Goal: Information Seeking & Learning: Learn about a topic

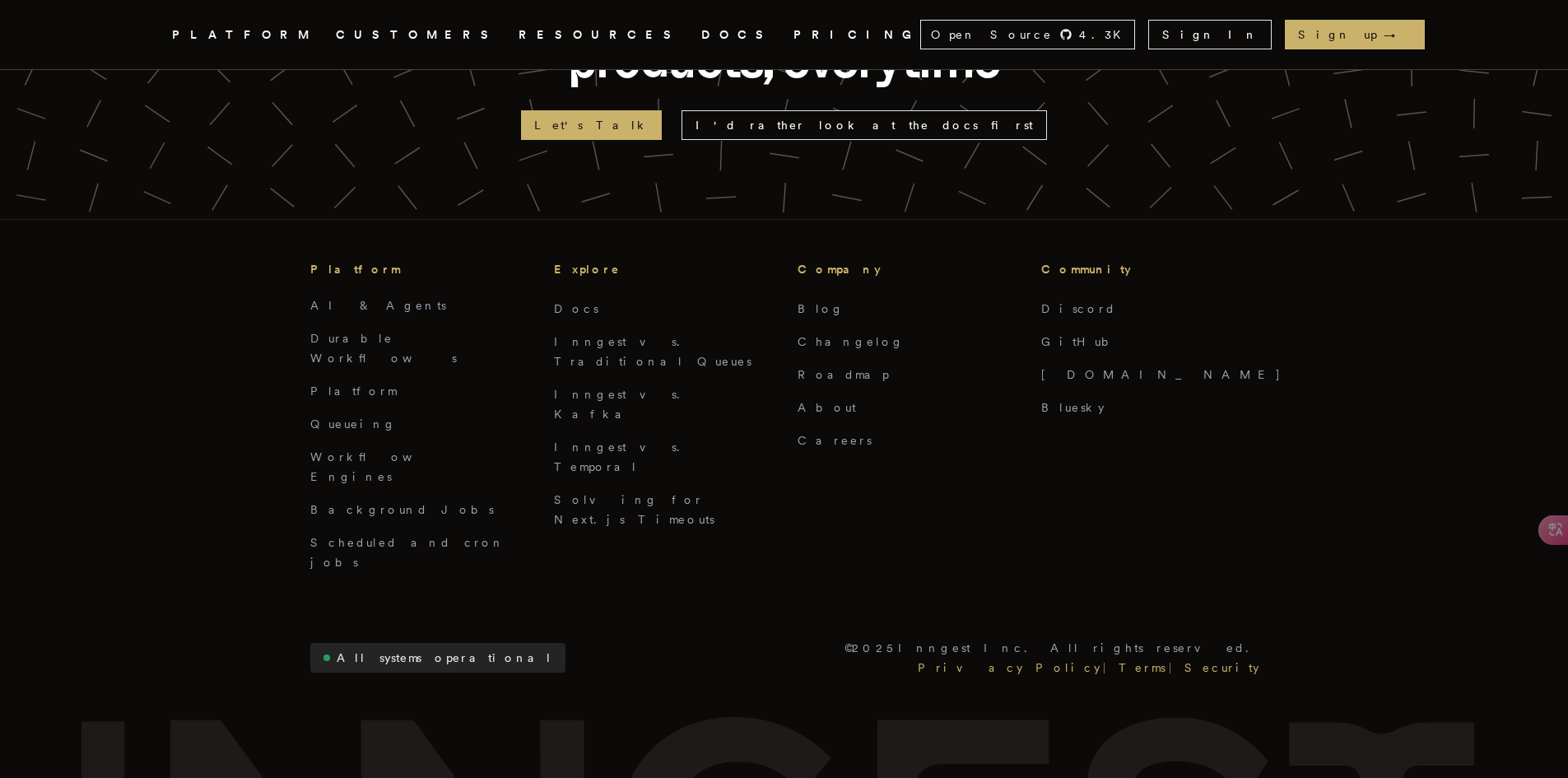
scroll to position [3708, 0]
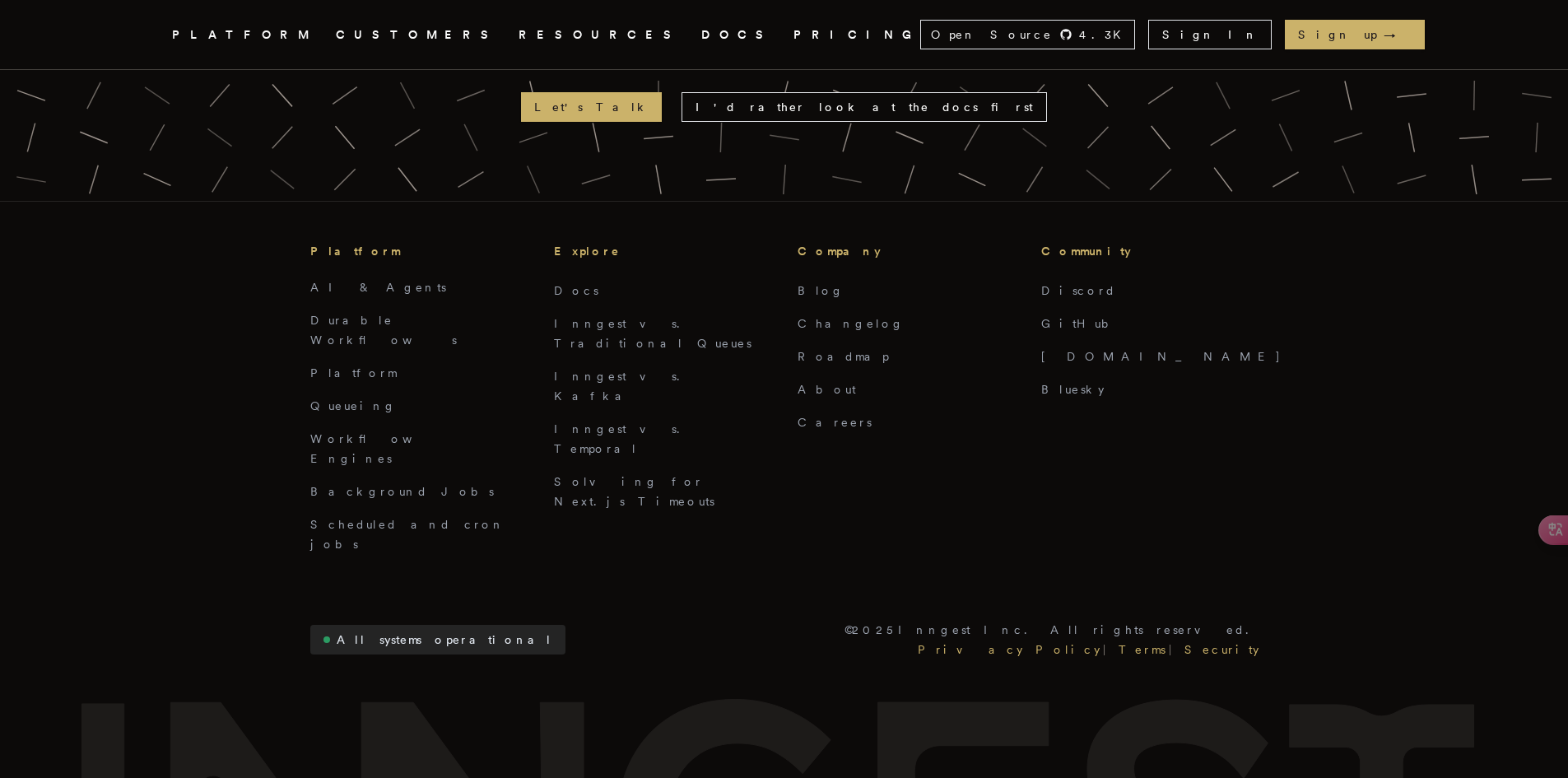
click at [701, 32] on link "DOCS" at bounding box center [737, 35] width 73 height 21
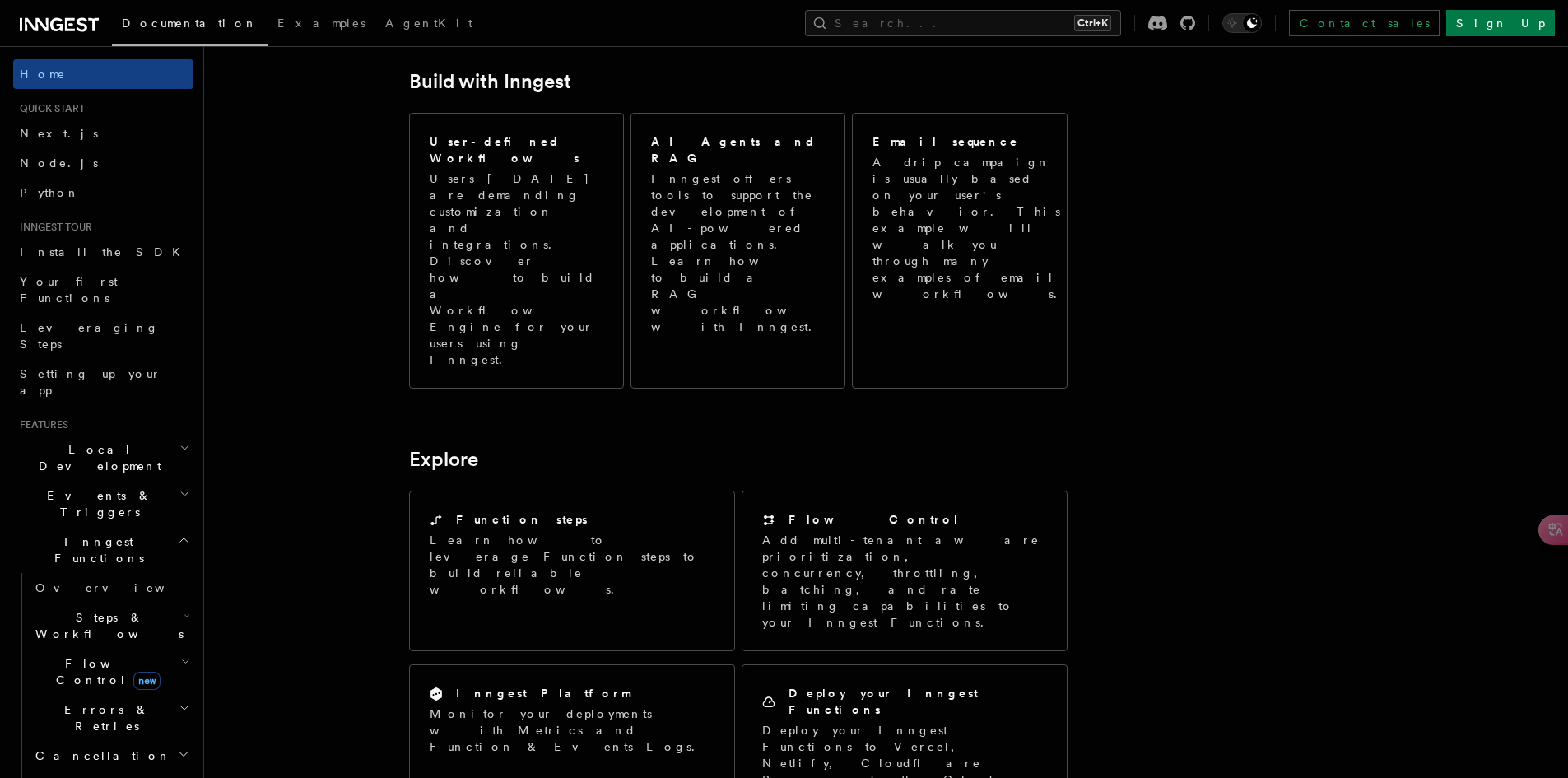
scroll to position [911, 0]
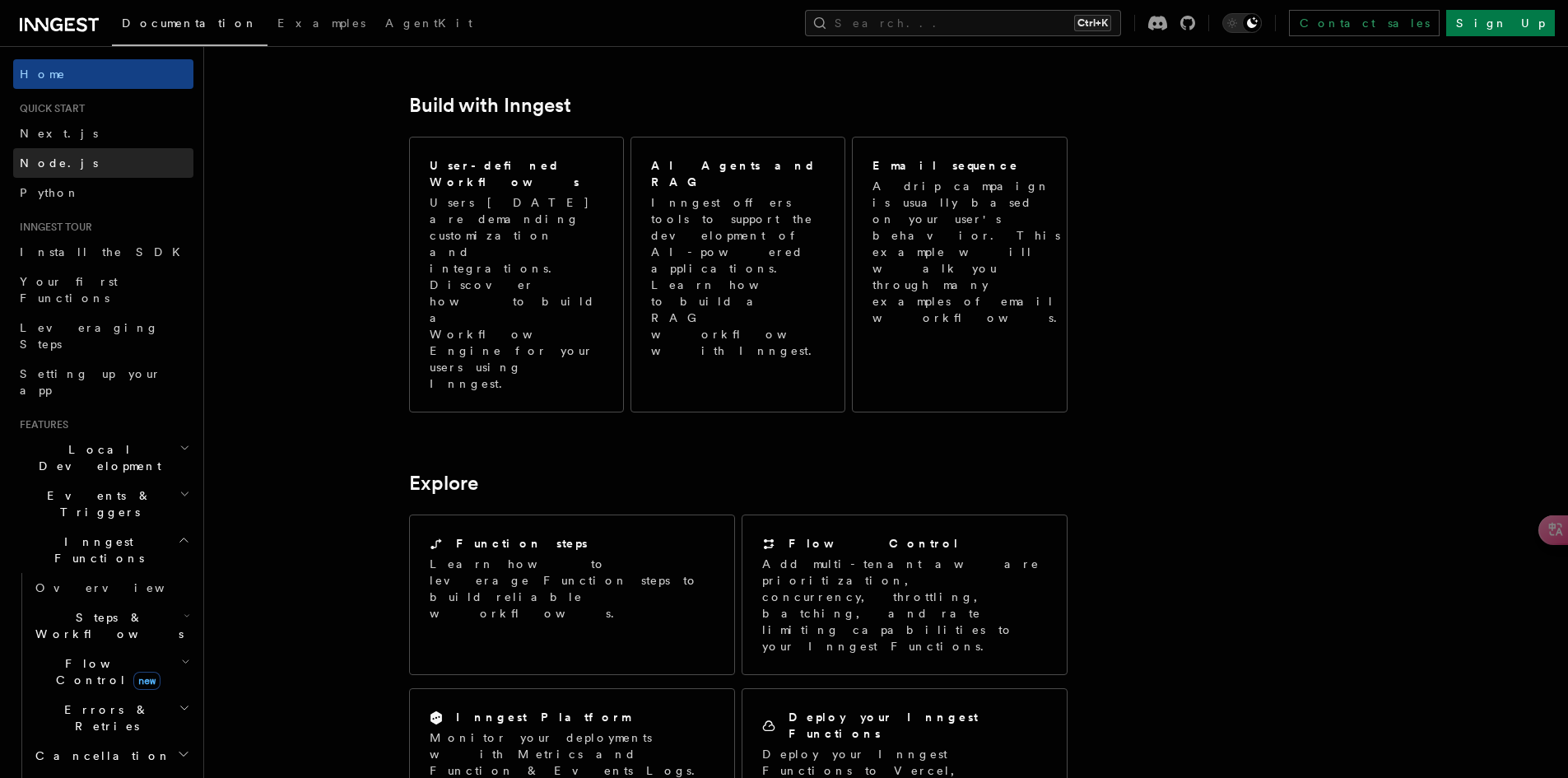
click at [94, 156] on link "Node.js" at bounding box center [103, 163] width 180 height 30
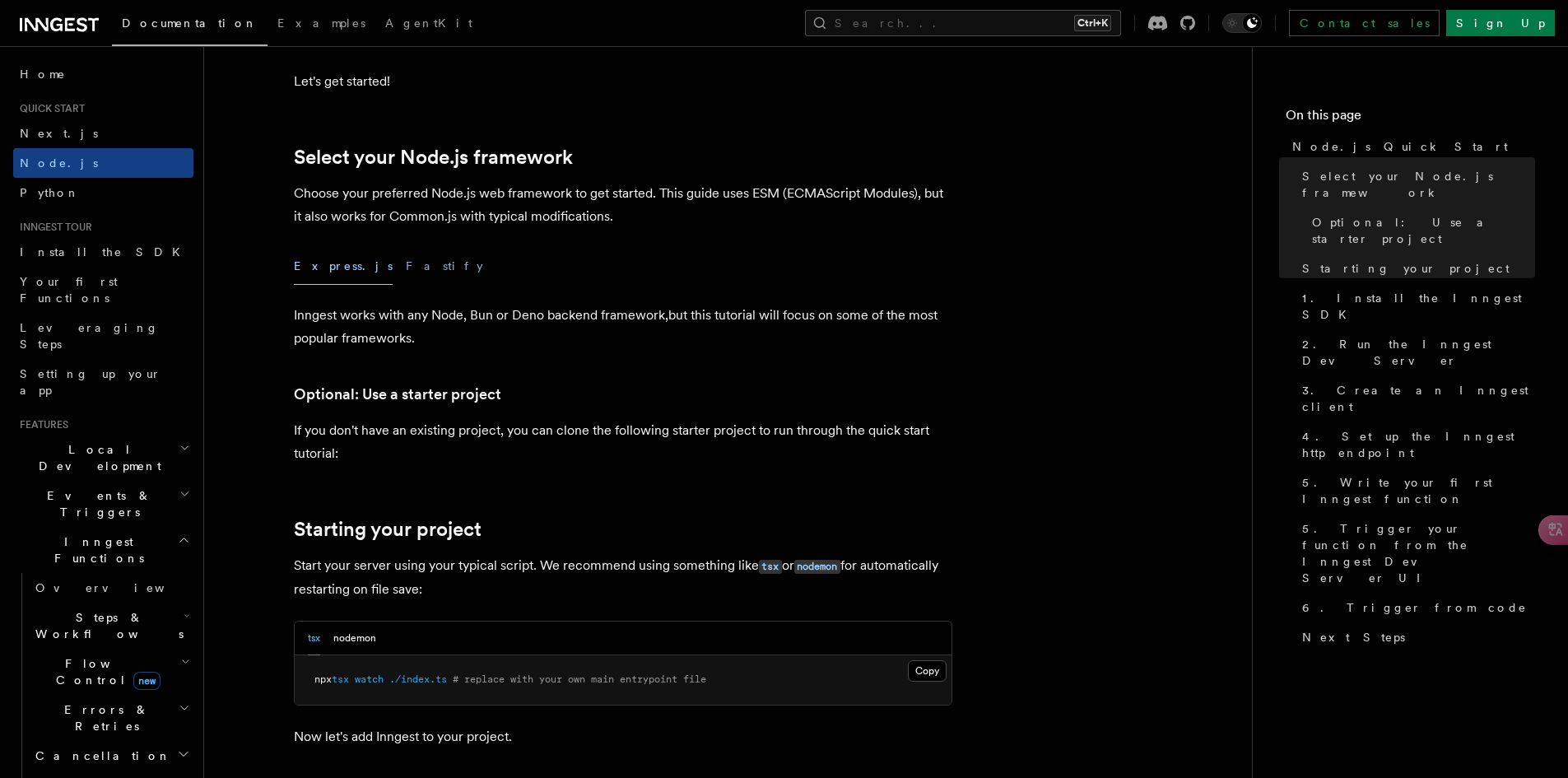
scroll to position [329, 0]
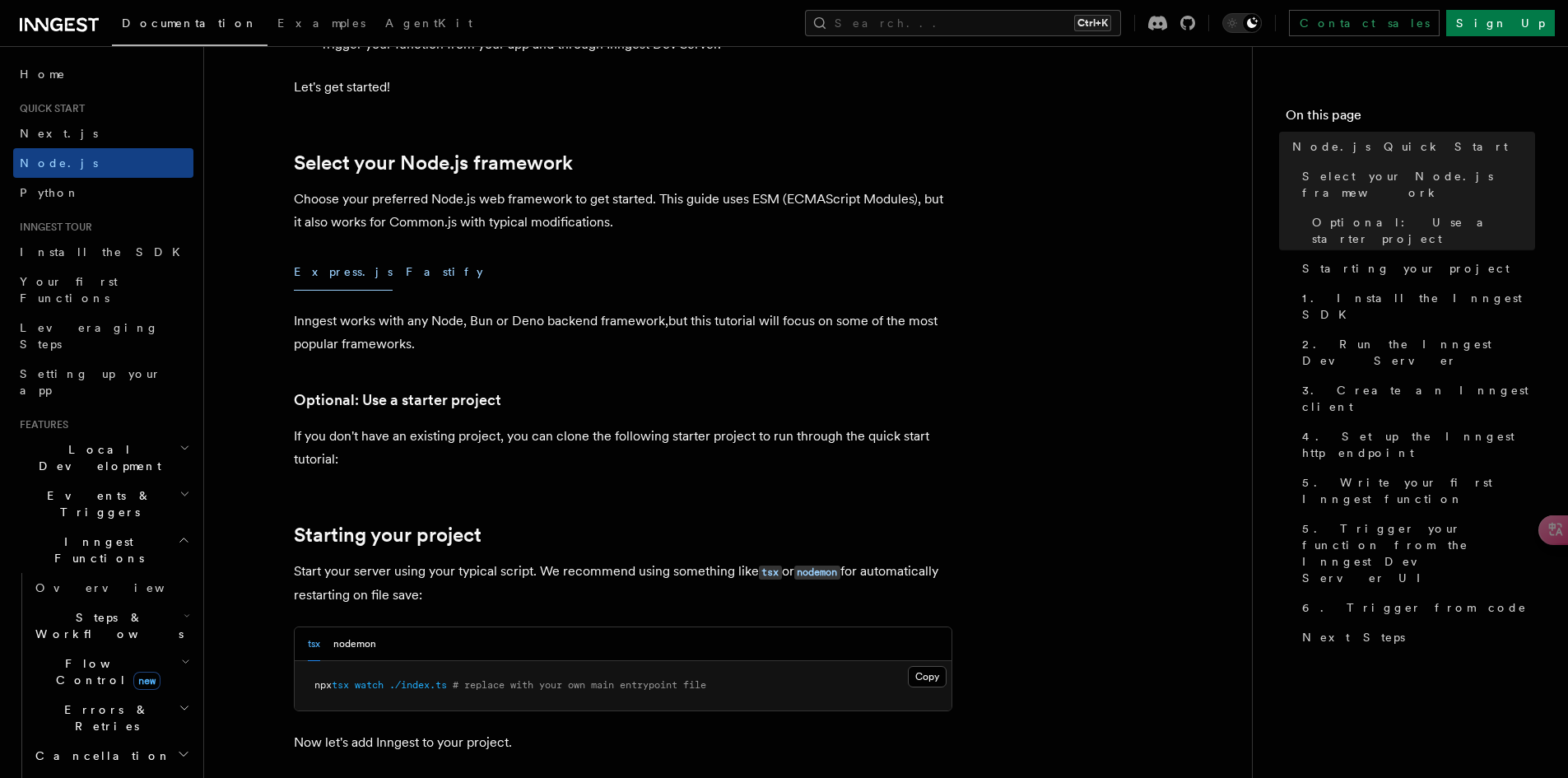
click at [406, 273] on button "Fastify" at bounding box center [445, 272] width 78 height 37
click at [318, 270] on button "Express.js" at bounding box center [342, 272] width 98 height 37
click at [132, 252] on link "Install the SDK" at bounding box center [103, 252] width 180 height 30
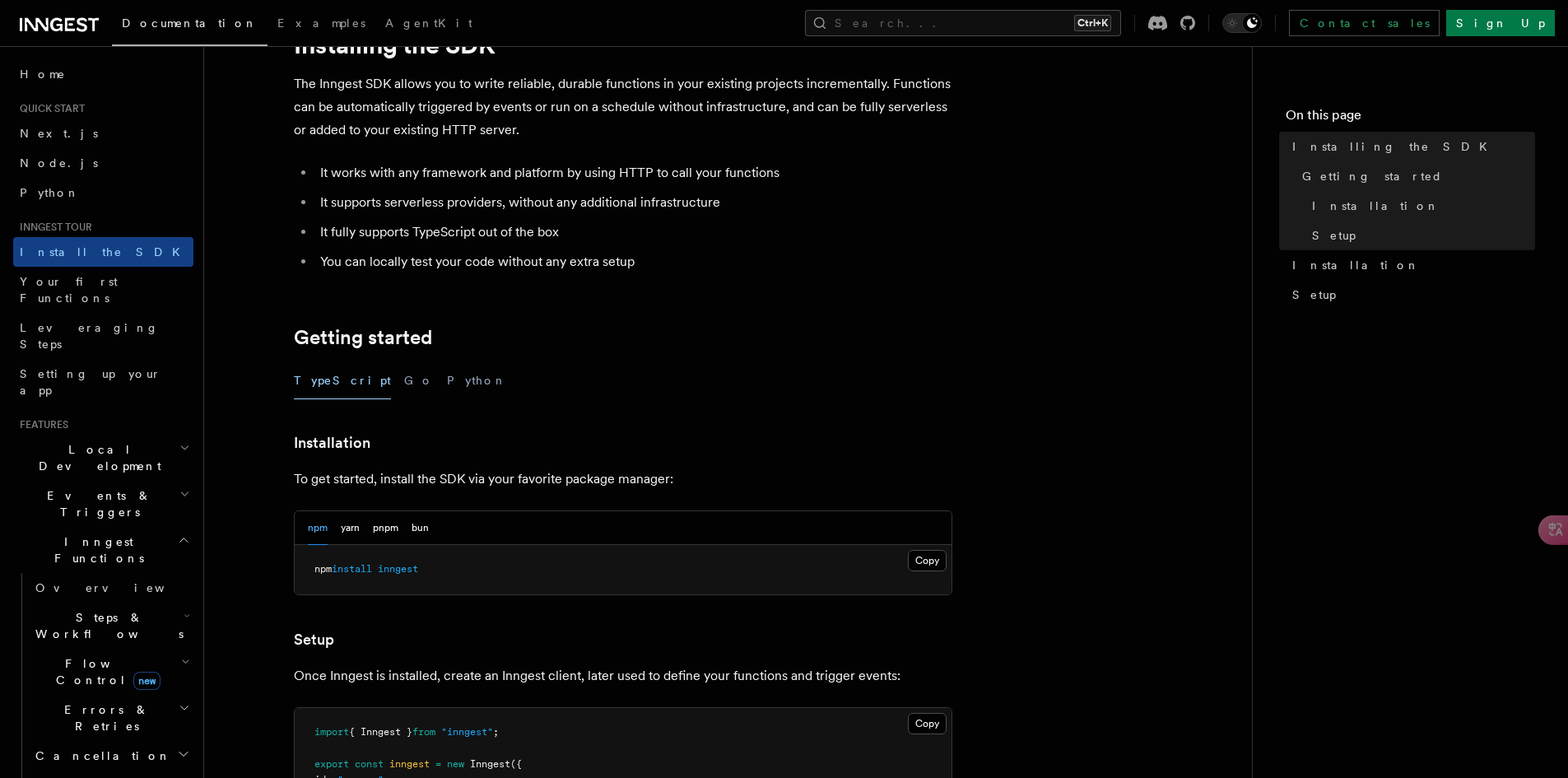
scroll to position [83, 0]
click at [361, 381] on div "TypeScript Go Python" at bounding box center [622, 377] width 659 height 37
click at [404, 379] on button "Go" at bounding box center [419, 377] width 30 height 37
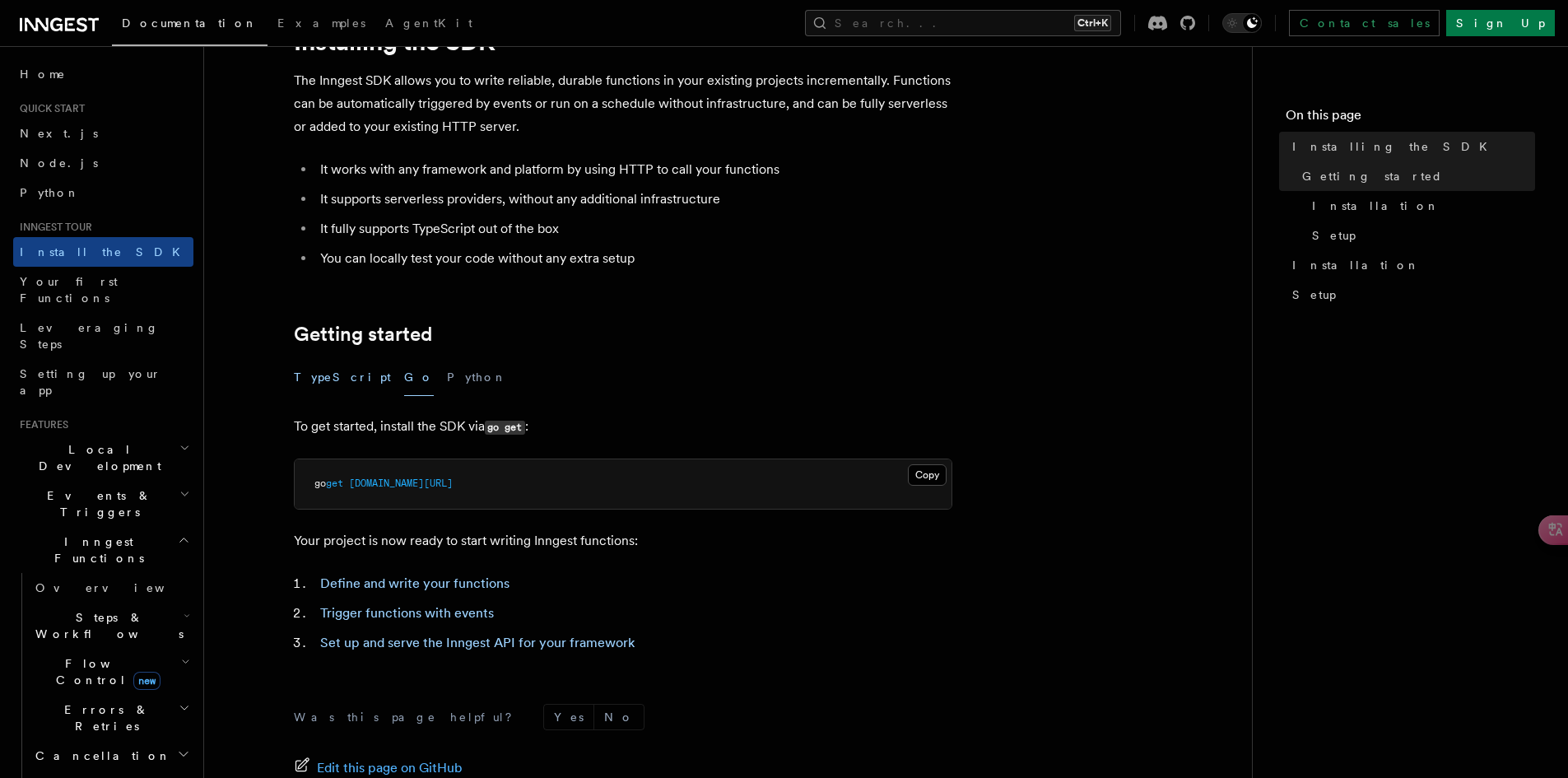
click at [334, 381] on button "TypeScript" at bounding box center [341, 377] width 97 height 37
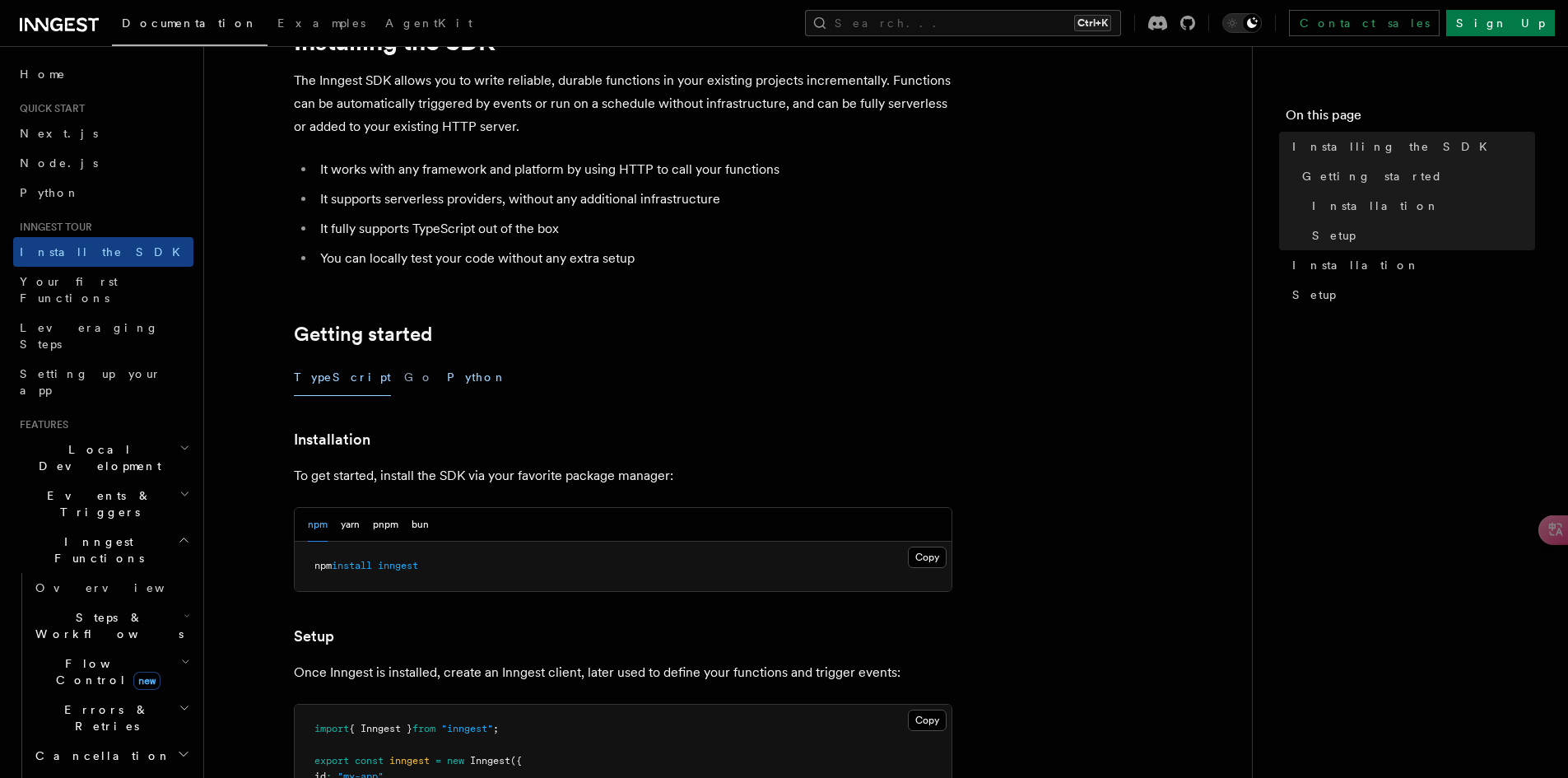
click at [447, 374] on button "Python" at bounding box center [477, 377] width 60 height 37
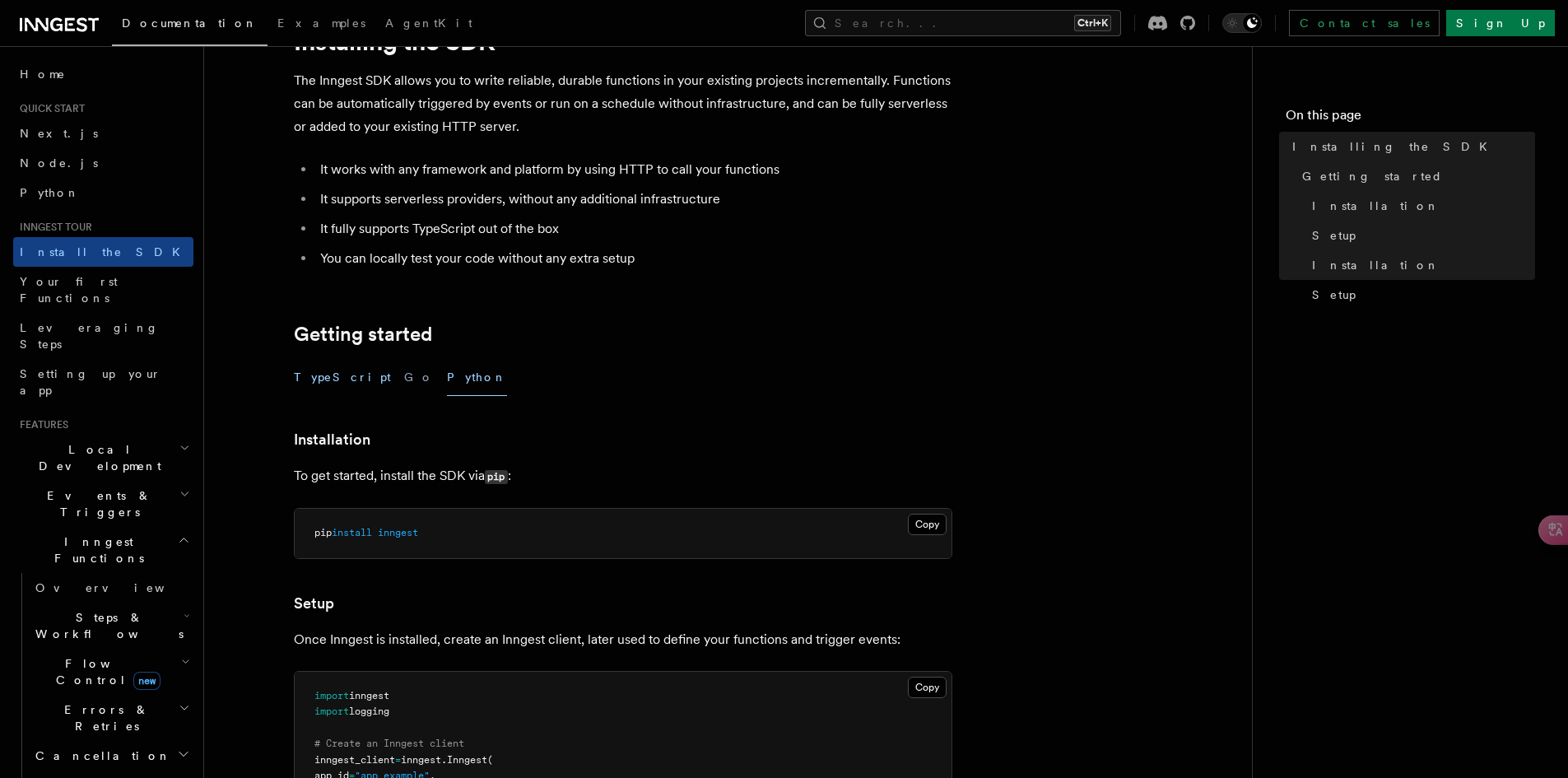
click at [323, 387] on button "TypeScript" at bounding box center [341, 377] width 97 height 37
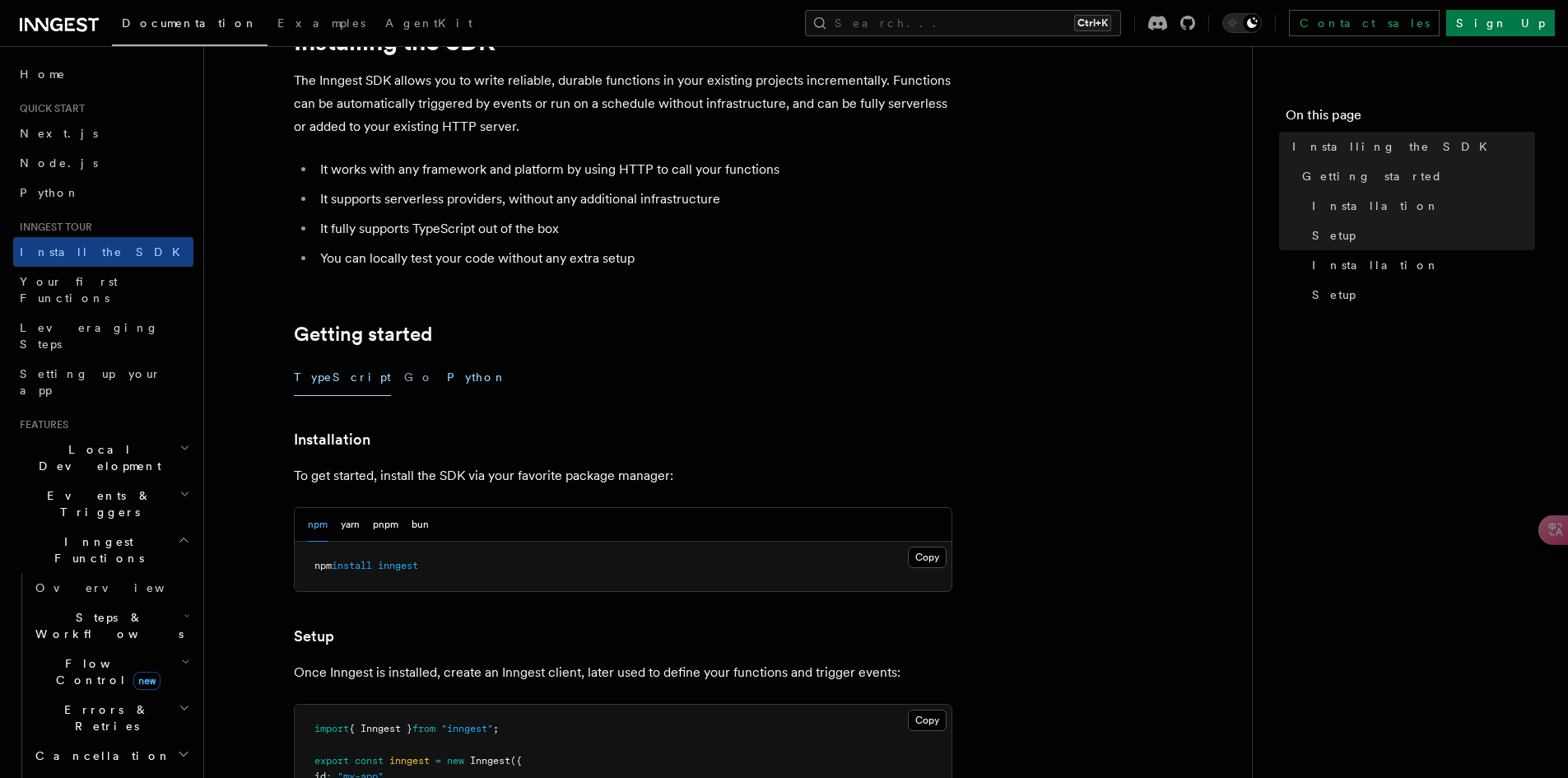
click at [447, 375] on button "Python" at bounding box center [477, 377] width 60 height 37
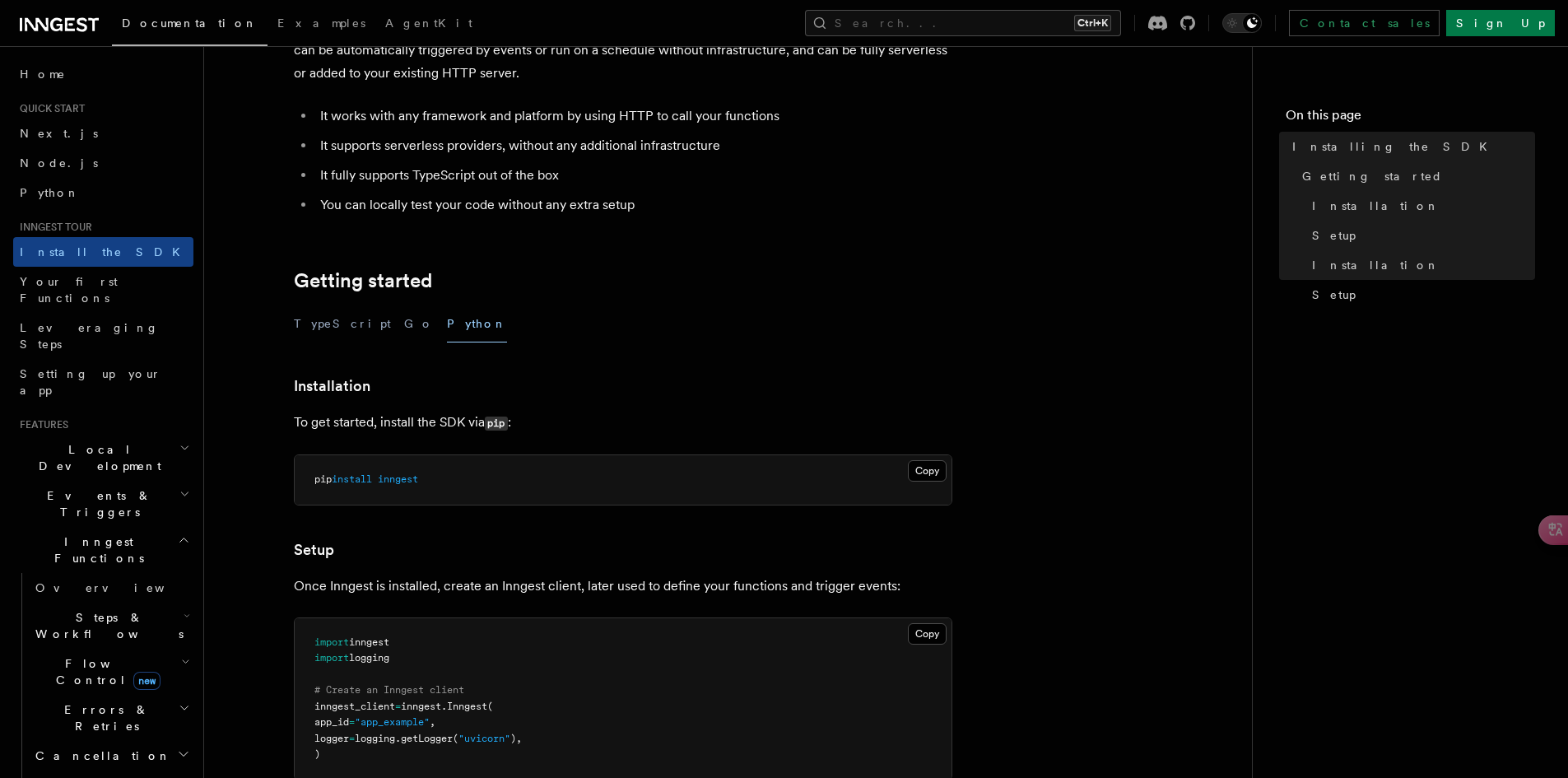
scroll to position [329, 0]
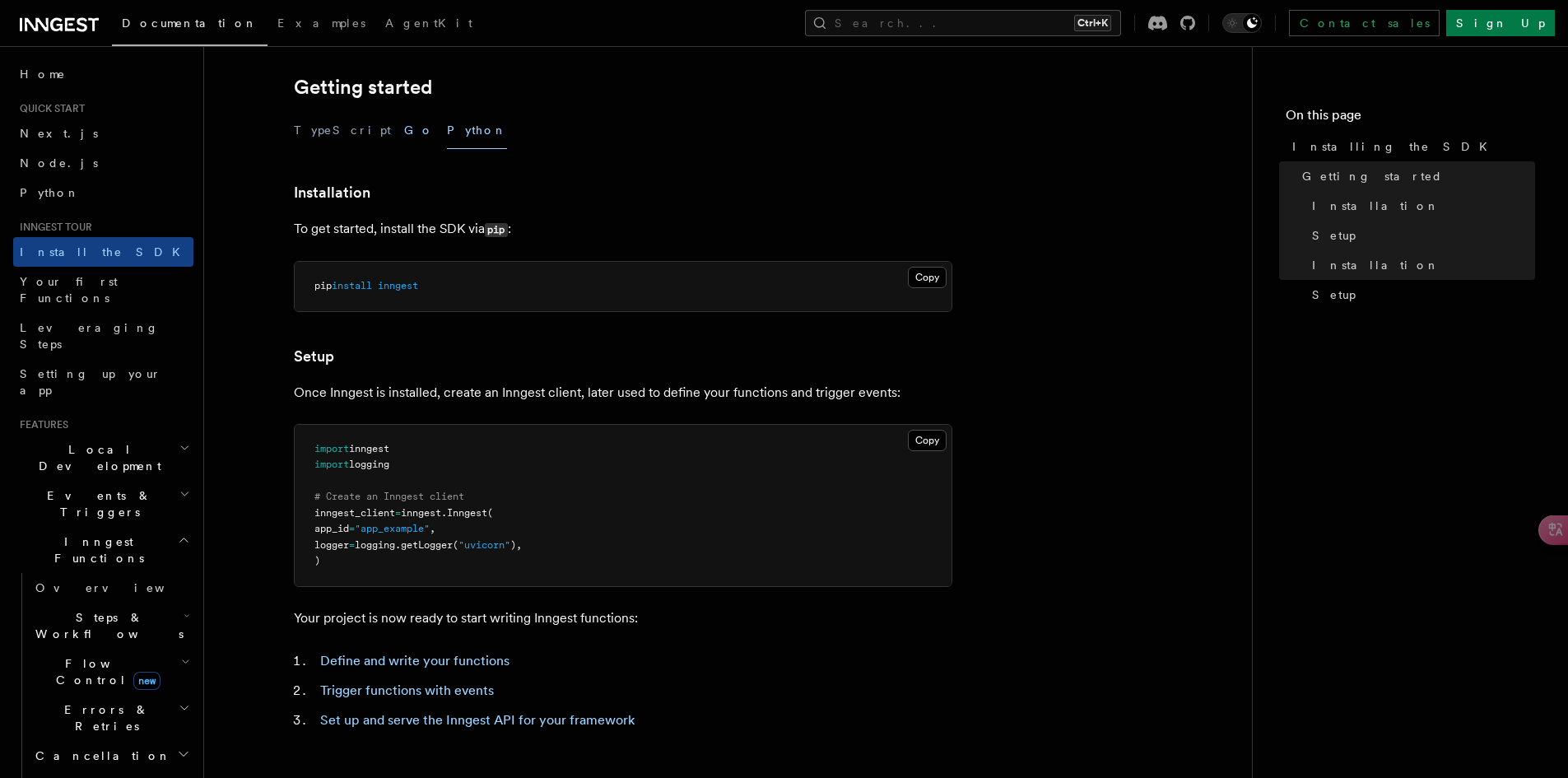
click at [404, 130] on button "Go" at bounding box center [419, 130] width 30 height 37
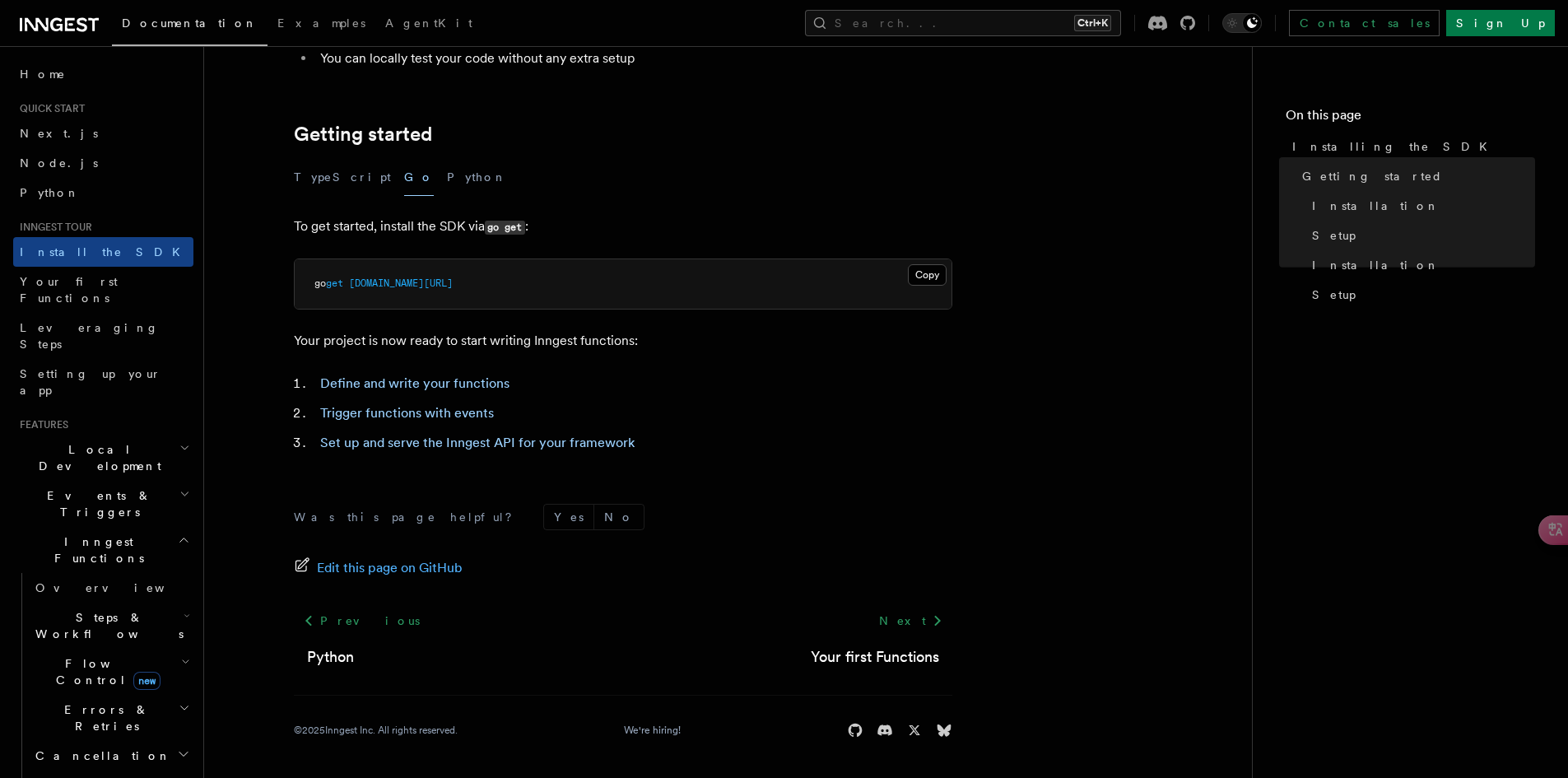
scroll to position [283, 0]
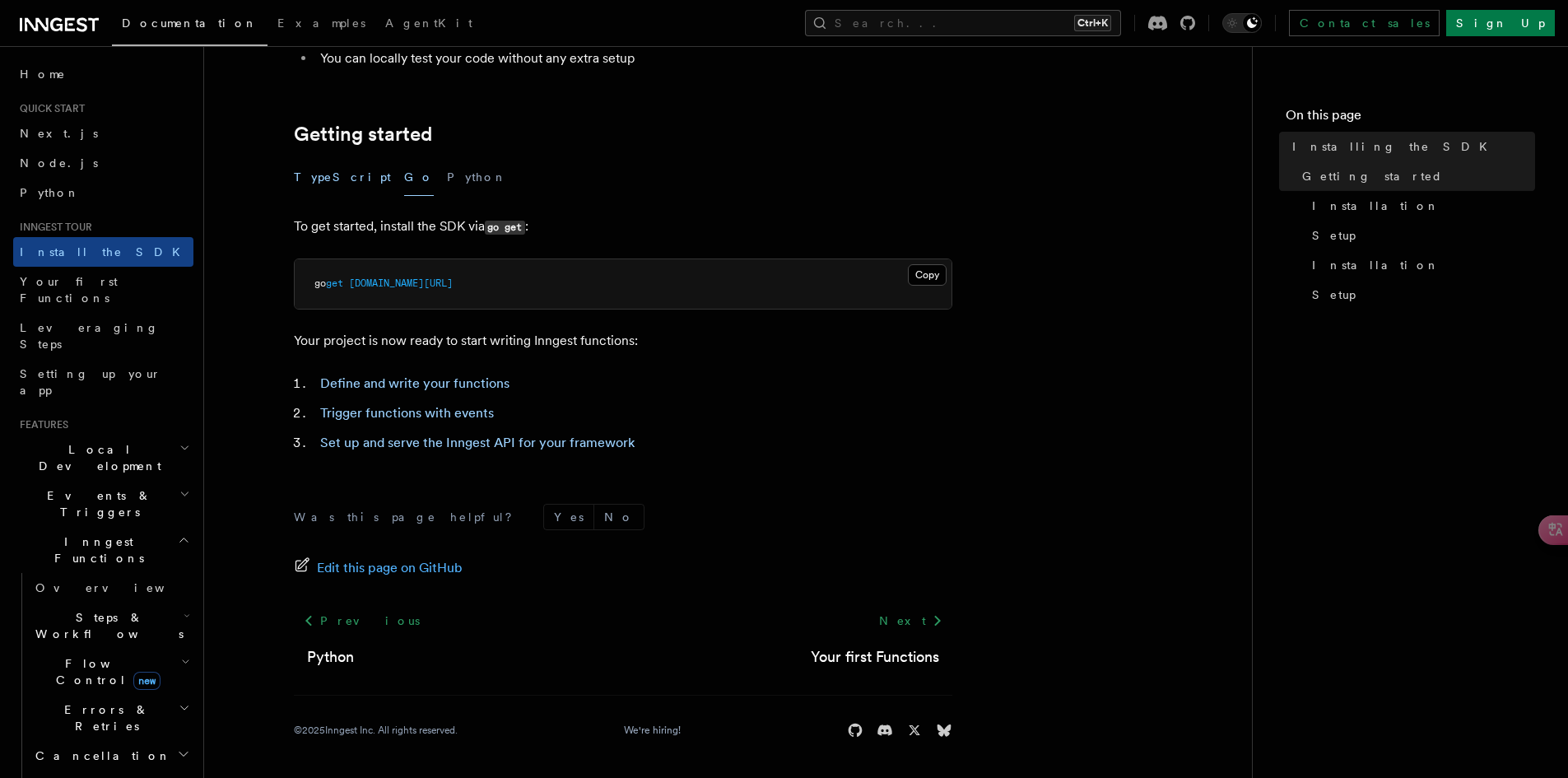
click at [320, 171] on button "TypeScript" at bounding box center [341, 177] width 97 height 37
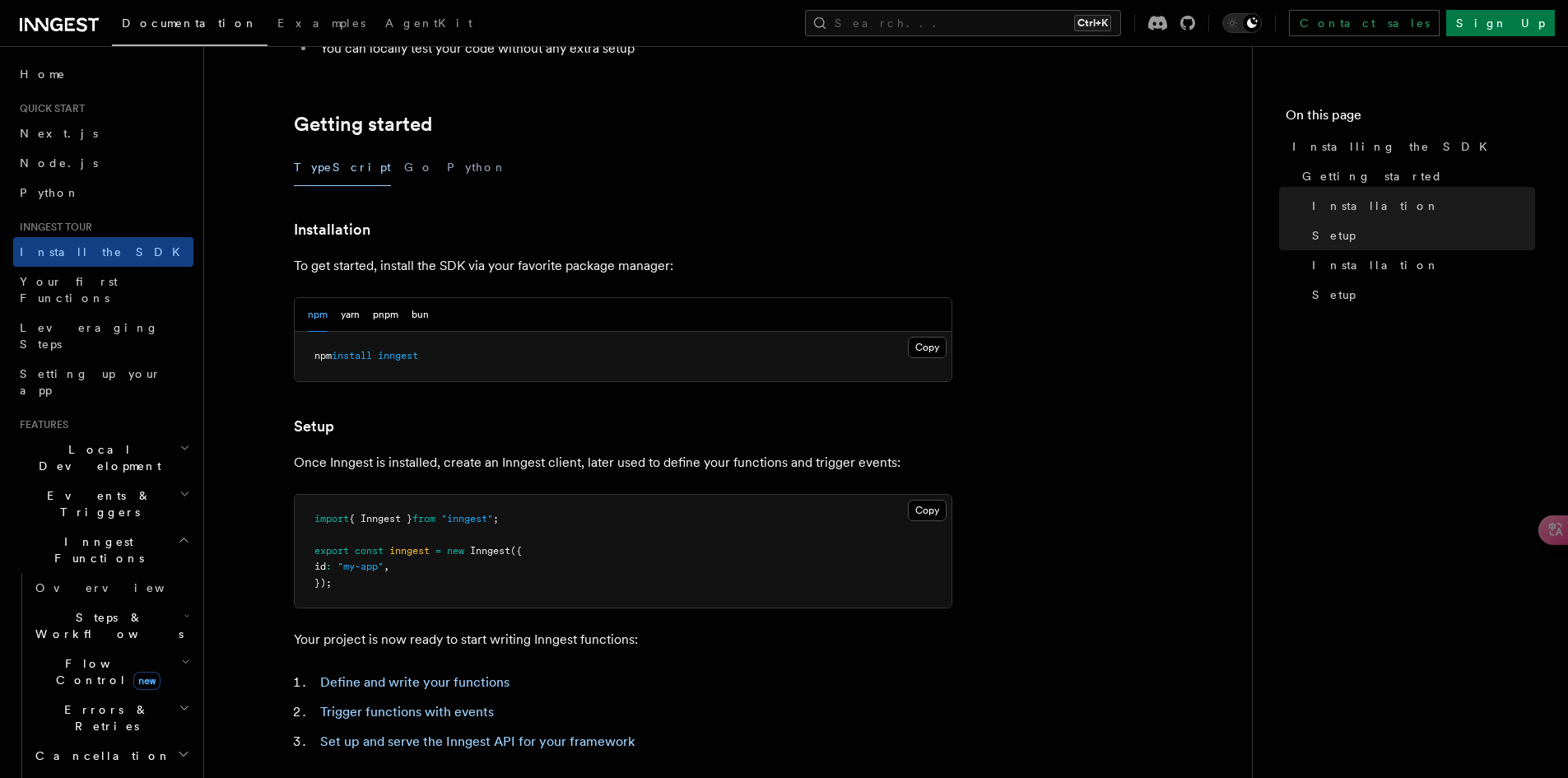
scroll to position [200, 0]
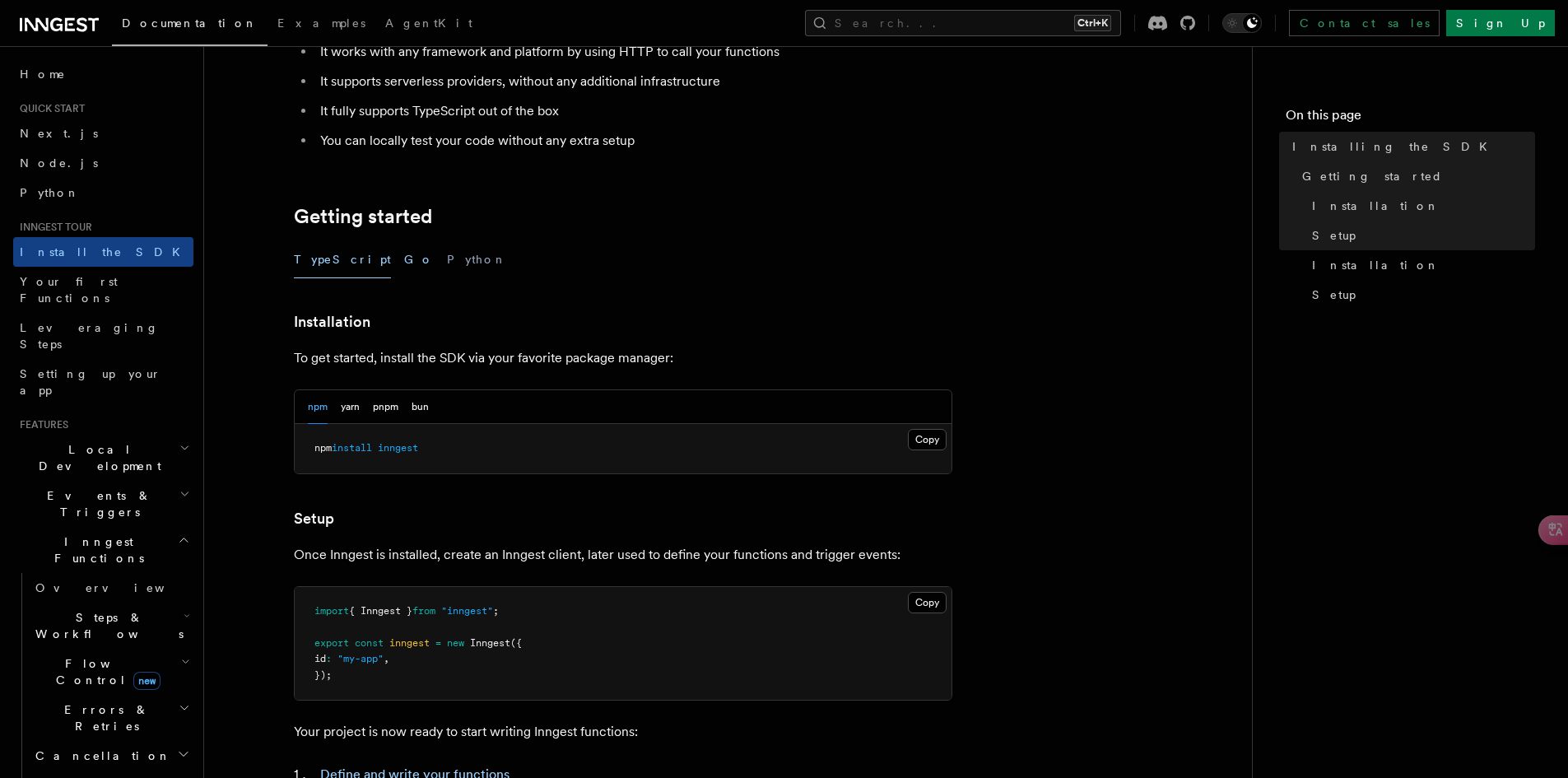
click at [404, 261] on button "Go" at bounding box center [419, 260] width 30 height 37
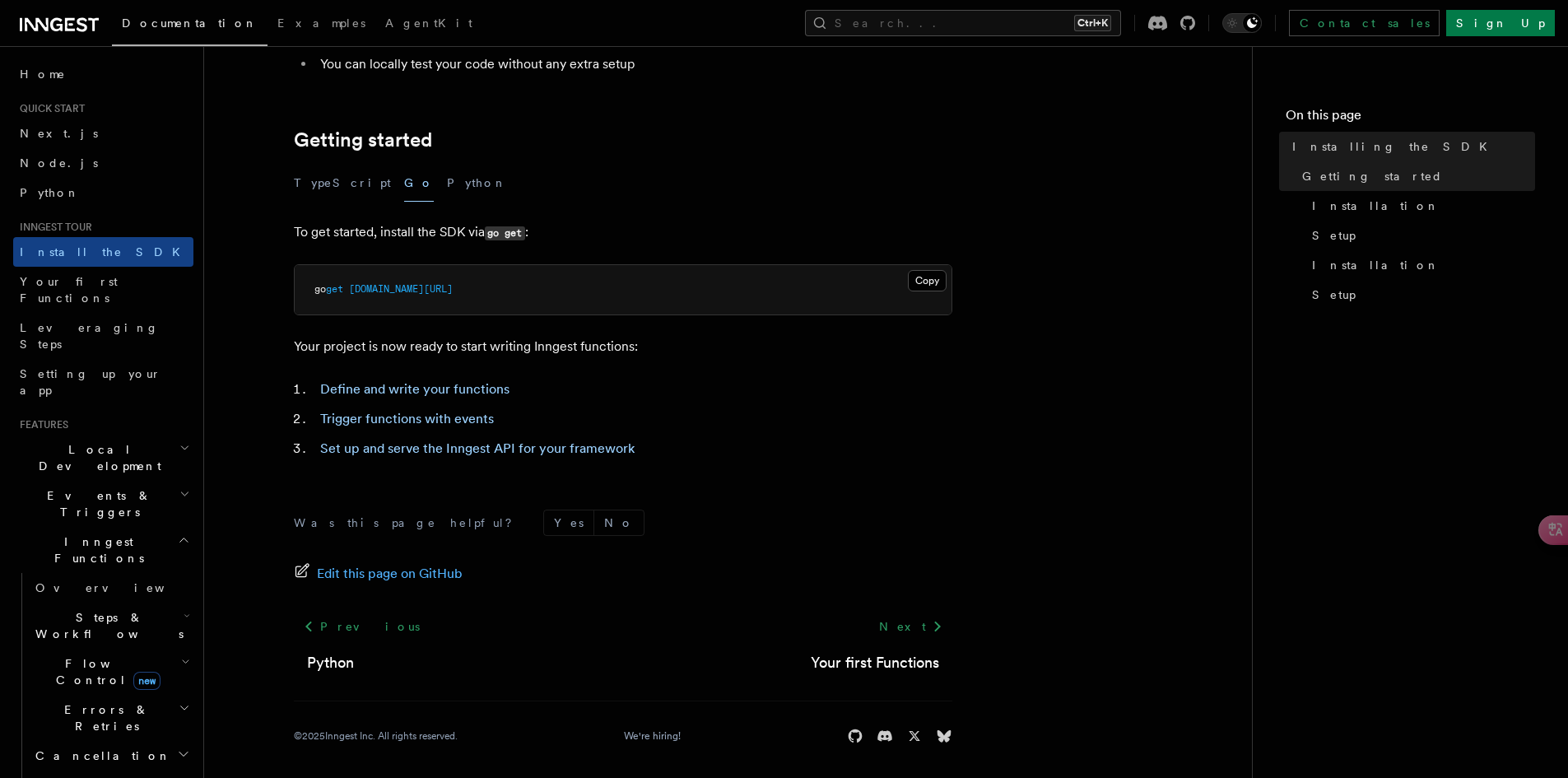
scroll to position [283, 0]
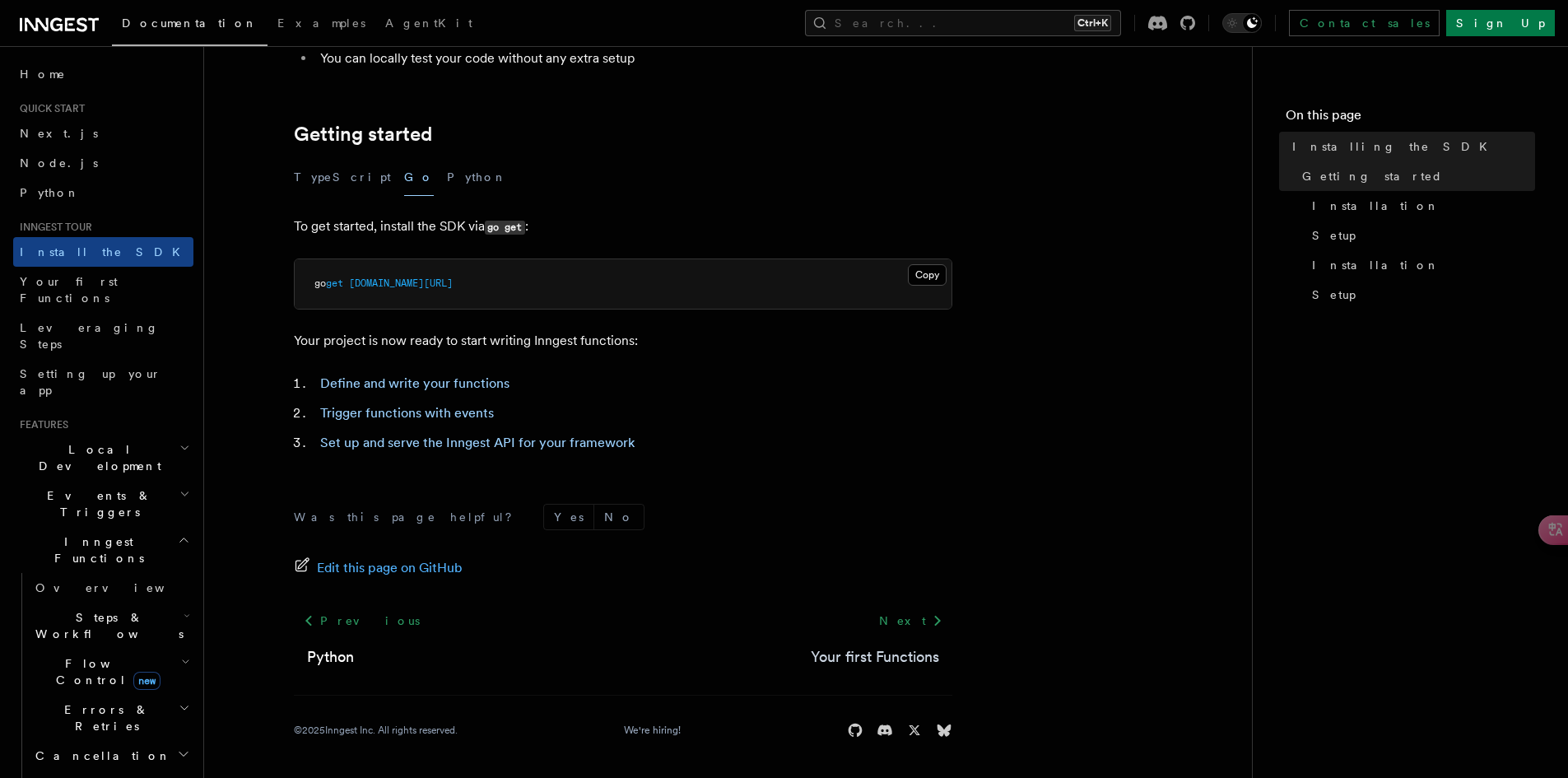
click at [895, 652] on link "Your first Functions" at bounding box center [875, 657] width 128 height 23
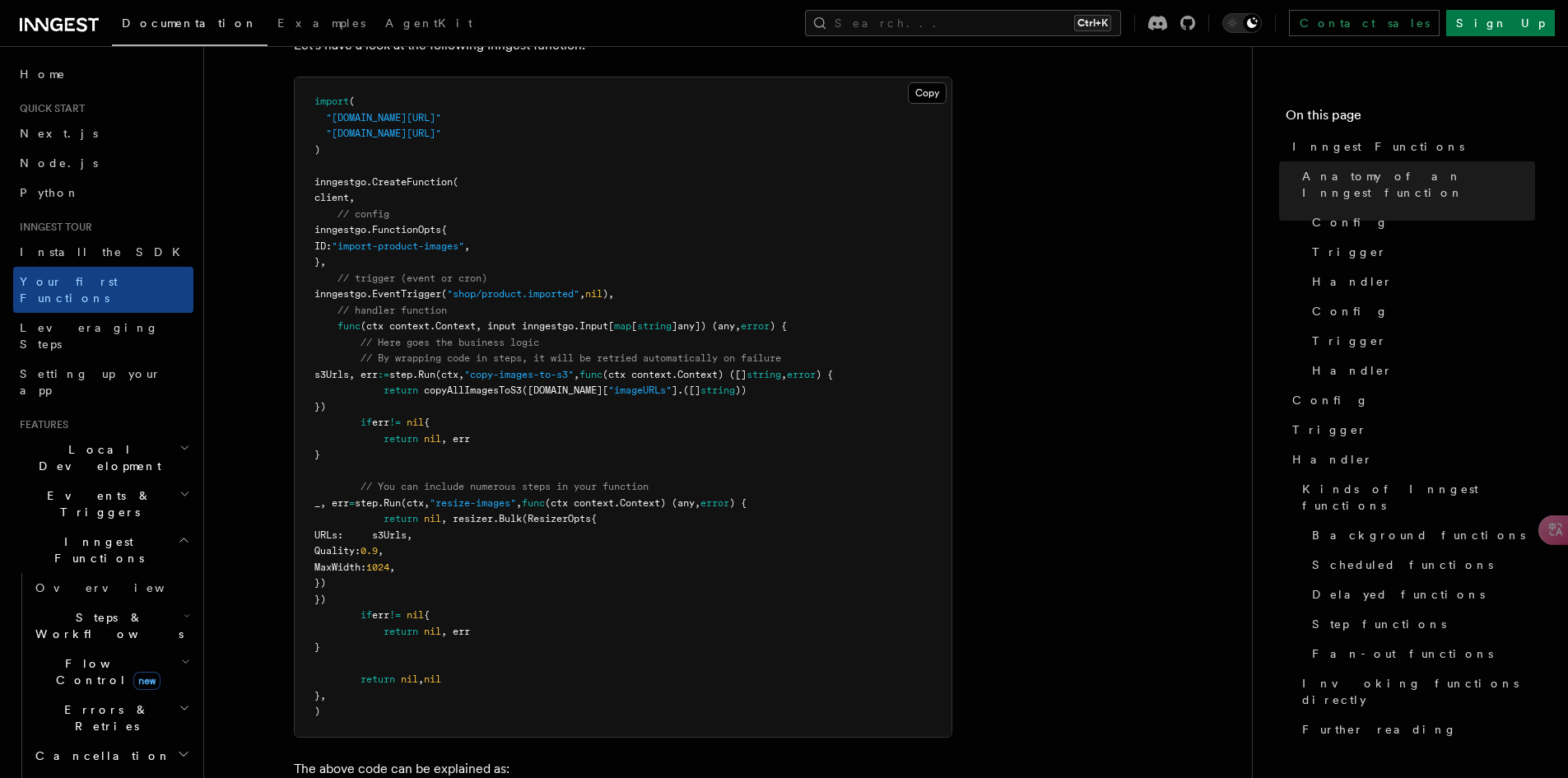
scroll to position [412, 0]
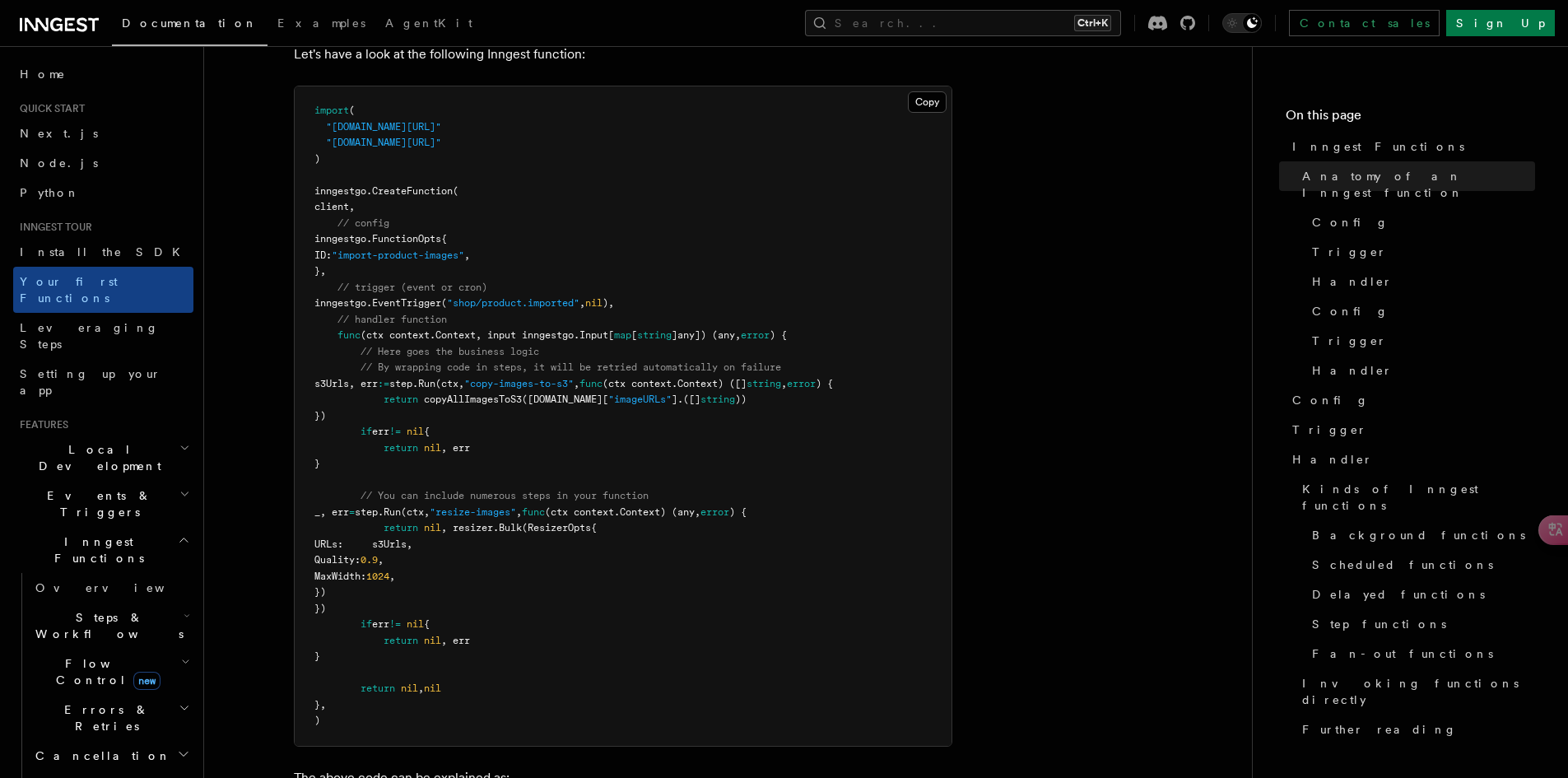
click at [467, 181] on pre "import ( "github.com/inngest/inngestgo" "github.com/inngest/inngestgo/step" ) i…" at bounding box center [622, 417] width 657 height 660
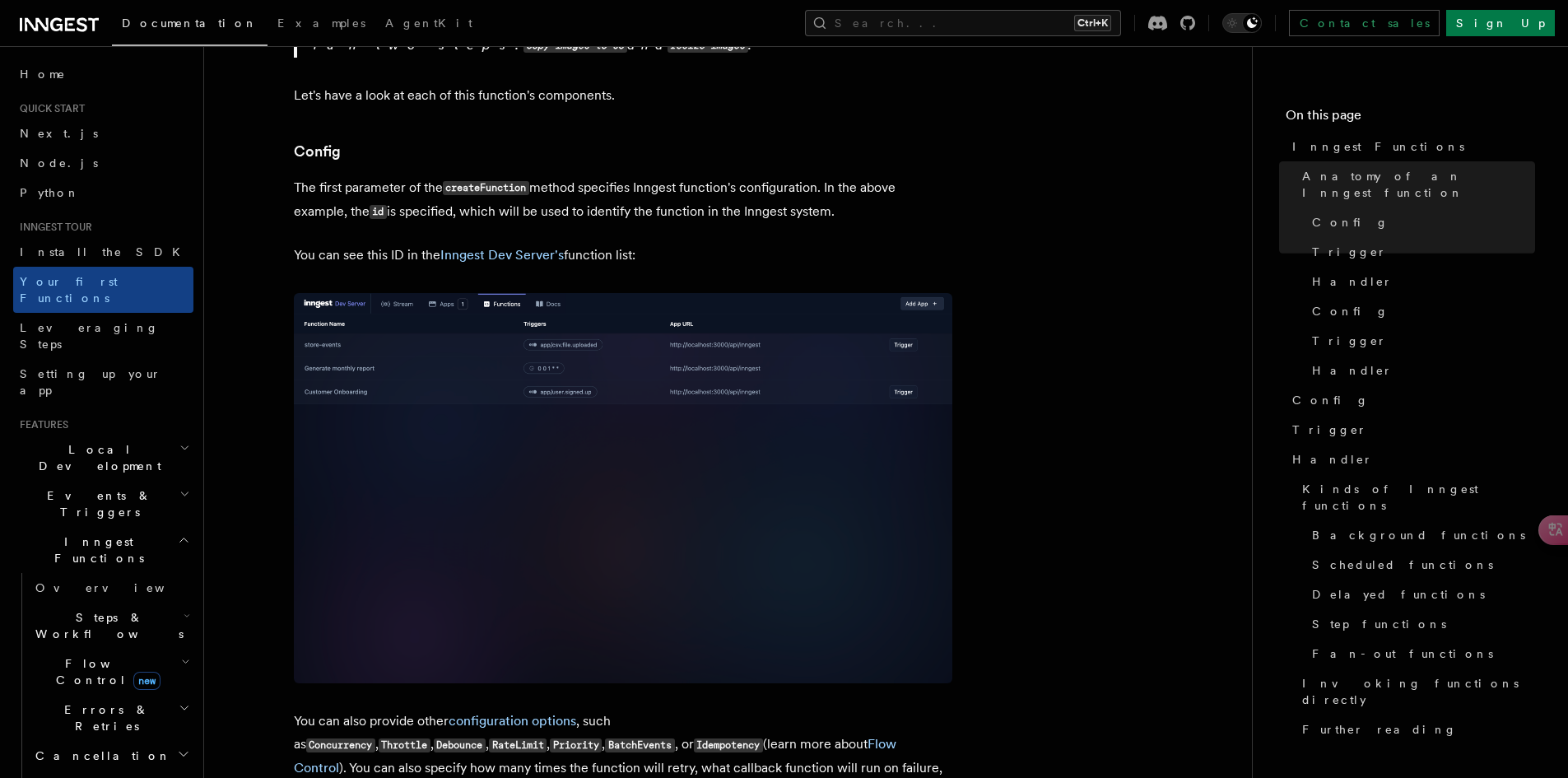
scroll to position [1235, 0]
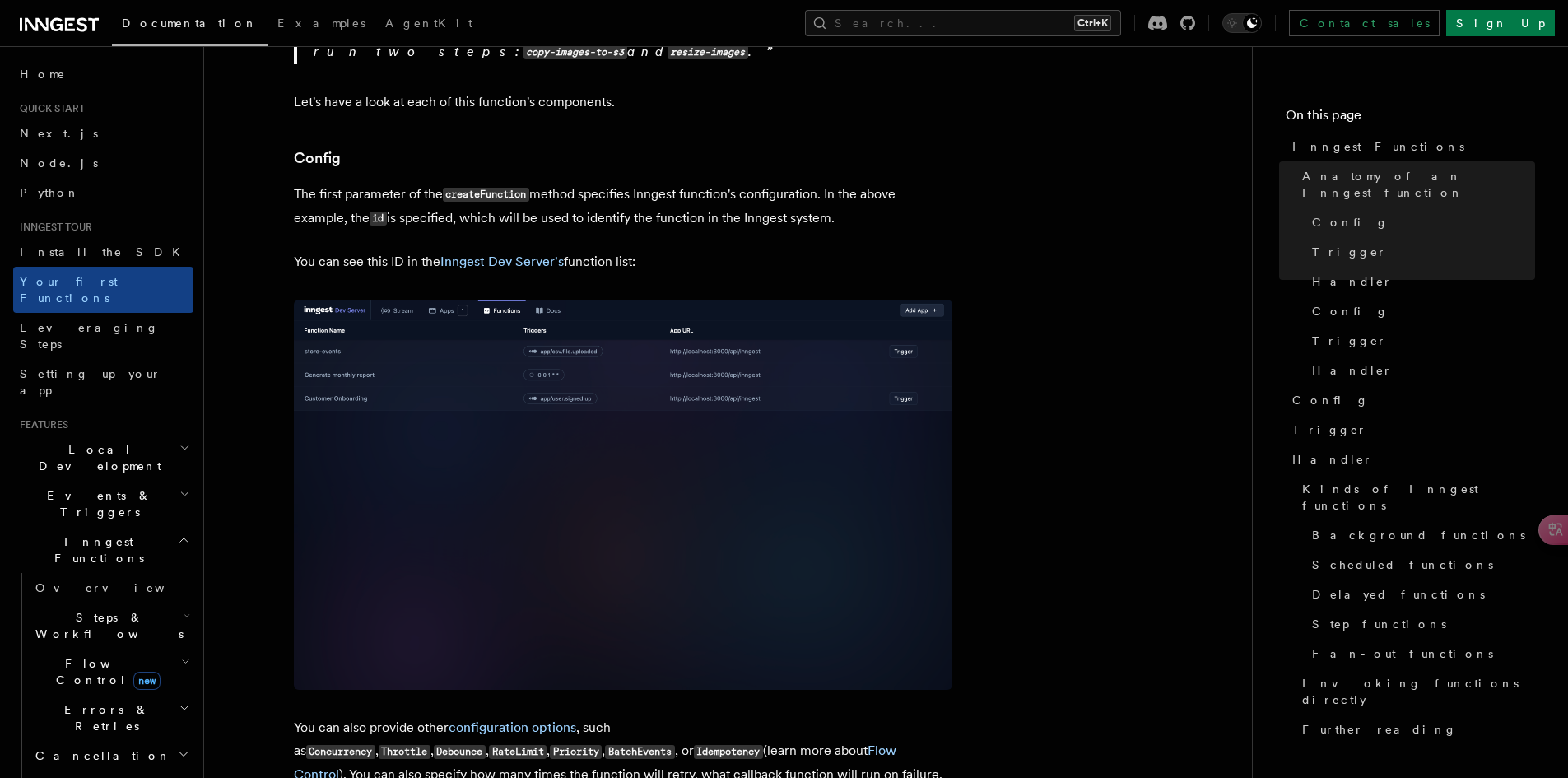
click at [568, 332] on img at bounding box center [622, 494] width 659 height 391
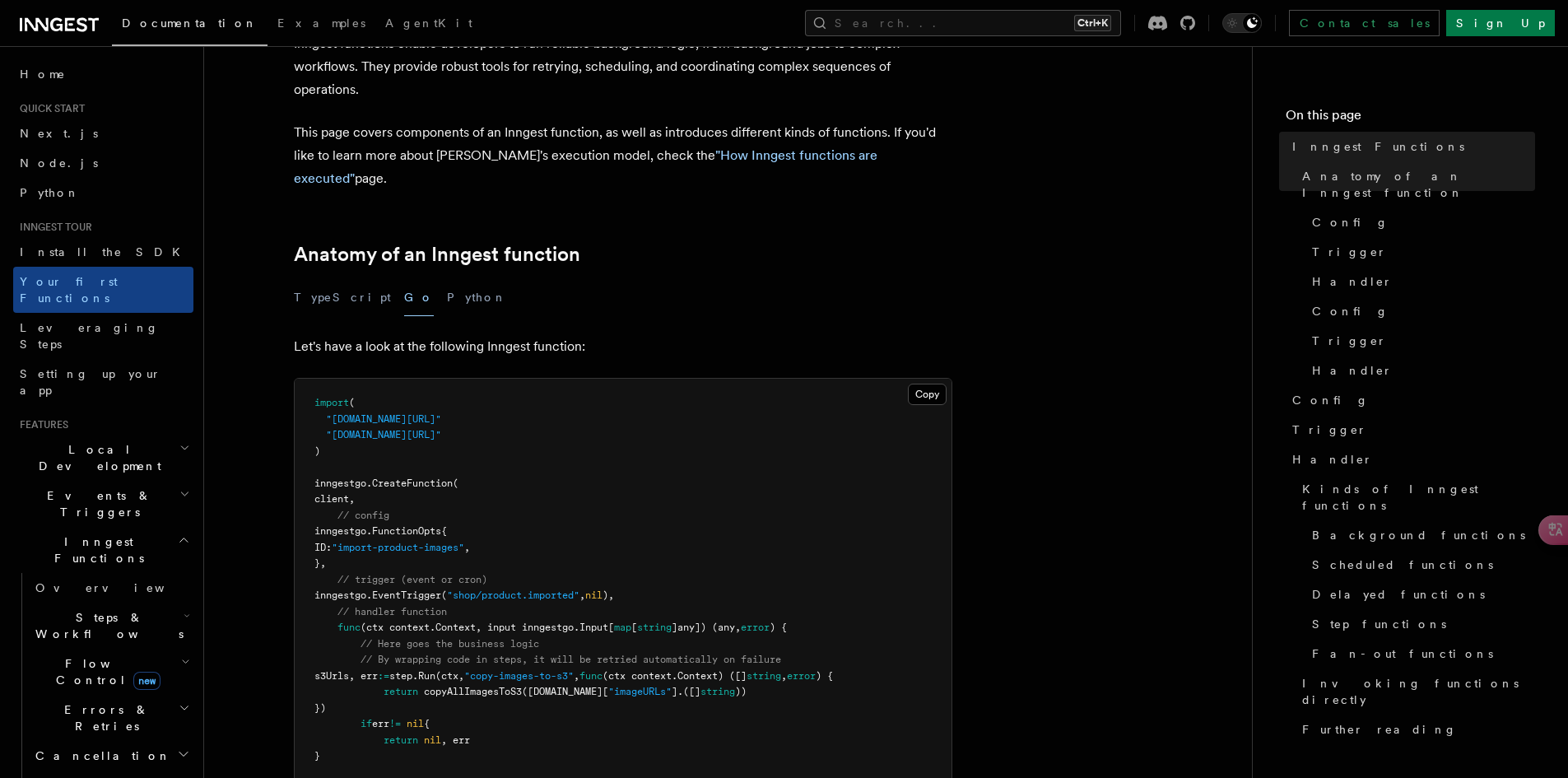
scroll to position [83, 0]
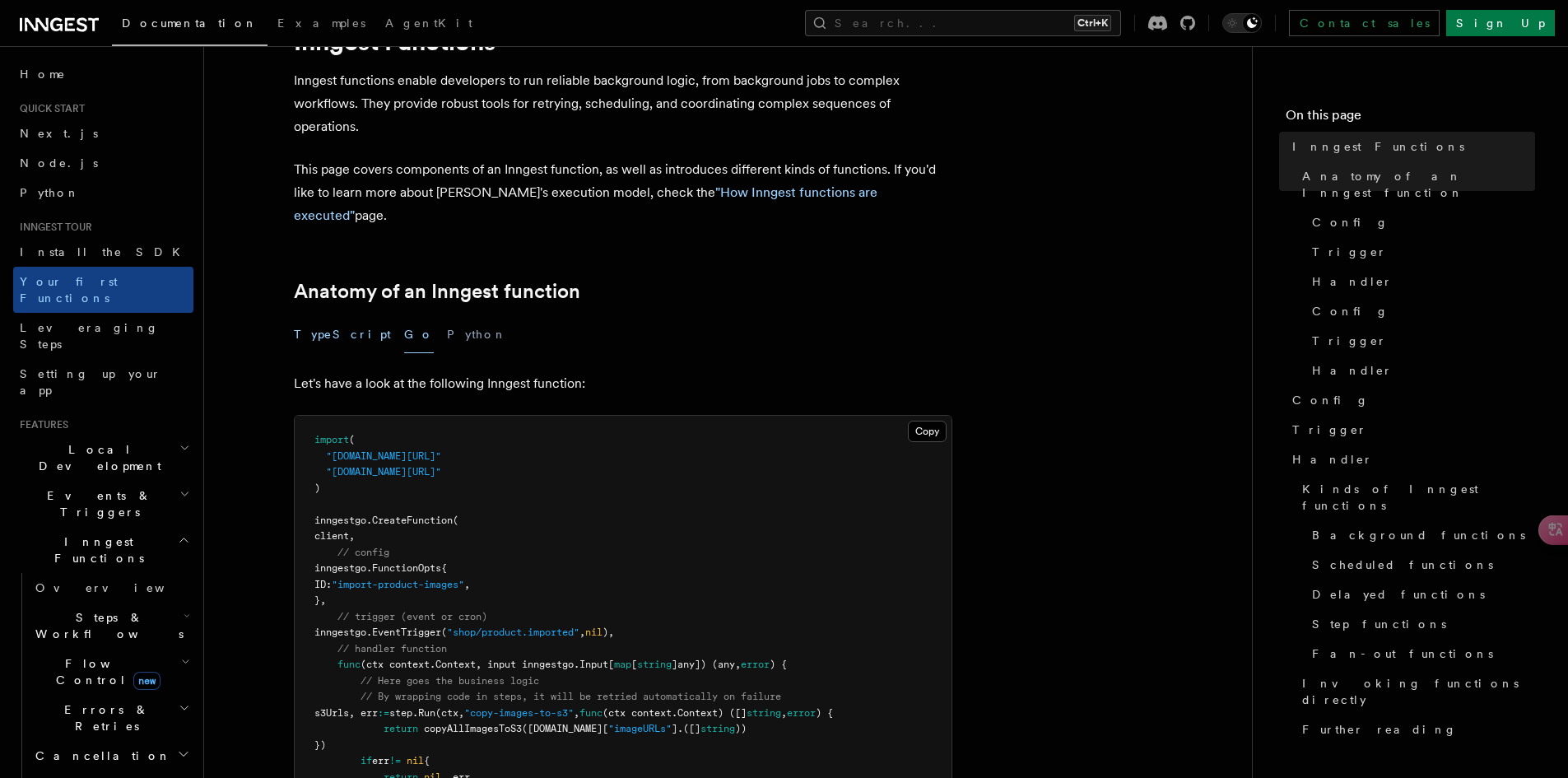
click at [315, 316] on button "TypeScript" at bounding box center [341, 334] width 97 height 37
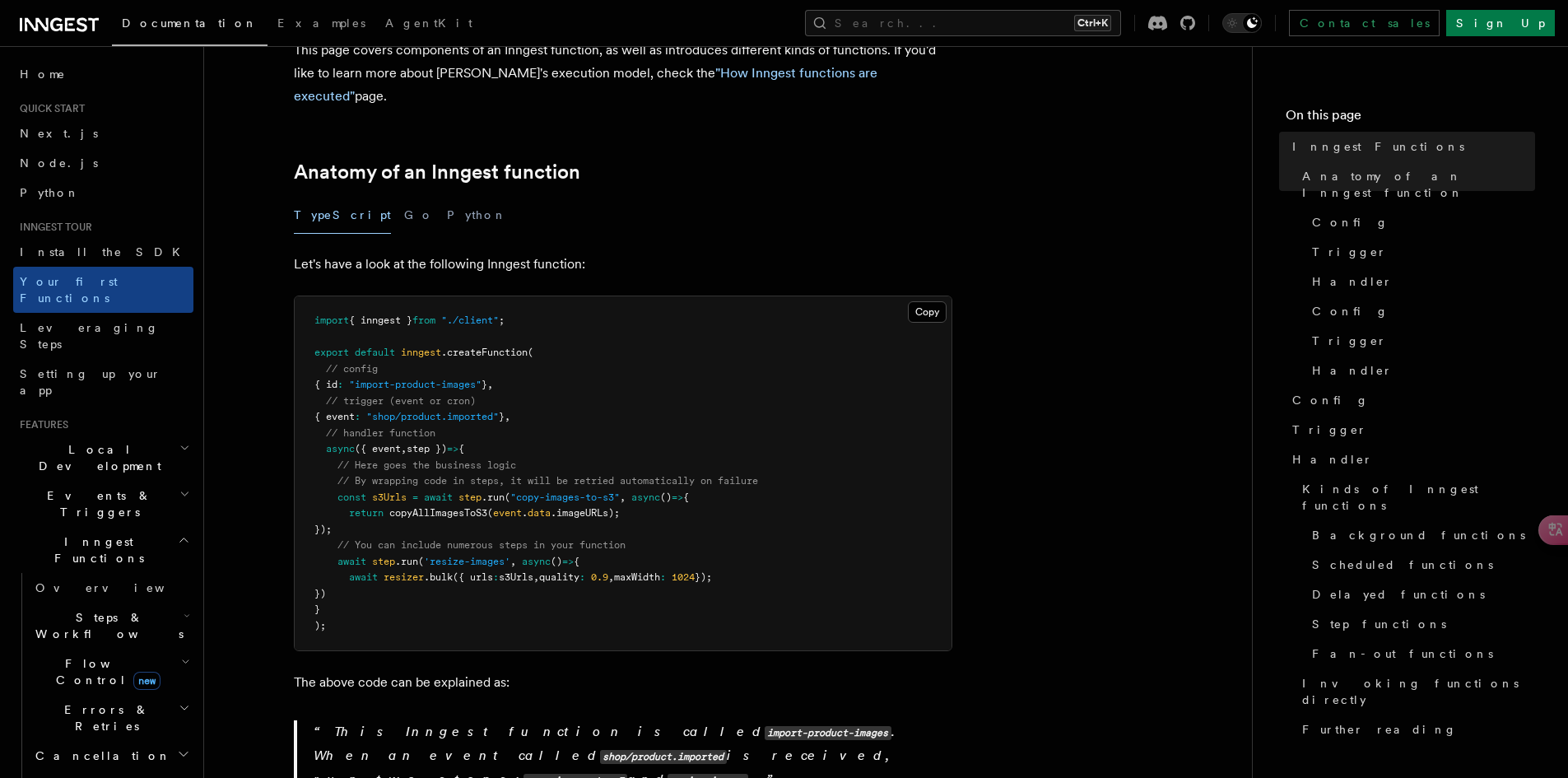
scroll to position [247, 0]
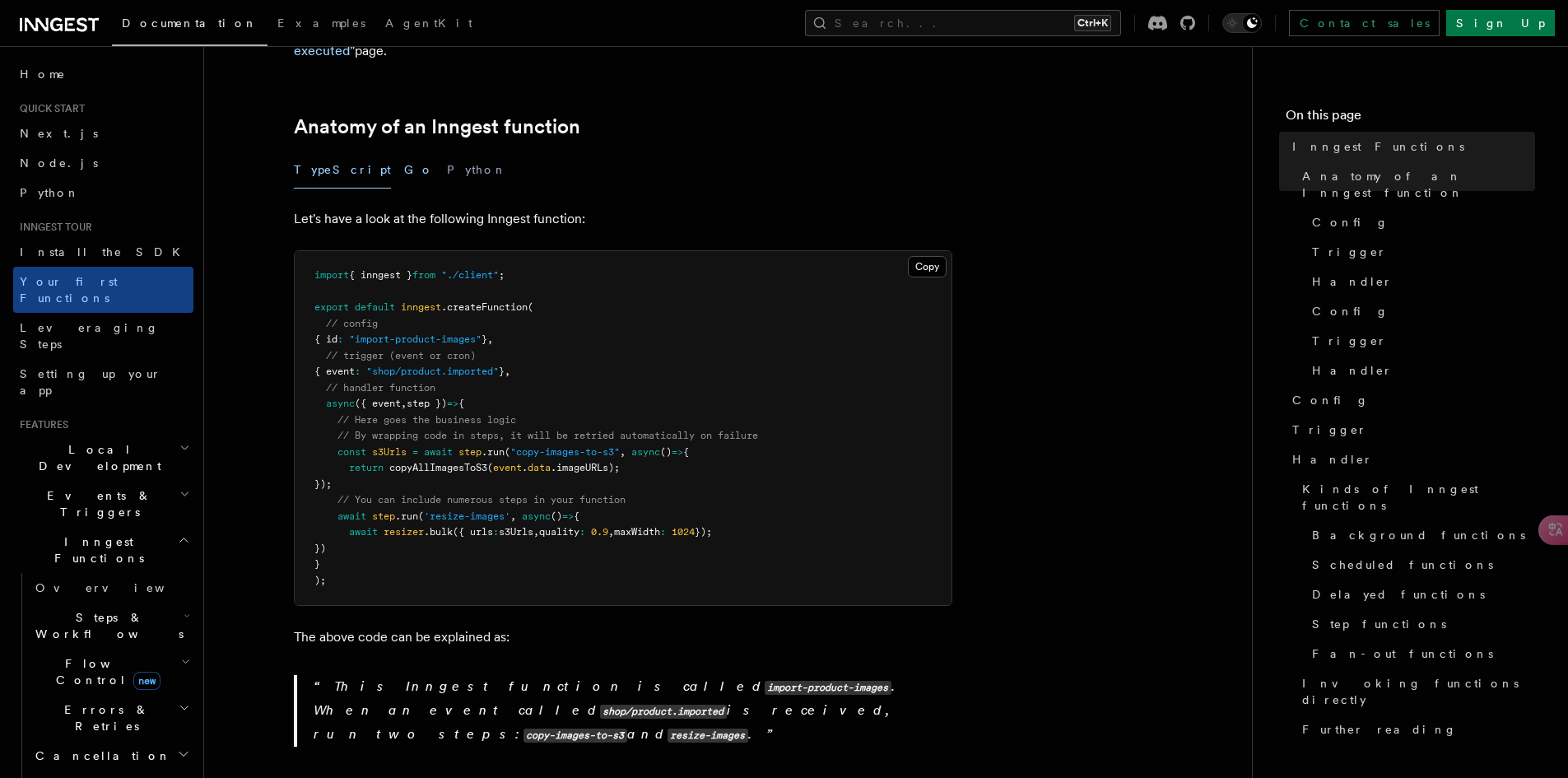
click at [404, 151] on button "Go" at bounding box center [419, 169] width 30 height 37
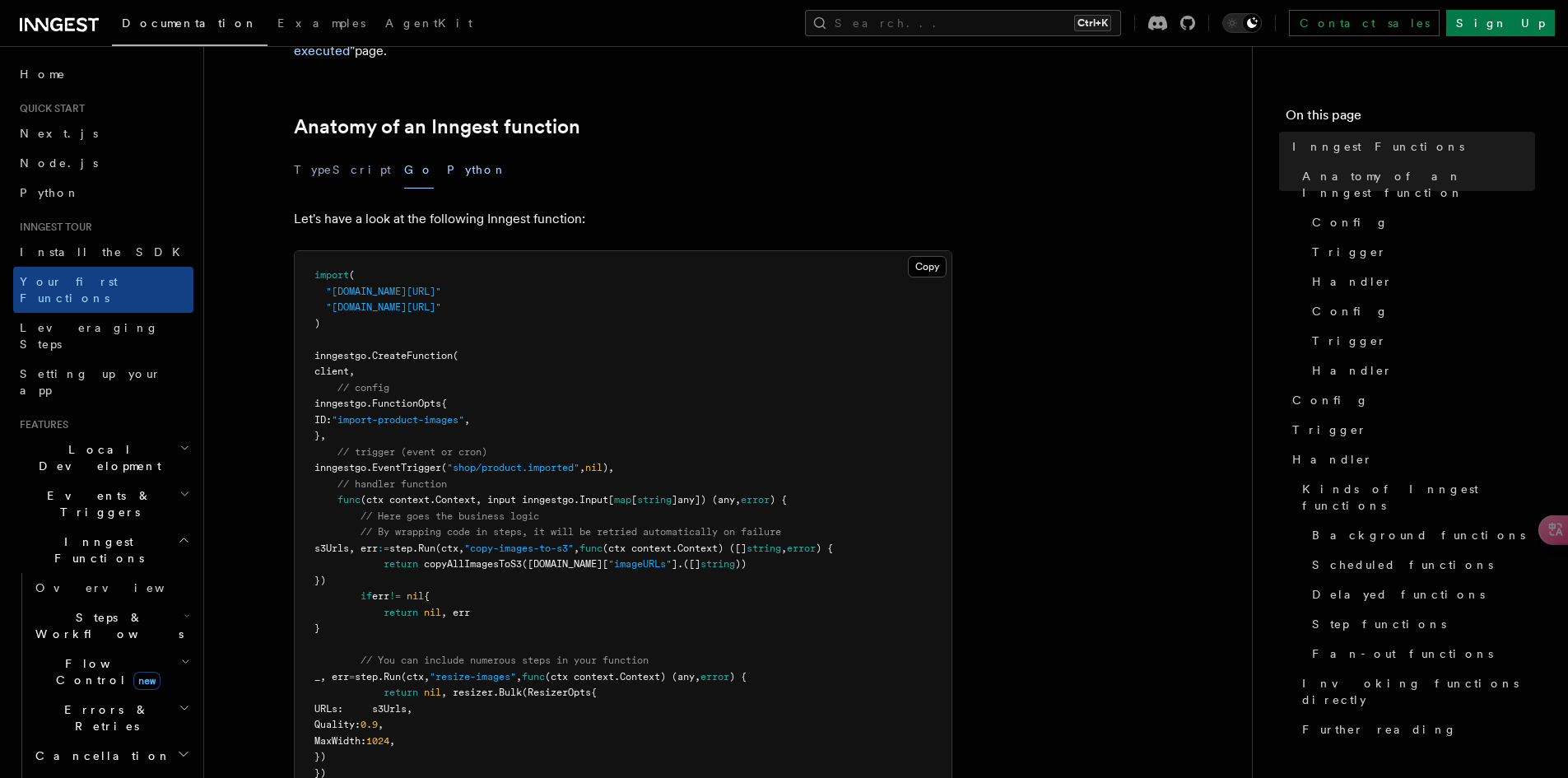
click at [447, 155] on button "Python" at bounding box center [477, 169] width 60 height 37
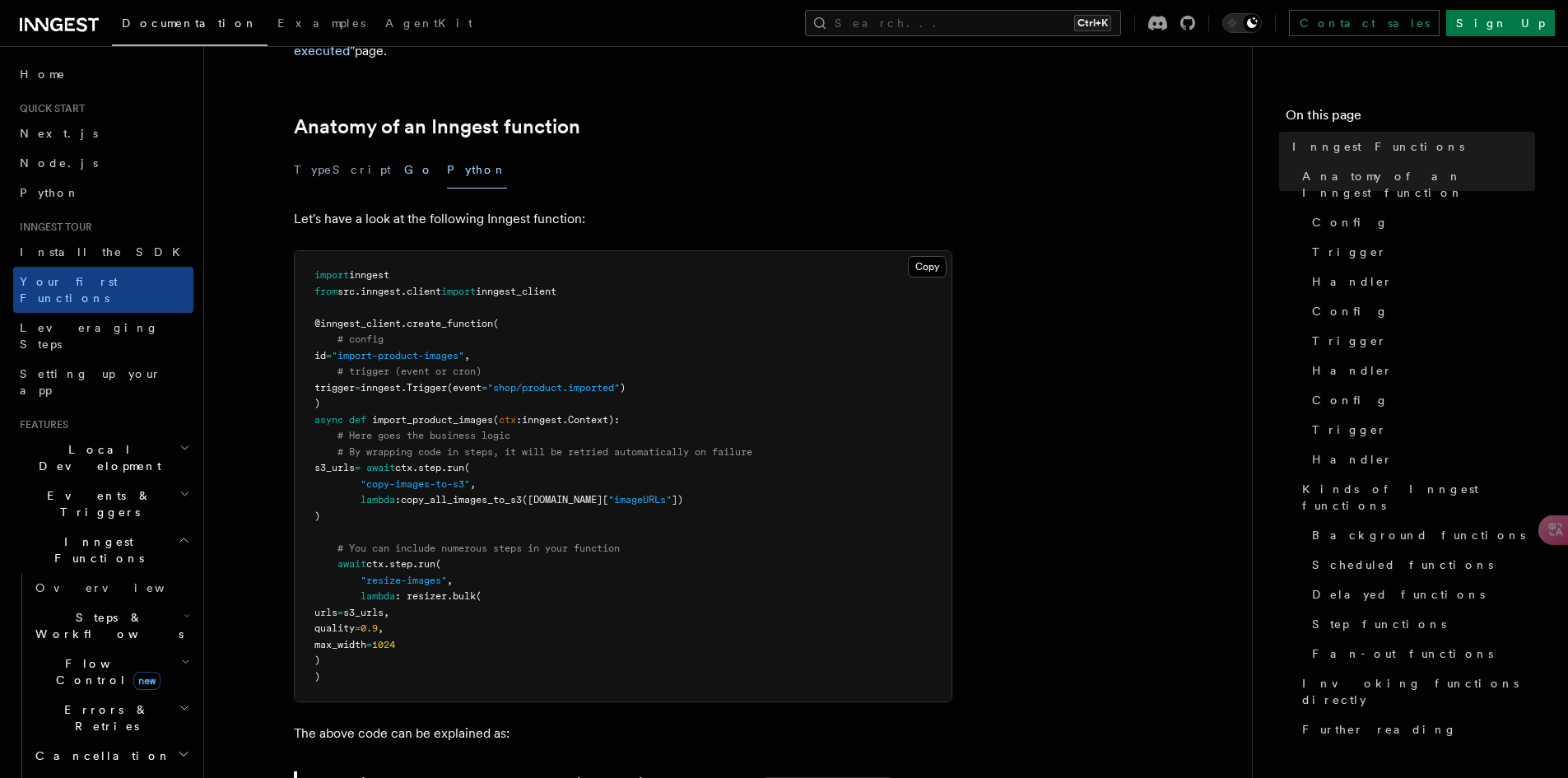
click at [404, 156] on button "Go" at bounding box center [419, 169] width 30 height 37
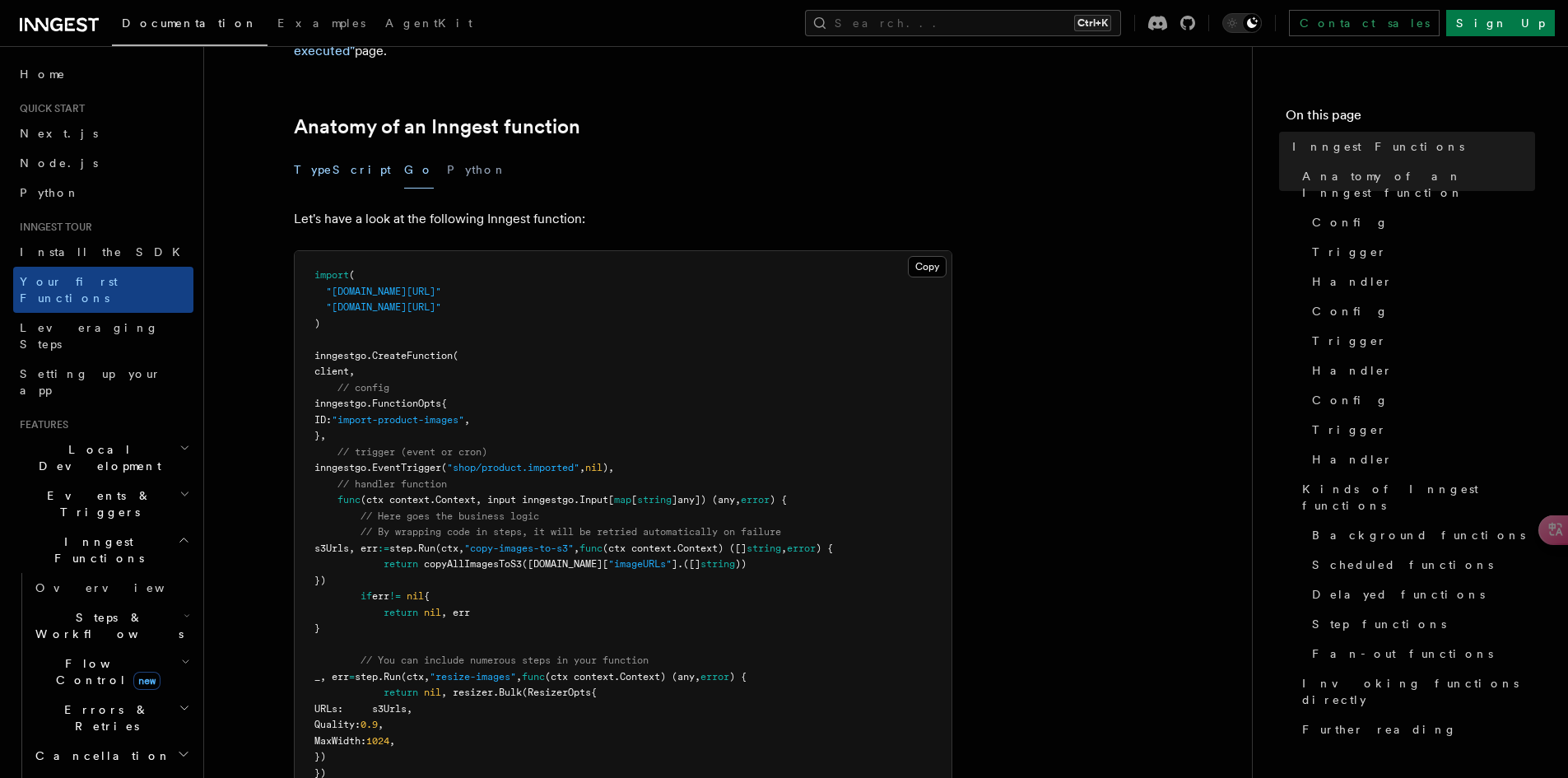
click at [340, 155] on button "TypeScript" at bounding box center [341, 169] width 97 height 37
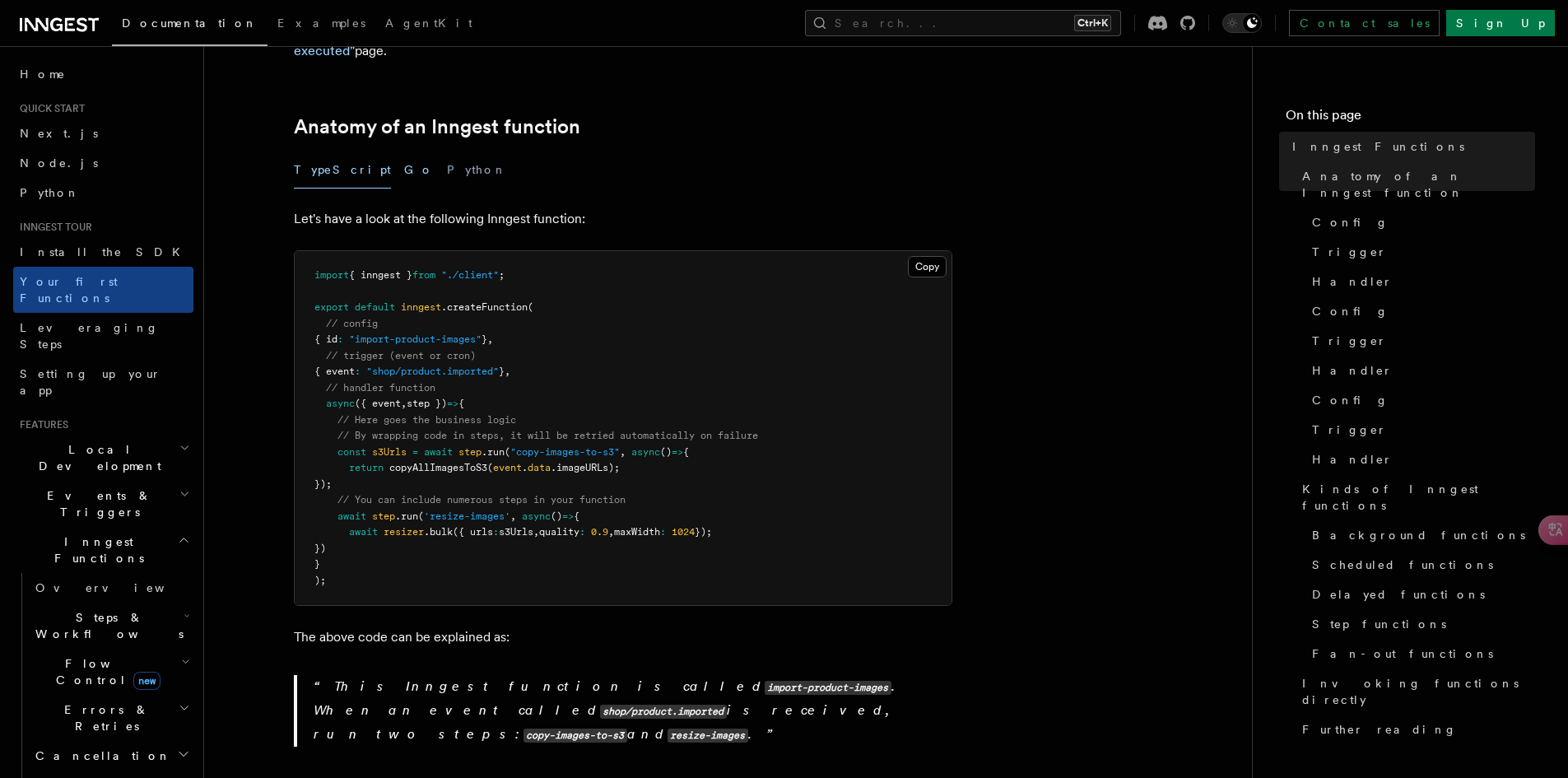
click at [404, 161] on button "Go" at bounding box center [419, 169] width 30 height 37
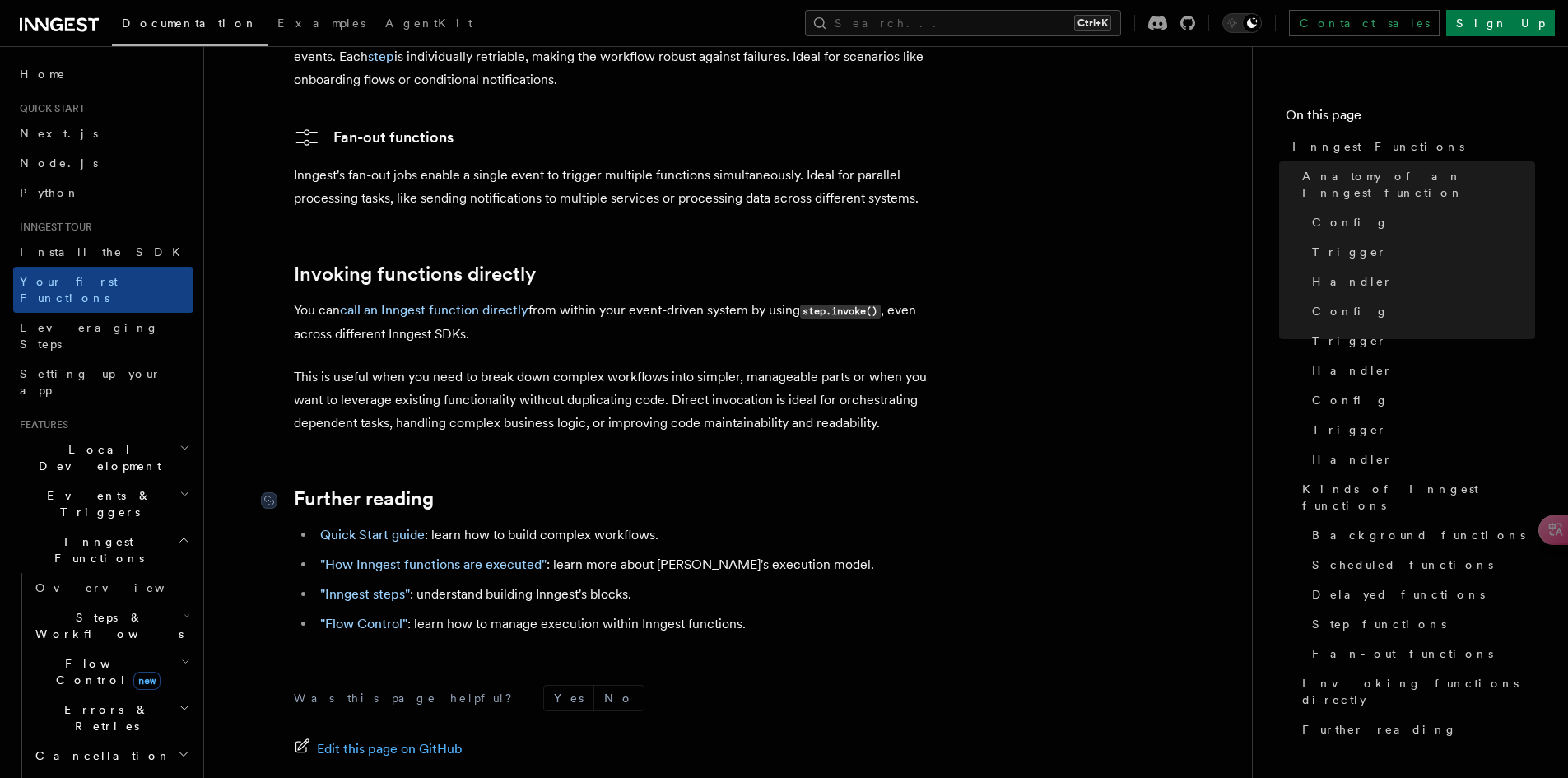
scroll to position [3537, 0]
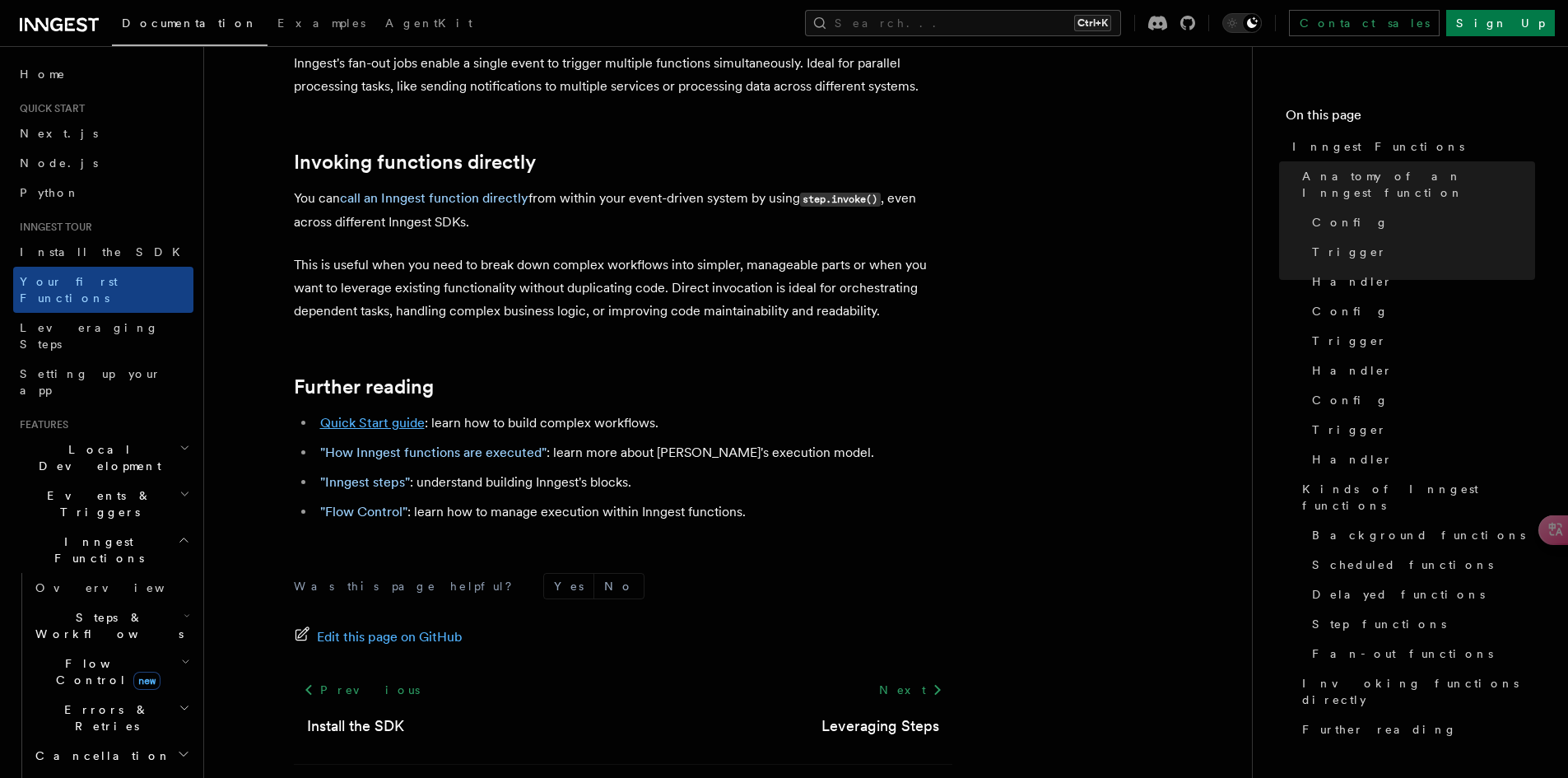
click at [350, 415] on link "Quick Start guide" at bounding box center [372, 422] width 104 height 16
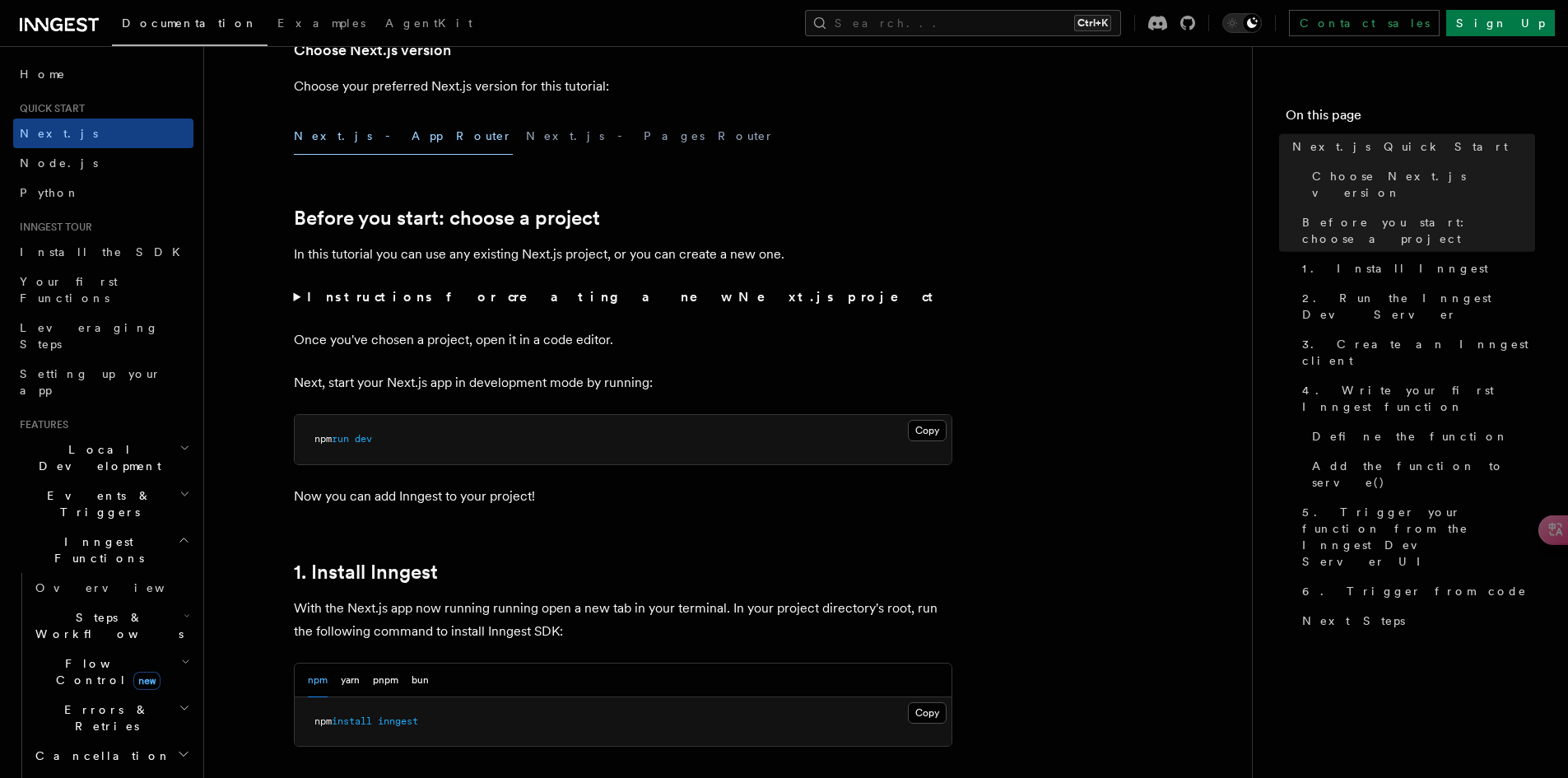
scroll to position [494, 0]
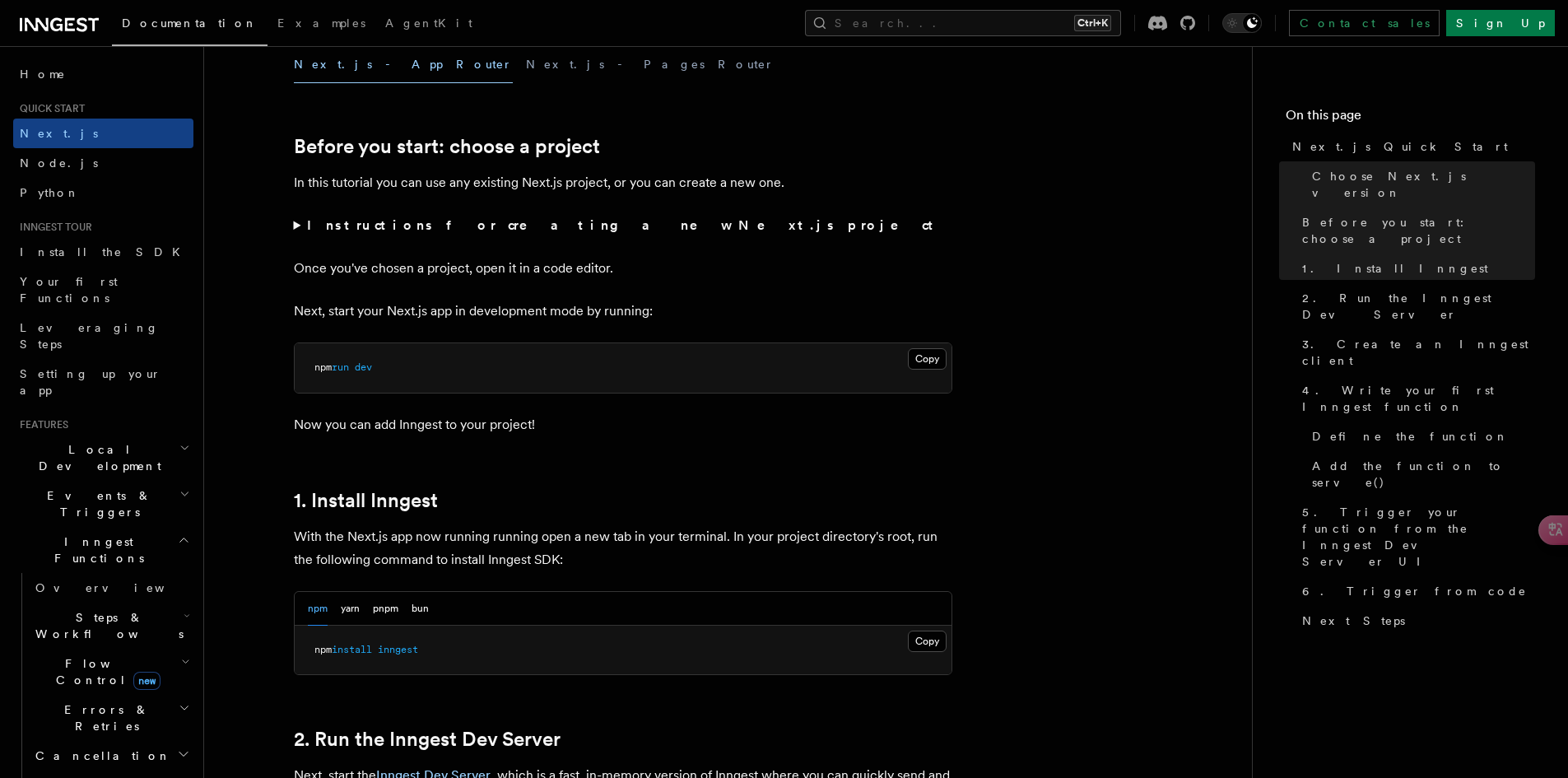
click at [295, 227] on summary "Instructions for creating a new Next.js project" at bounding box center [622, 226] width 659 height 23
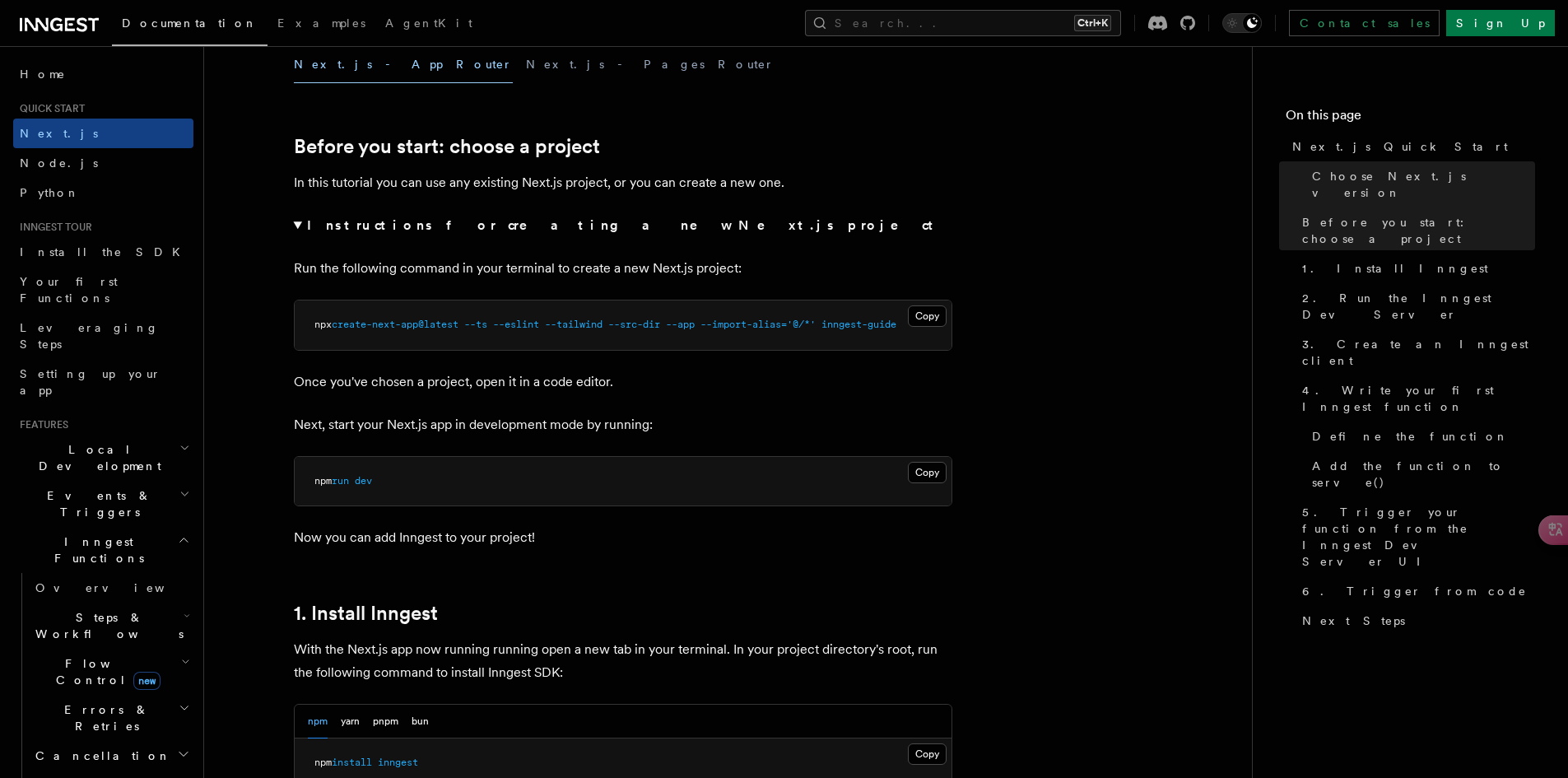
click at [295, 227] on summary "Instructions for creating a new Next.js project" at bounding box center [622, 226] width 659 height 23
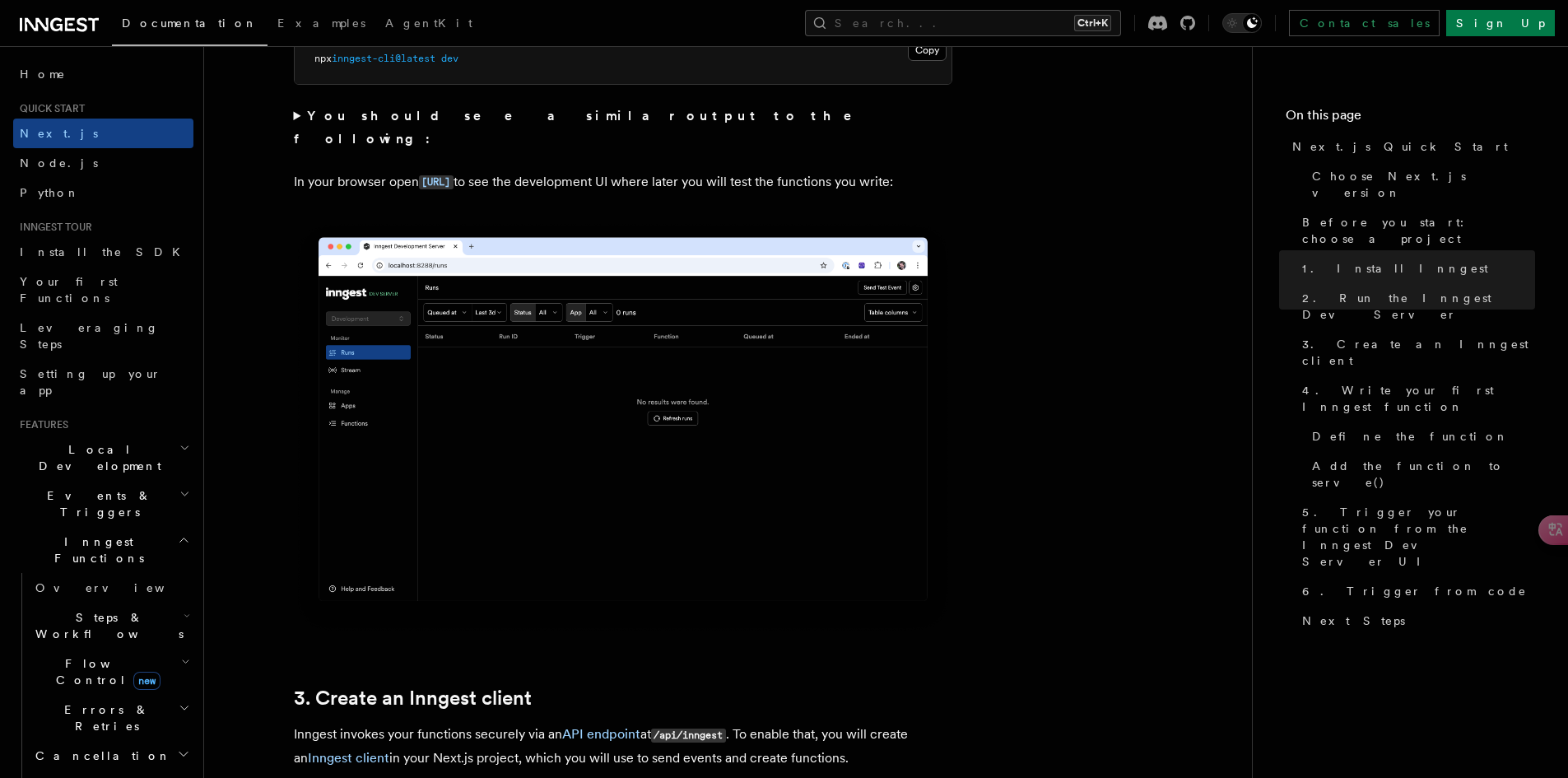
scroll to position [1317, 0]
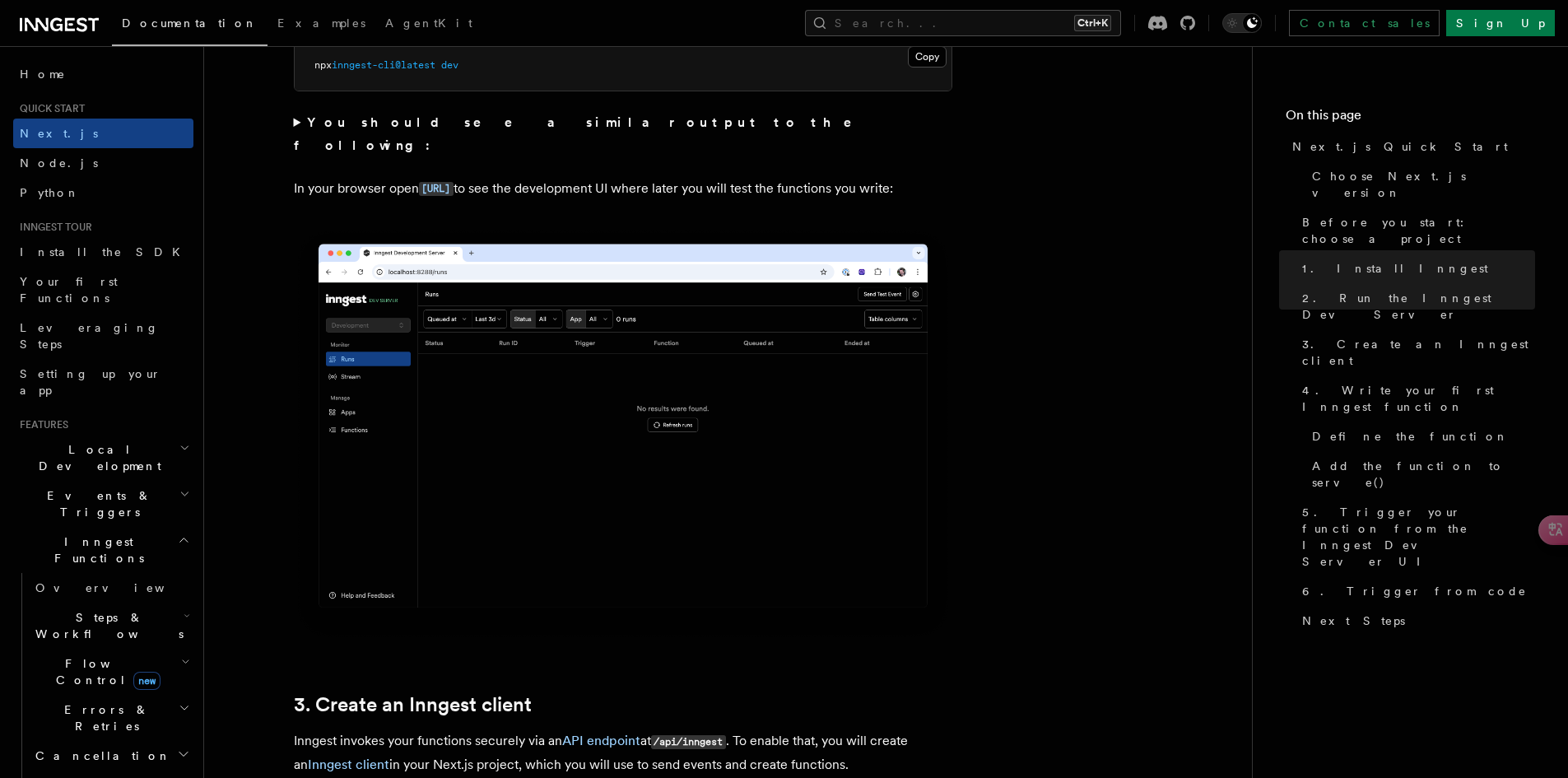
click at [295, 126] on summary "You should see a similar output to the following:" at bounding box center [622, 134] width 659 height 46
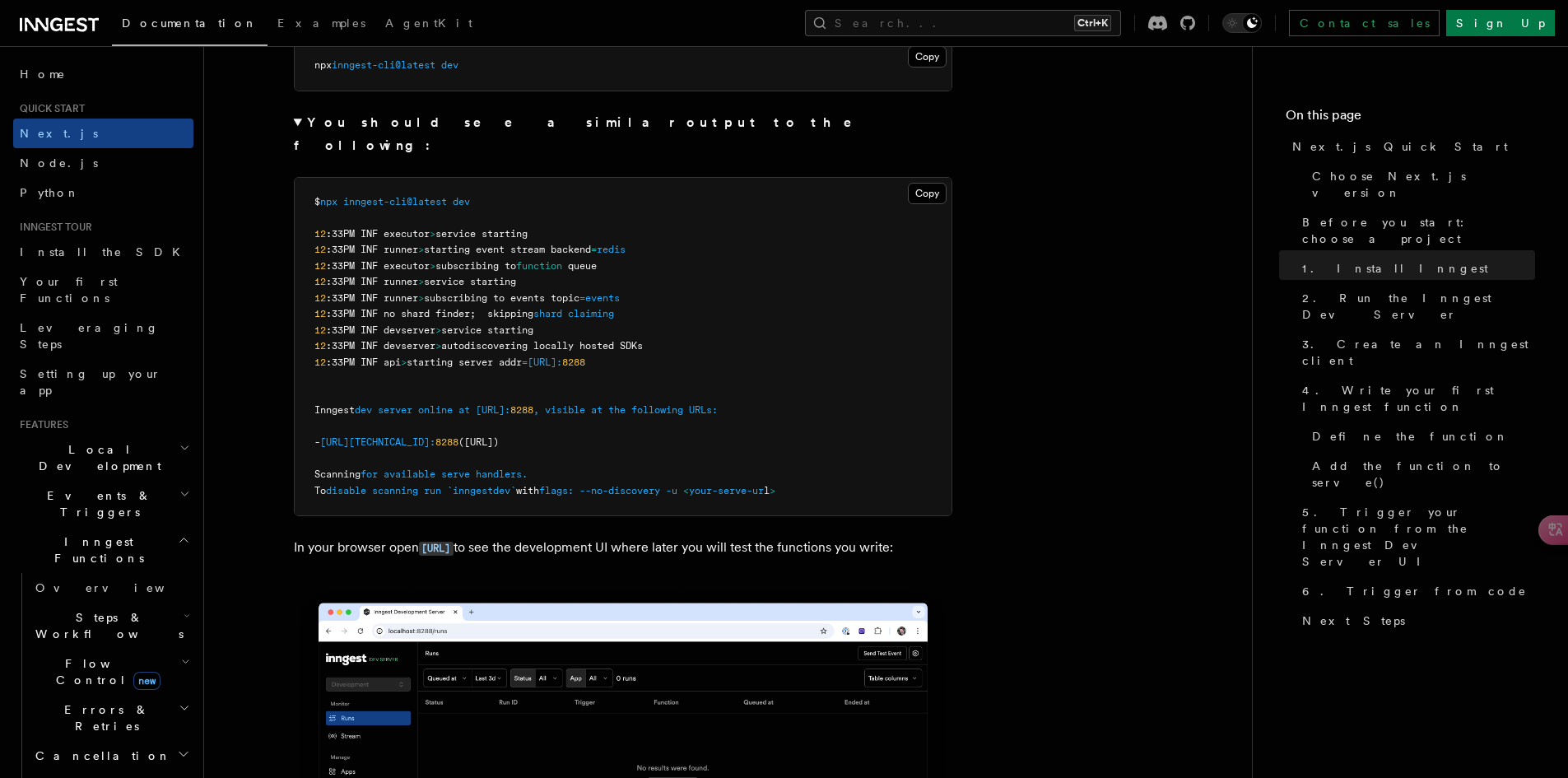
click at [295, 126] on summary "You should see a similar output to the following:" at bounding box center [622, 134] width 659 height 46
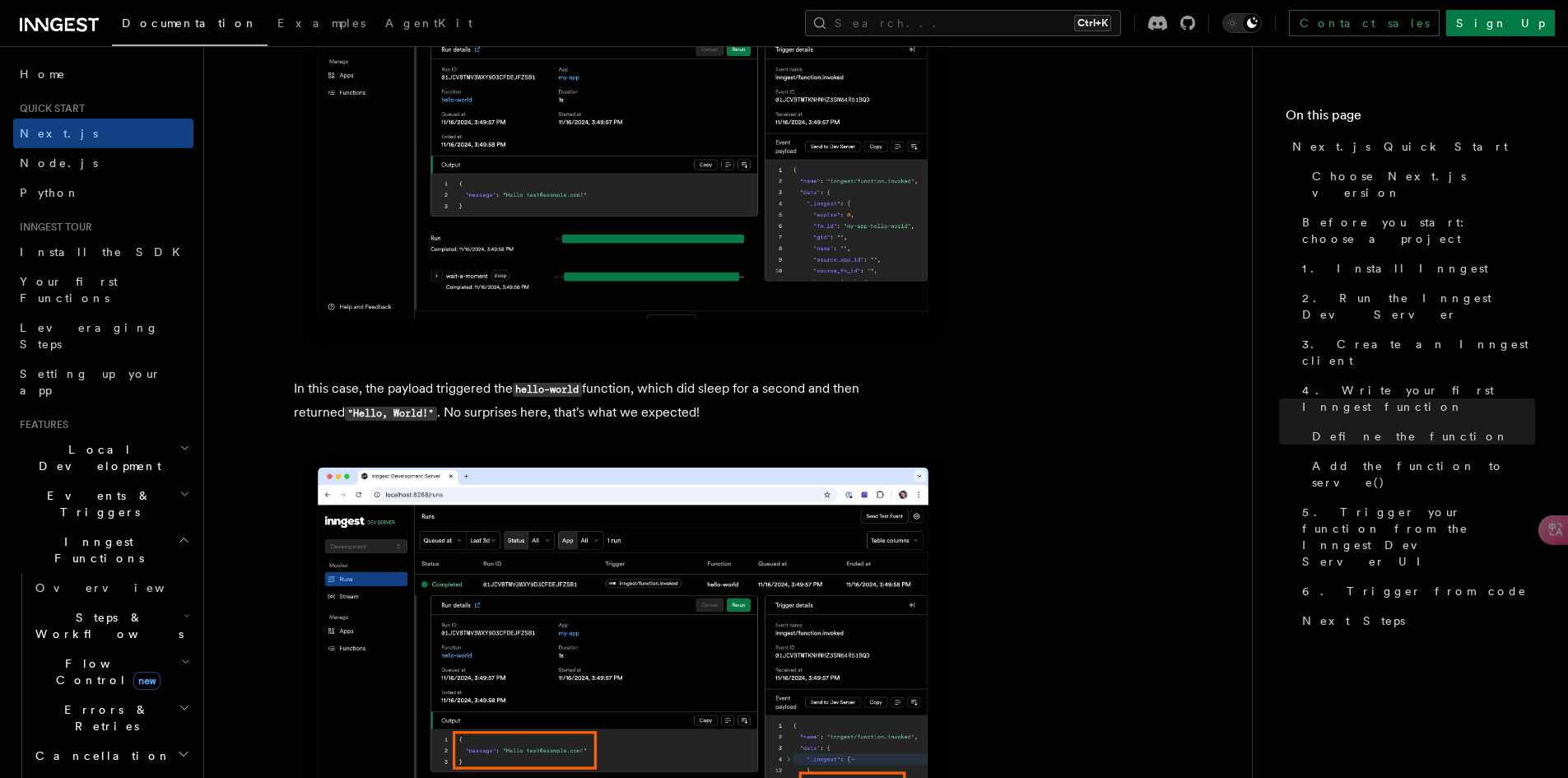
scroll to position [6503, 0]
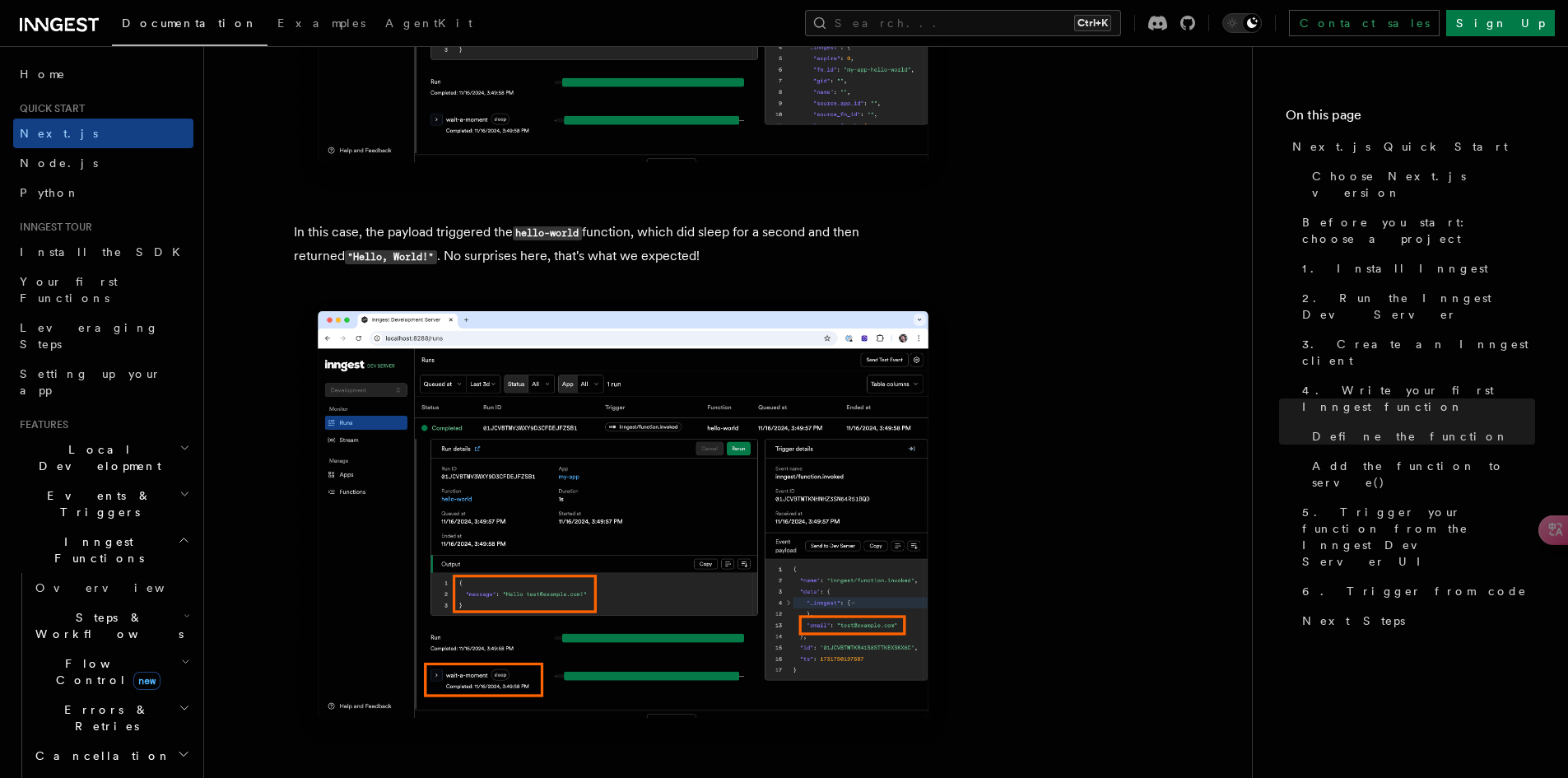
click at [566, 429] on img at bounding box center [622, 522] width 659 height 456
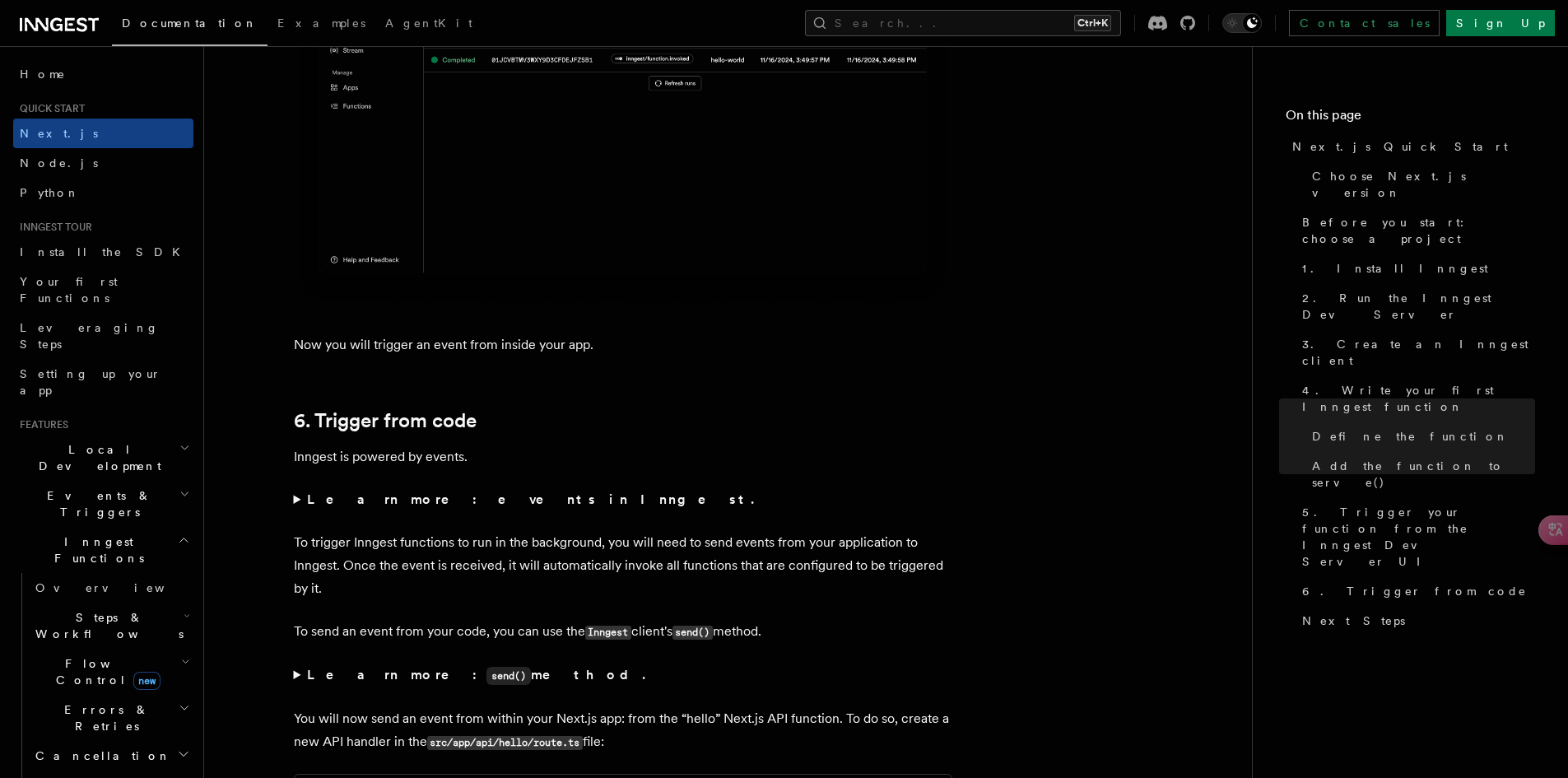
scroll to position [8314, 0]
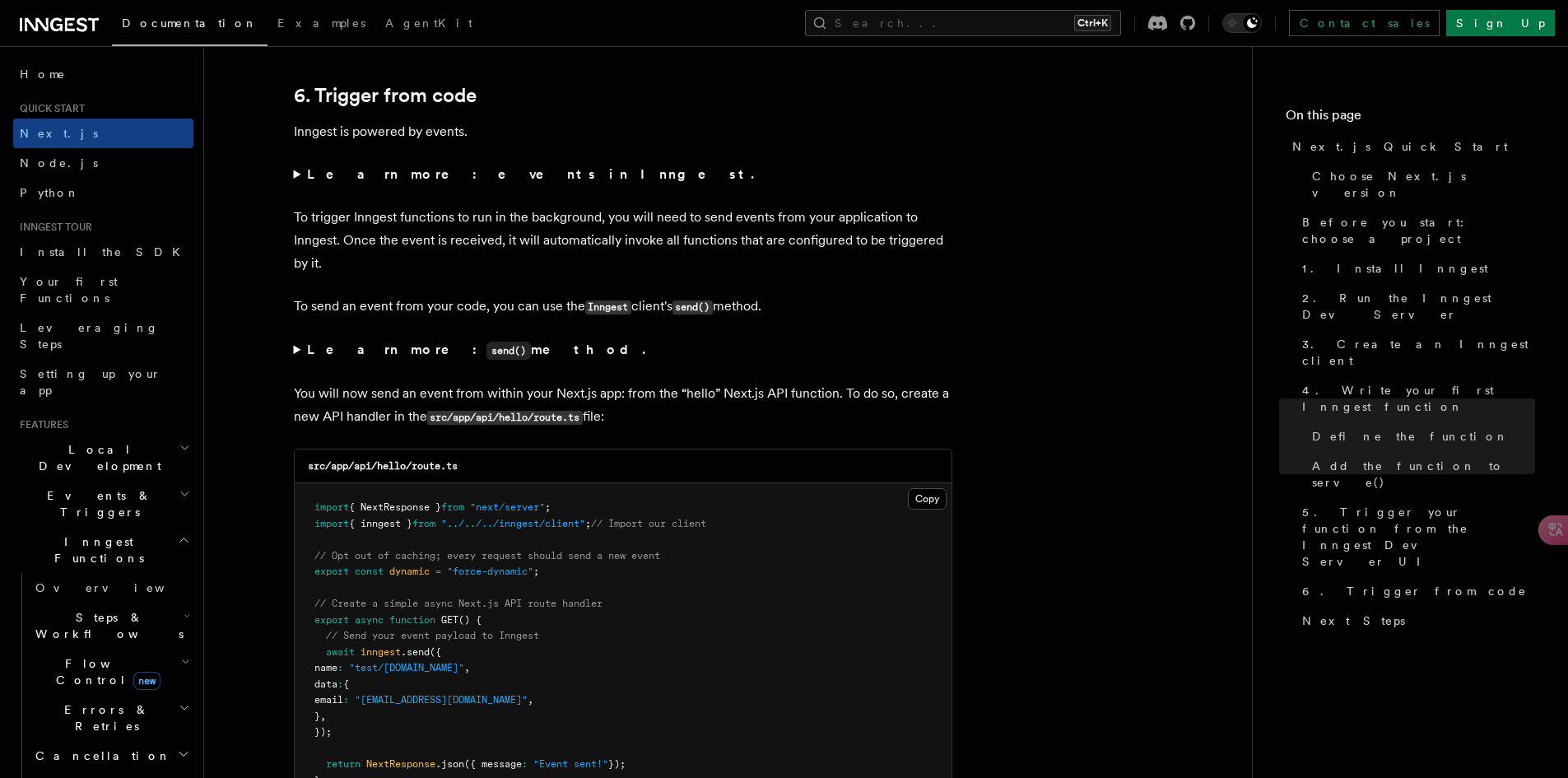
click at [297, 169] on summary "Learn more: events in Inngest." at bounding box center [622, 174] width 659 height 23
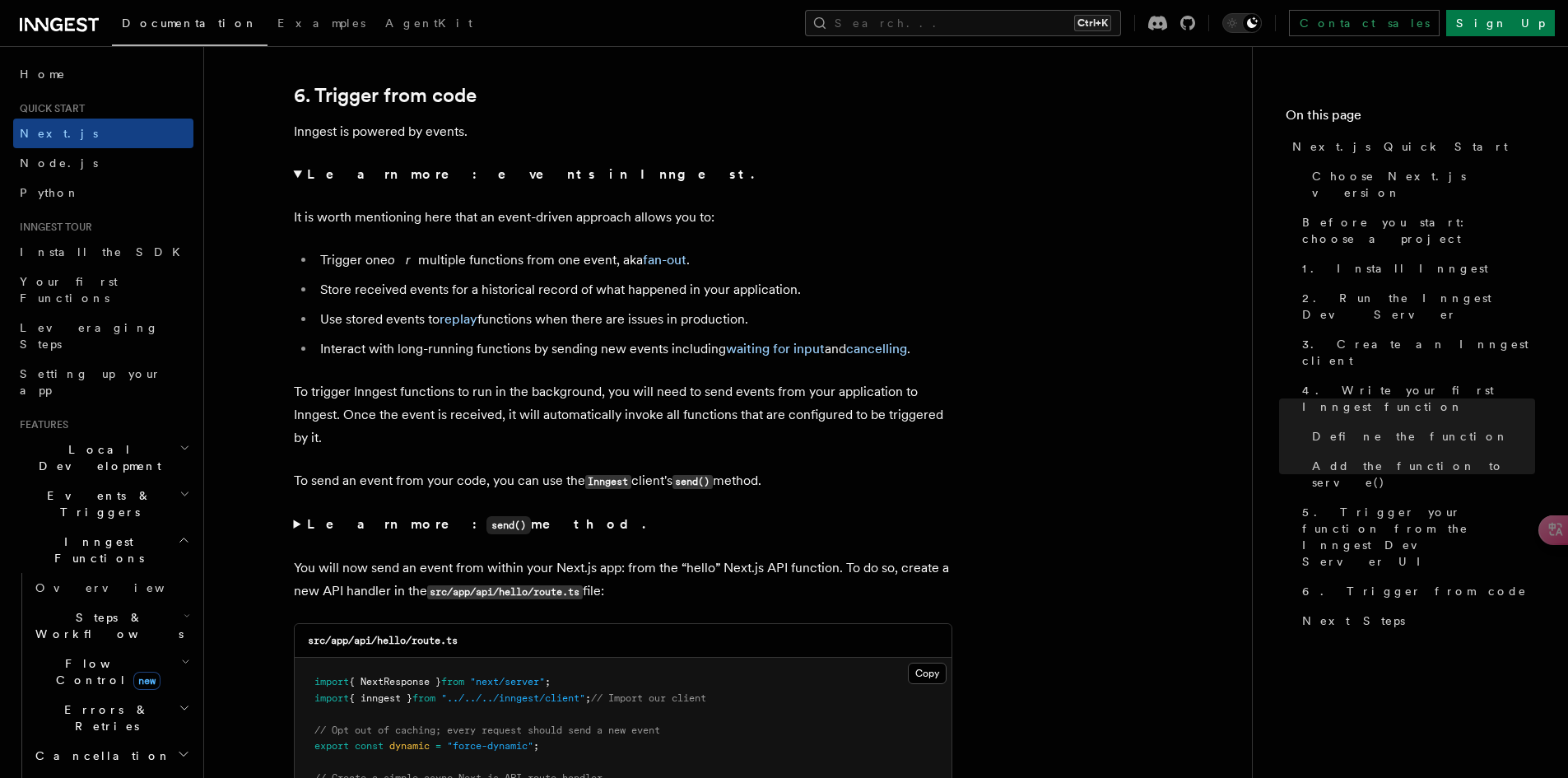
click at [297, 174] on summary "Learn more: events in Inngest." at bounding box center [622, 174] width 659 height 23
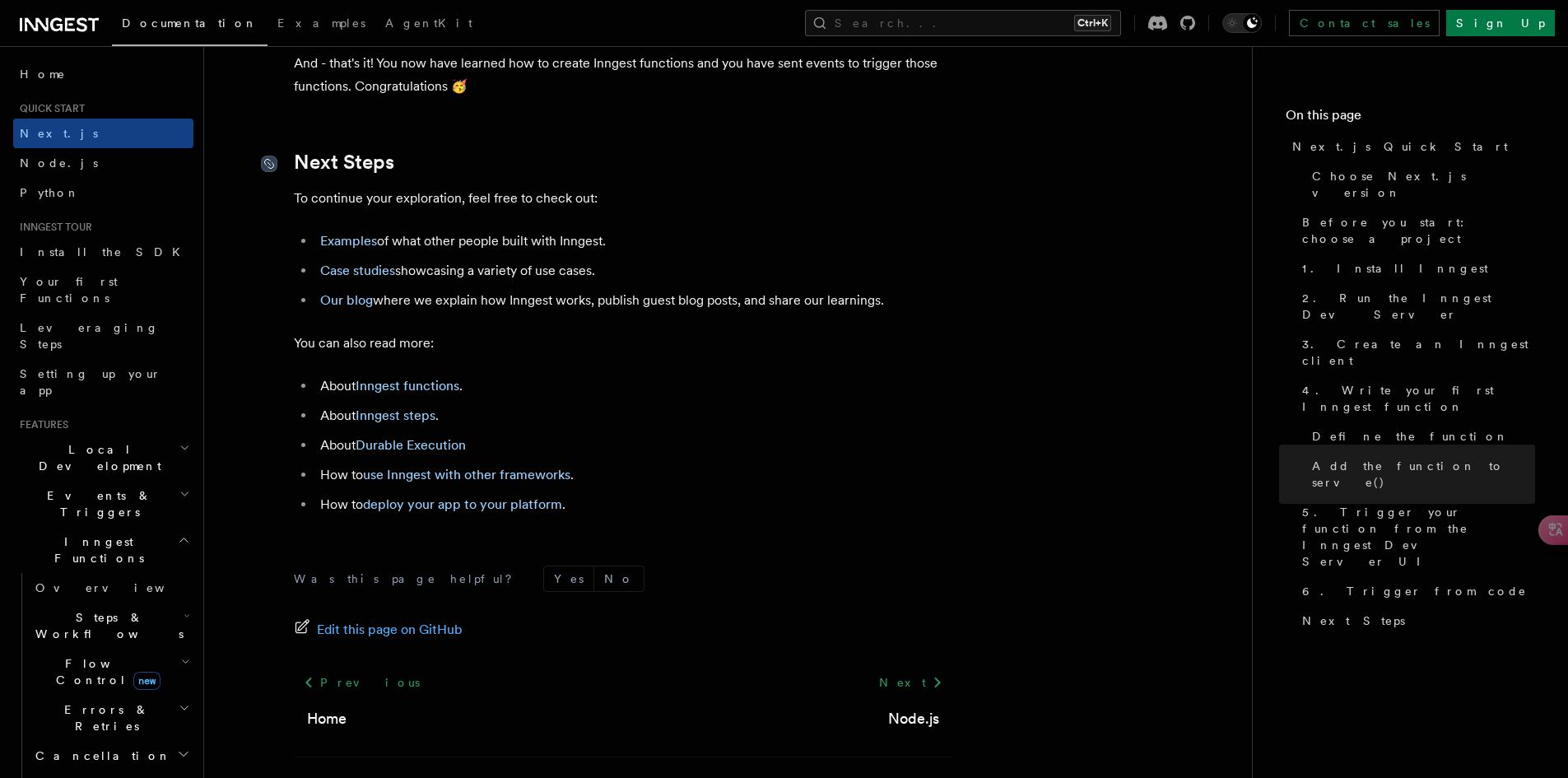
scroll to position [10310, 0]
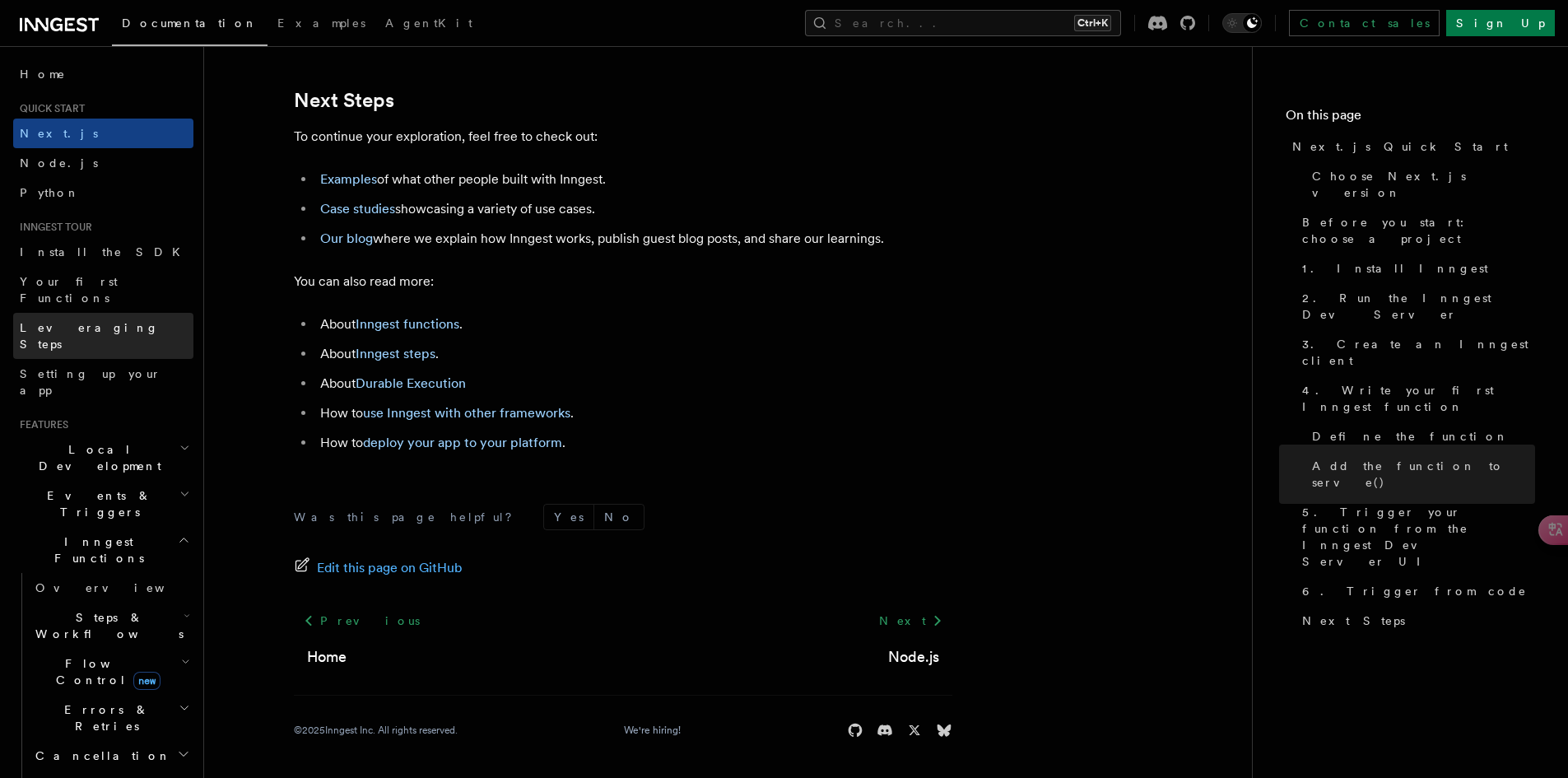
click at [123, 313] on link "Leveraging Steps" at bounding box center [103, 336] width 180 height 46
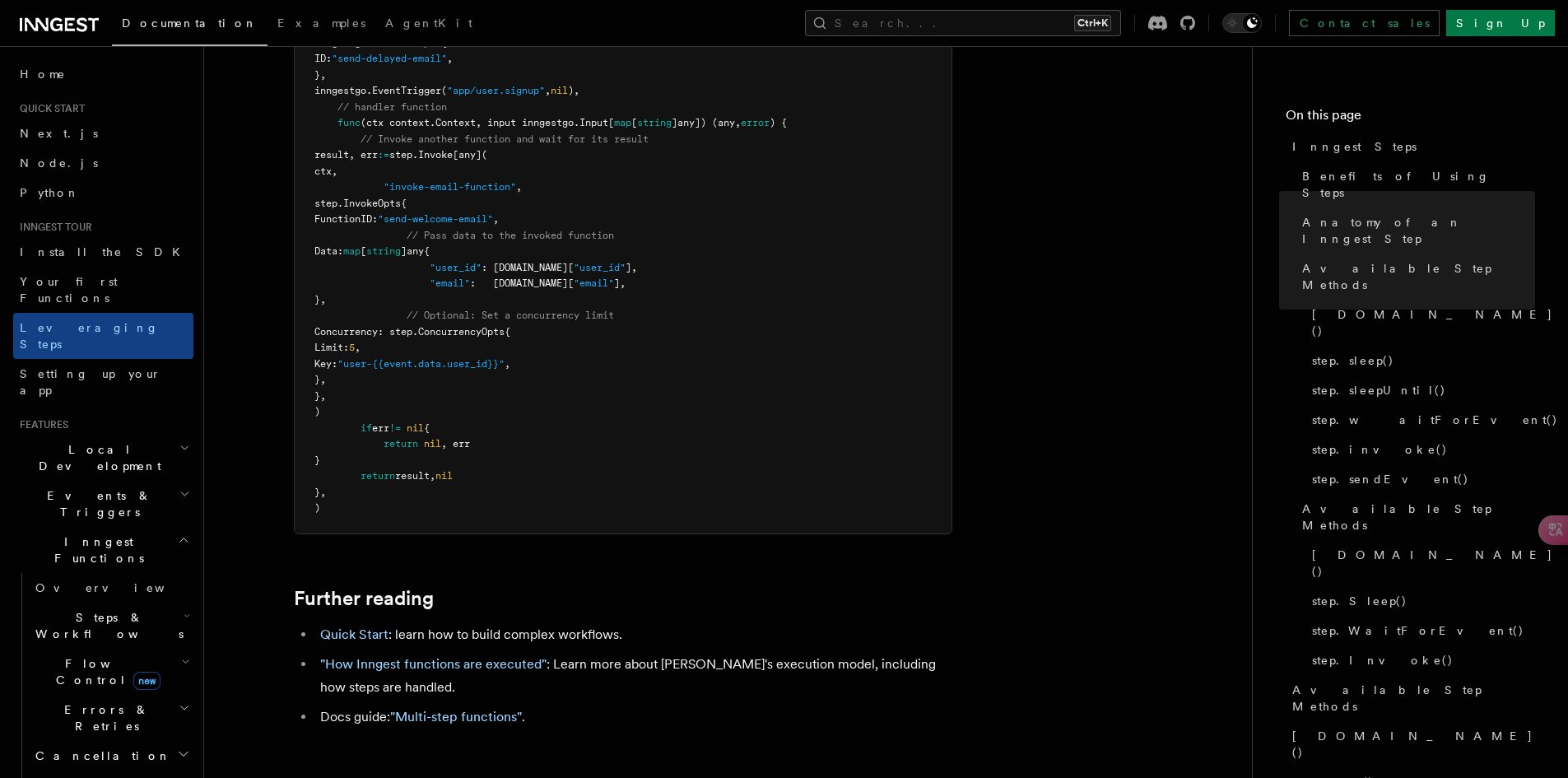
scroll to position [4118, 0]
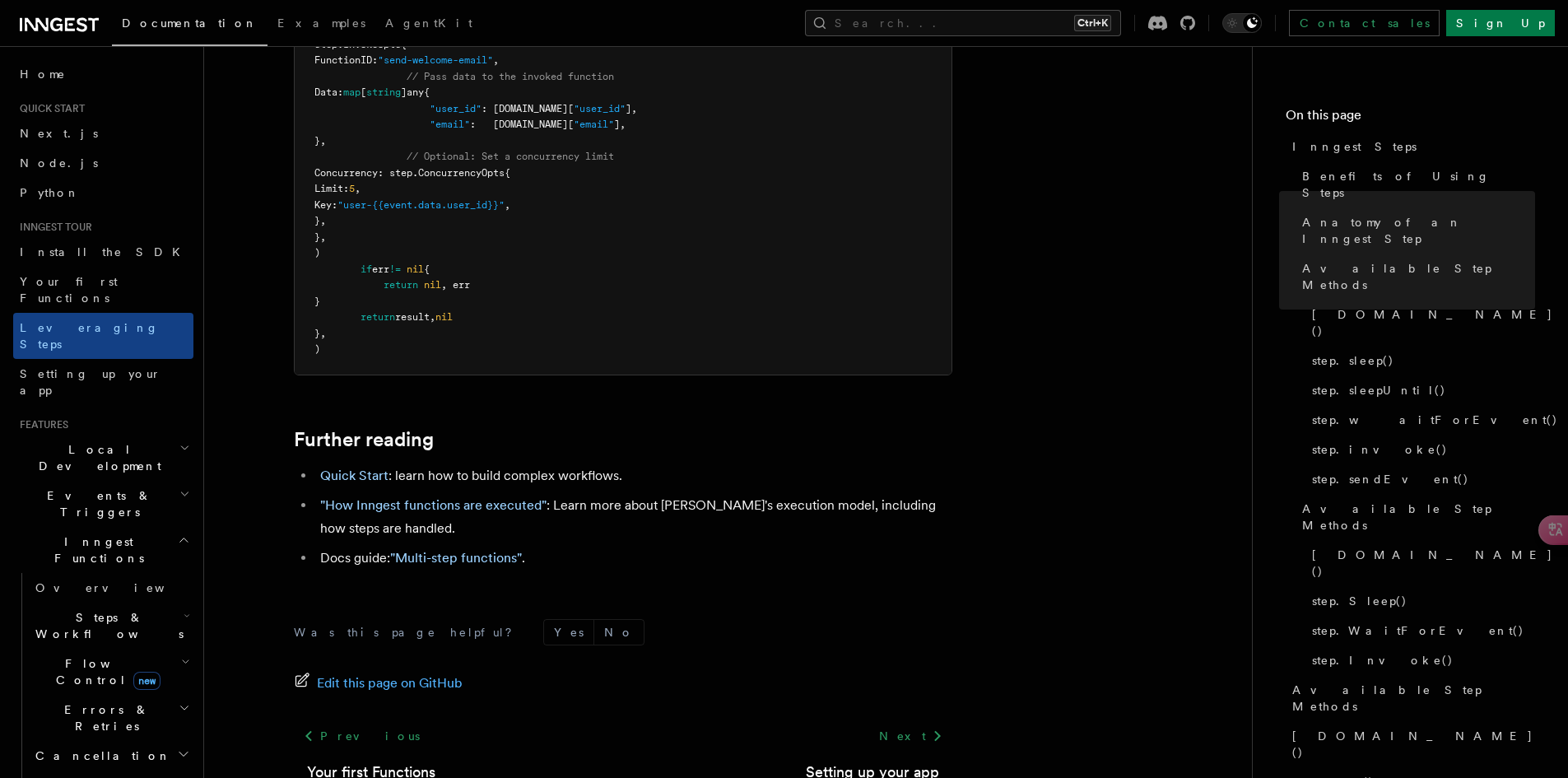
click at [834, 671] on footer "Was this page helpful? Yes No Edit this page on GitHub Previous Your first Func…" at bounding box center [622, 737] width 659 height 235
click at [827, 761] on link "Setting up your app" at bounding box center [872, 772] width 133 height 23
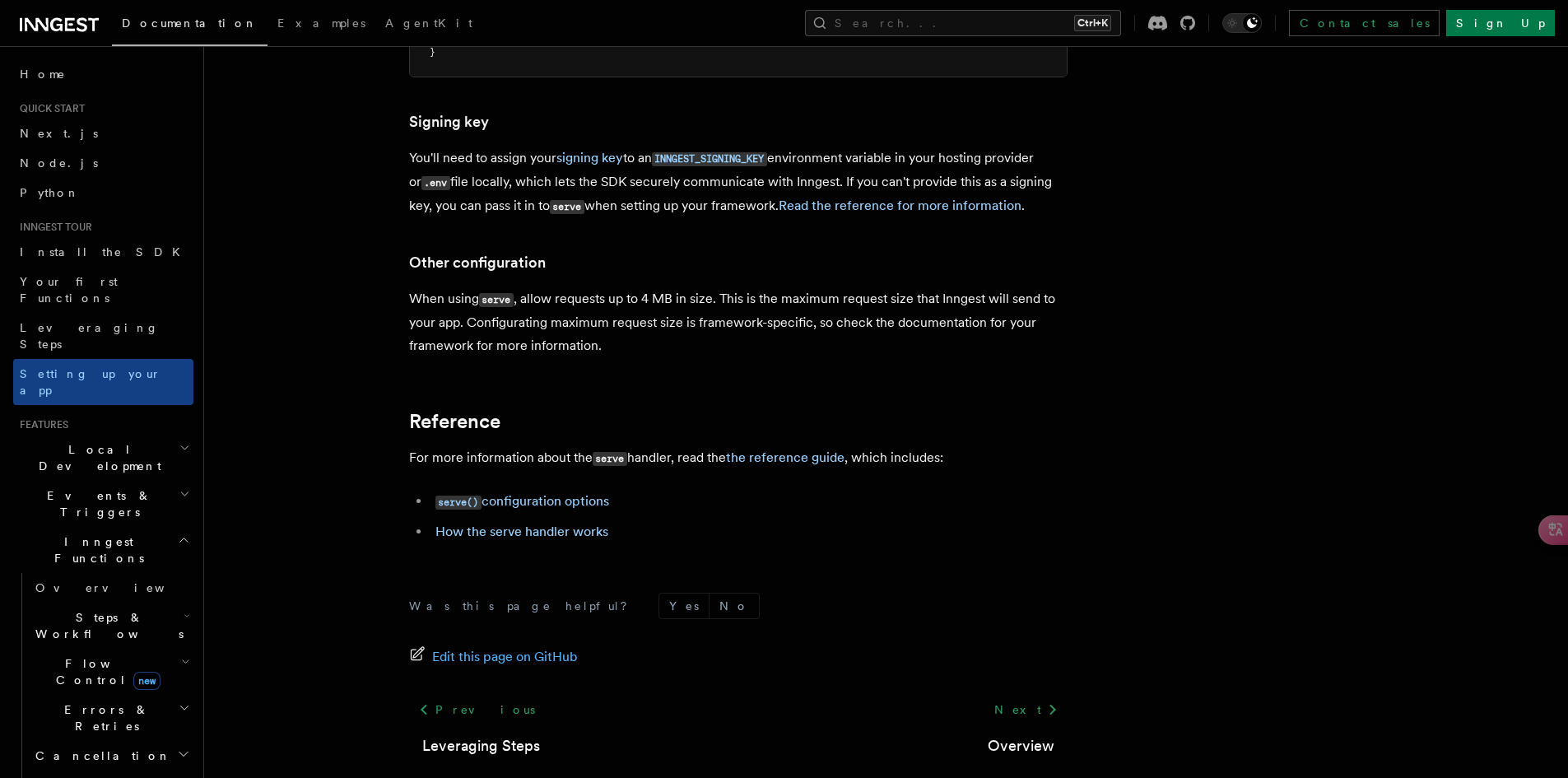
scroll to position [1360, 0]
click at [1024, 695] on div "Next Overview" at bounding box center [1021, 727] width 93 height 63
click at [1022, 735] on link "Overview" at bounding box center [1021, 747] width 67 height 23
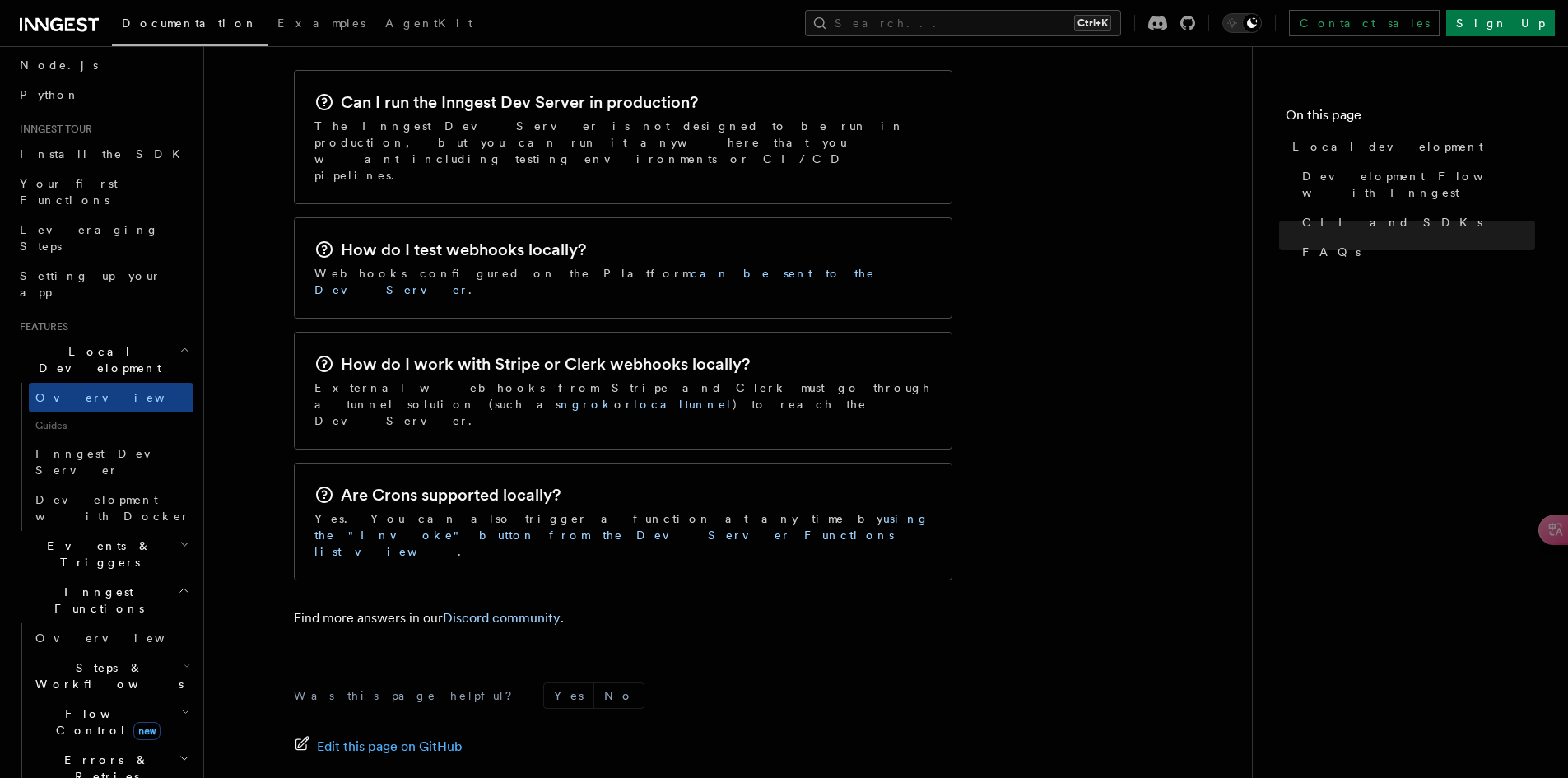
scroll to position [97, 0]
click at [119, 532] on h2 "Events & Triggers" at bounding box center [103, 555] width 180 height 46
click at [83, 586] on span "Overview" at bounding box center [120, 593] width 169 height 13
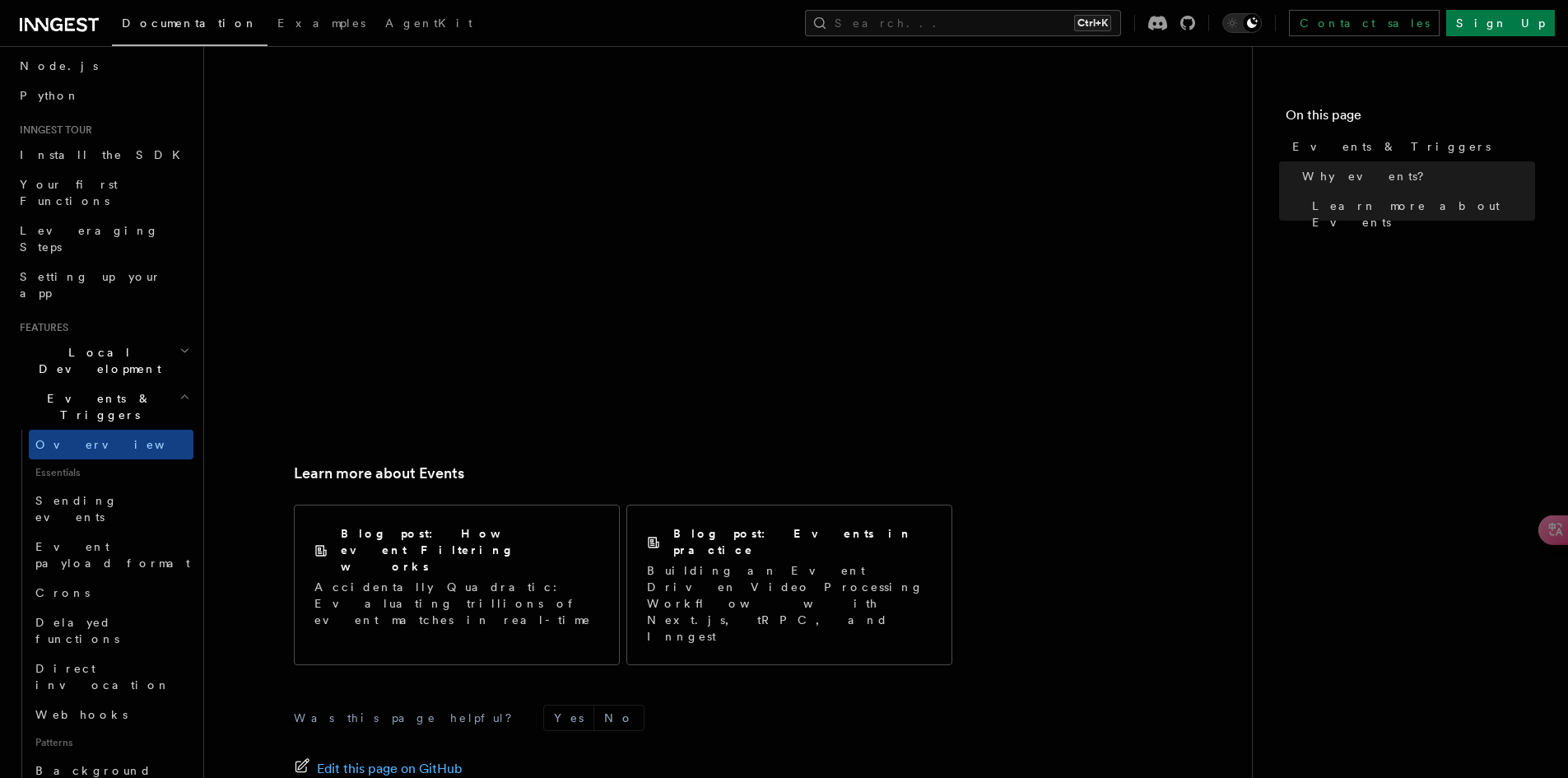
scroll to position [914, 0]
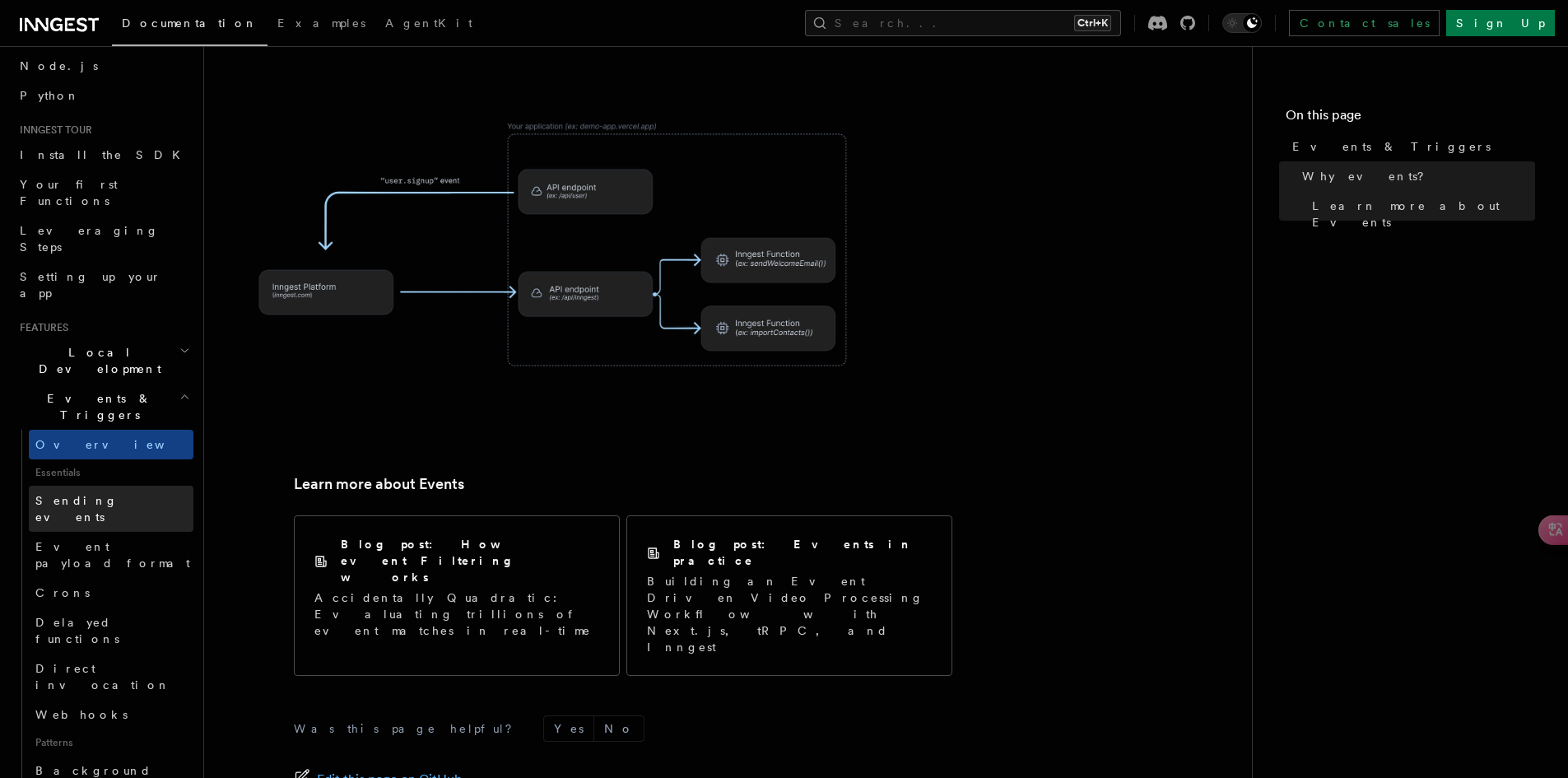
click at [80, 485] on link "Sending events" at bounding box center [111, 508] width 164 height 46
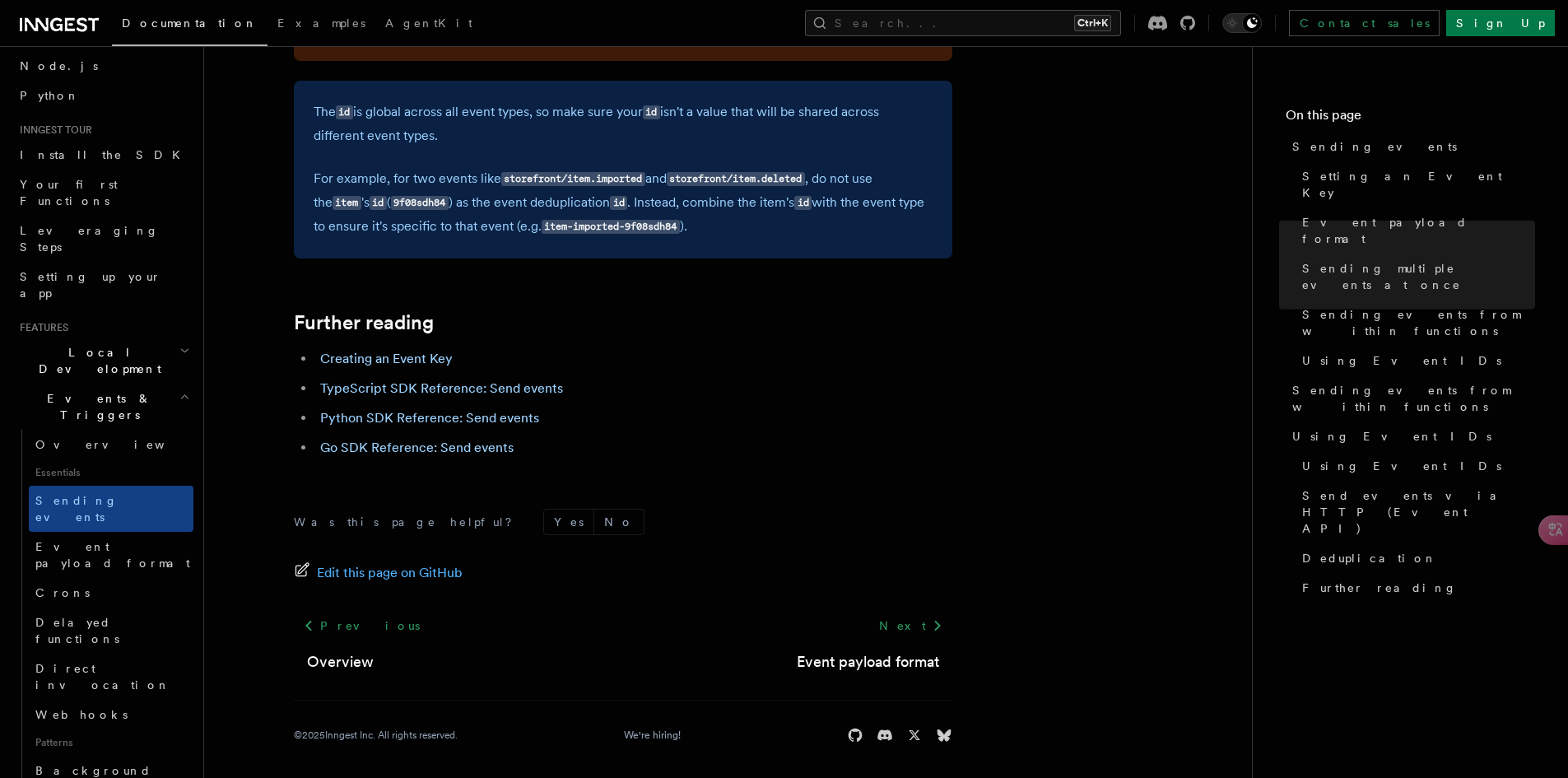
scroll to position [3903, 0]
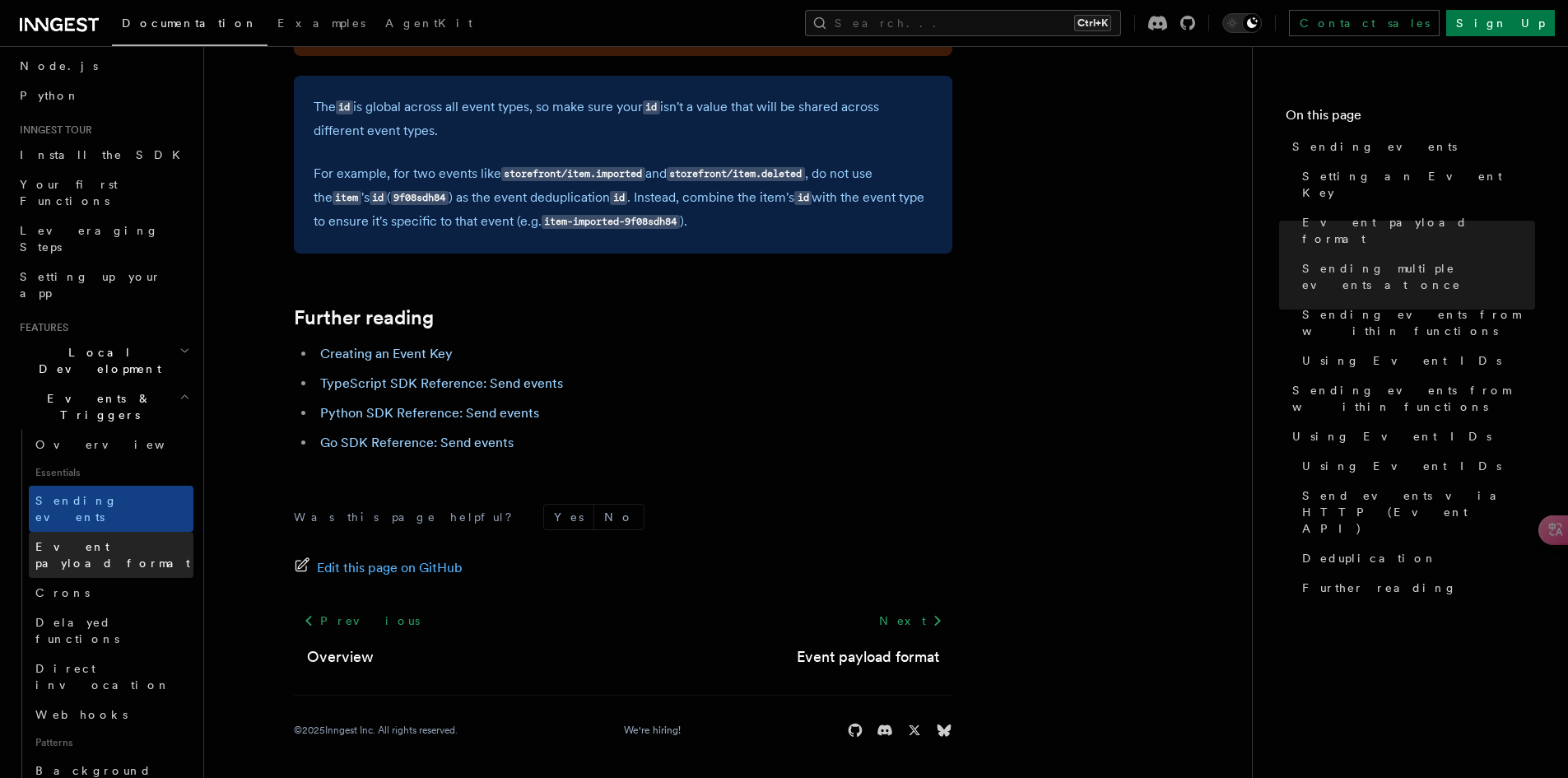
click at [98, 540] on span "Event payload format" at bounding box center [112, 555] width 155 height 30
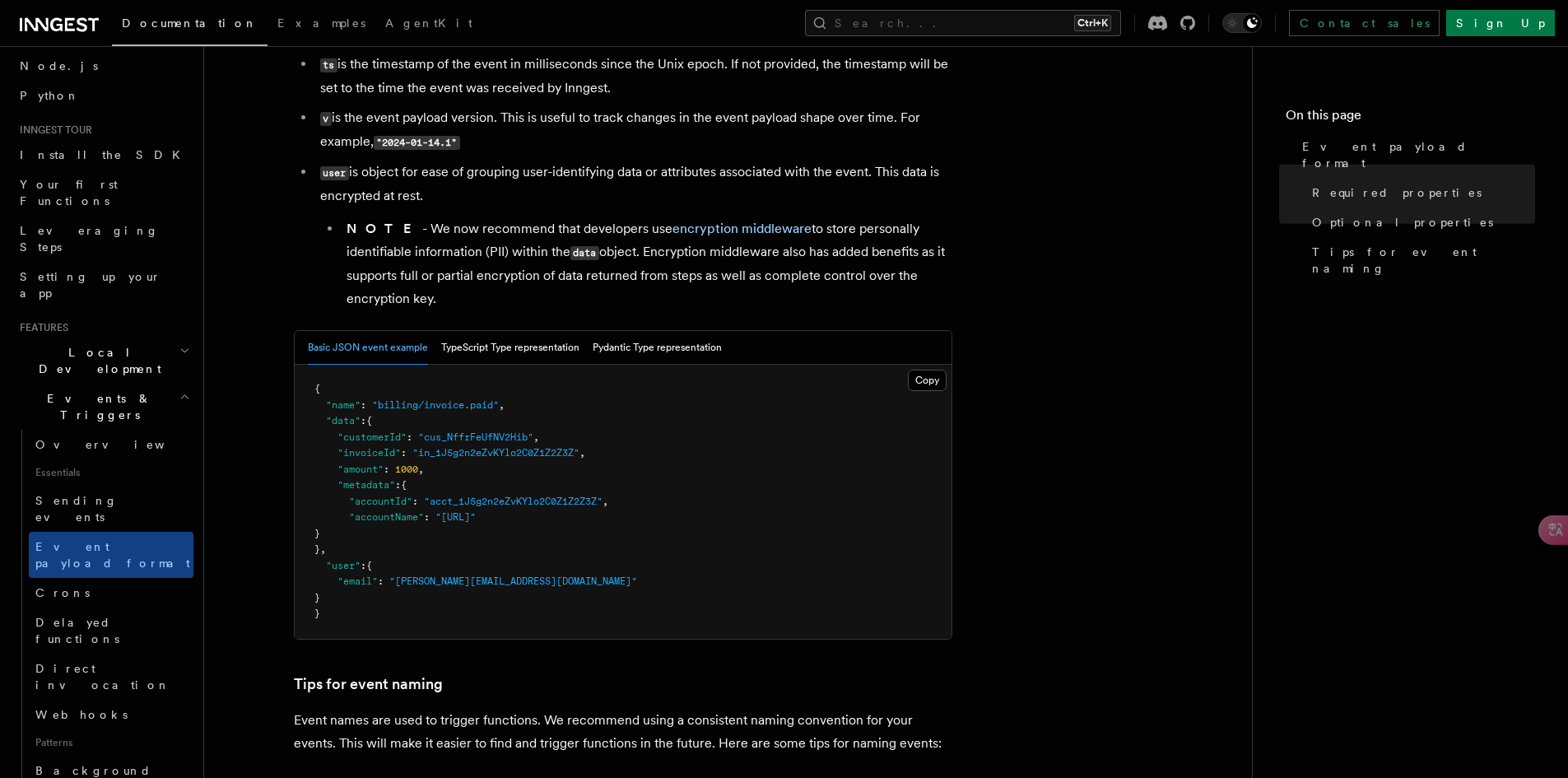
scroll to position [470, 0]
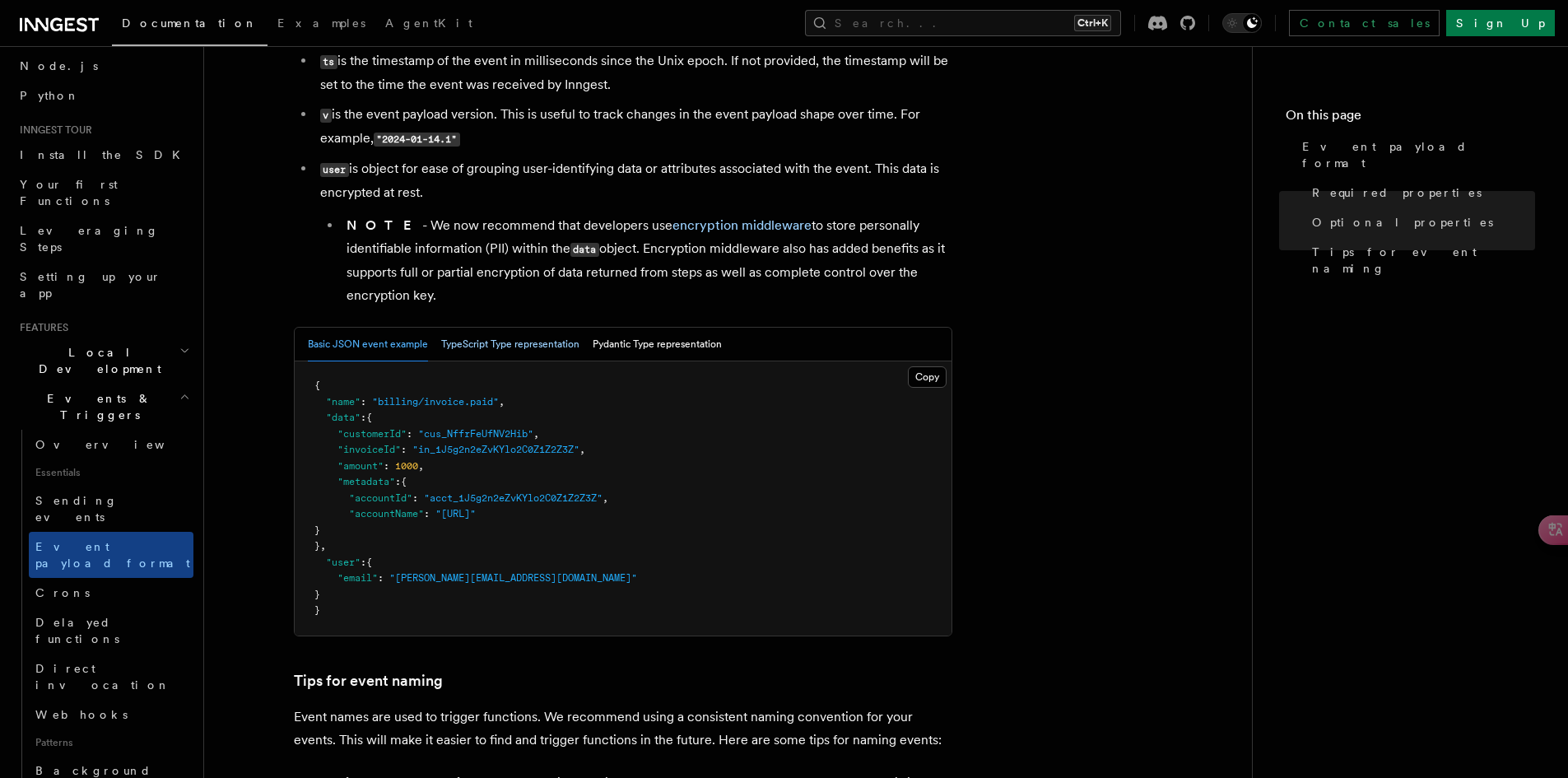
click at [523, 341] on button "TypeScript Type representation" at bounding box center [510, 344] width 138 height 34
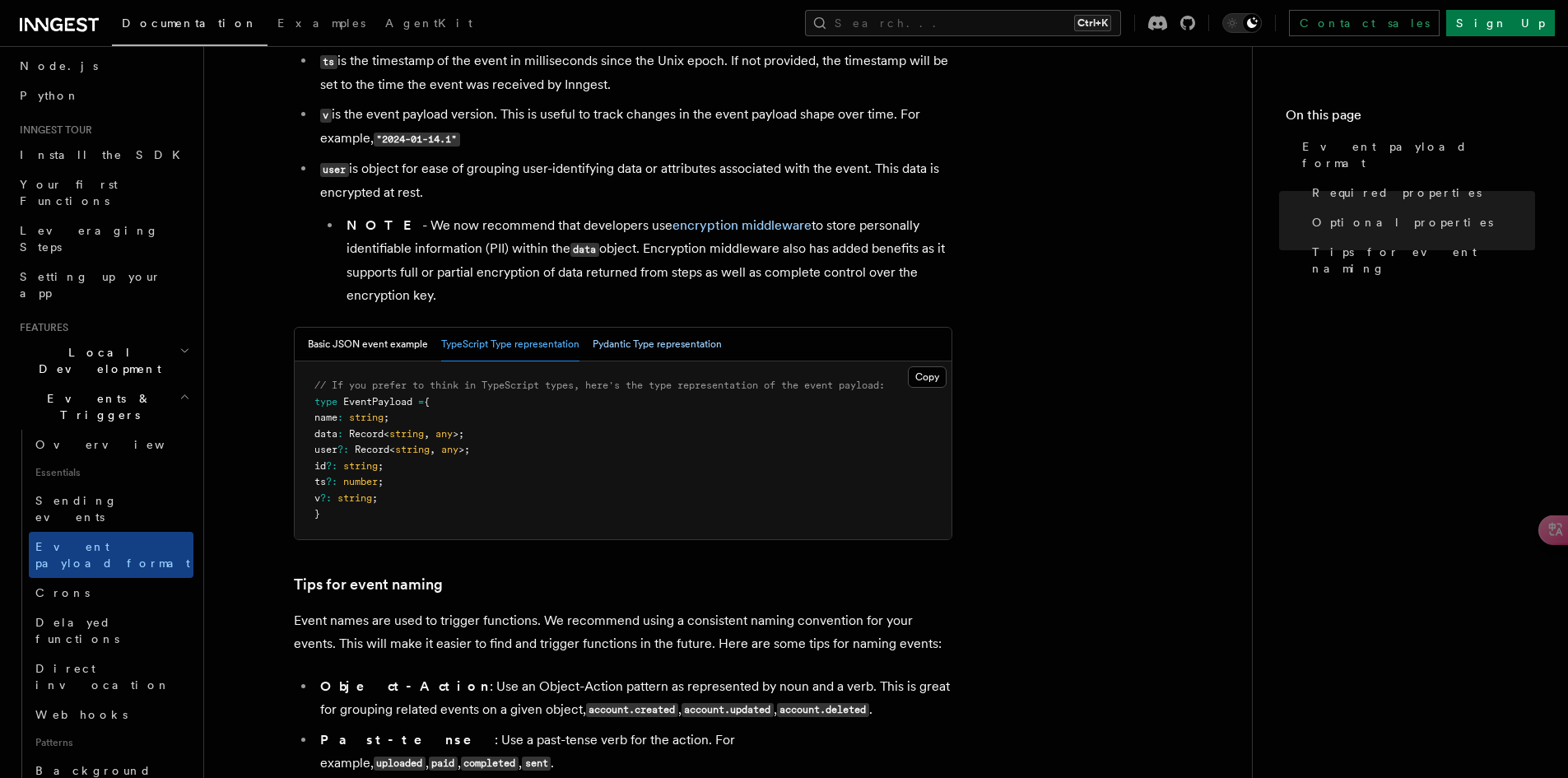
click at [636, 341] on button "Pydantic Type representation" at bounding box center [657, 344] width 129 height 34
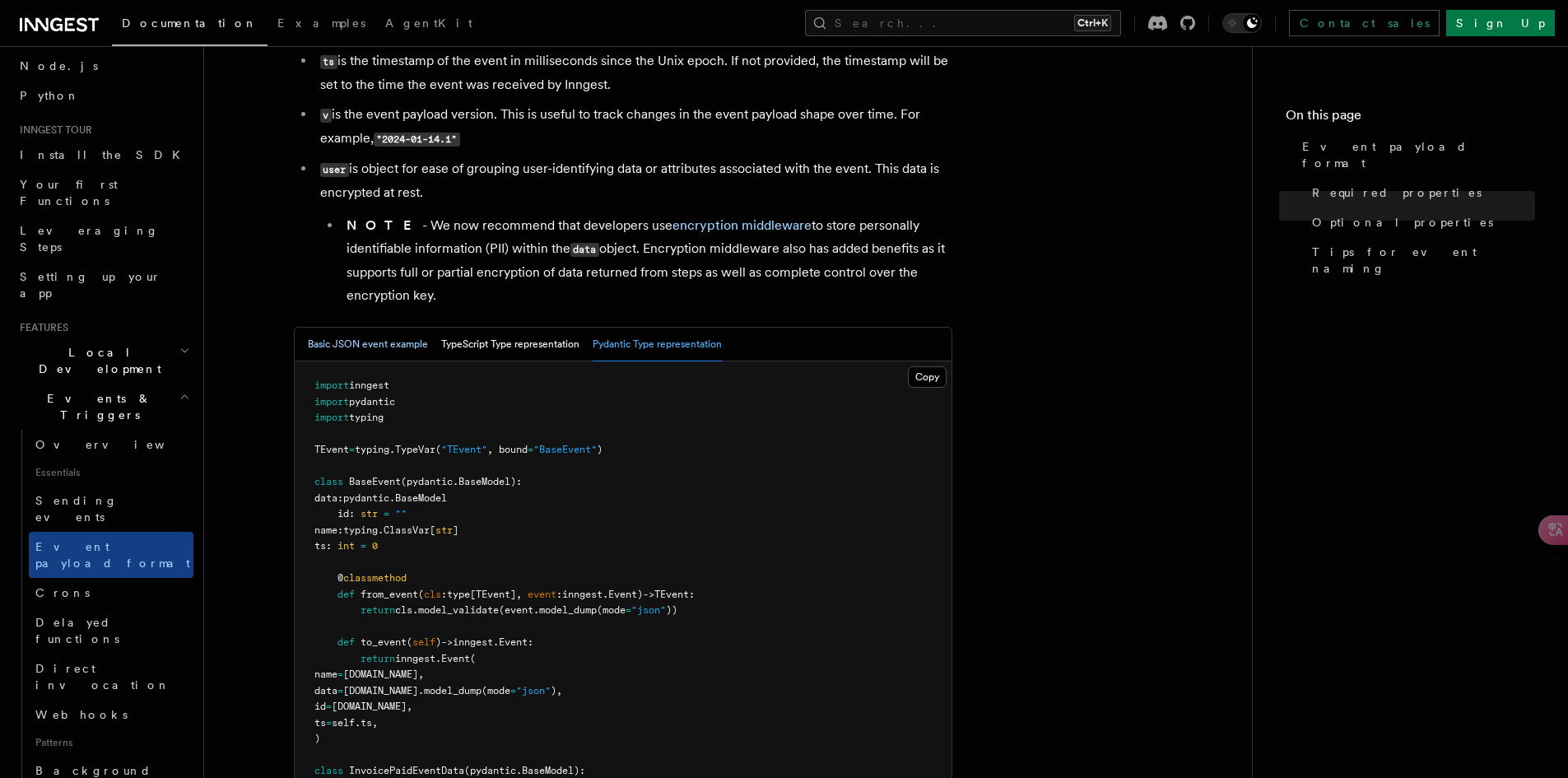
click at [355, 336] on button "Basic JSON event example" at bounding box center [367, 344] width 120 height 34
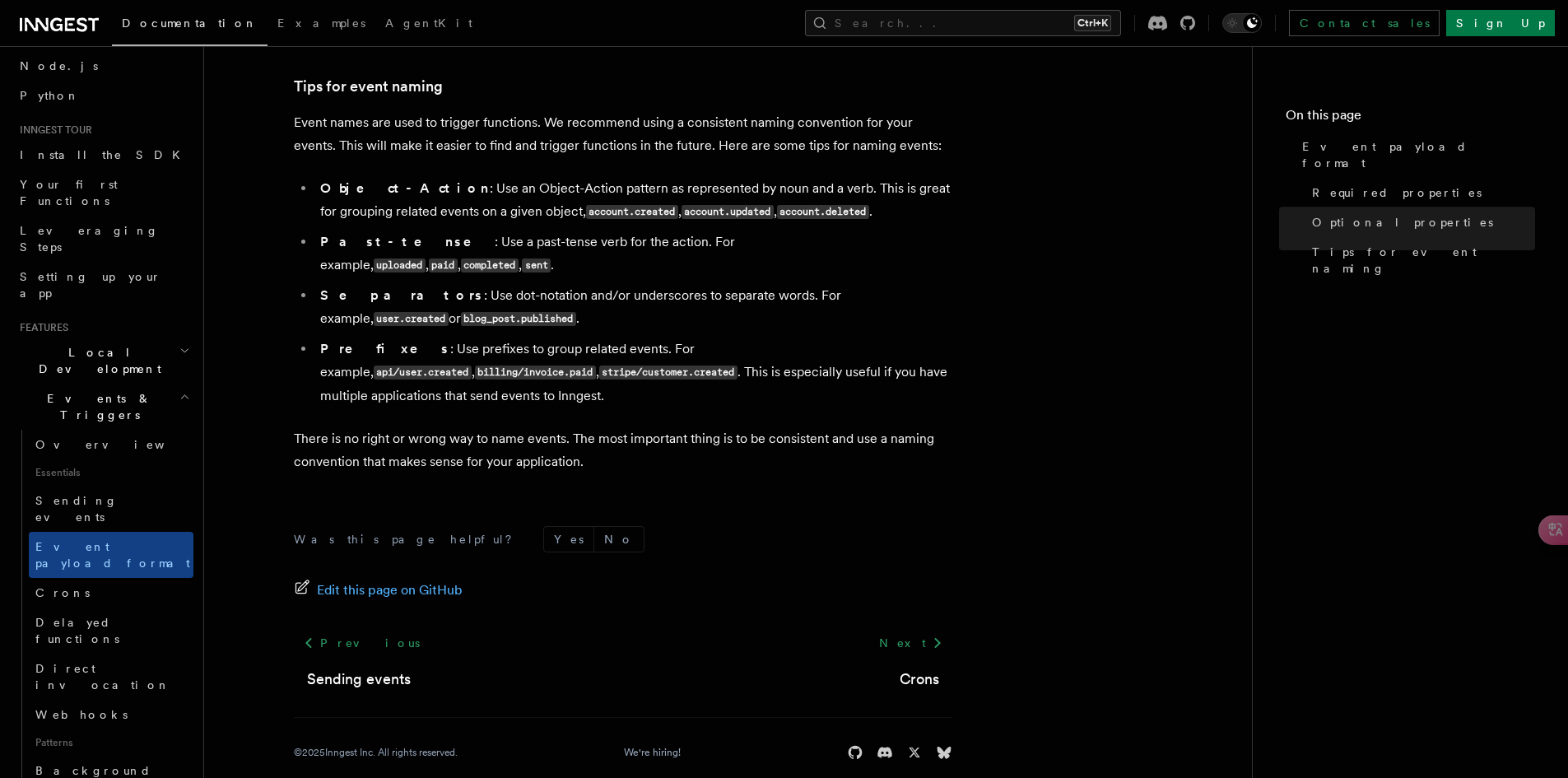
scroll to position [1062, 0]
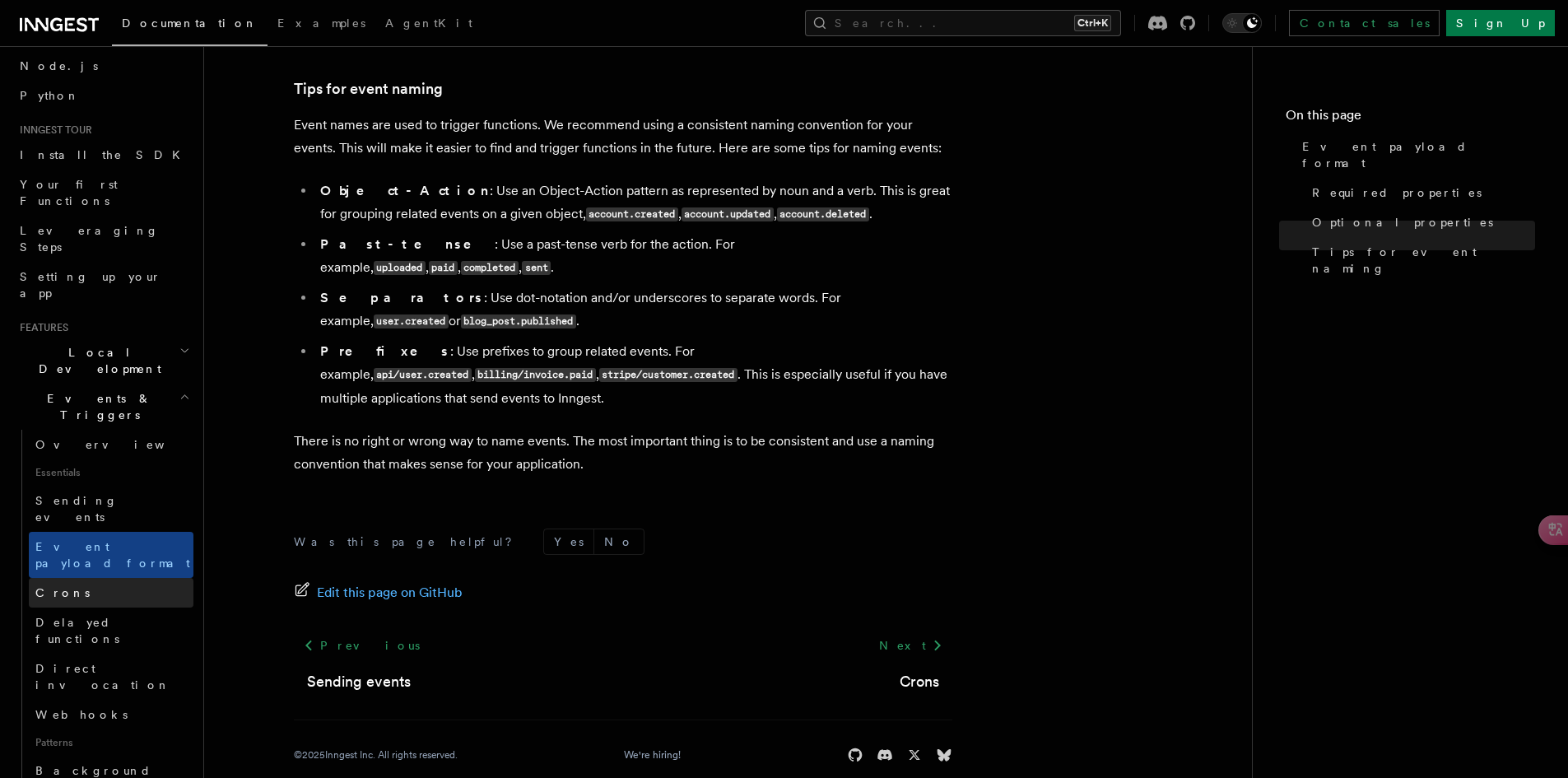
click at [133, 578] on link "Crons" at bounding box center [111, 593] width 164 height 30
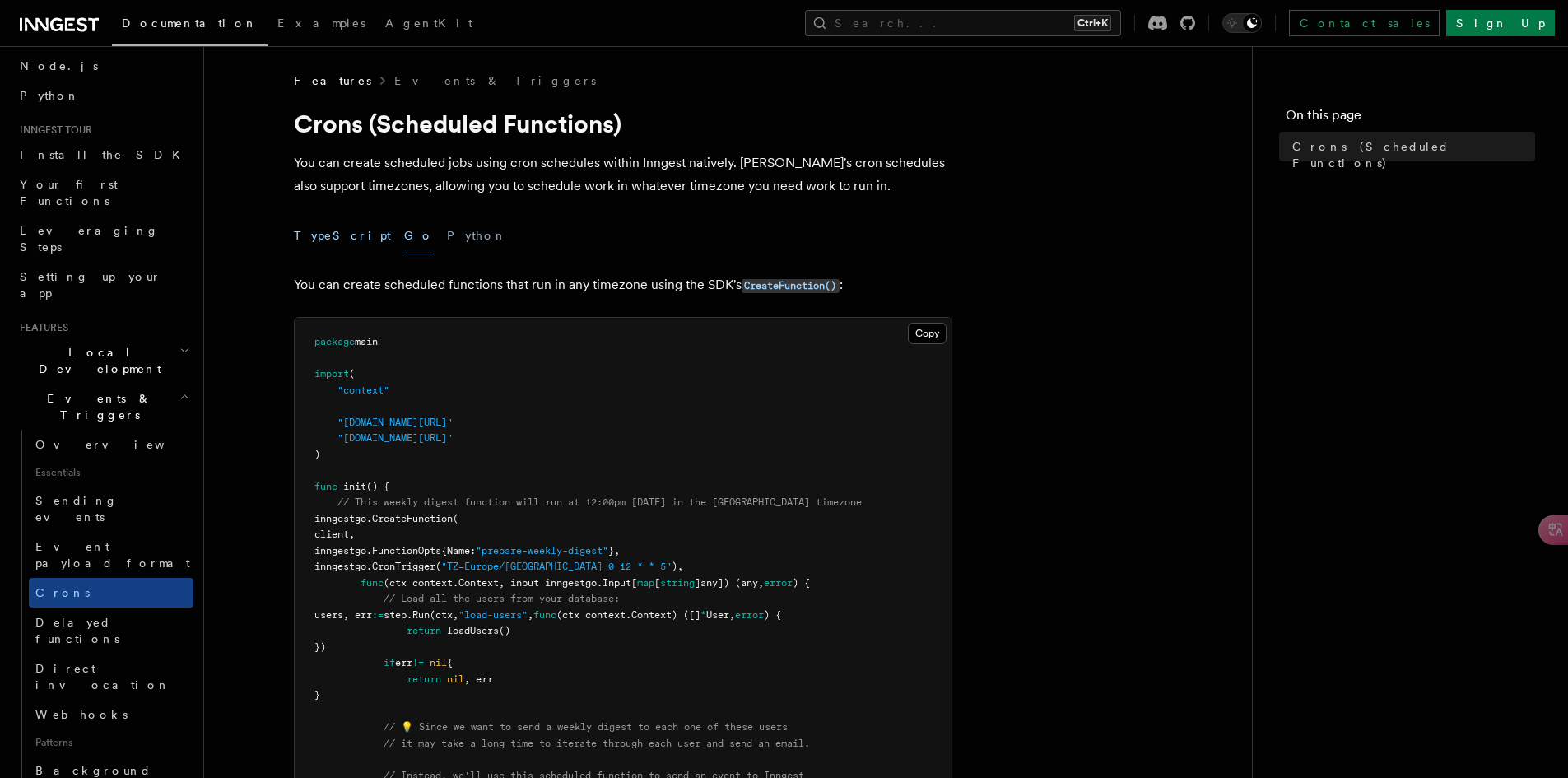
click at [320, 237] on button "TypeScript" at bounding box center [341, 236] width 97 height 37
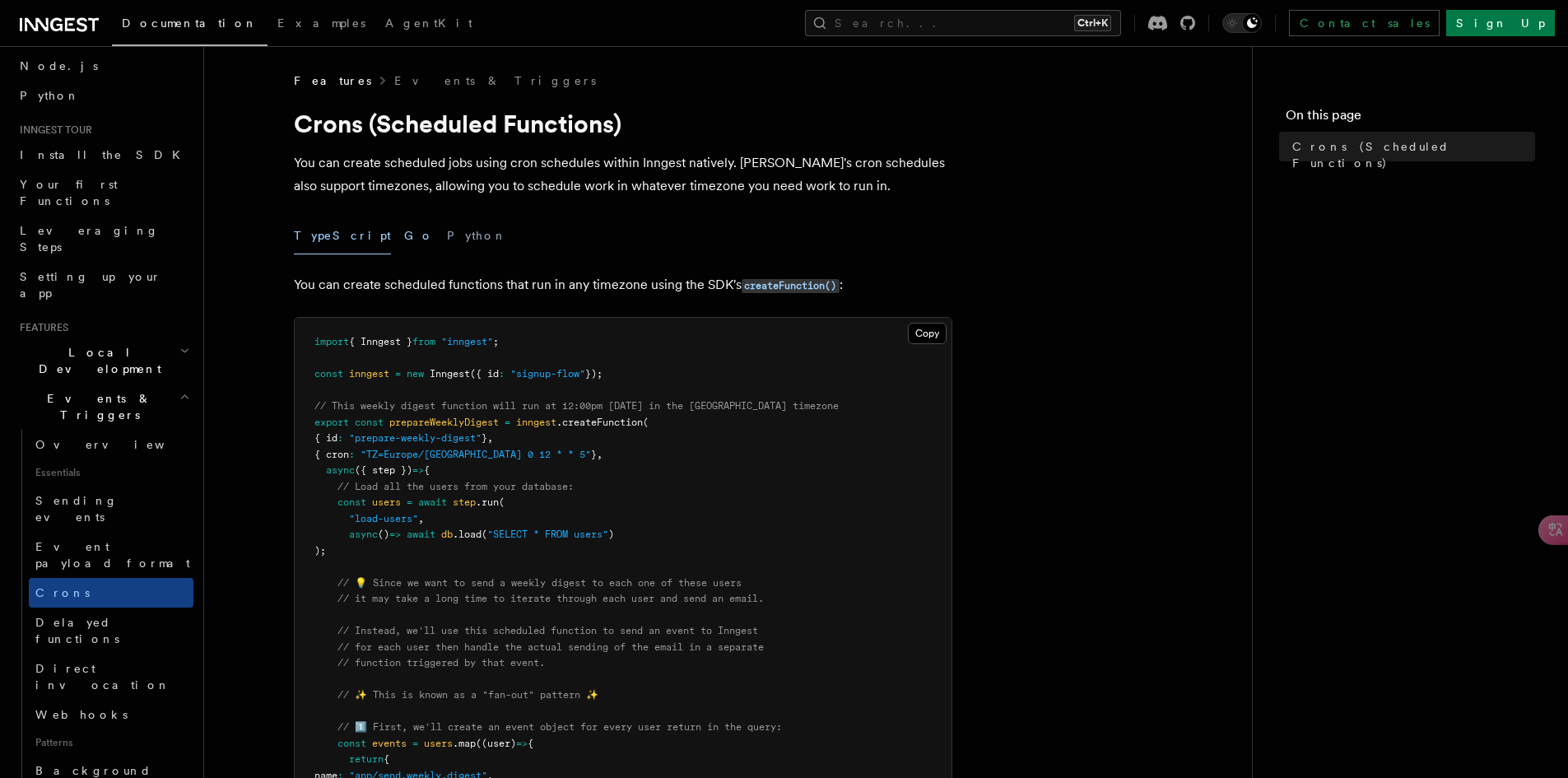
click at [404, 240] on button "Go" at bounding box center [419, 236] width 30 height 37
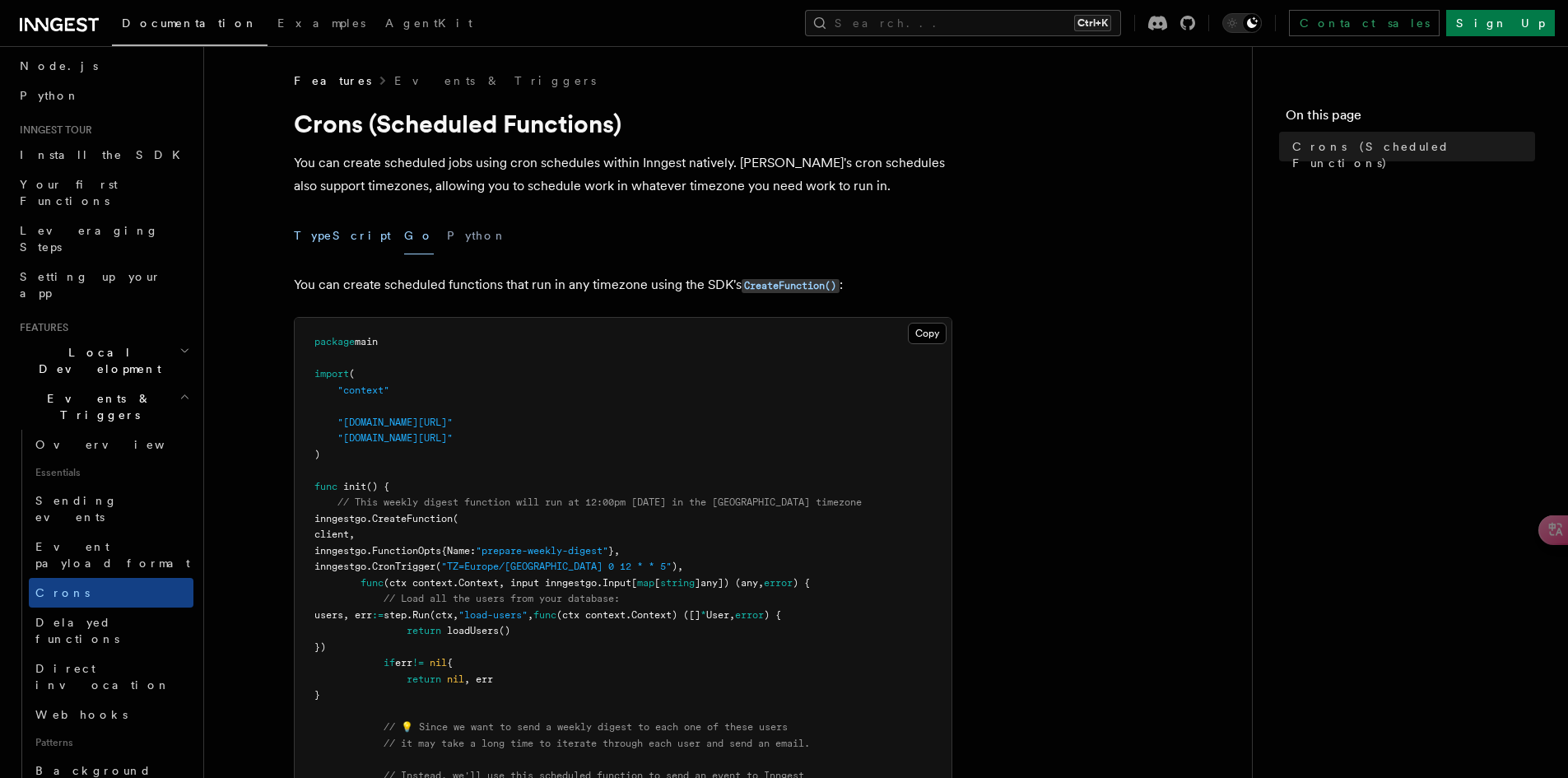
click at [336, 239] on button "TypeScript" at bounding box center [341, 236] width 97 height 37
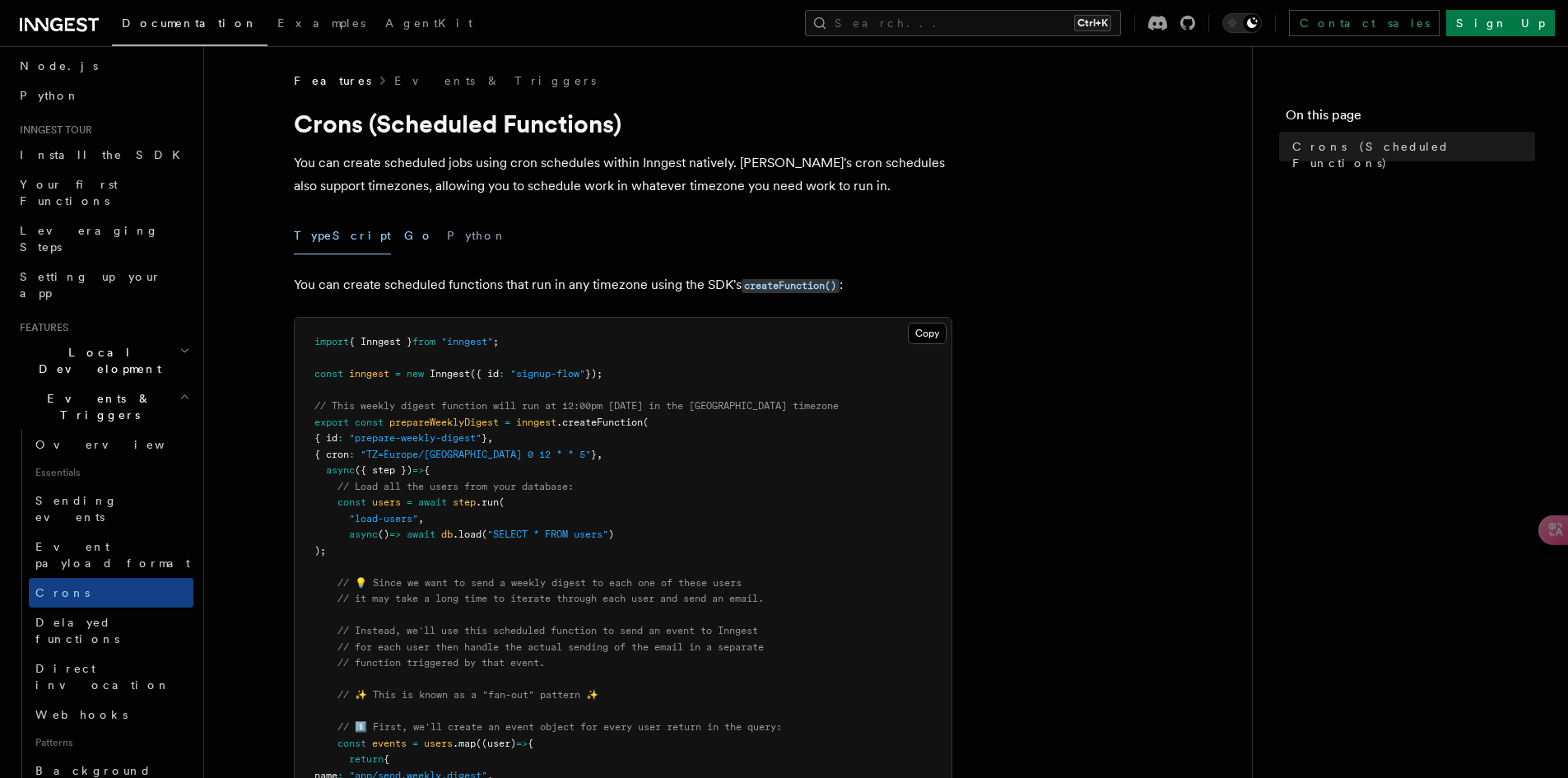
click at [404, 236] on button "Go" at bounding box center [419, 236] width 30 height 37
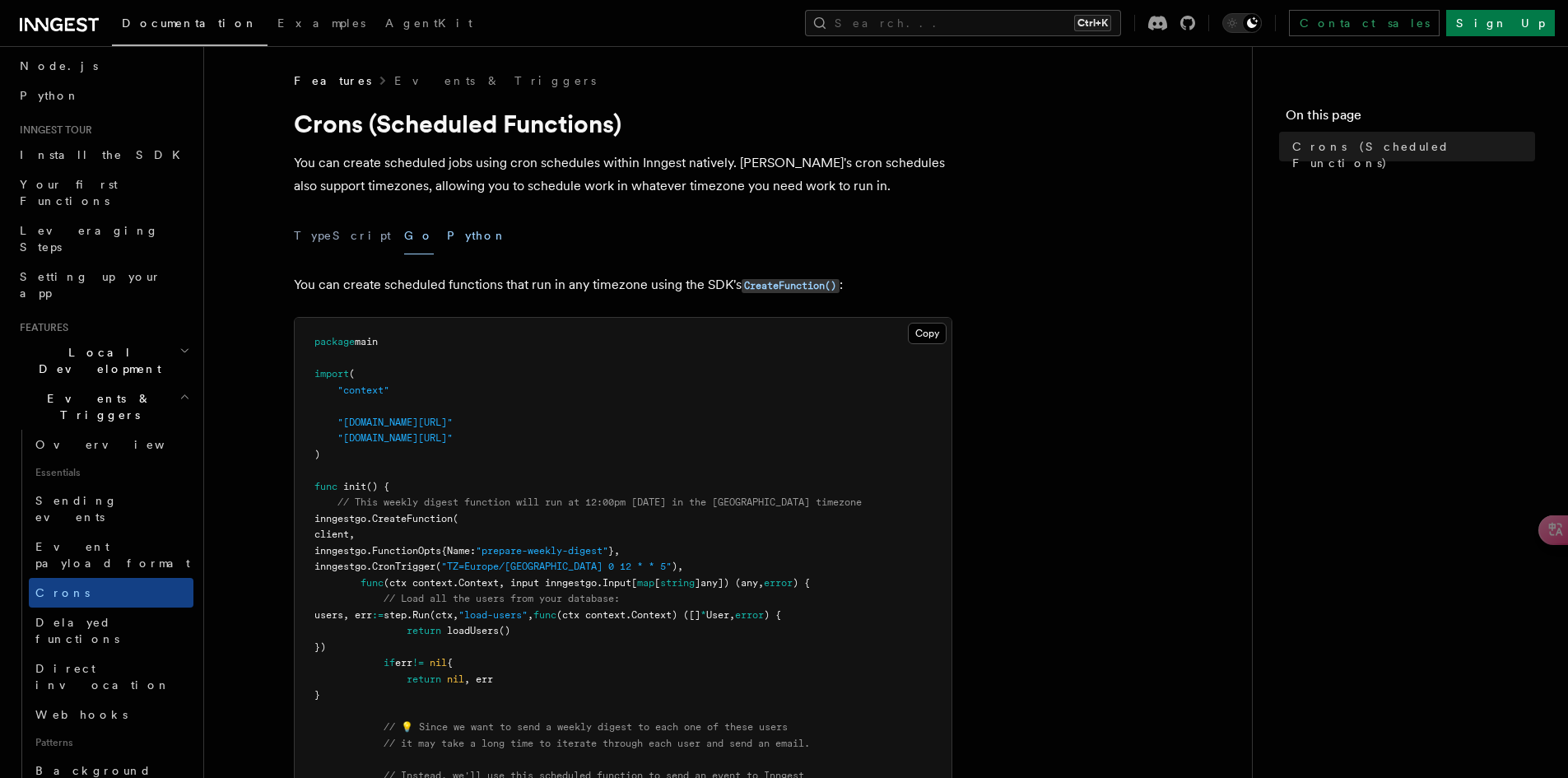
click at [447, 235] on button "Python" at bounding box center [477, 236] width 60 height 37
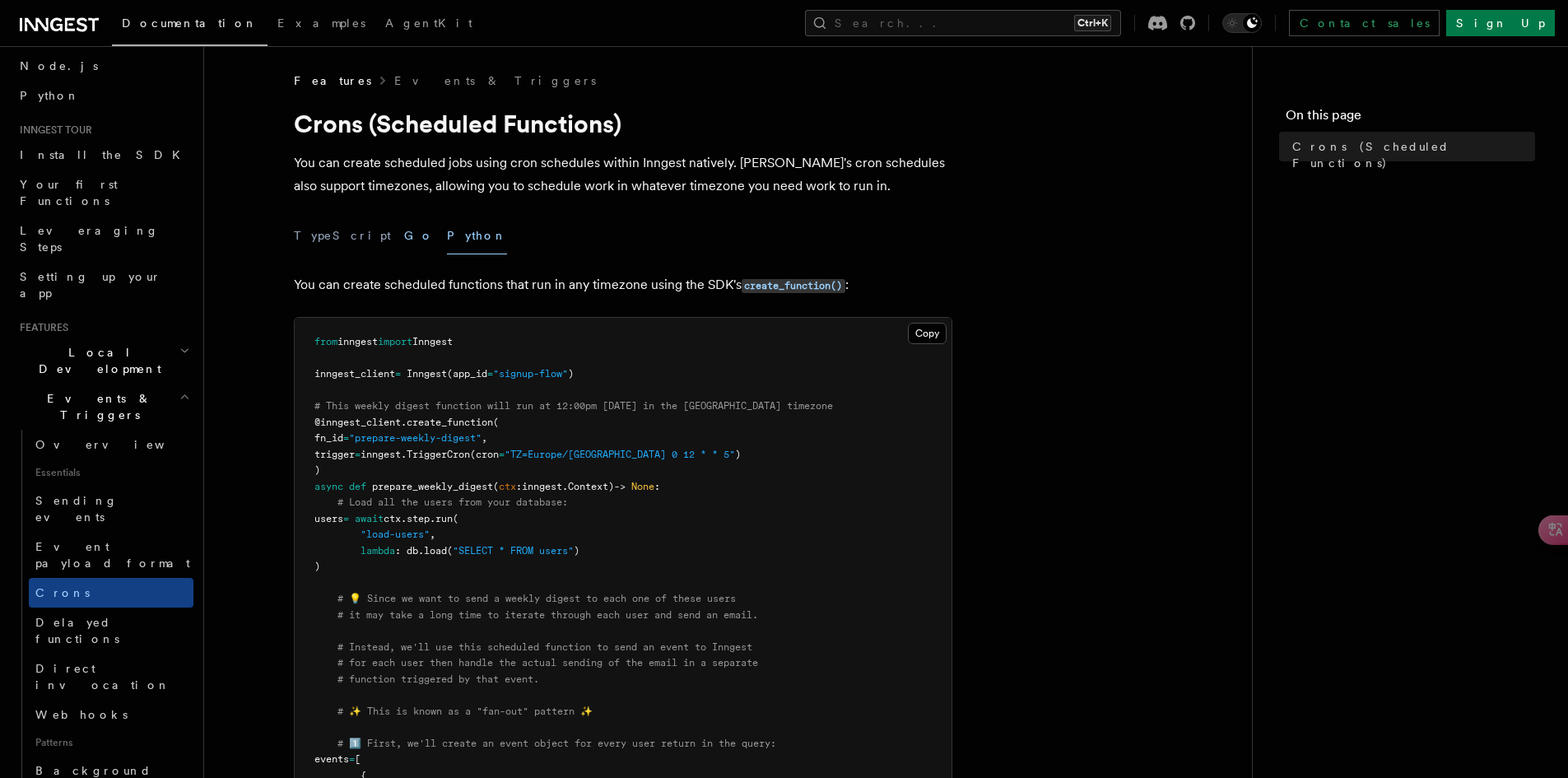
click at [404, 236] on button "Go" at bounding box center [419, 236] width 30 height 37
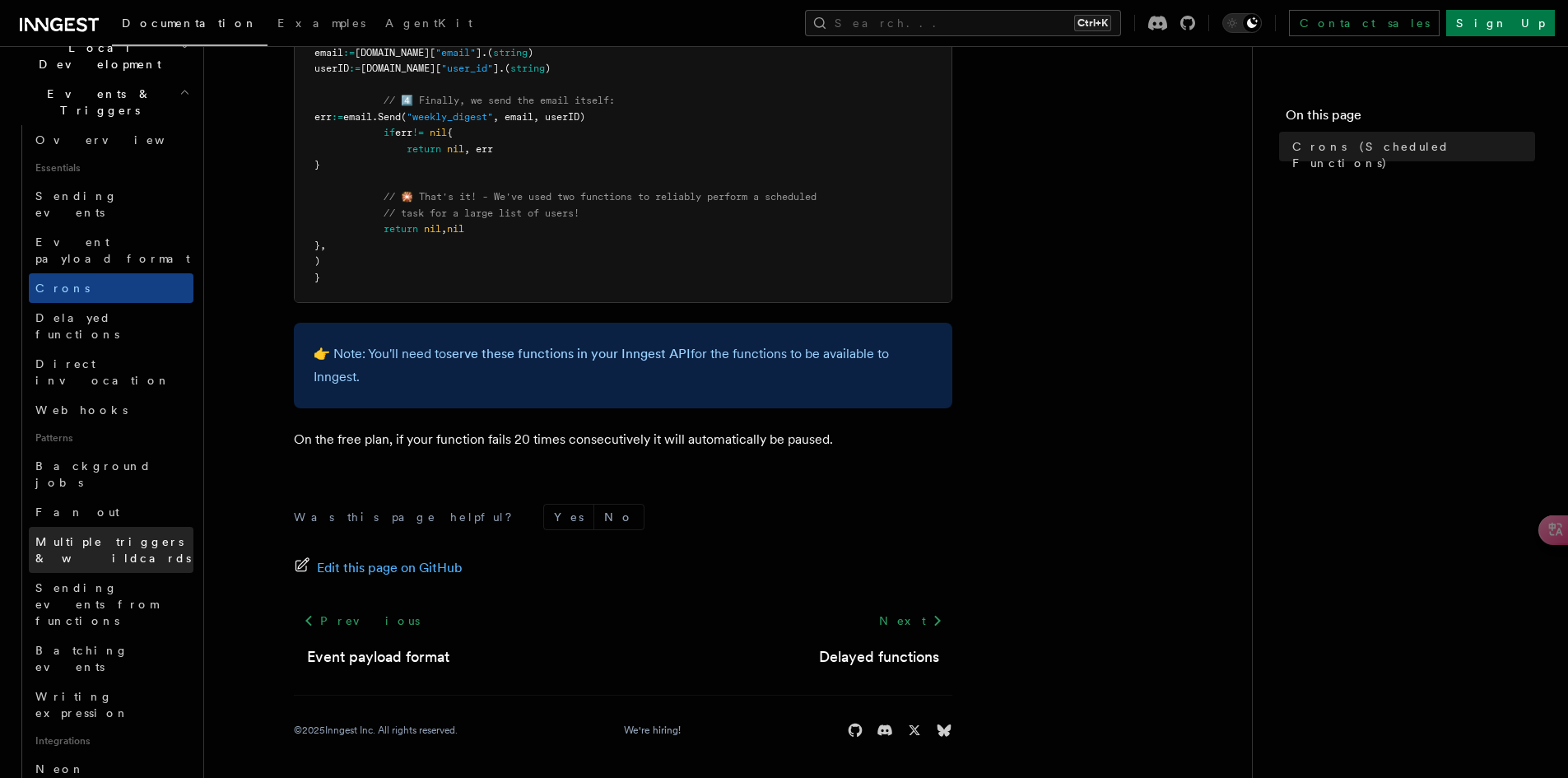
scroll to position [403, 0]
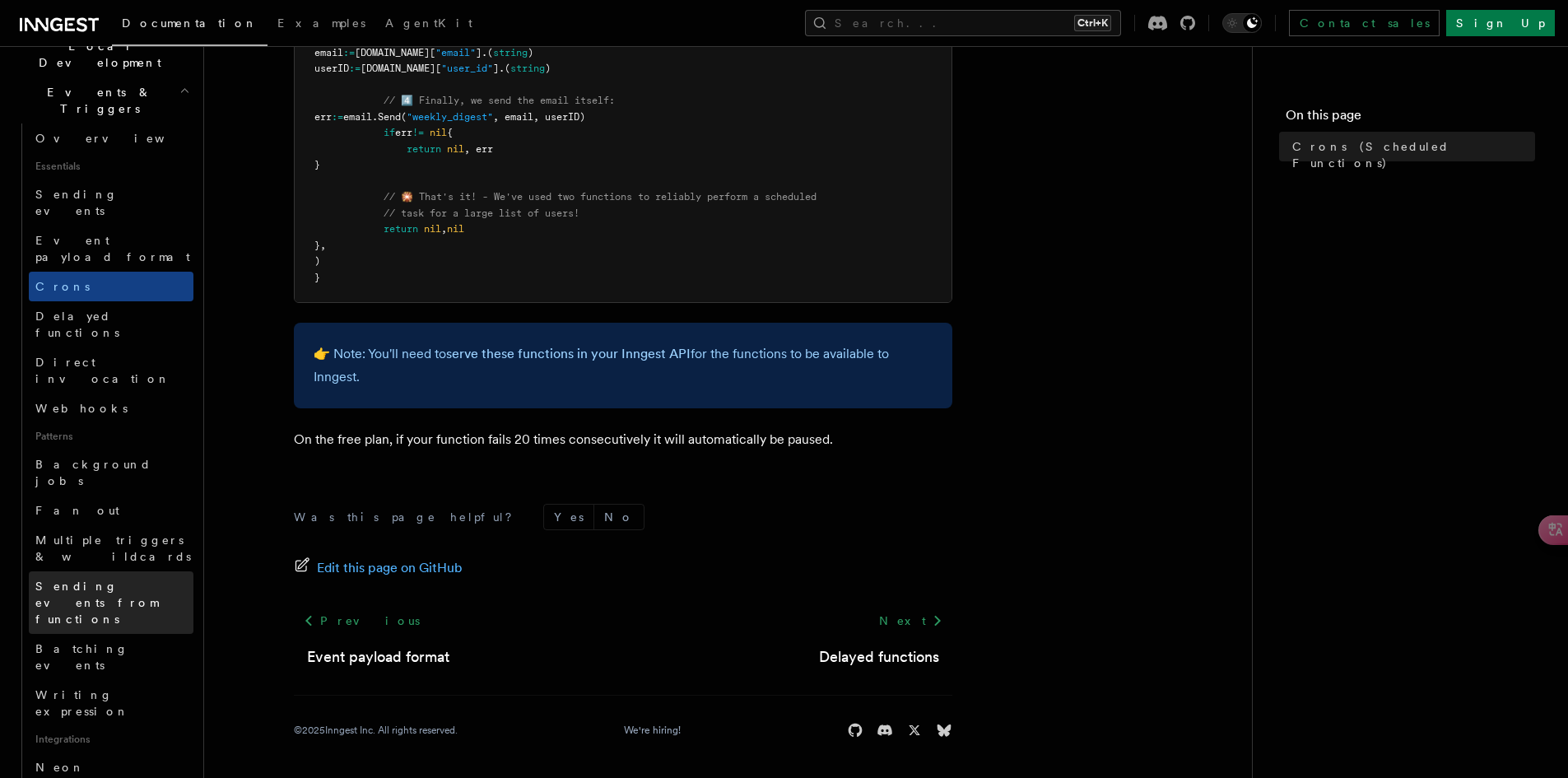
click at [125, 578] on span "Sending events from functions" at bounding box center [114, 603] width 158 height 50
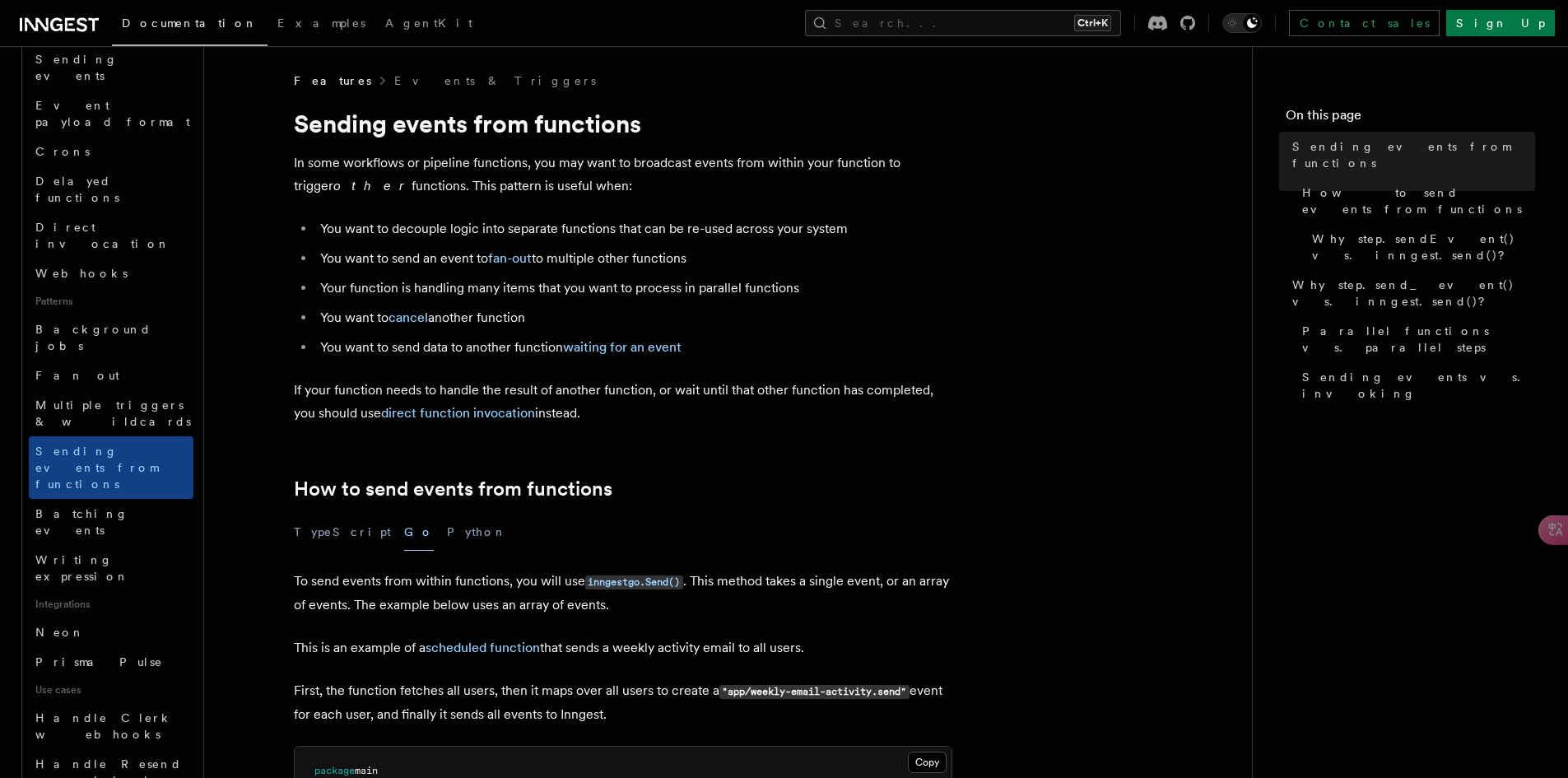
scroll to position [542, 0]
click at [131, 614] on link "Neon" at bounding box center [111, 629] width 164 height 30
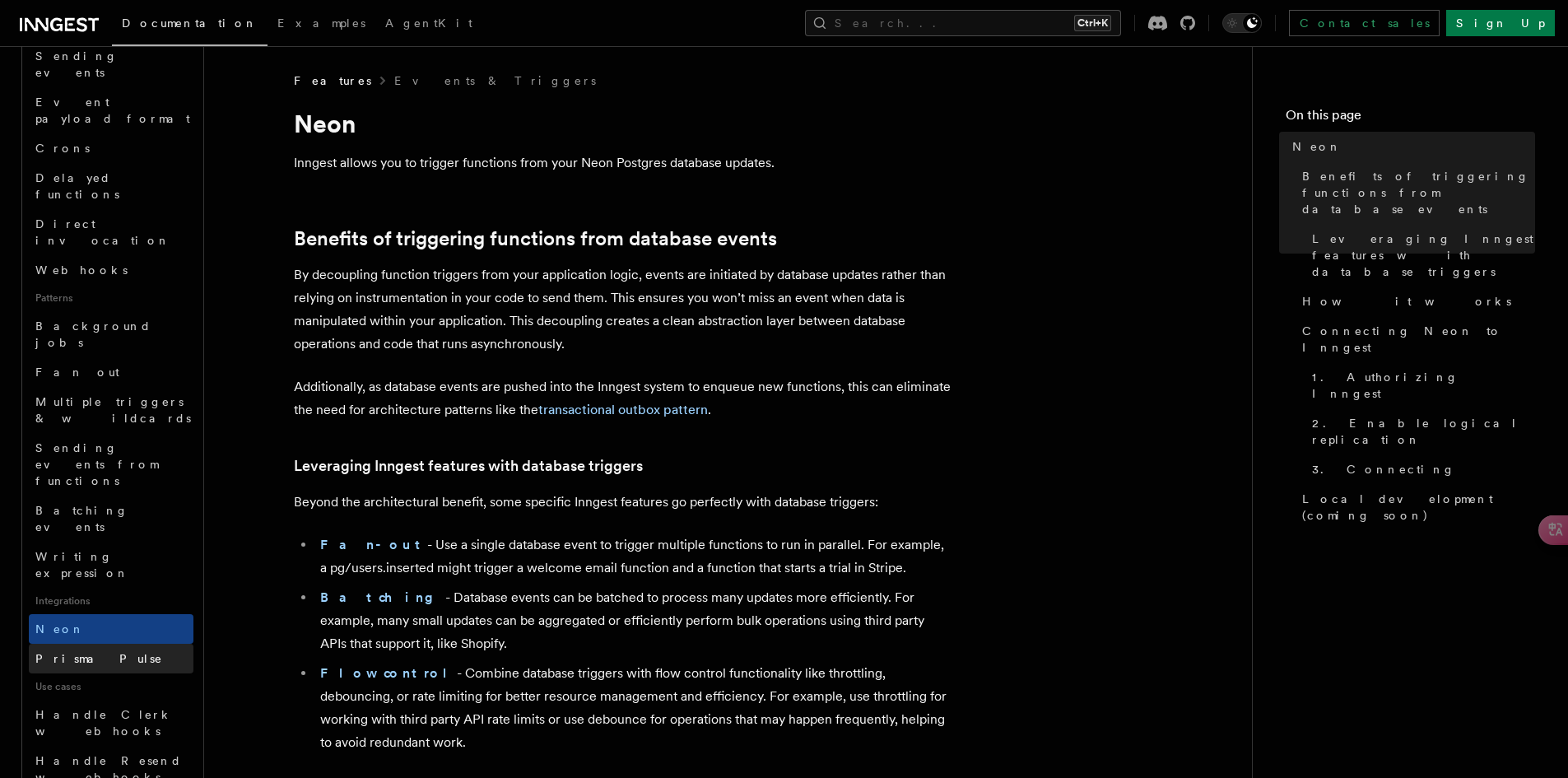
click at [107, 644] on link "Prisma Pulse" at bounding box center [111, 659] width 164 height 30
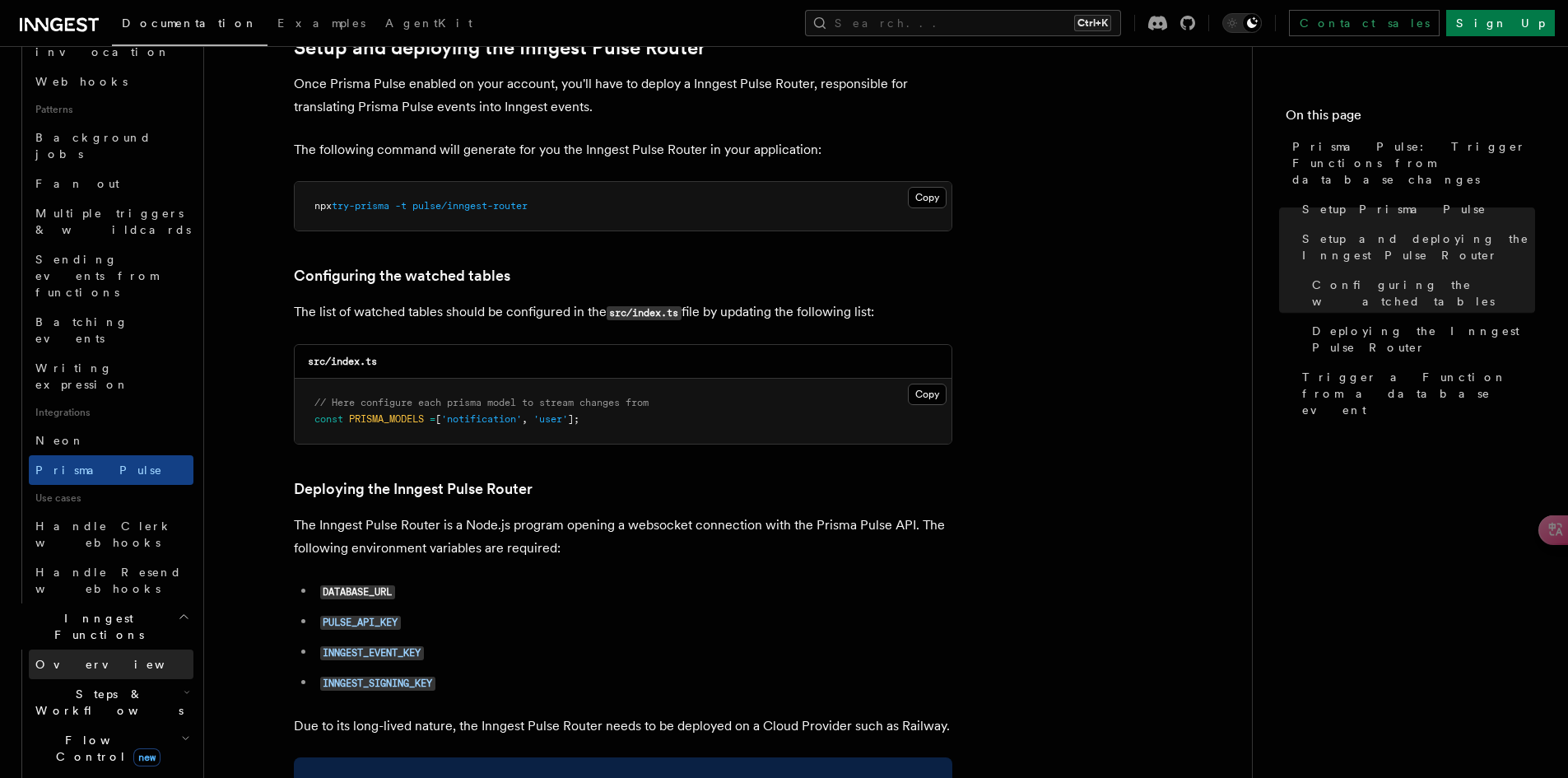
scroll to position [731, 0]
click at [123, 649] on link "Overview" at bounding box center [111, 664] width 164 height 30
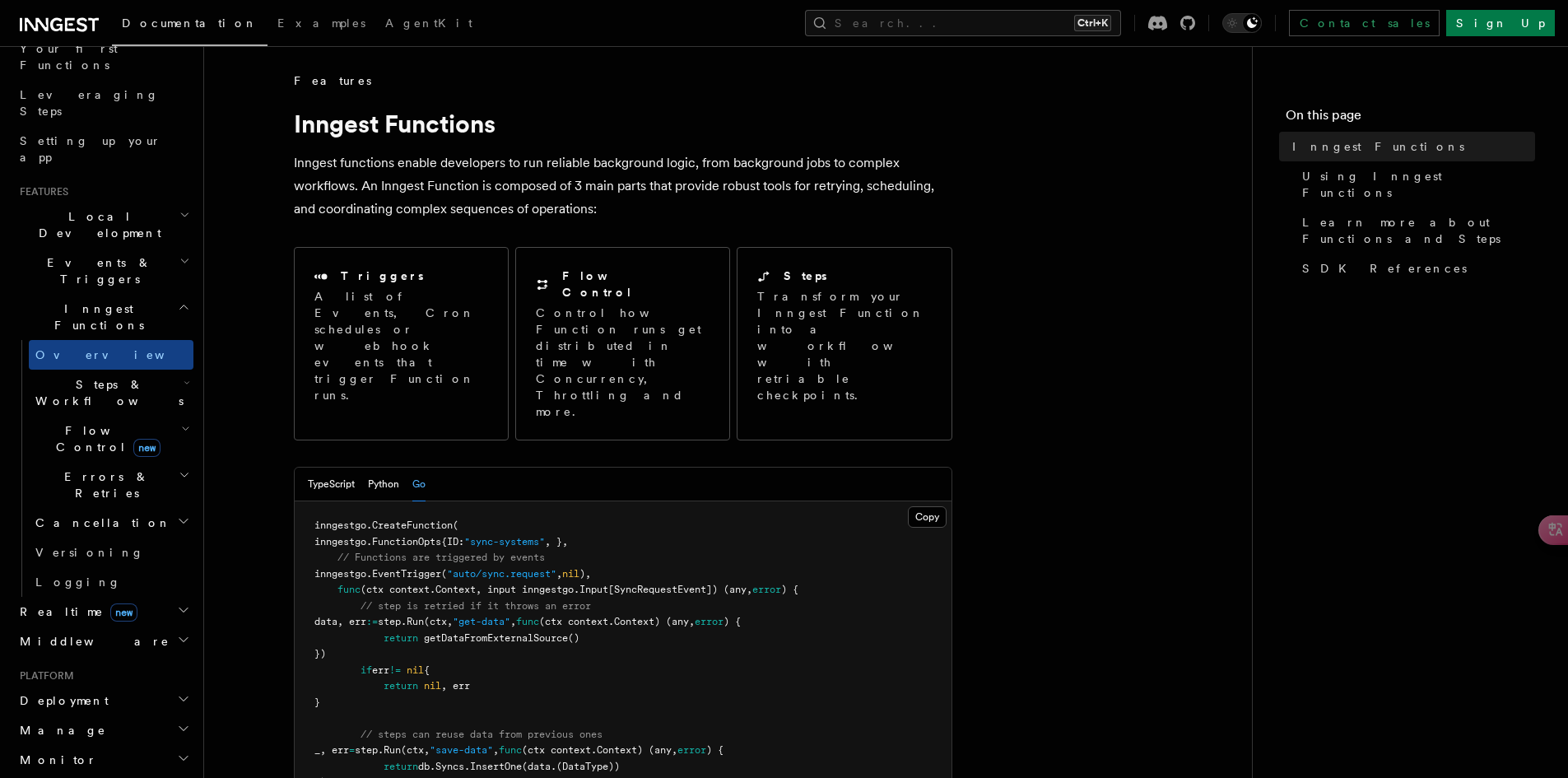
scroll to position [234, 0]
click at [185, 381] on icon "button" at bounding box center [187, 382] width 4 height 2
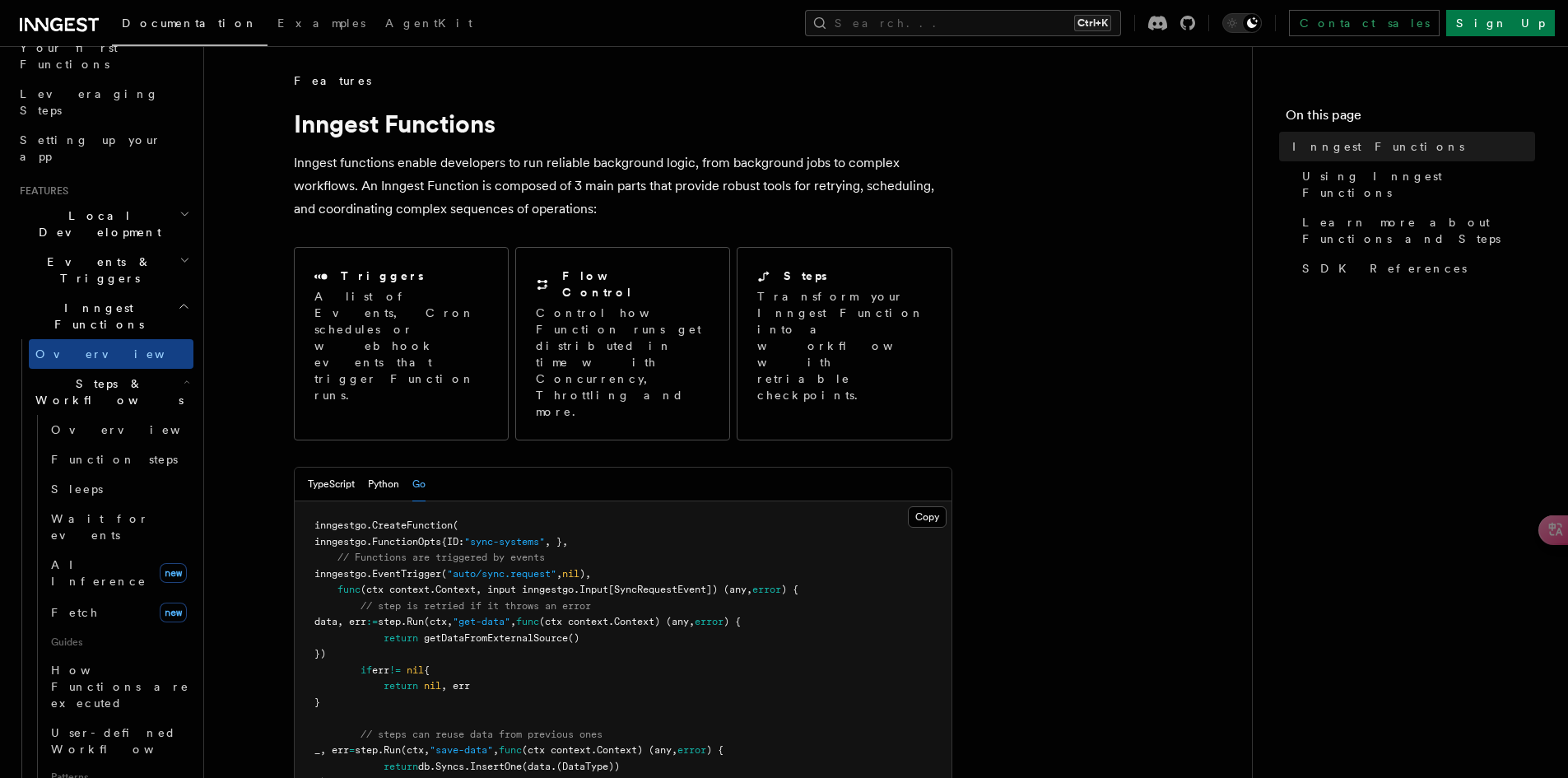
click at [183, 375] on icon "button" at bounding box center [187, 382] width 7 height 13
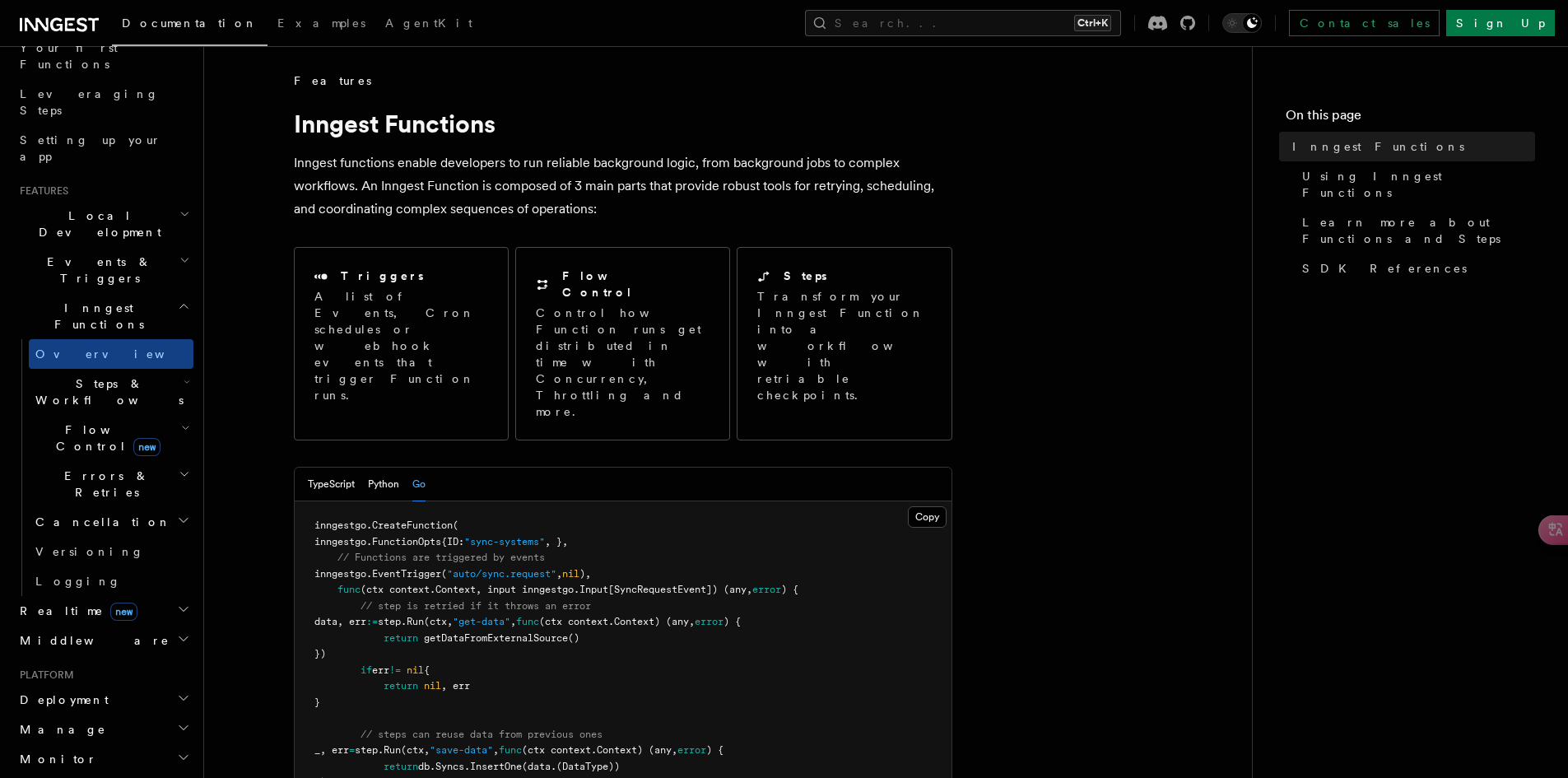
click at [181, 422] on icon "button" at bounding box center [185, 428] width 9 height 13
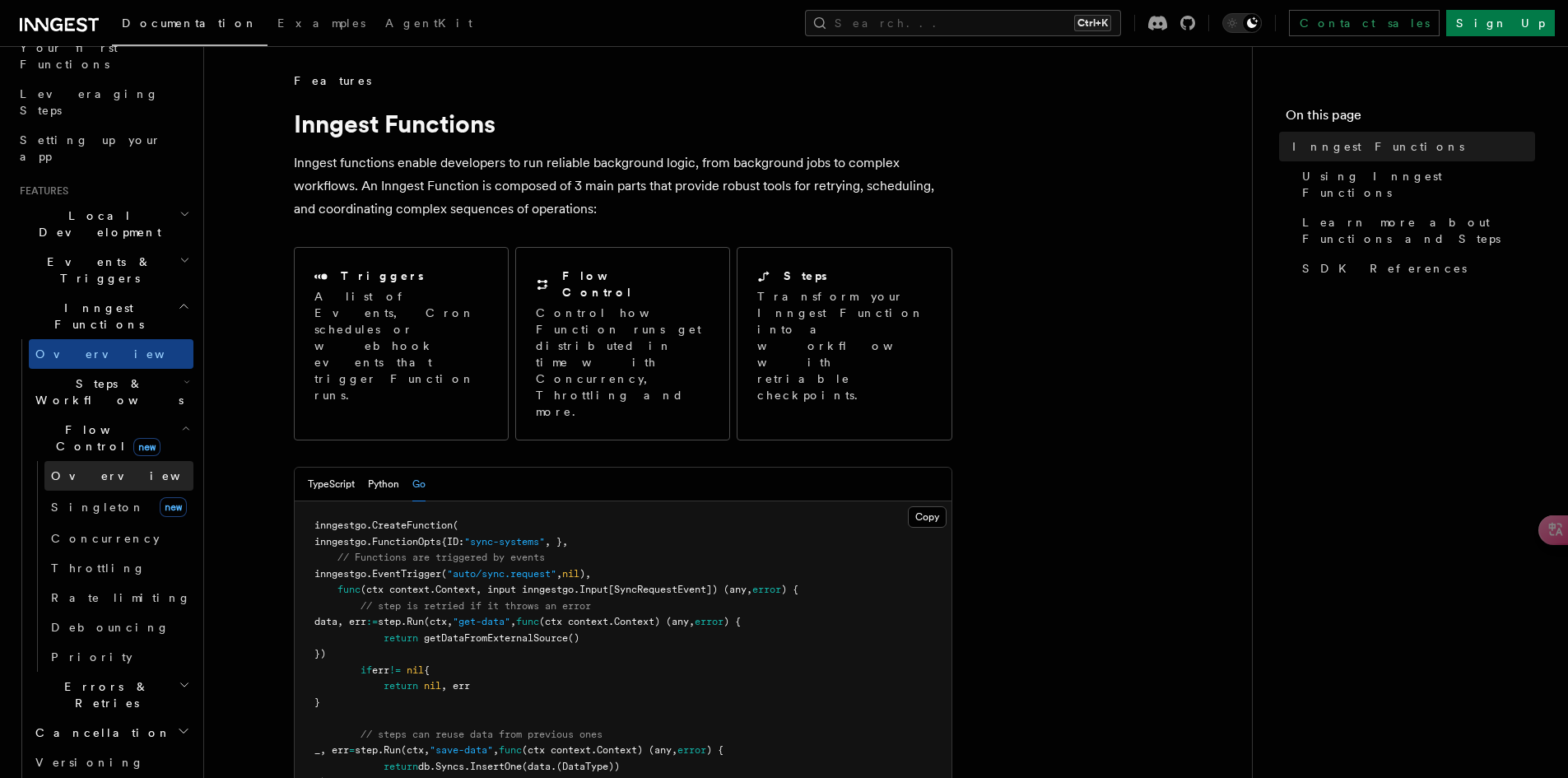
click at [94, 470] on span "Overview" at bounding box center [136, 476] width 169 height 13
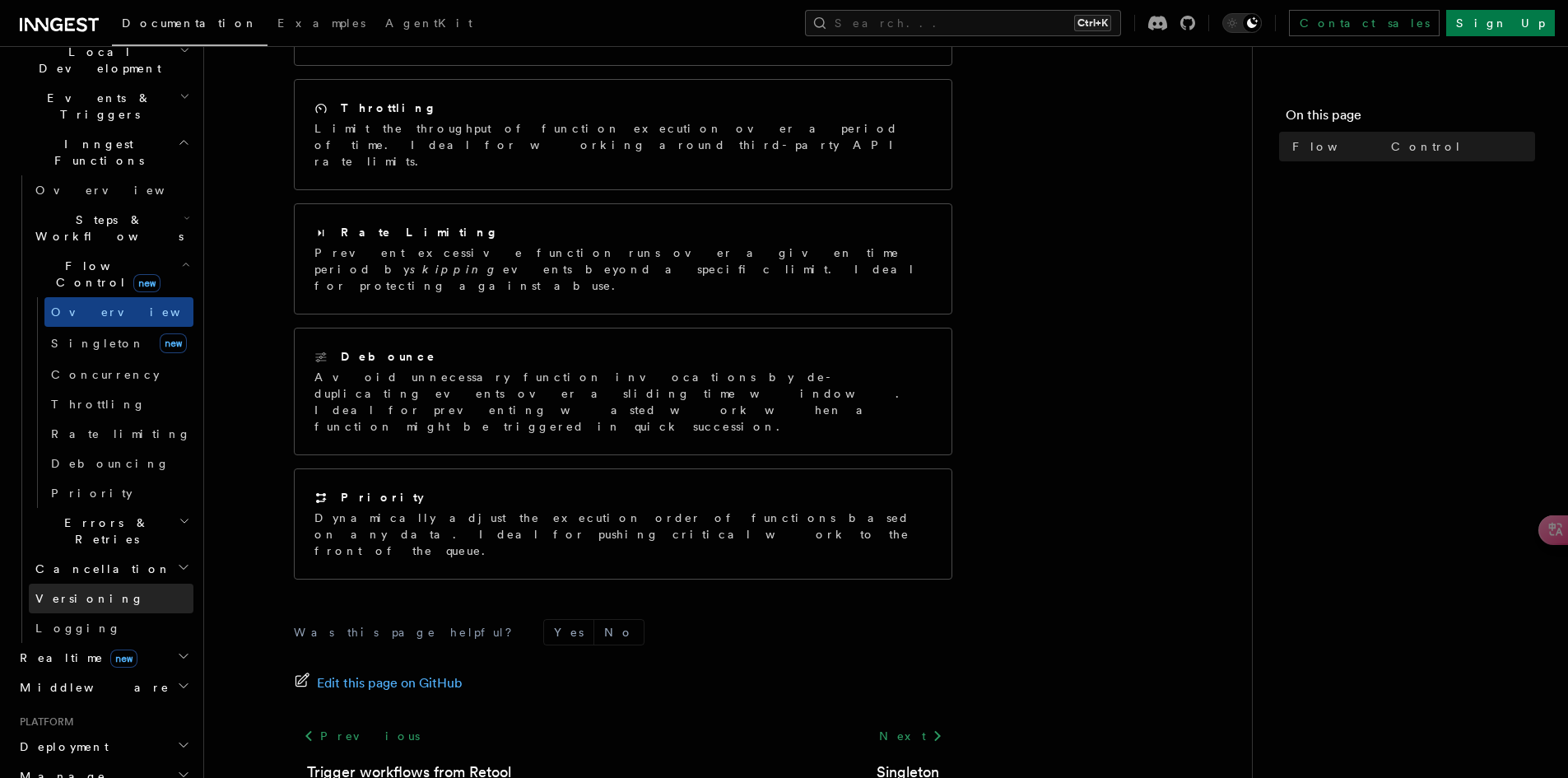
scroll to position [399, 0]
click at [169, 642] on h2 "Realtime new" at bounding box center [103, 657] width 180 height 30
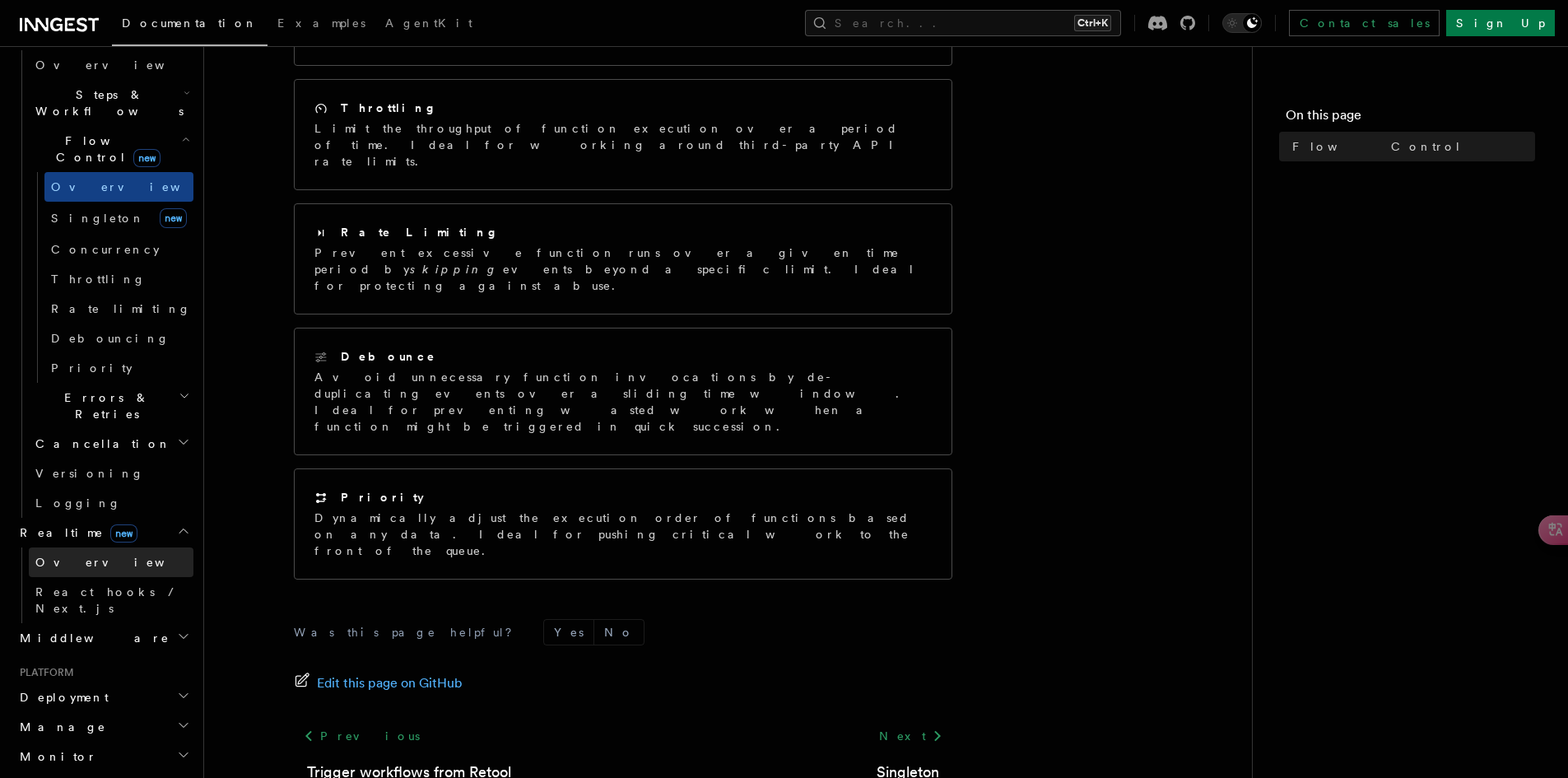
scroll to position [524, 0]
click at [168, 622] on h2 "Middleware" at bounding box center [103, 637] width 180 height 30
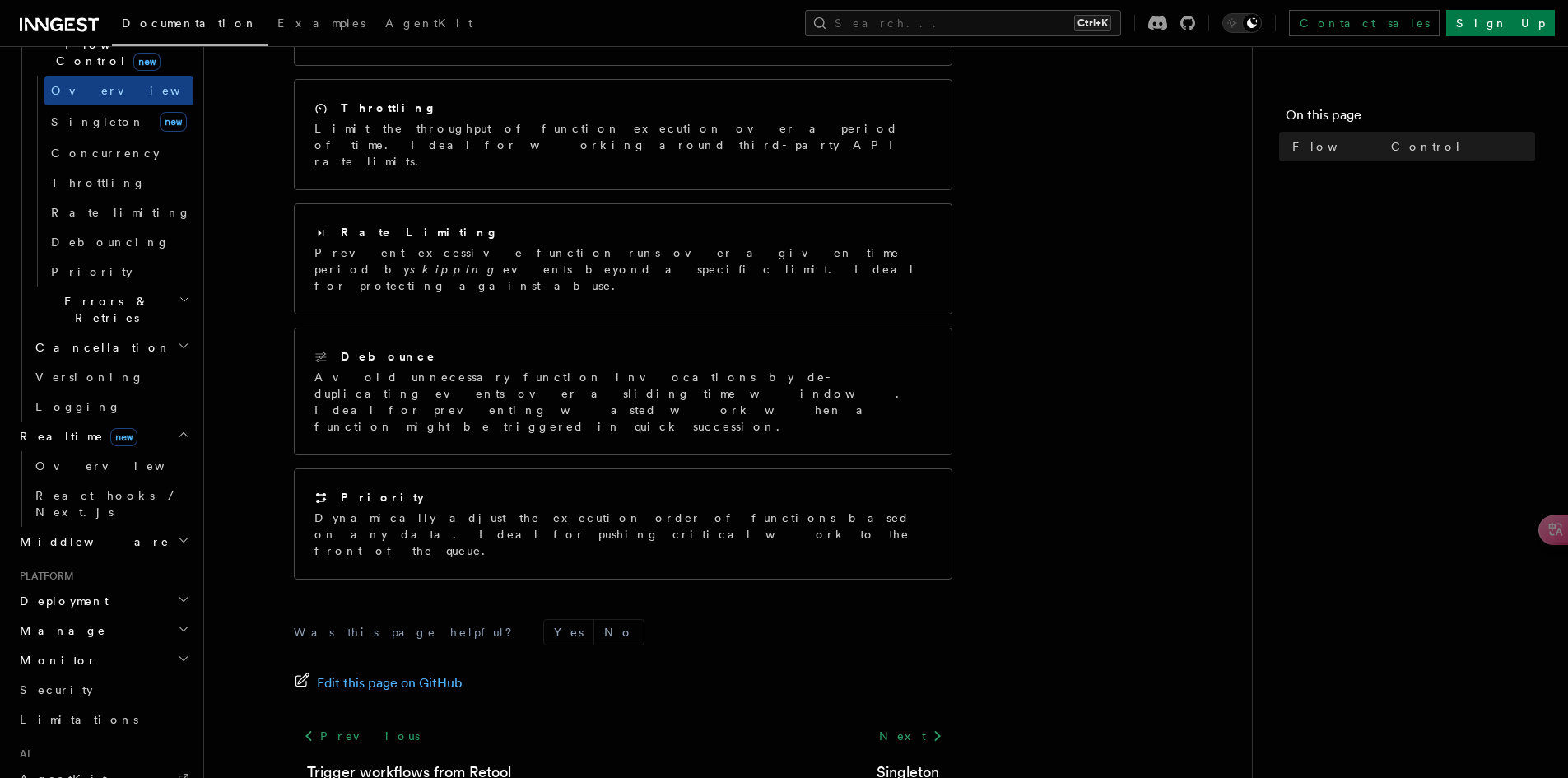
scroll to position [620, 0]
click at [127, 585] on h2 "Deployment" at bounding box center [103, 600] width 180 height 30
click at [67, 615] on link "Overview" at bounding box center [111, 630] width 164 height 30
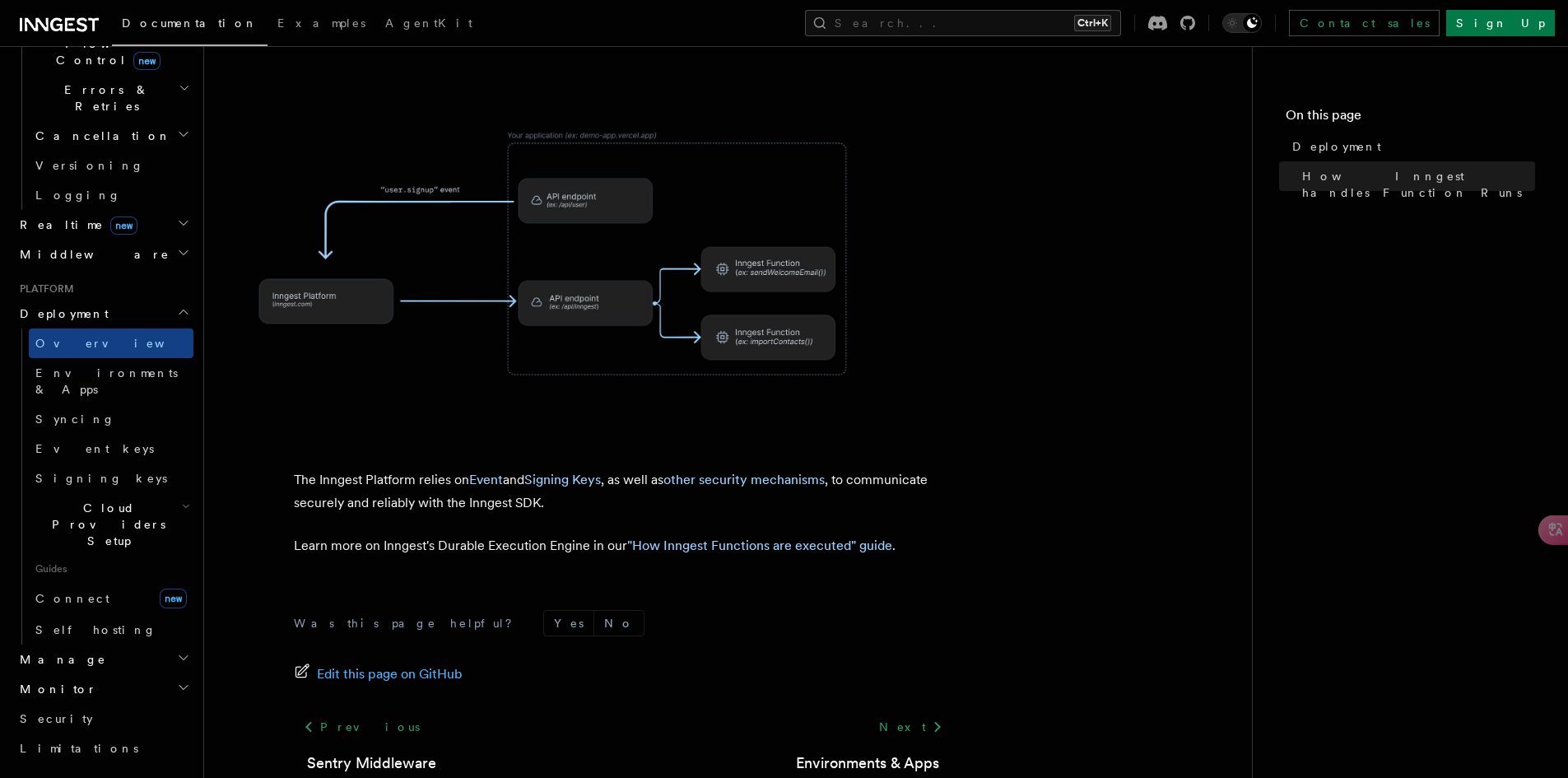
scroll to position [614, 0]
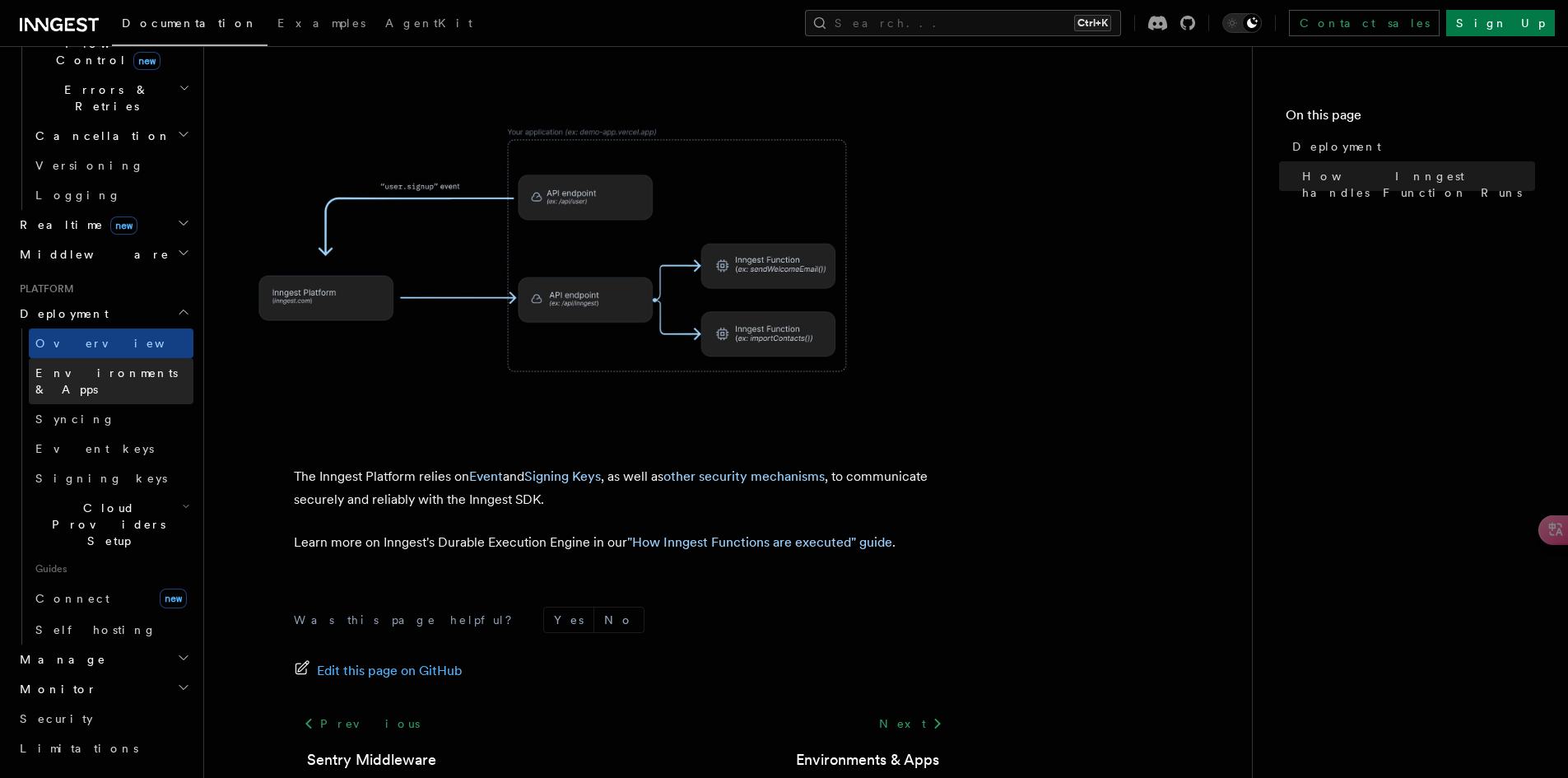
click at [96, 365] on span "Environments & Apps" at bounding box center [114, 381] width 158 height 33
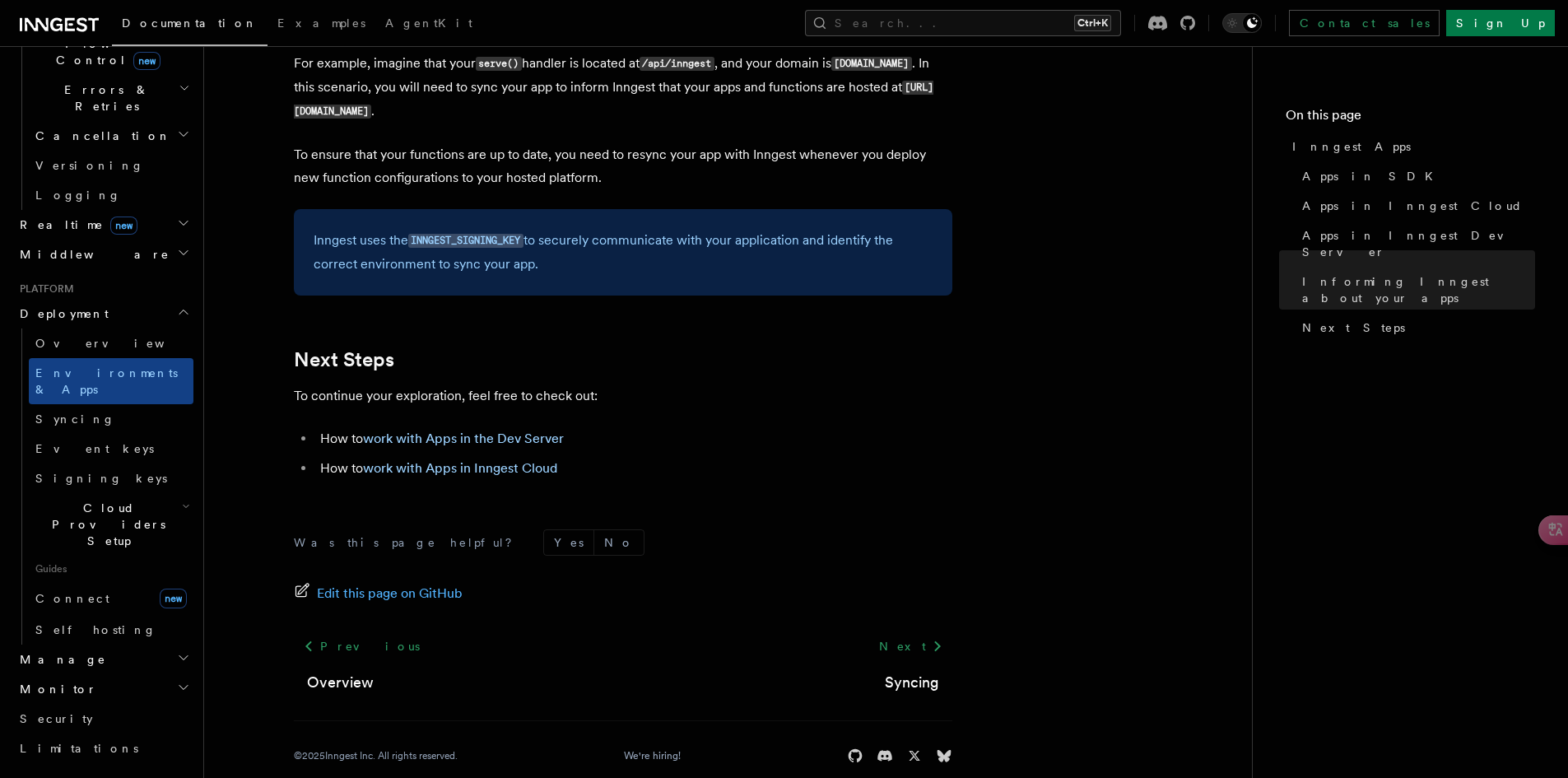
scroll to position [2623, 0]
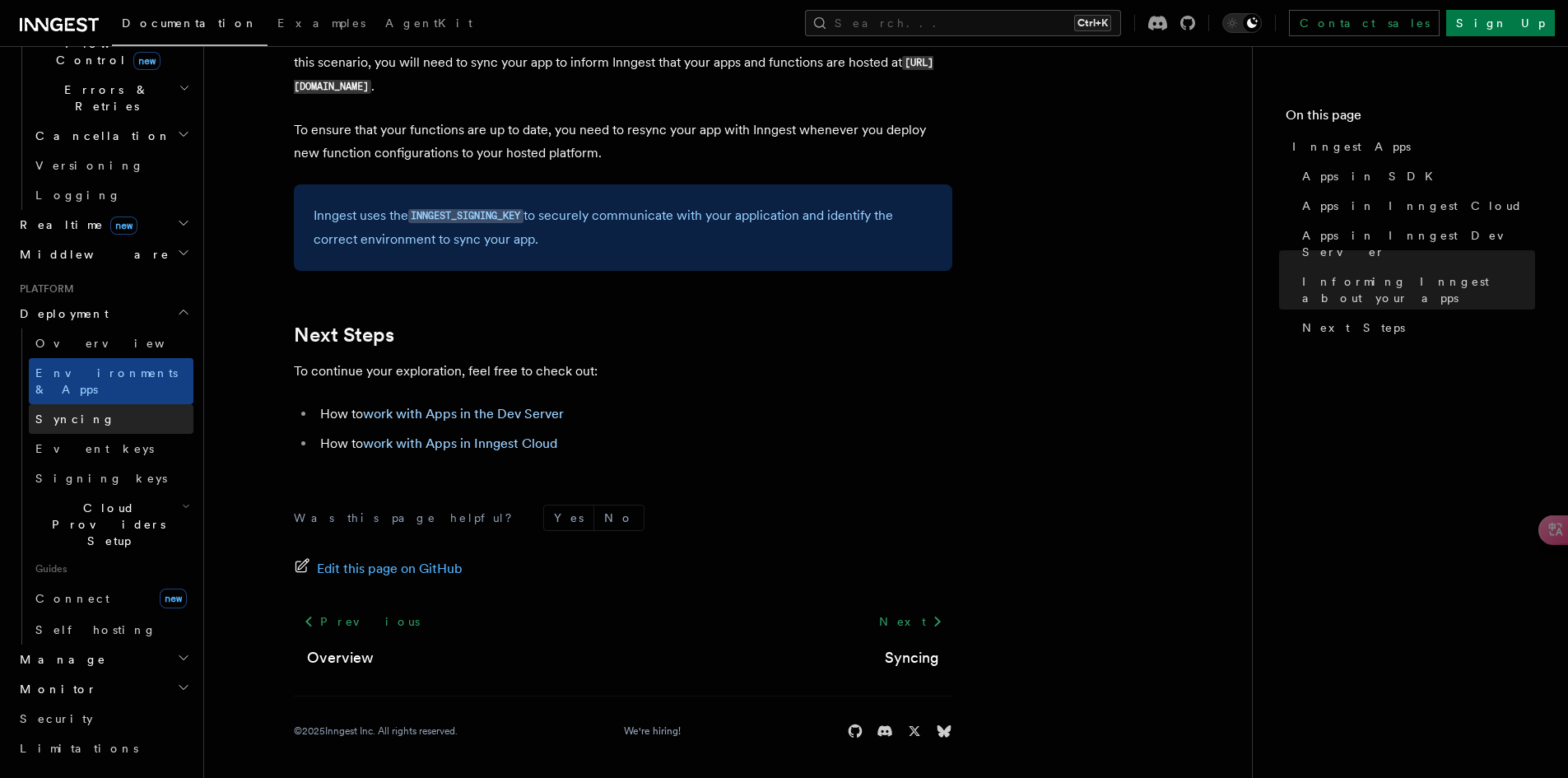
click at [109, 404] on link "Syncing" at bounding box center [111, 419] width 164 height 30
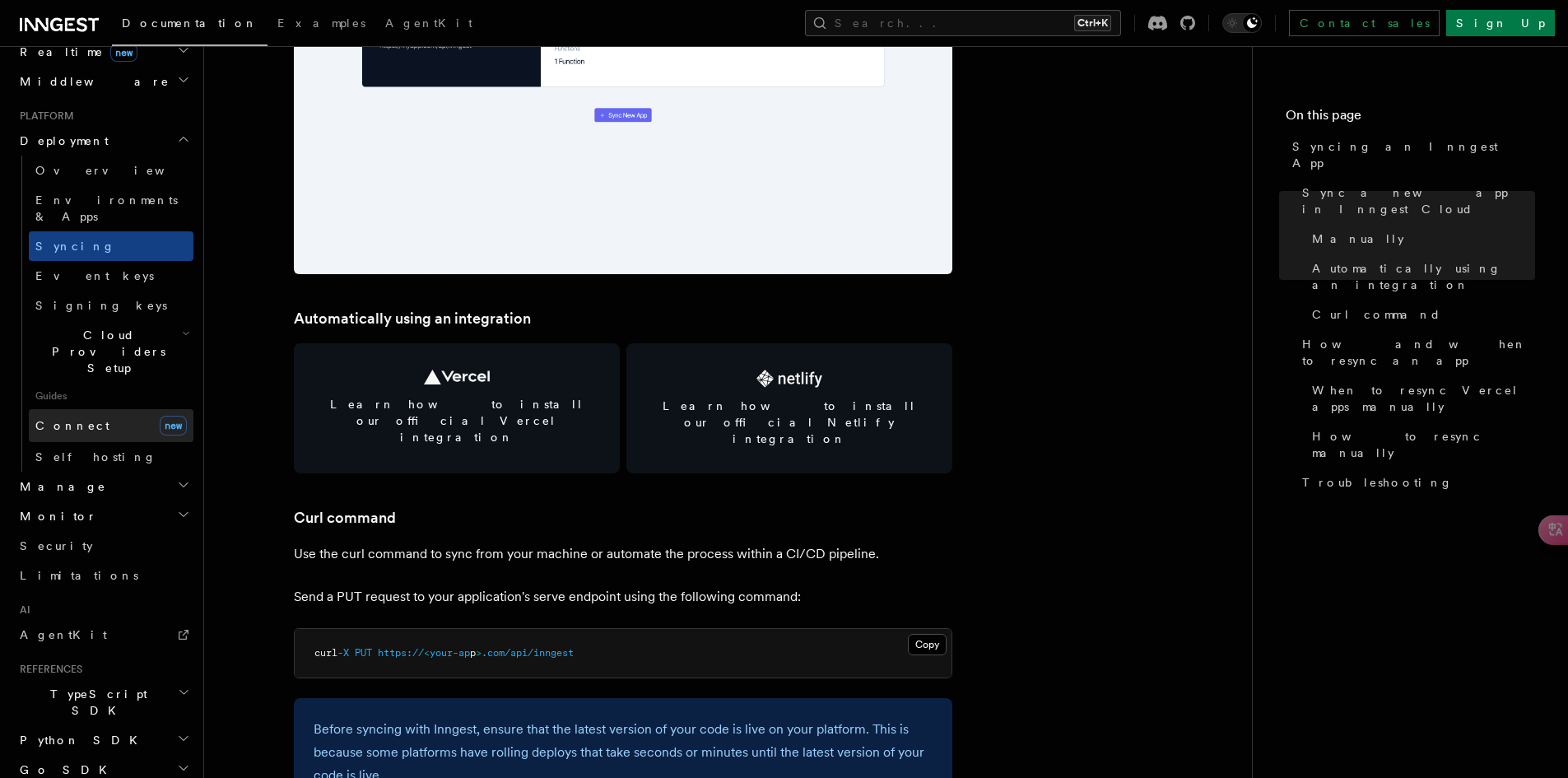
scroll to position [806, 0]
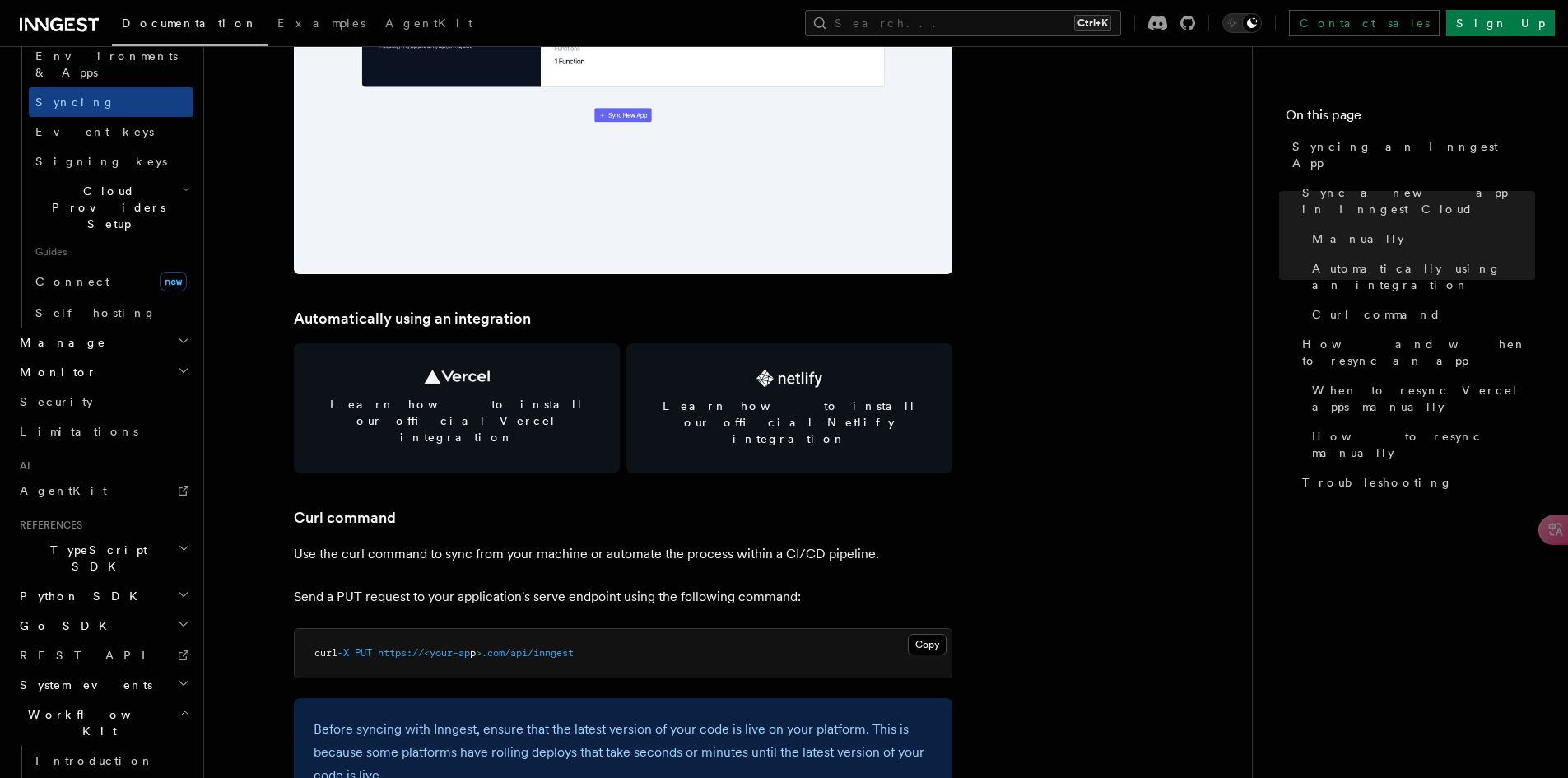
scroll to position [954, 0]
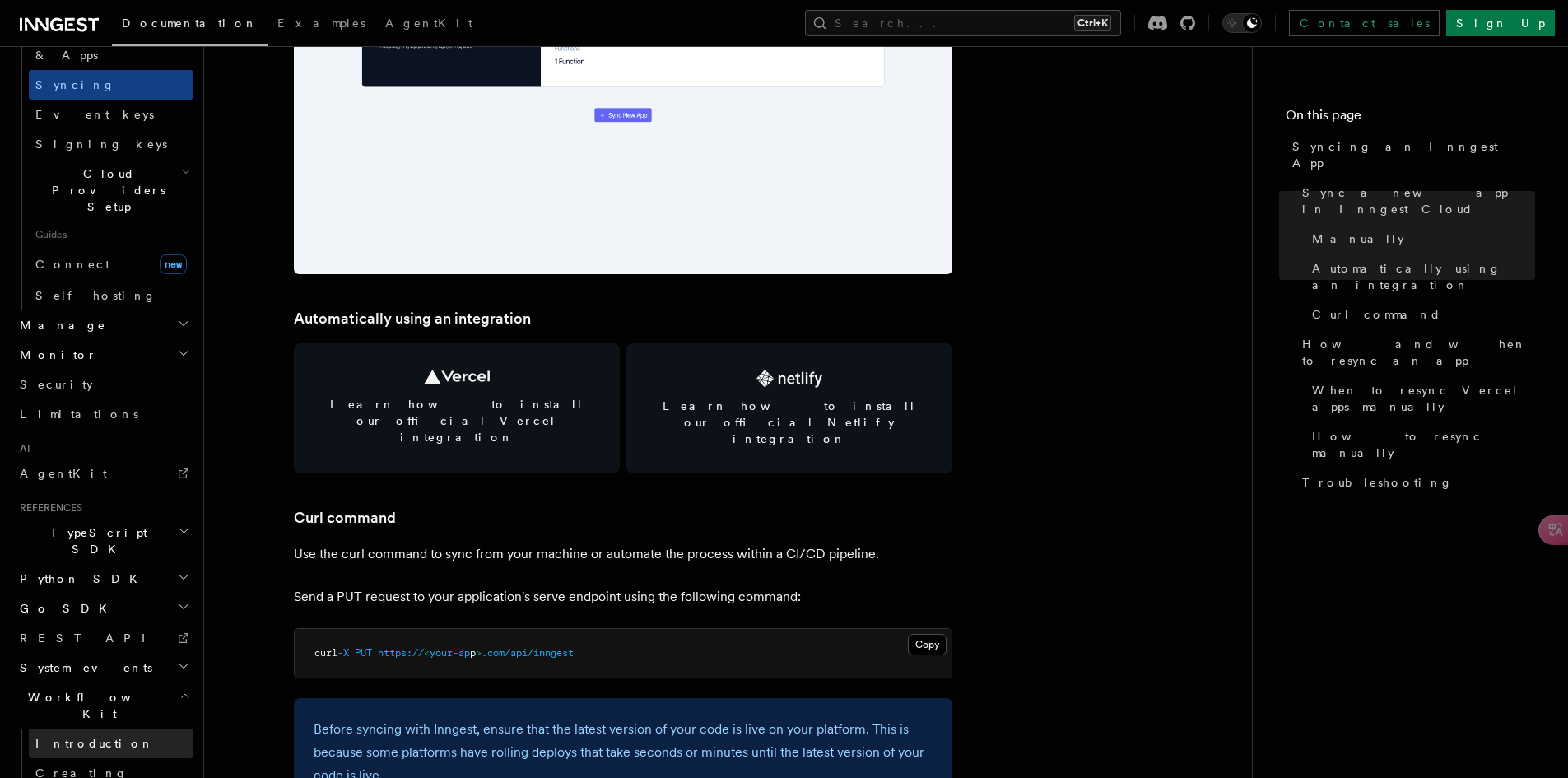
click at [114, 728] on link "Introduction" at bounding box center [111, 743] width 164 height 30
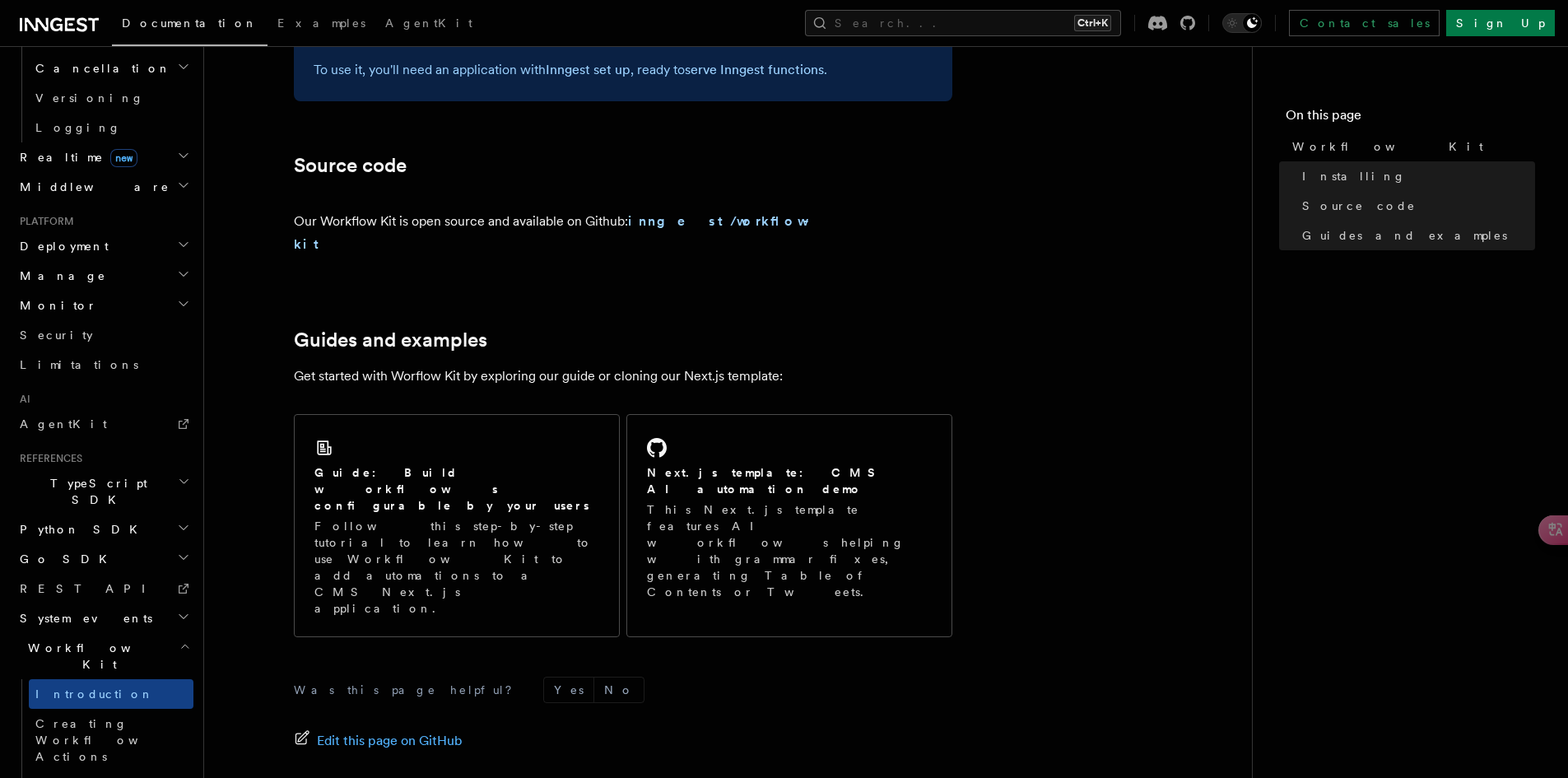
scroll to position [971, 0]
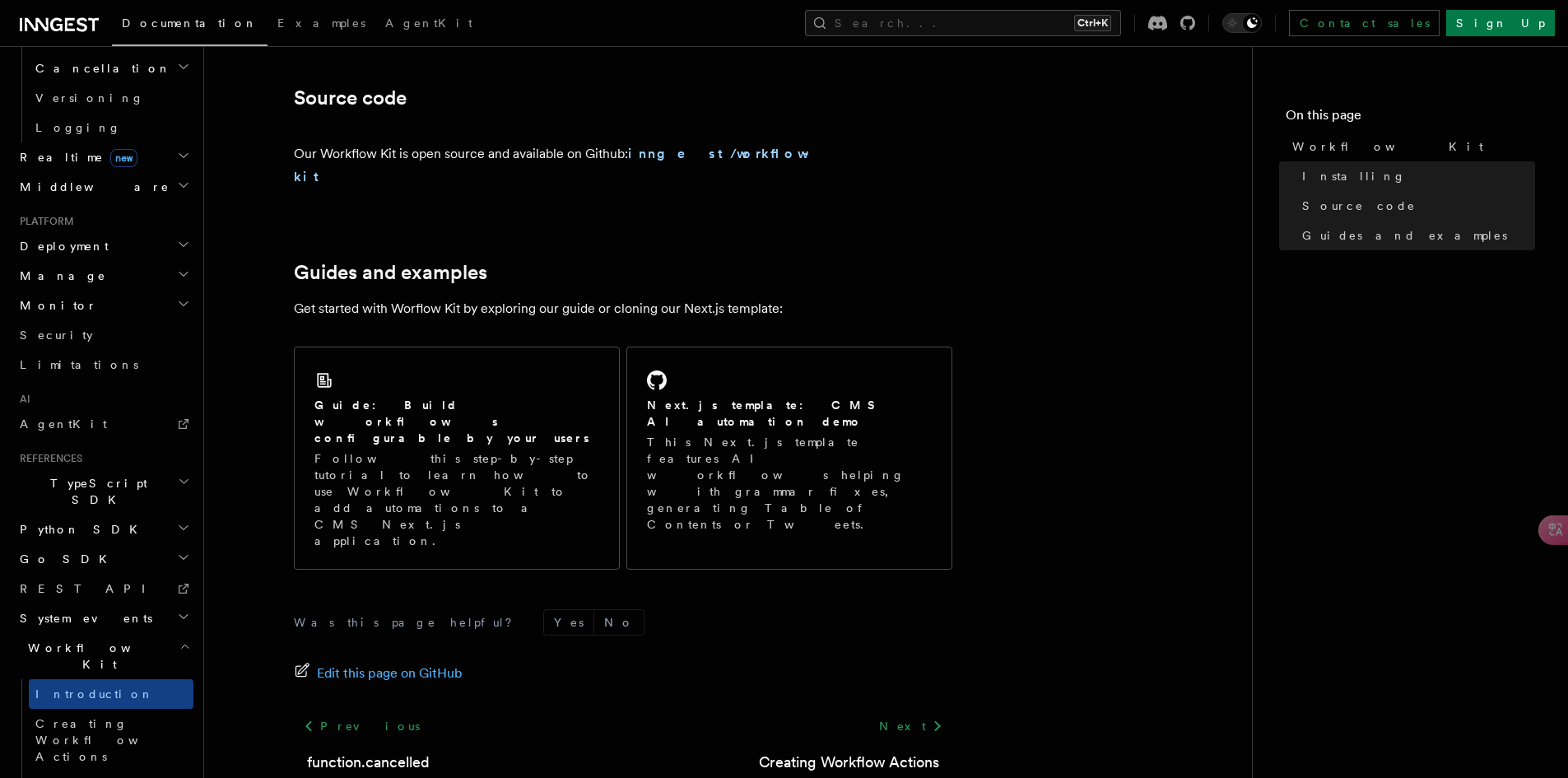
click at [674, 673] on footer "Was this page helpful? Yes No Edit this page on GitHub Previous function.cancel…" at bounding box center [622, 727] width 659 height 235
click at [60, 610] on span "System events" at bounding box center [83, 618] width 139 height 17
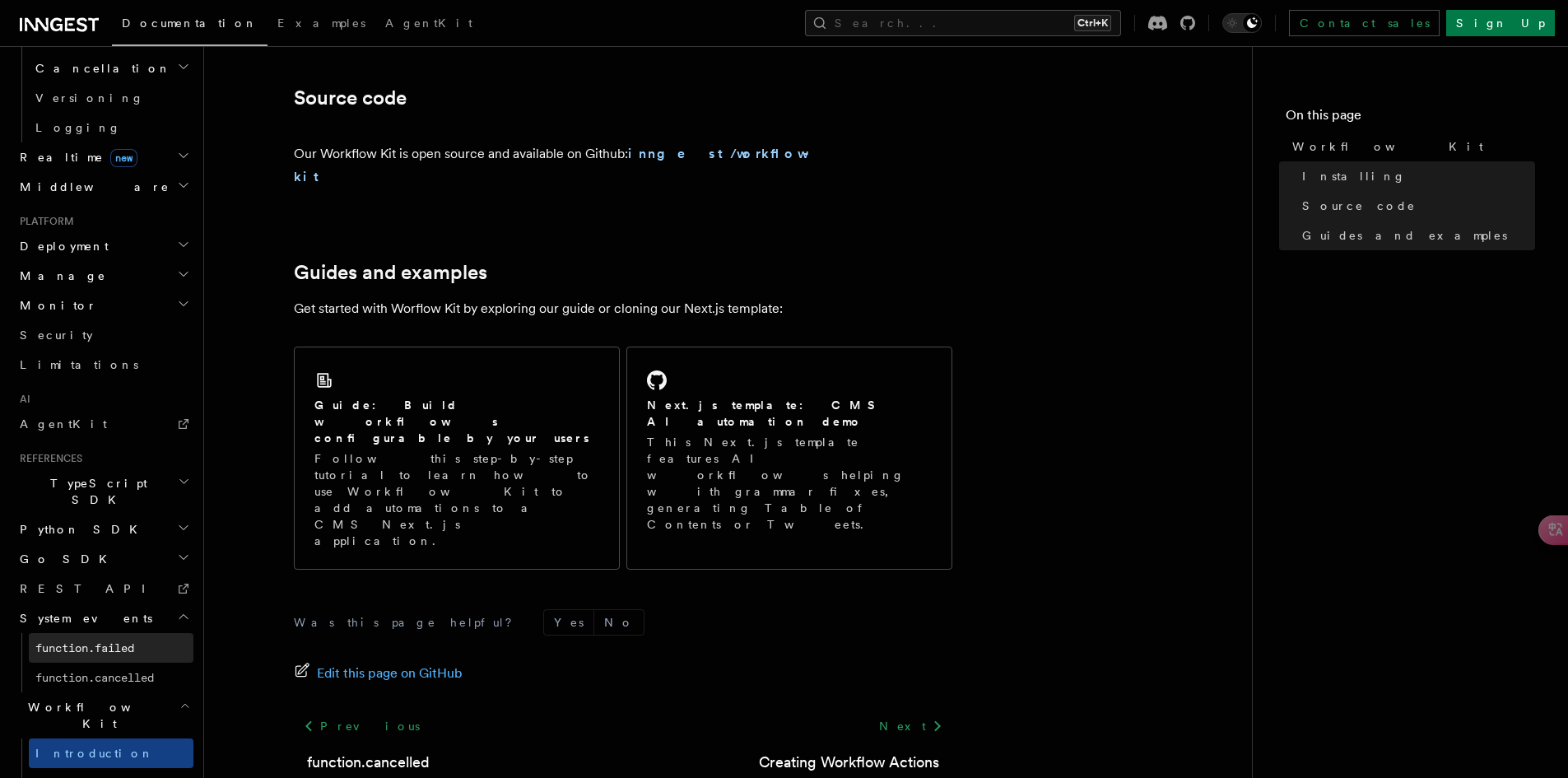
click at [64, 642] on span "function.failed" at bounding box center [84, 648] width 98 height 13
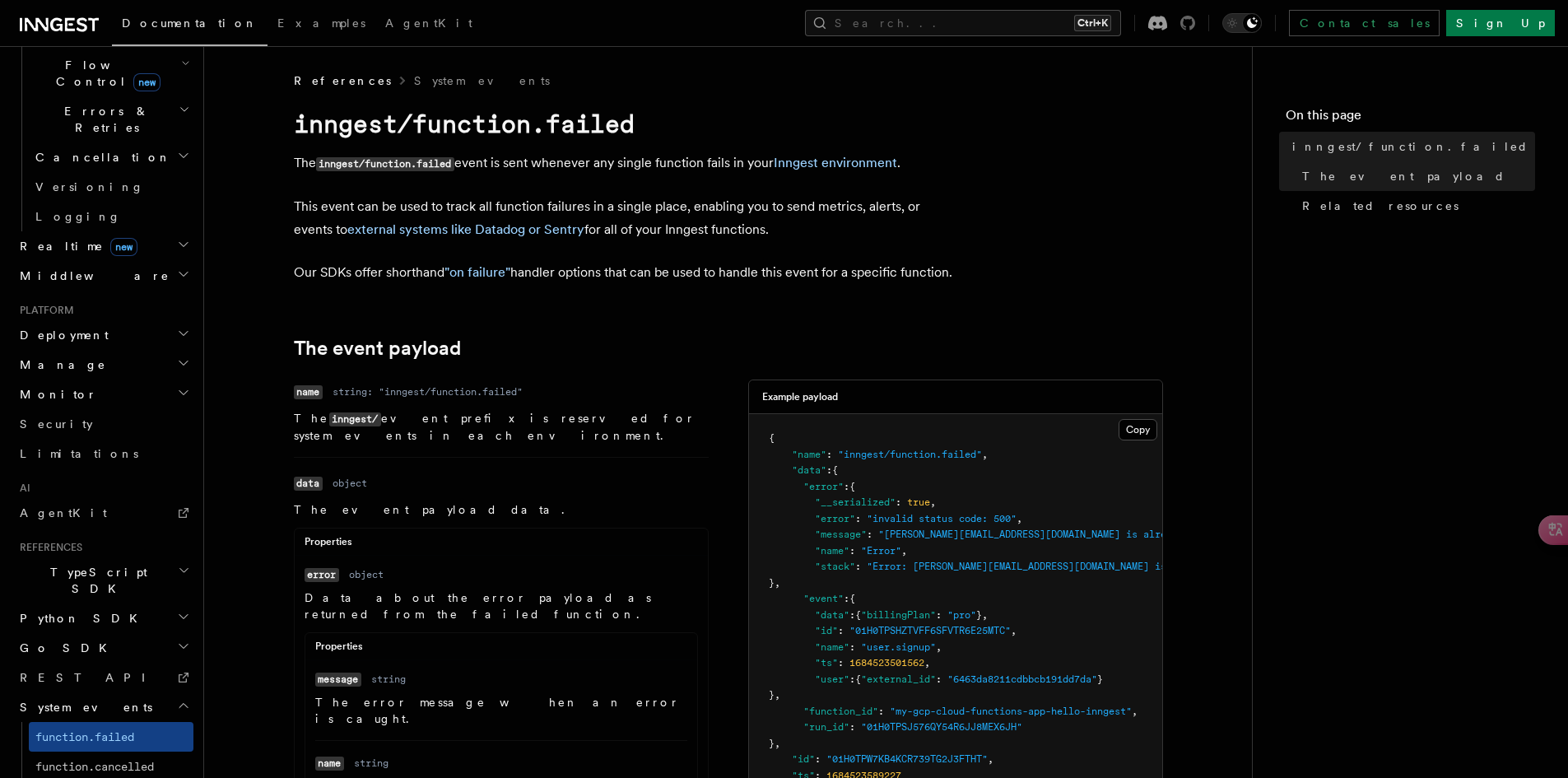
click at [1195, 28] on icon at bounding box center [1188, 23] width 15 height 15
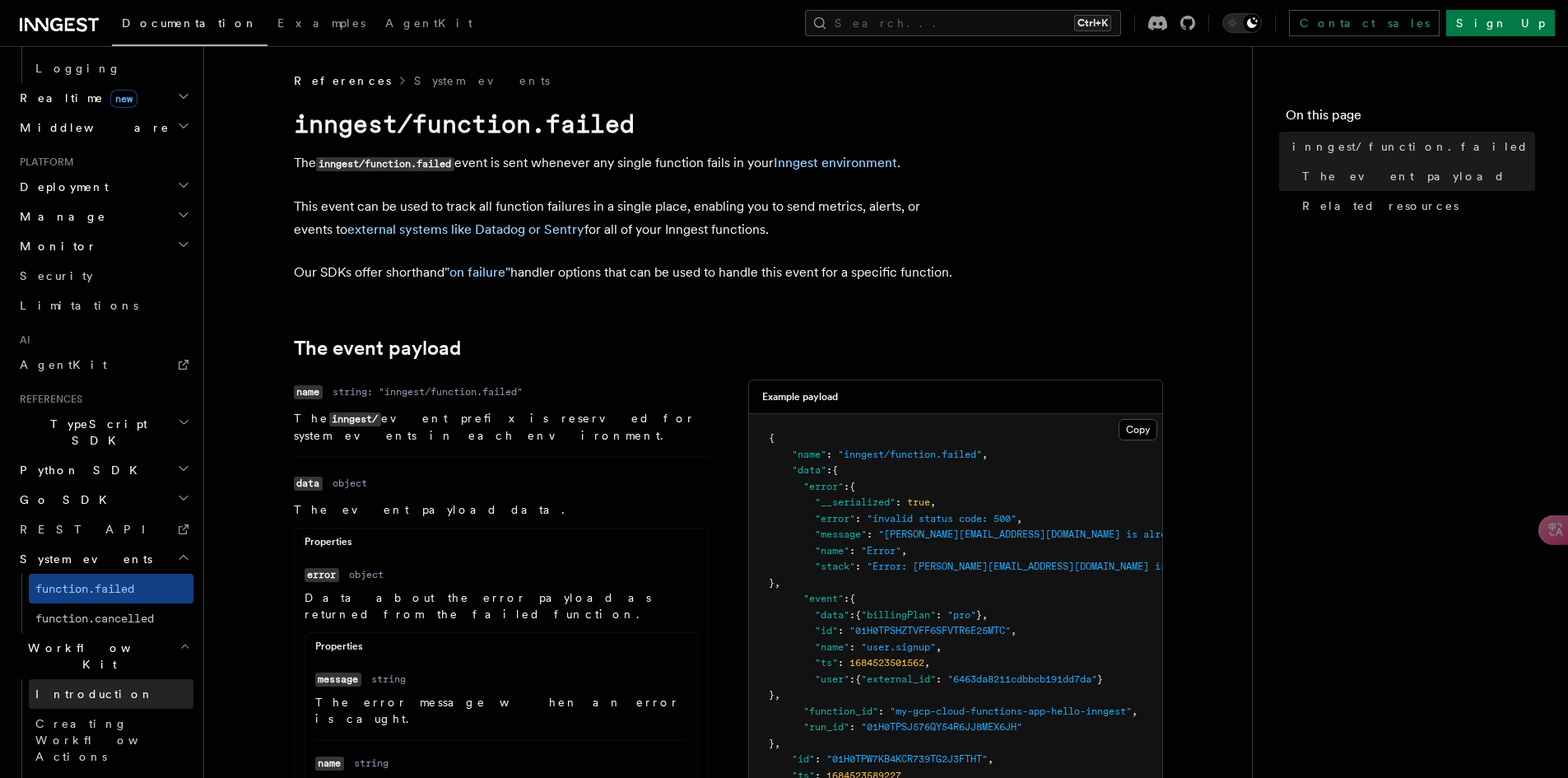
click at [97, 687] on span "Introduction" at bounding box center [94, 694] width 118 height 13
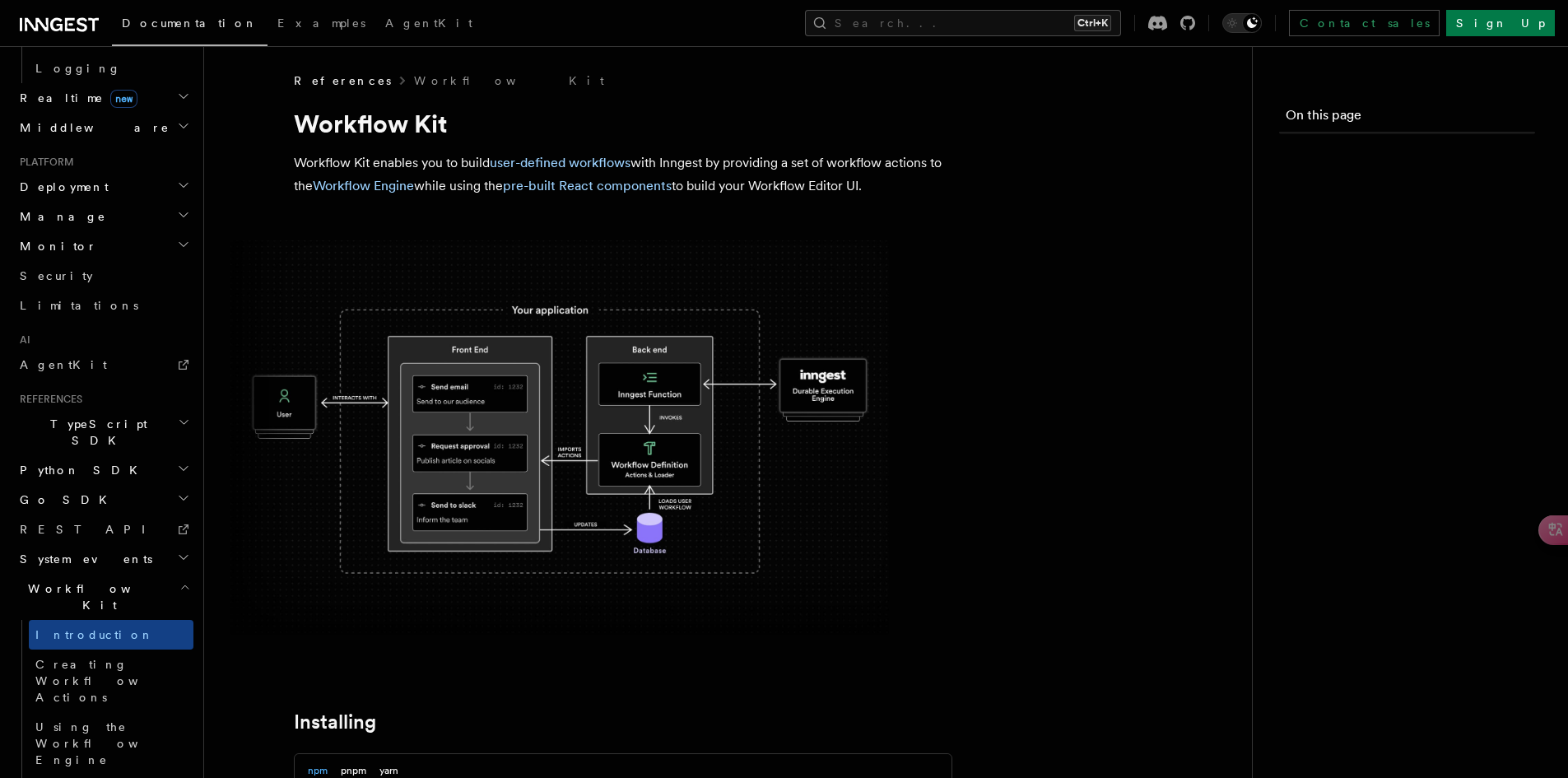
scroll to position [687, 0]
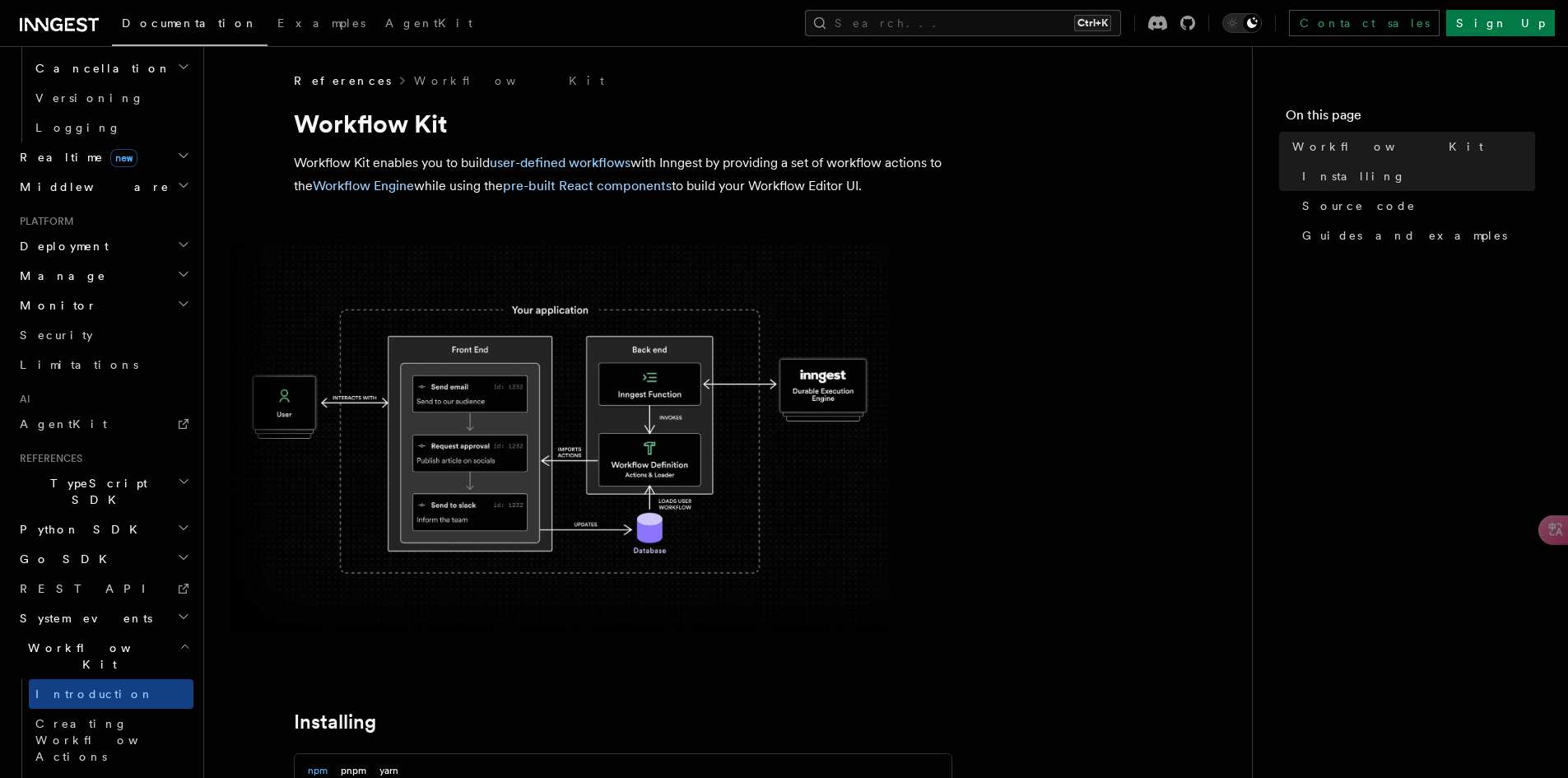
click at [346, 129] on h1 "Workflow Kit" at bounding box center [622, 123] width 659 height 30
click at [362, 129] on h1 "Workflow Kit" at bounding box center [622, 123] width 659 height 30
drag, startPoint x: 409, startPoint y: 122, endPoint x: 441, endPoint y: 123, distance: 32.0
click at [441, 123] on h1 "Workflow Kit" at bounding box center [622, 123] width 659 height 30
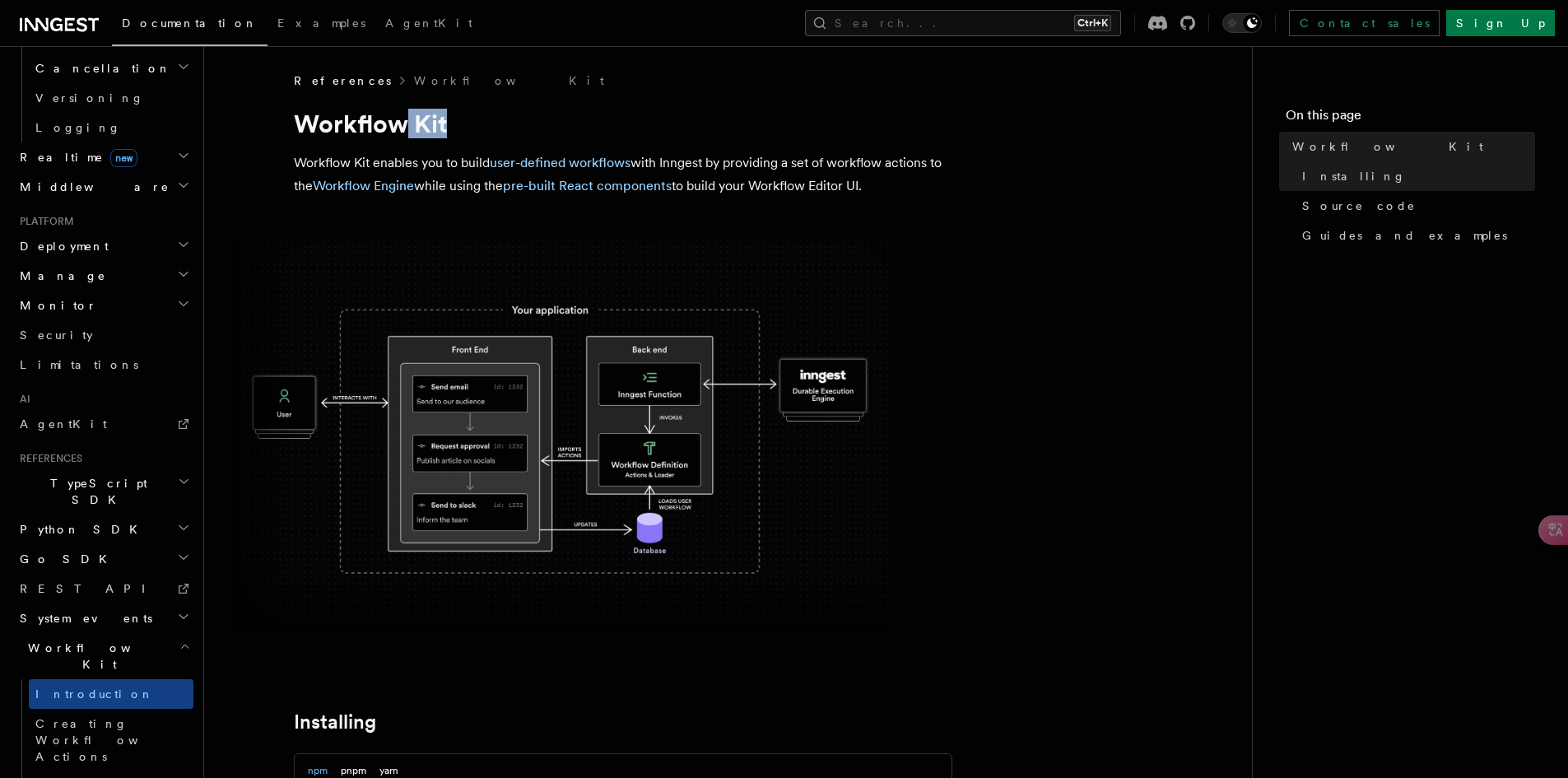
click at [441, 123] on h1 "Workflow Kit" at bounding box center [622, 123] width 659 height 30
drag, startPoint x: 417, startPoint y: 129, endPoint x: 437, endPoint y: 126, distance: 20.2
click at [437, 126] on h1 "Workflow Kit" at bounding box center [622, 123] width 659 height 30
click at [398, 166] on p "Workflow Kit enables you to build user-defined workflows with Inngest by provid…" at bounding box center [622, 174] width 659 height 46
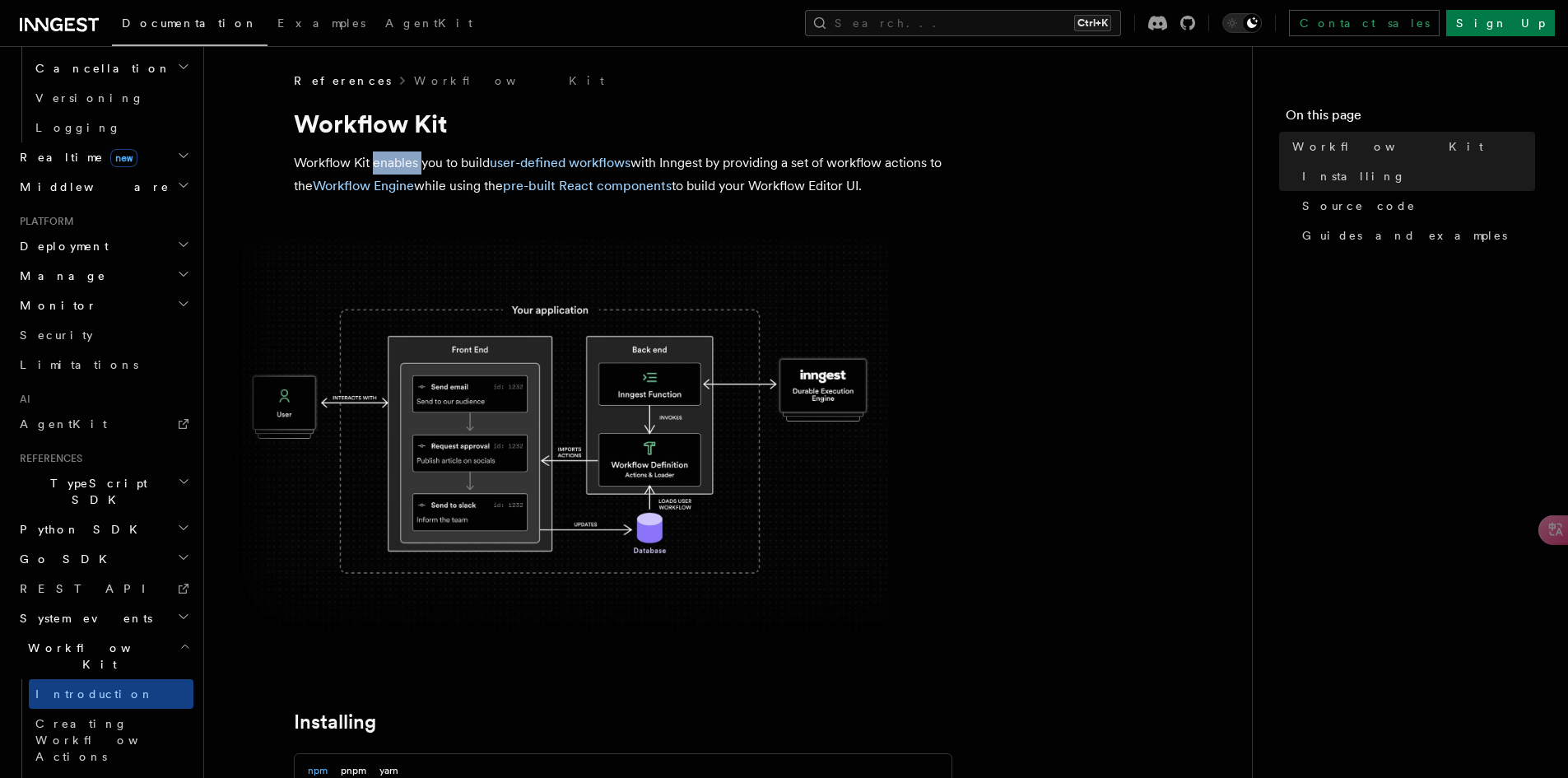
click at [398, 166] on p "Workflow Kit enables you to build user-defined workflows with Inngest by provid…" at bounding box center [622, 174] width 659 height 46
click at [434, 163] on p "Workflow Kit enables you to build user-defined workflows with Inngest by provid…" at bounding box center [622, 174] width 659 height 46
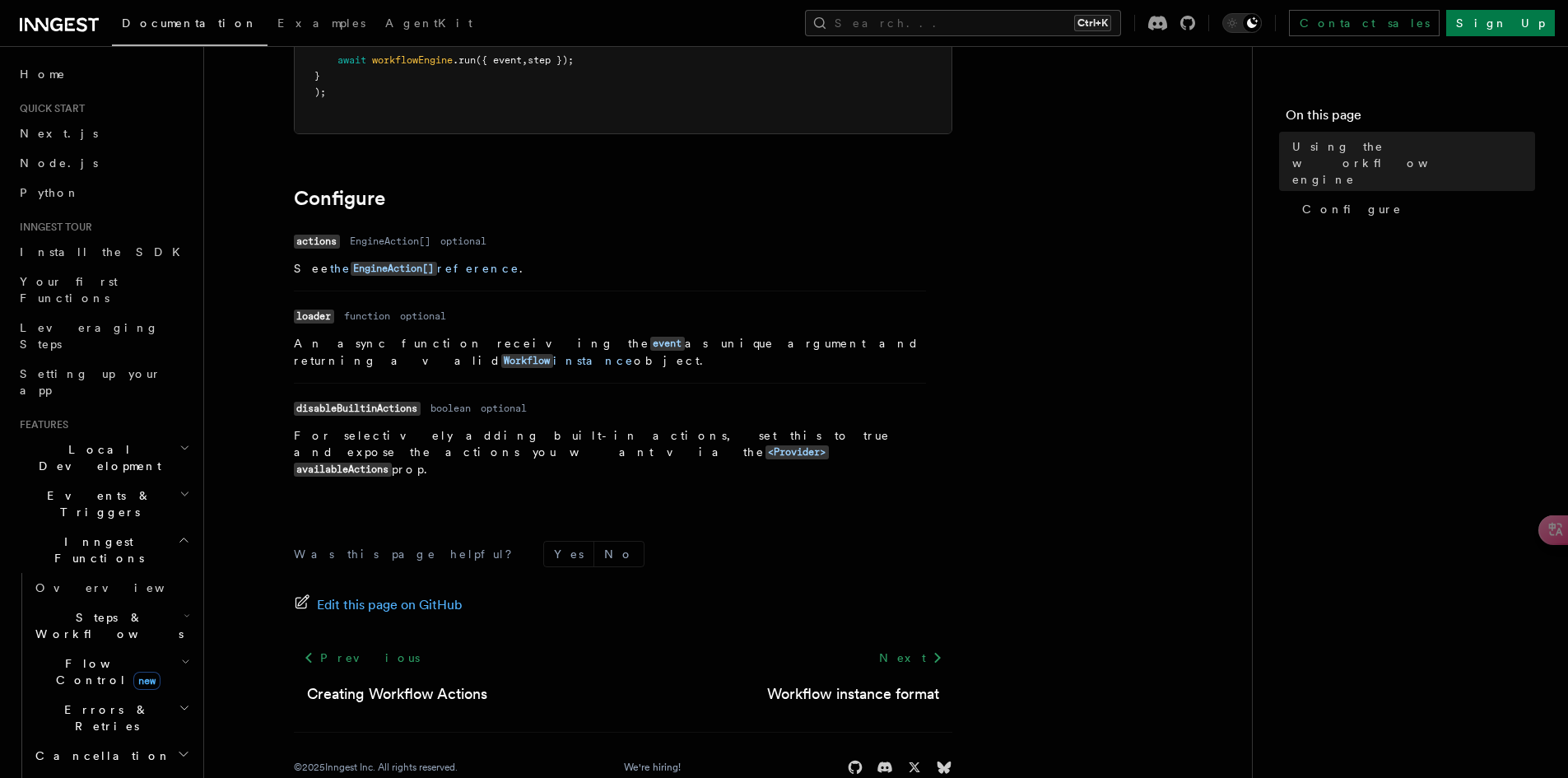
scroll to position [502, 0]
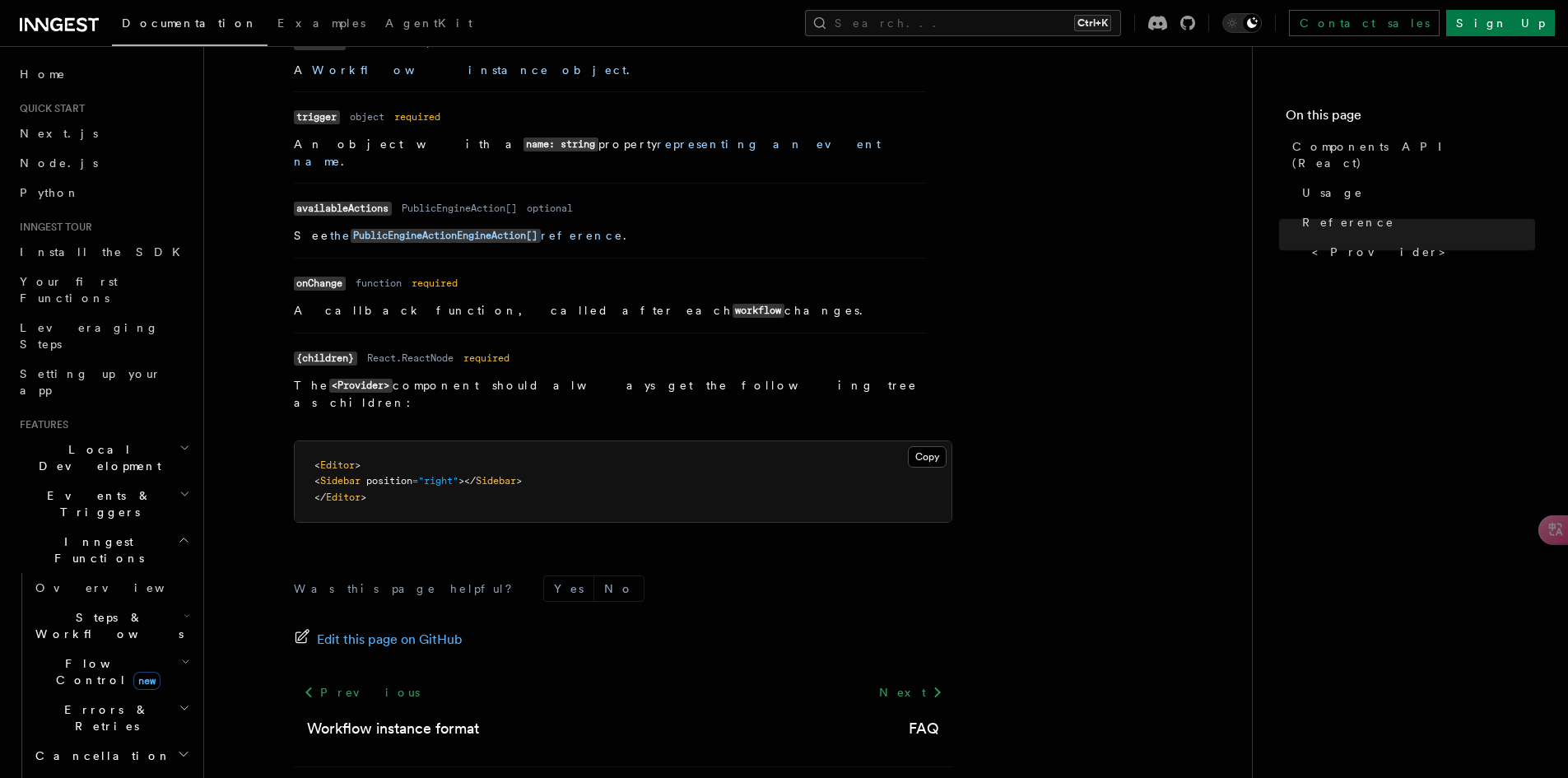
scroll to position [1453, 0]
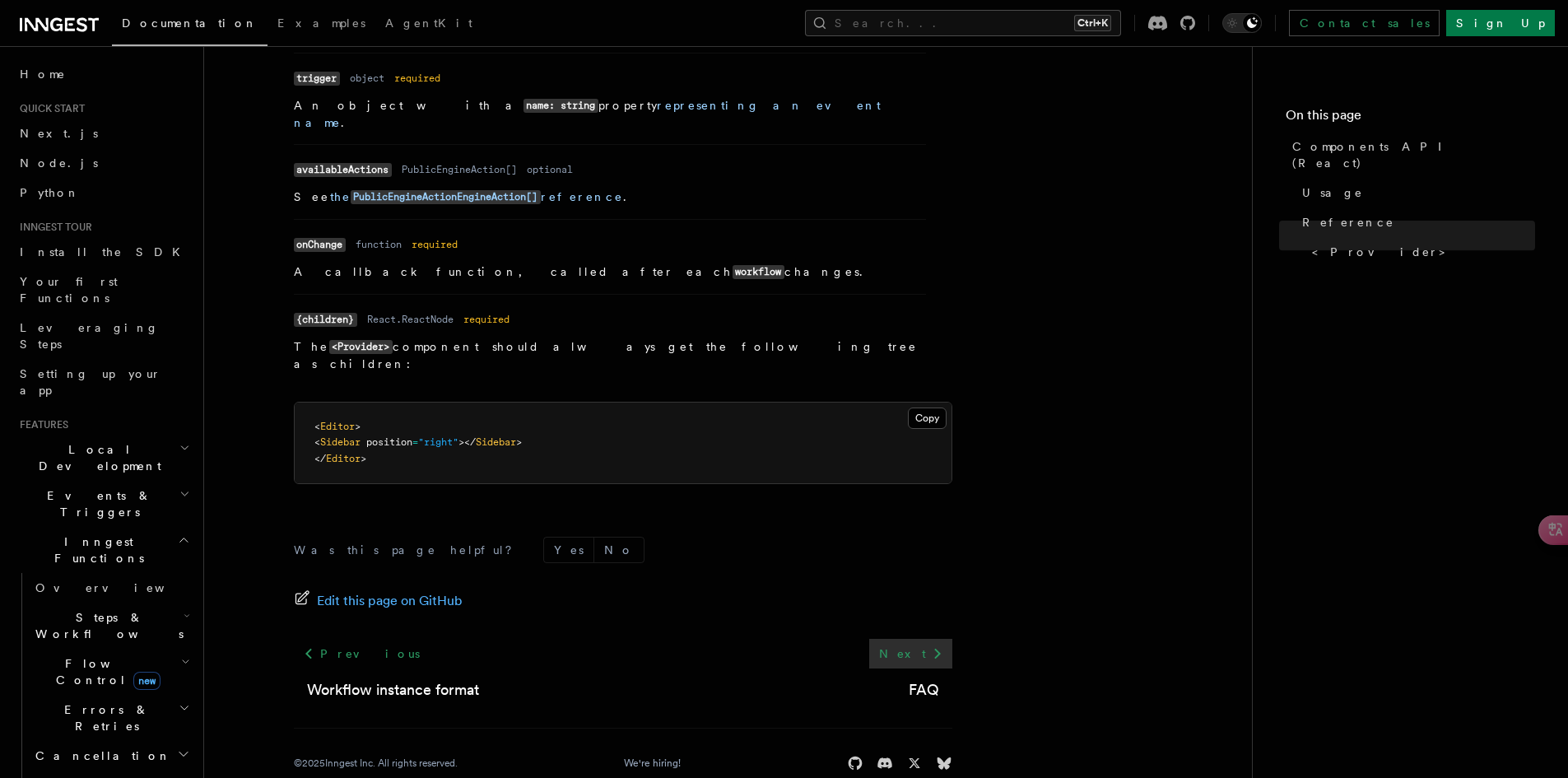
click at [936, 644] on icon at bounding box center [937, 654] width 20 height 20
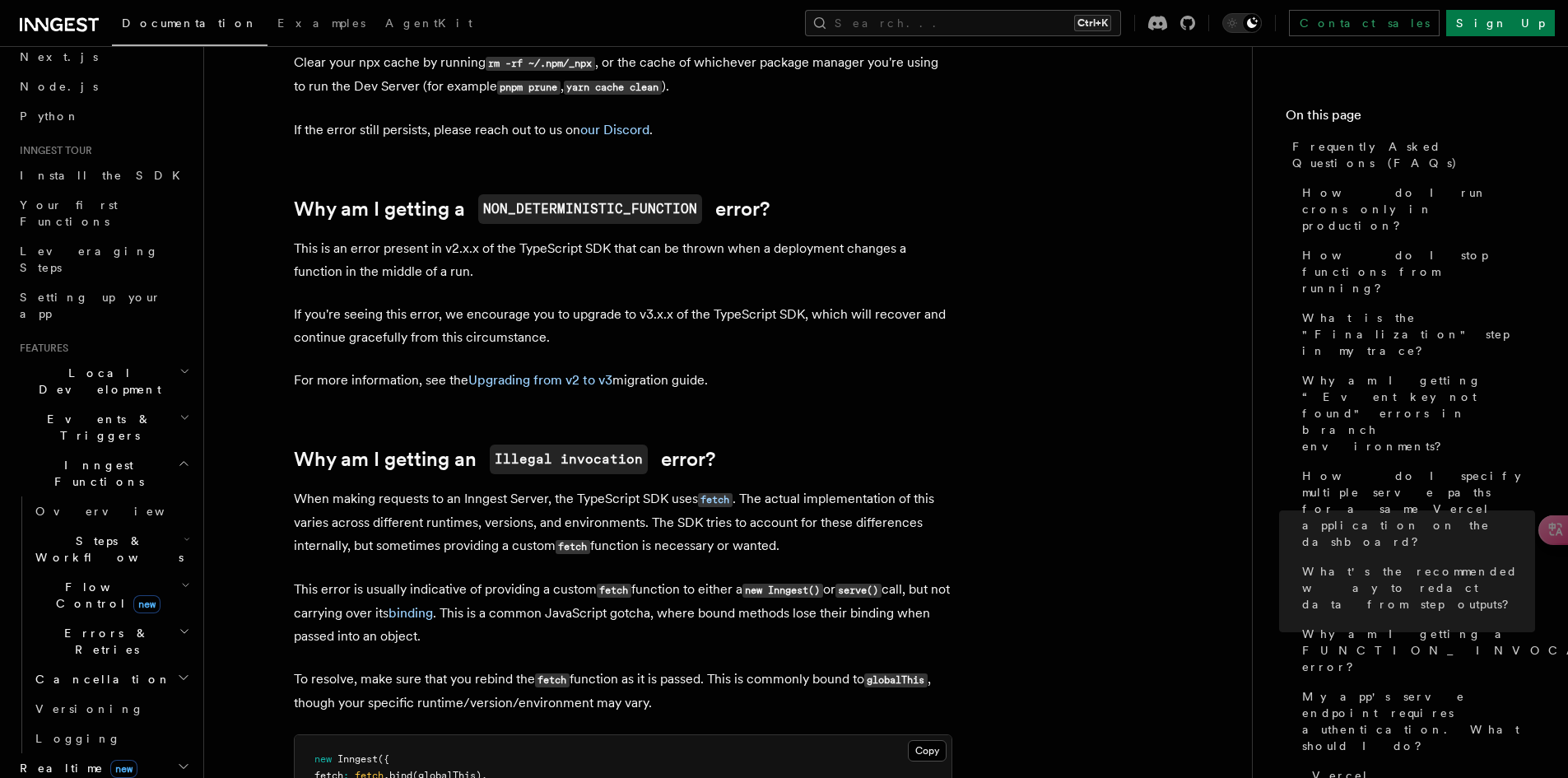
scroll to position [412, 0]
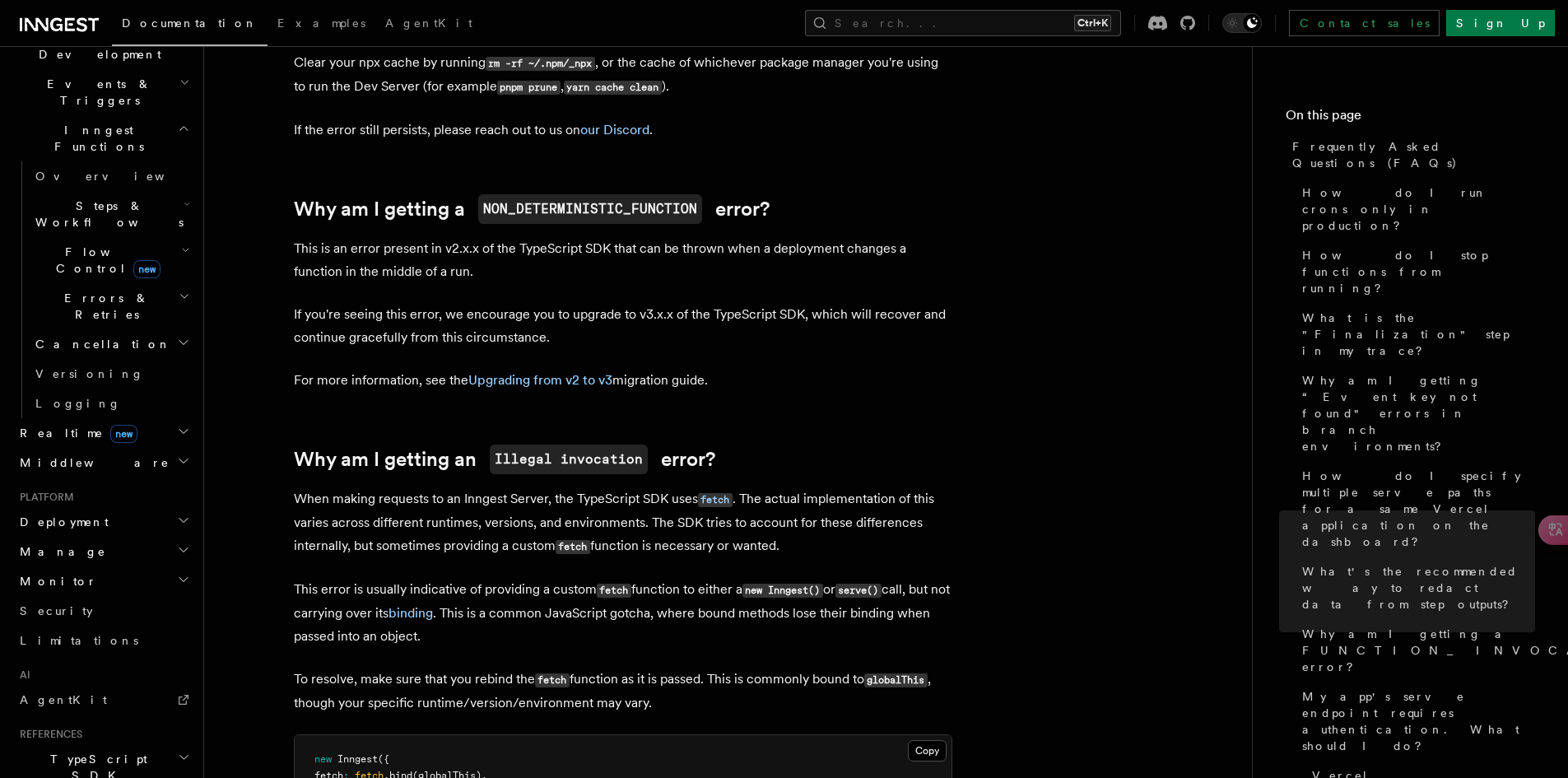
click at [163, 507] on h2 "Deployment" at bounding box center [103, 522] width 180 height 30
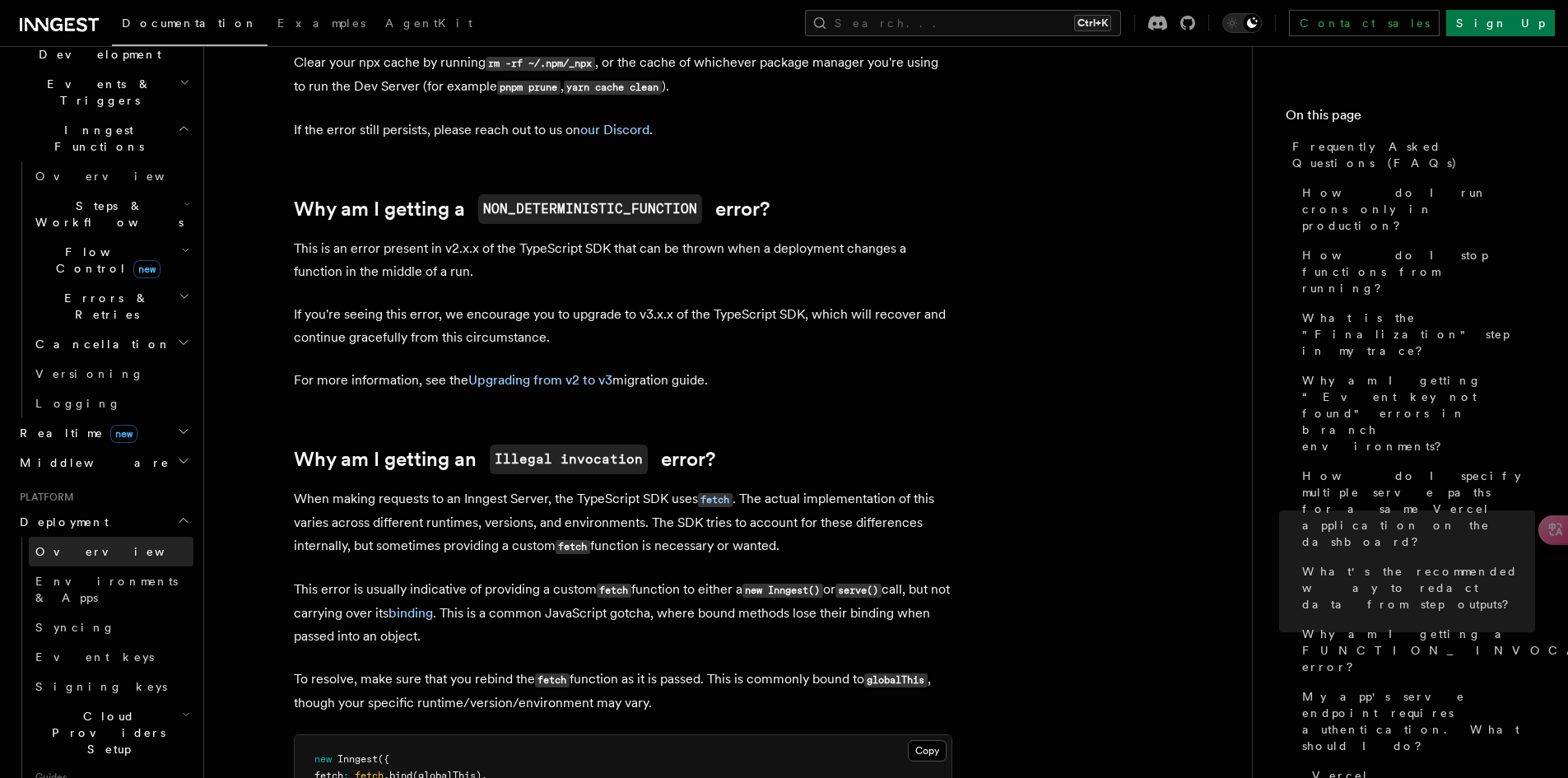
click at [143, 537] on link "Overview" at bounding box center [111, 551] width 164 height 30
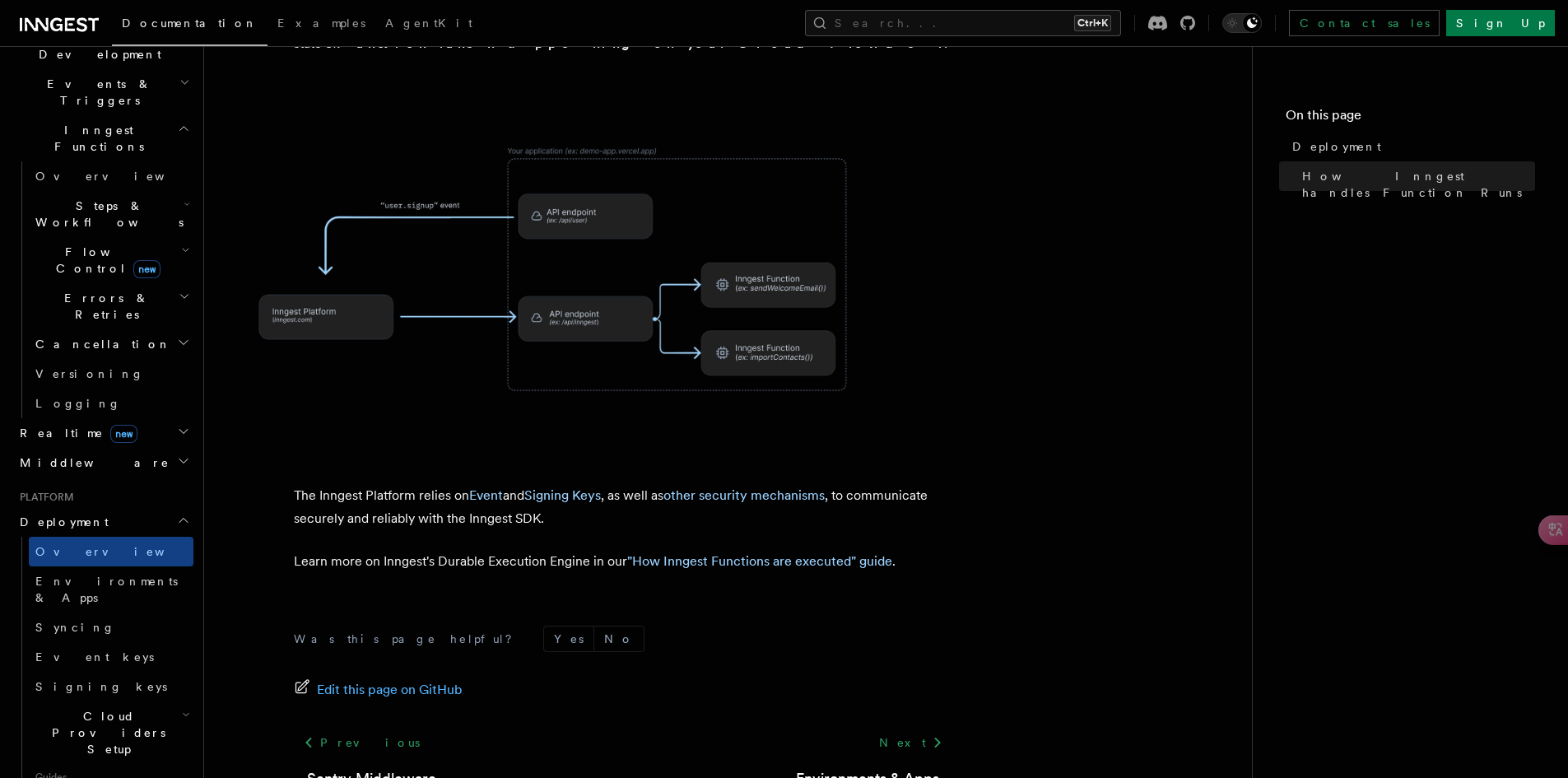
scroll to position [627, 0]
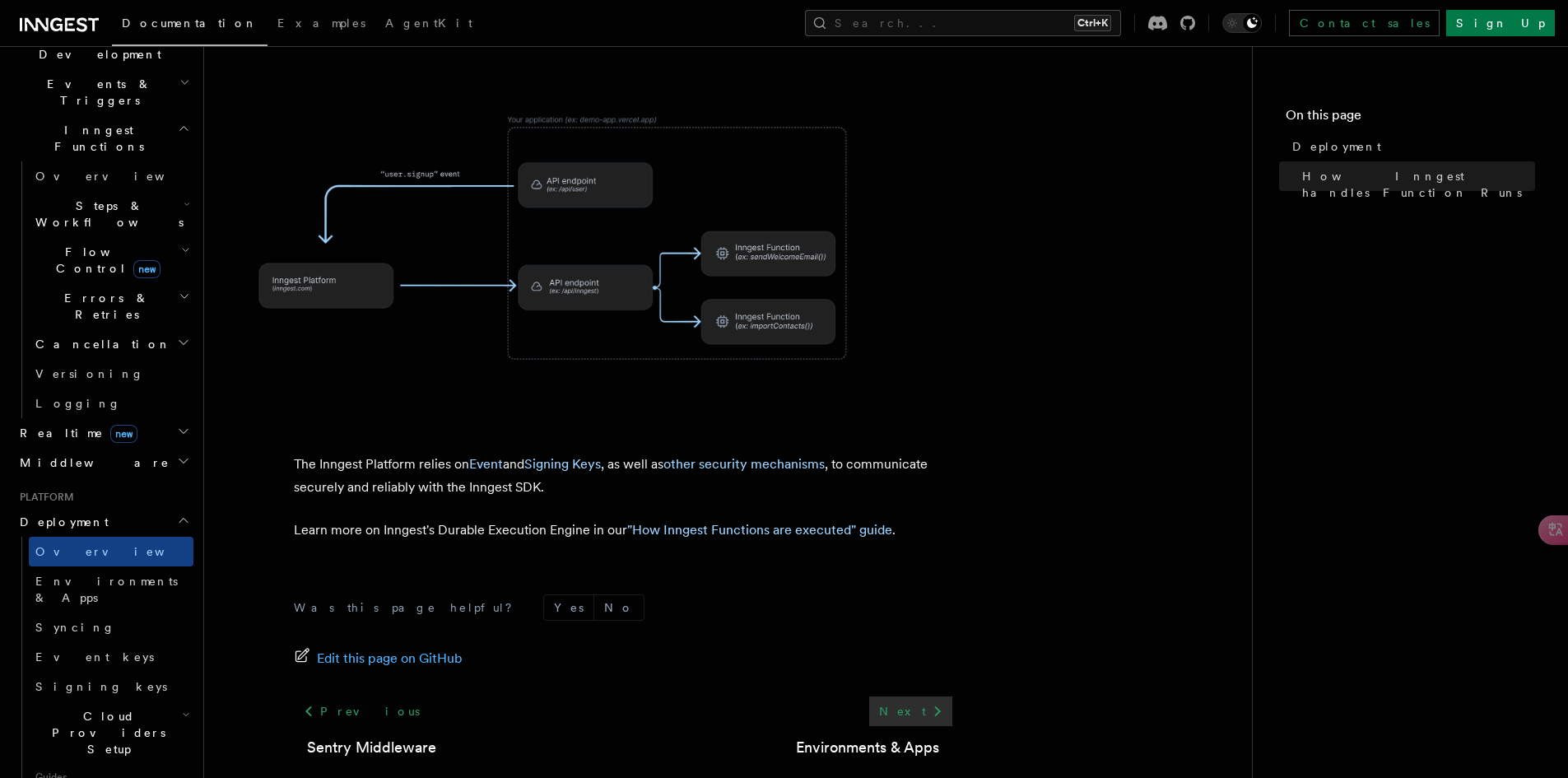
click at [907, 696] on link "Next" at bounding box center [910, 711] width 83 height 30
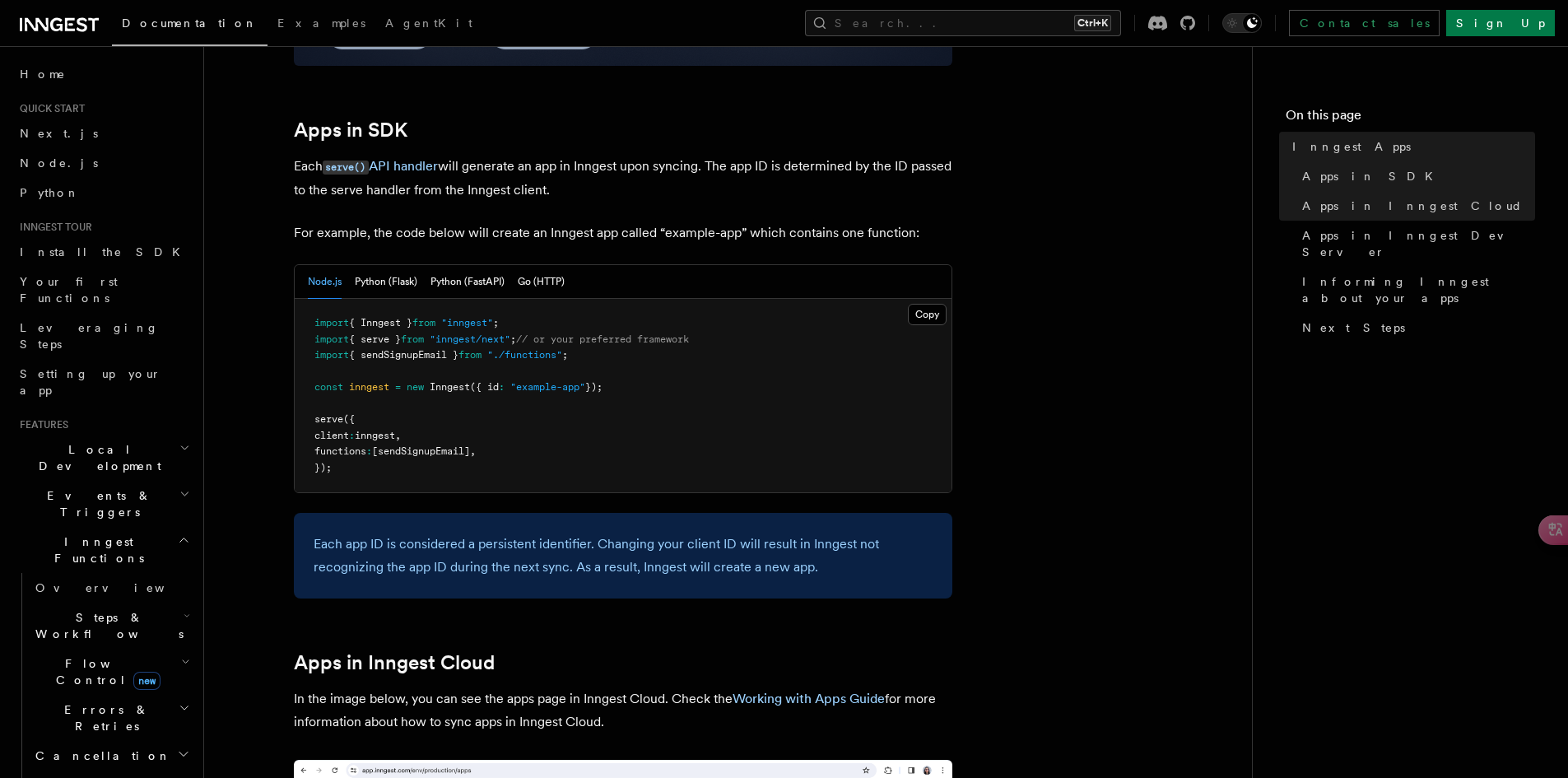
scroll to position [905, 0]
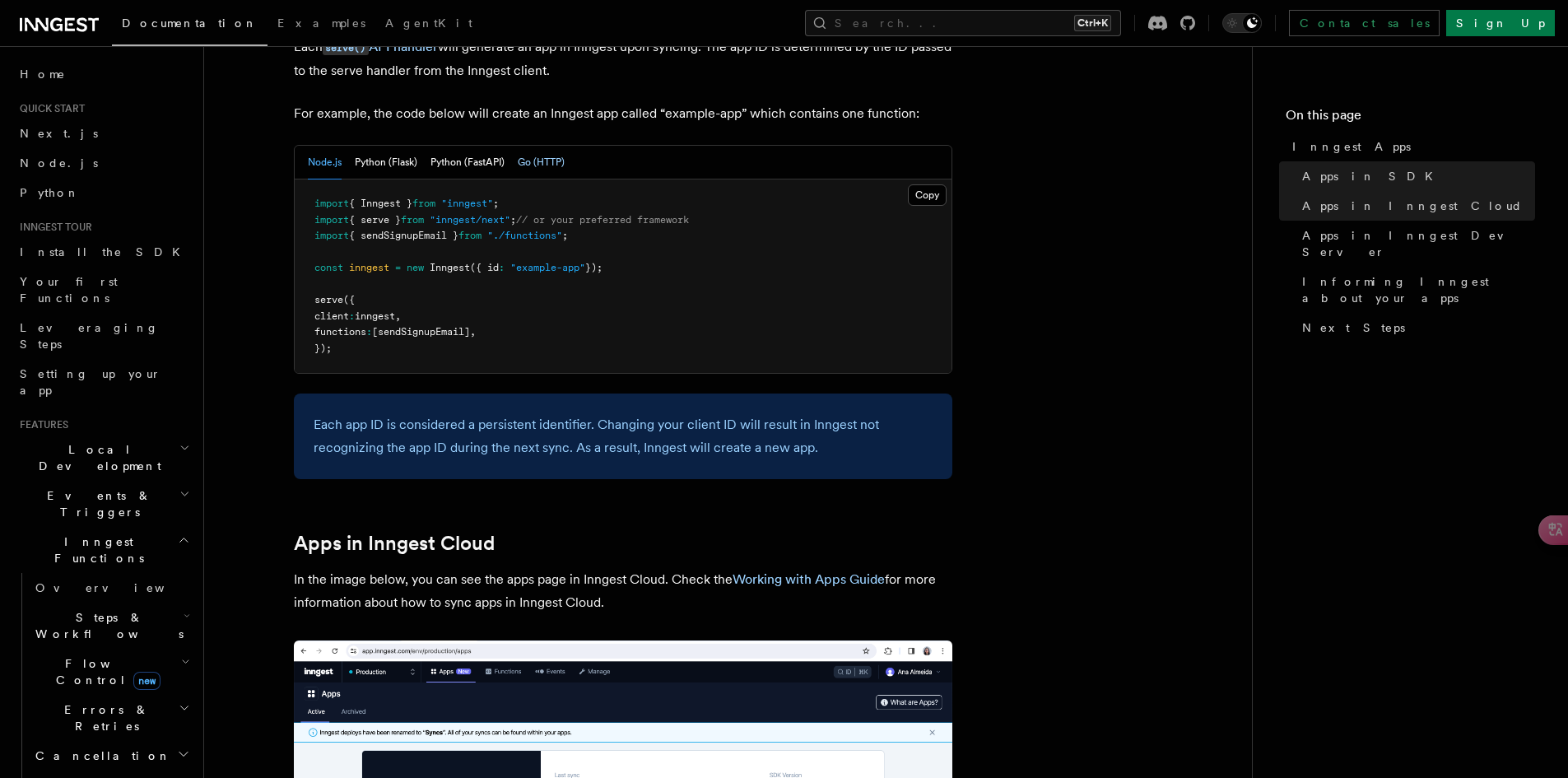
click at [530, 169] on button "Go (HTTP)" at bounding box center [541, 162] width 47 height 34
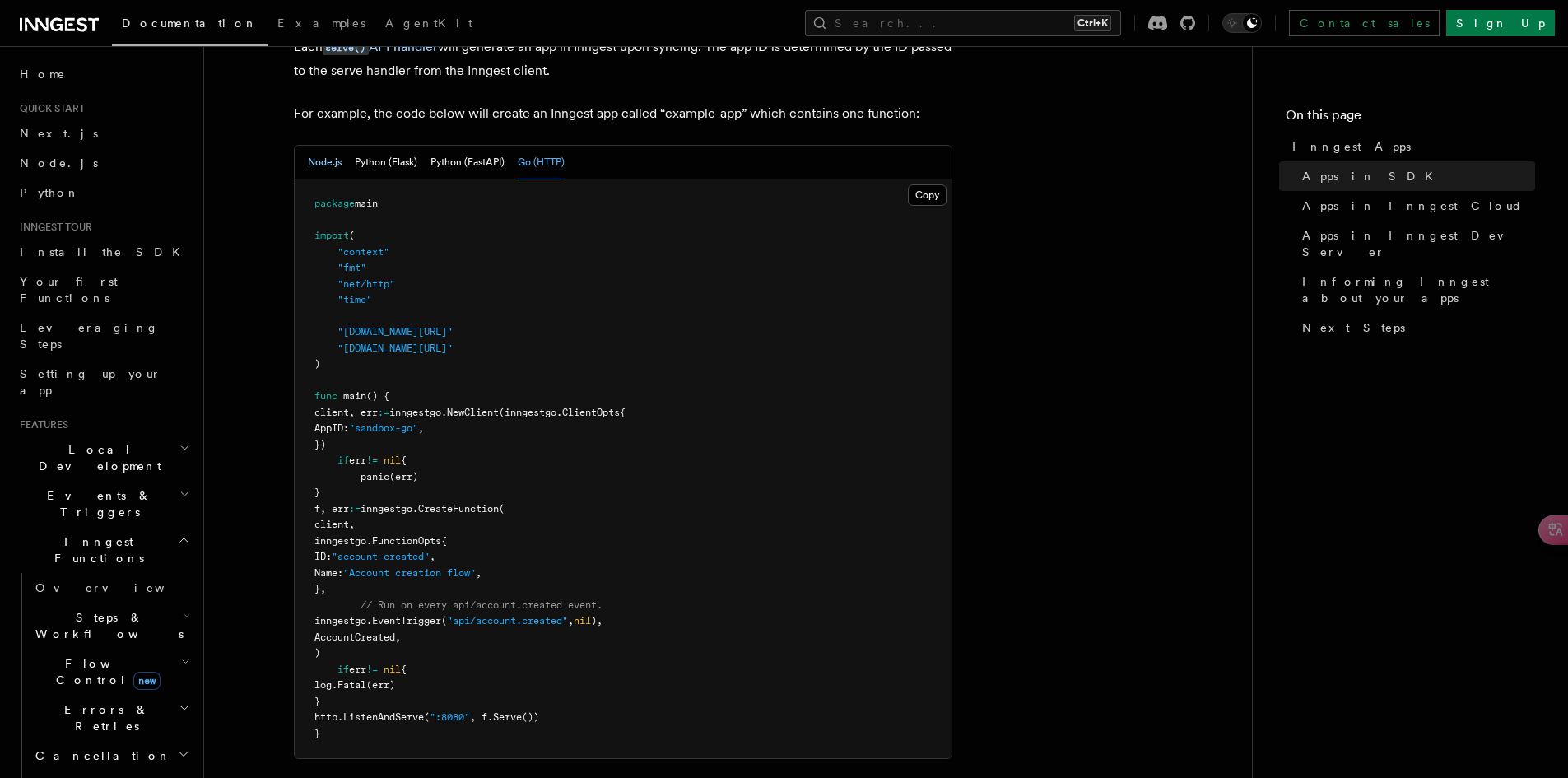
click at [322, 169] on button "Node.js" at bounding box center [324, 162] width 34 height 34
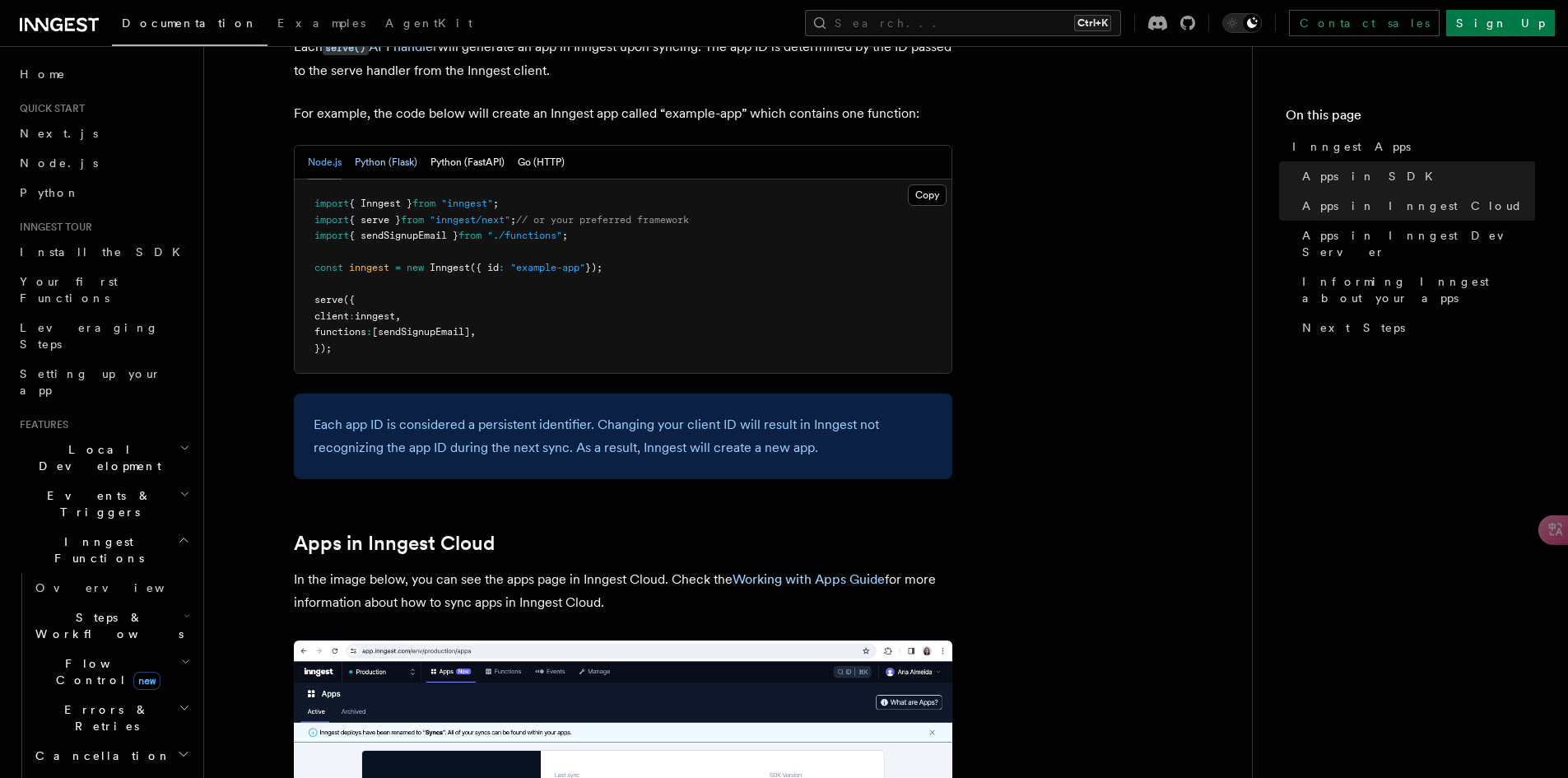
click at [369, 172] on button "Python (Flask)" at bounding box center [386, 162] width 63 height 34
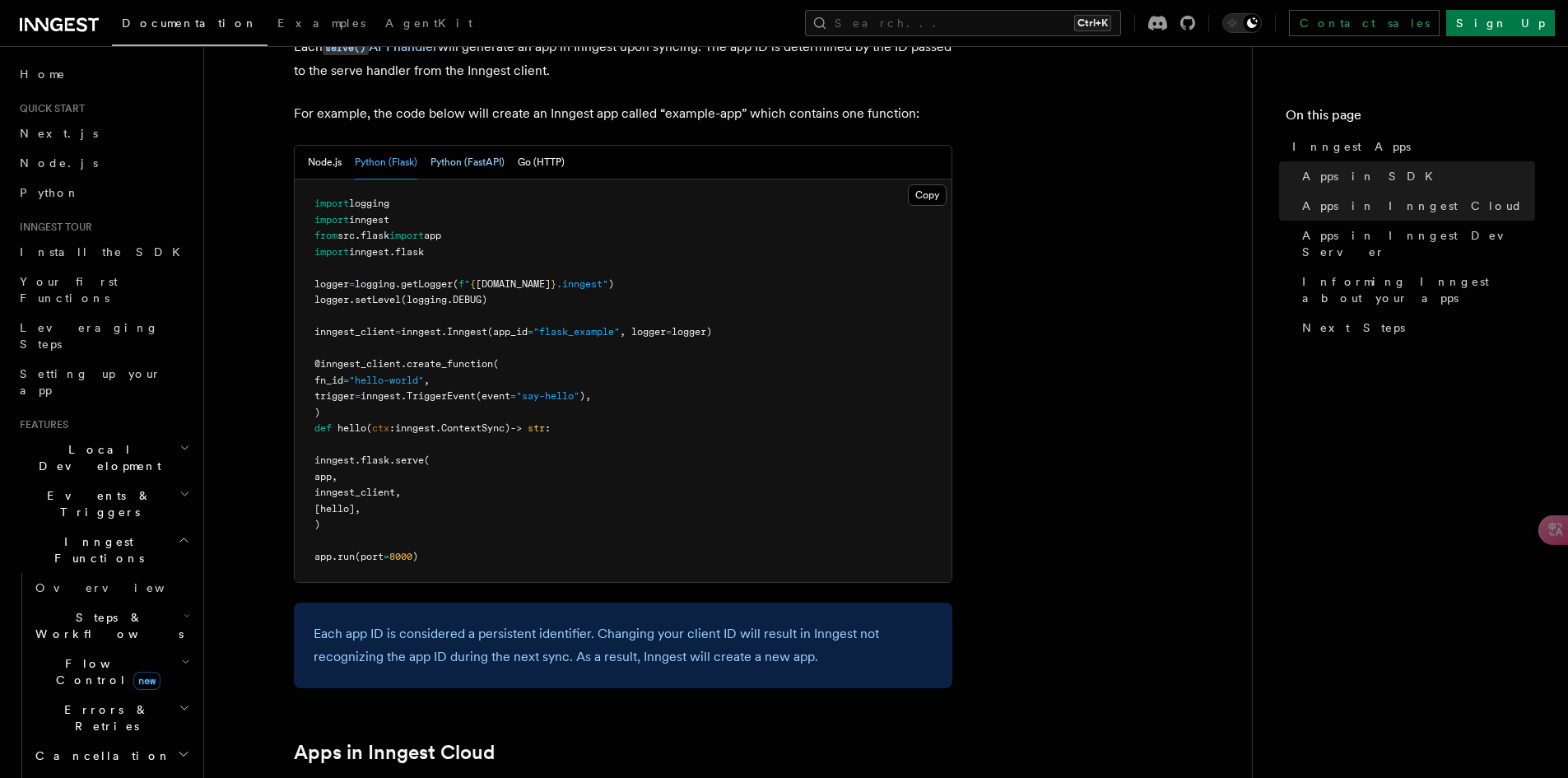
click at [479, 165] on button "Python (FastAPI)" at bounding box center [468, 162] width 74 height 34
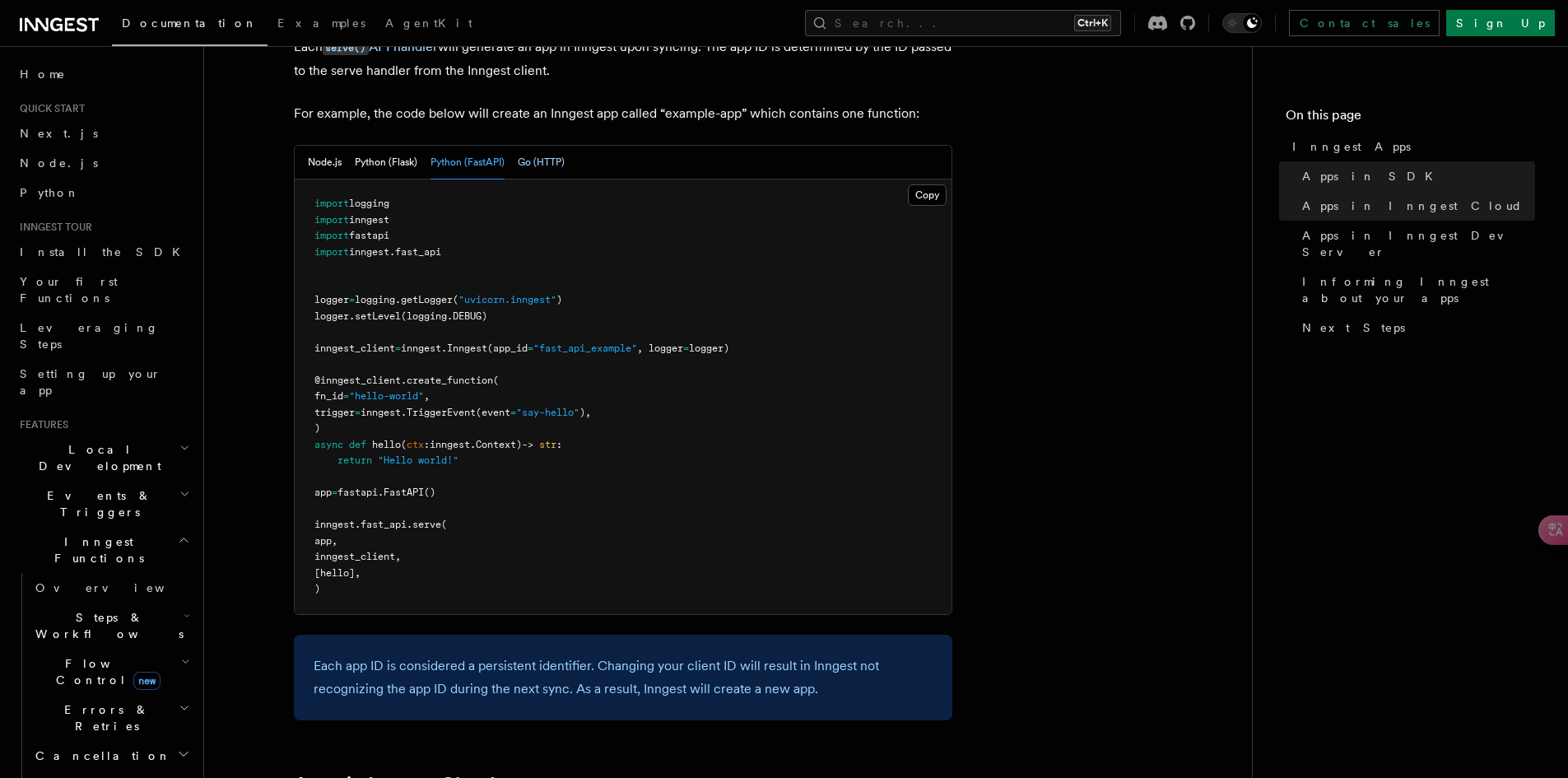
click at [541, 165] on button "Go (HTTP)" at bounding box center [541, 162] width 47 height 34
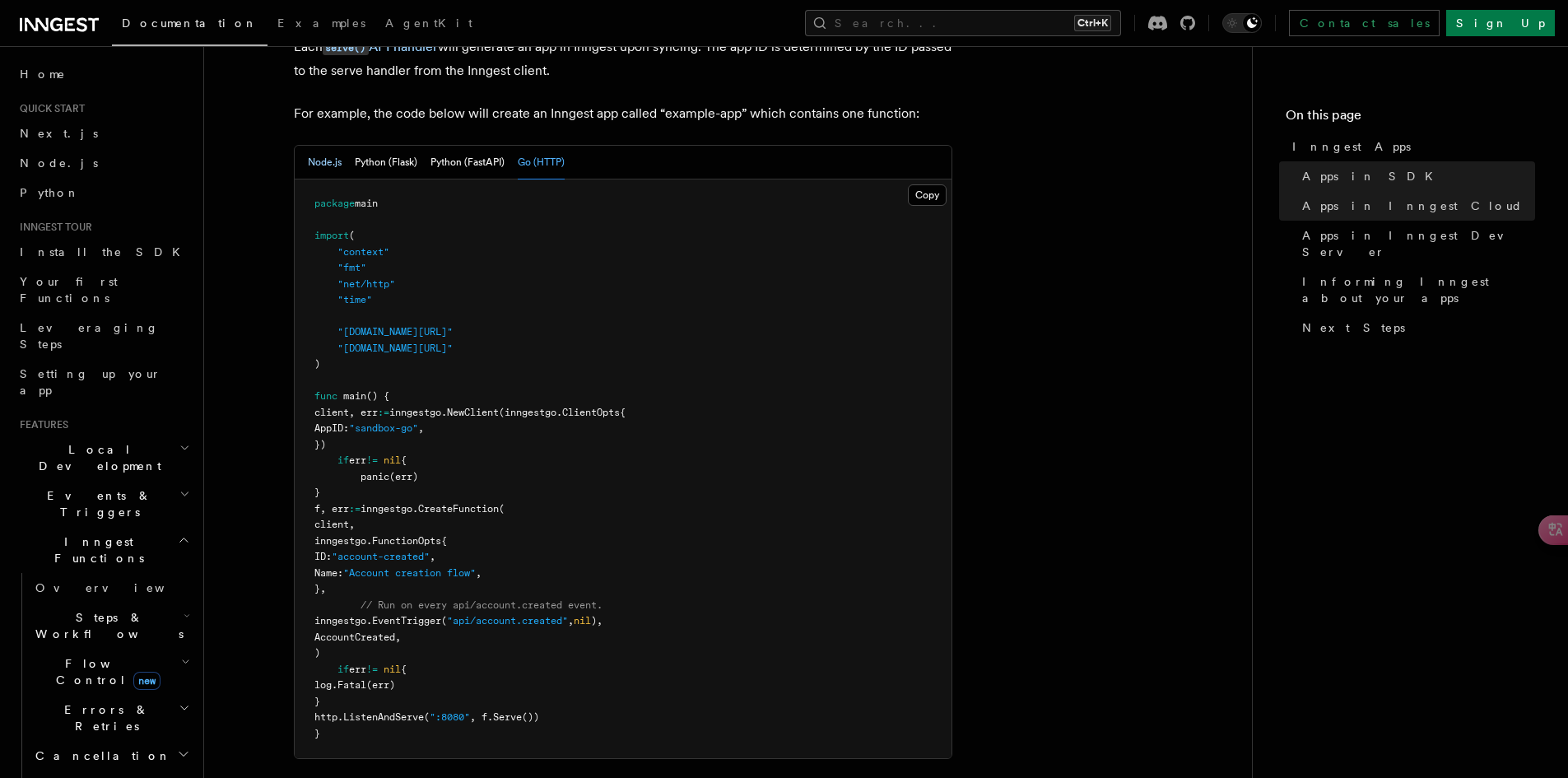
click at [323, 152] on button "Node.js" at bounding box center [324, 162] width 34 height 34
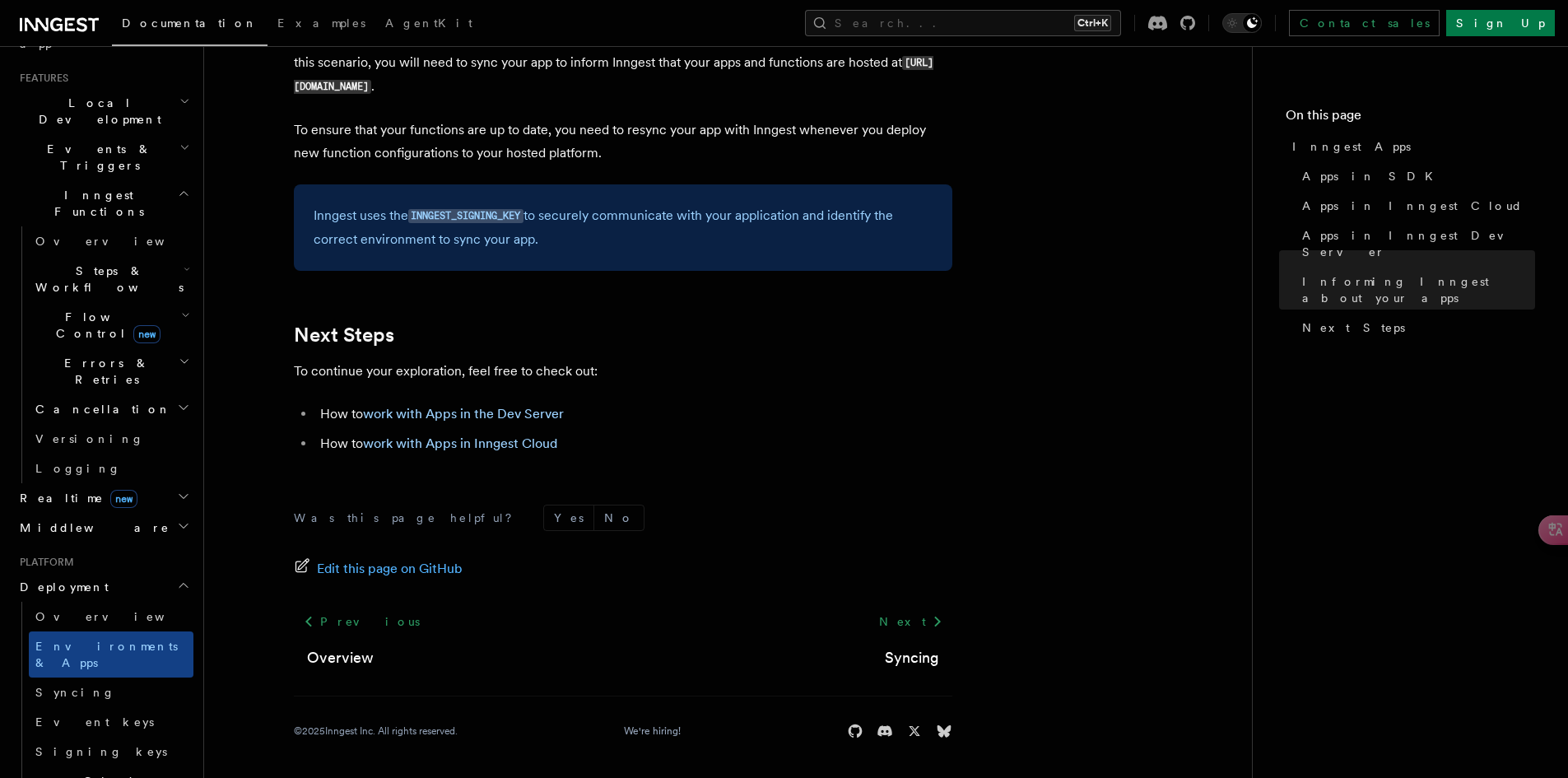
scroll to position [412, 0]
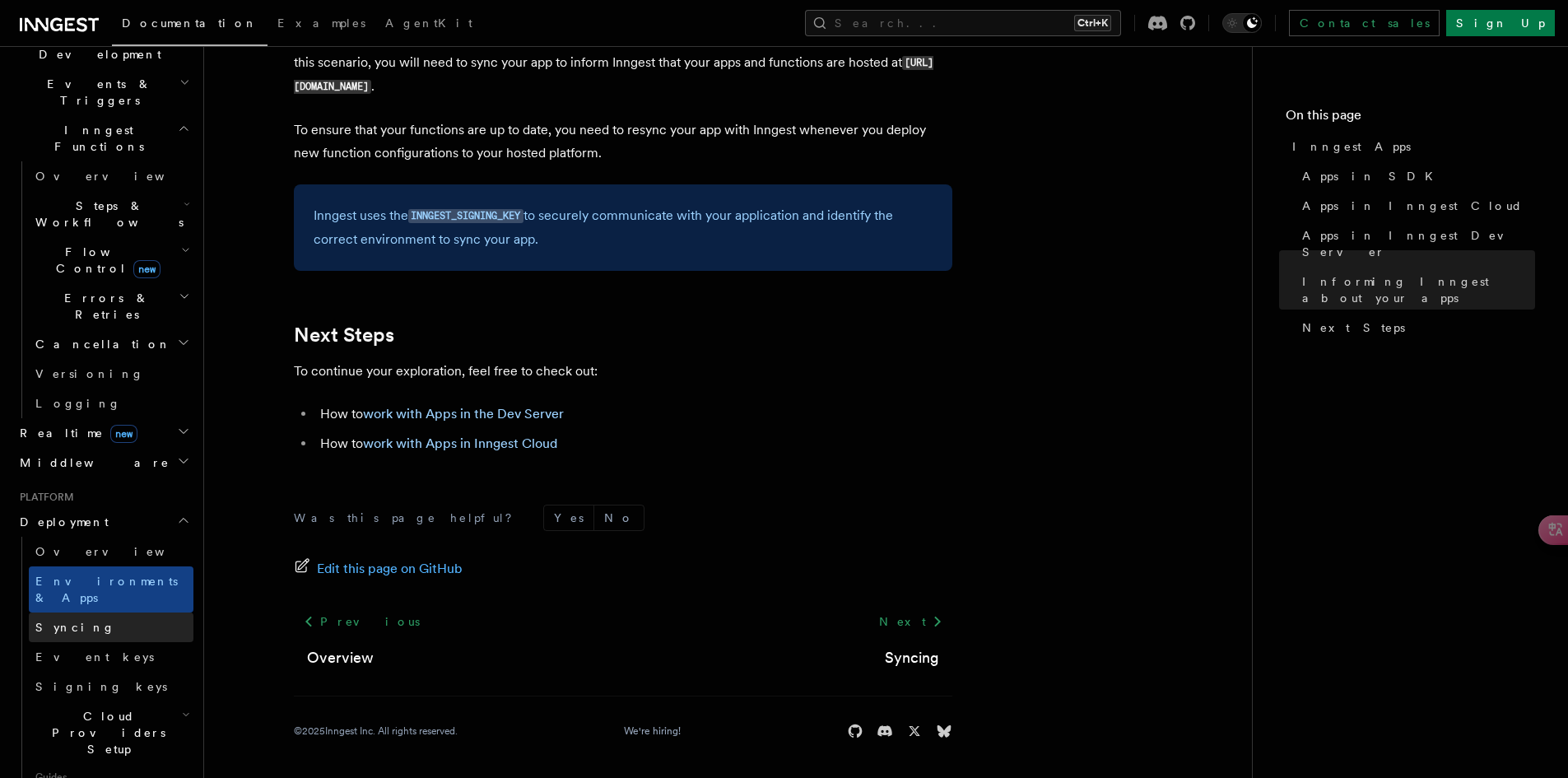
click at [105, 613] on link "Syncing" at bounding box center [111, 628] width 164 height 30
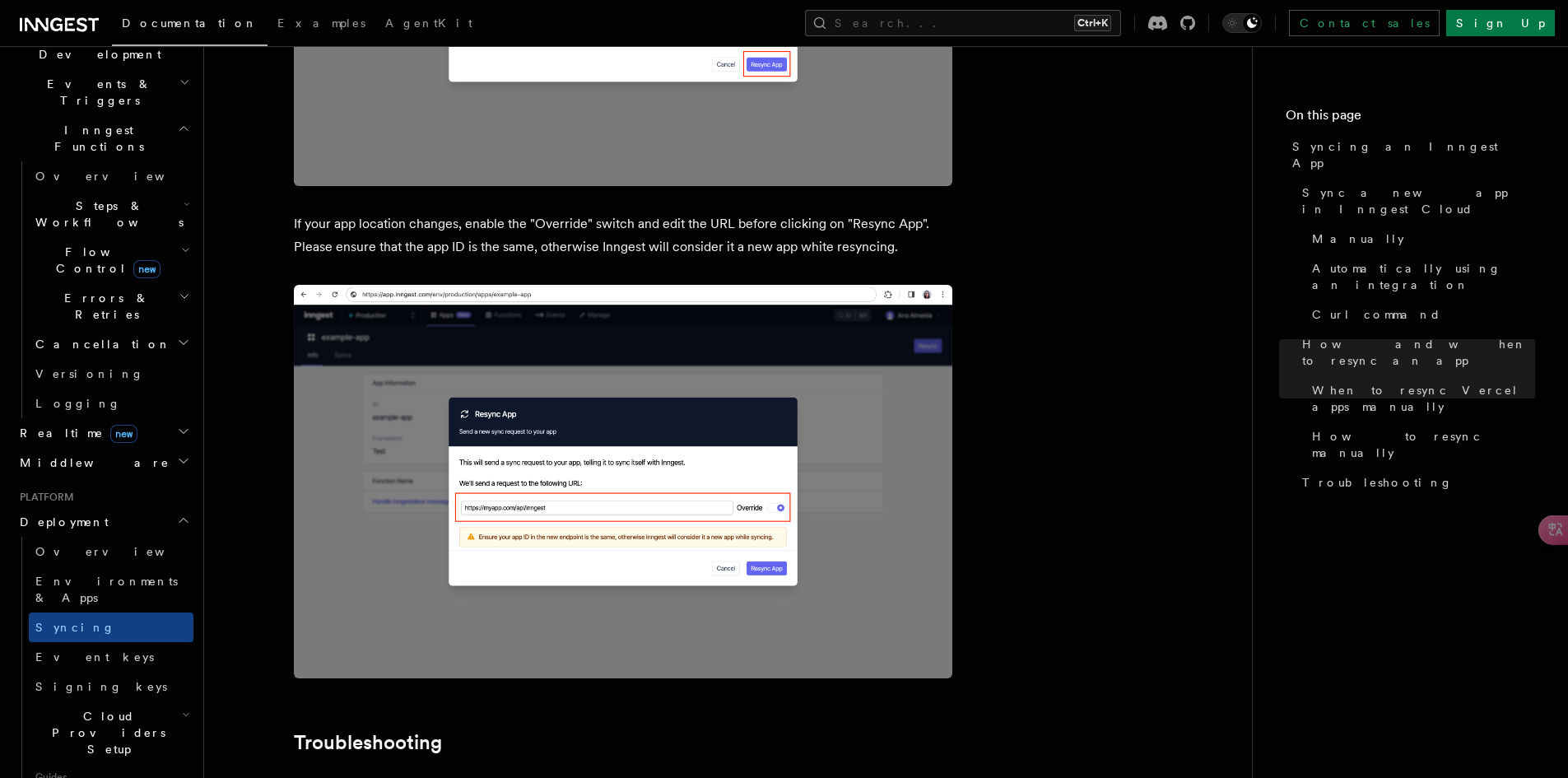
scroll to position [4689, 0]
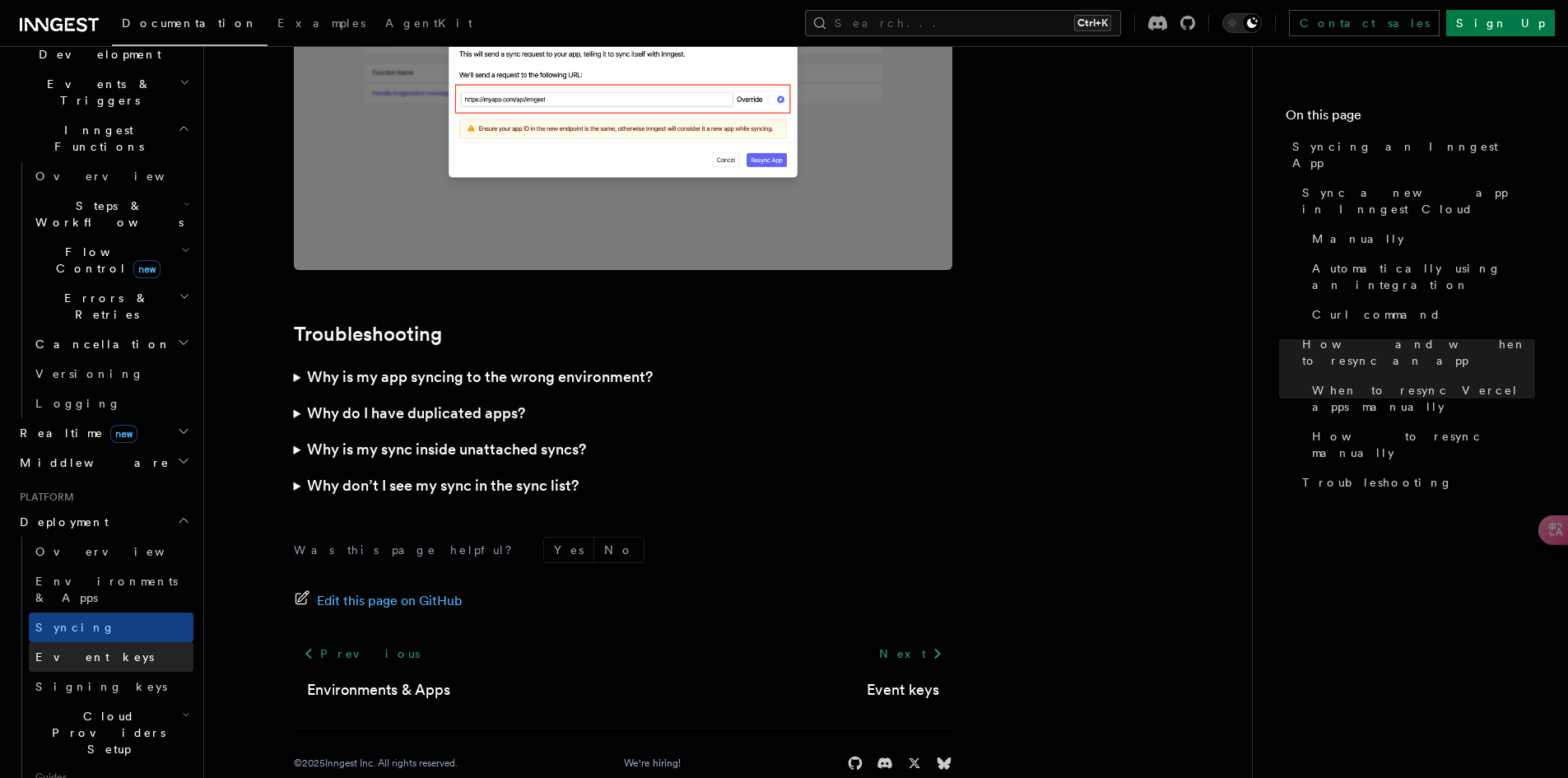
click at [120, 642] on link "Event keys" at bounding box center [111, 657] width 164 height 30
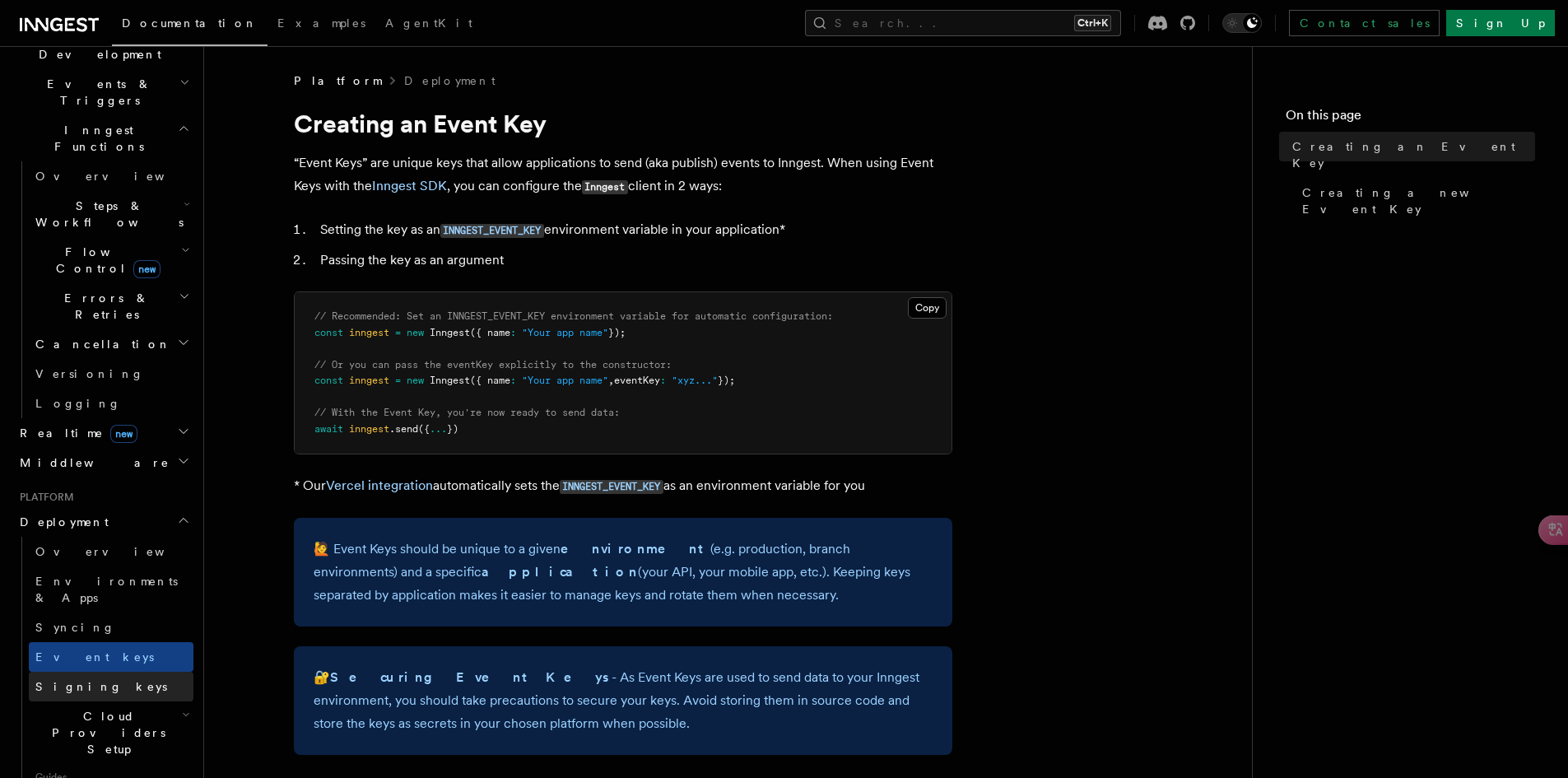
click at [126, 671] on link "Signing keys" at bounding box center [111, 686] width 164 height 30
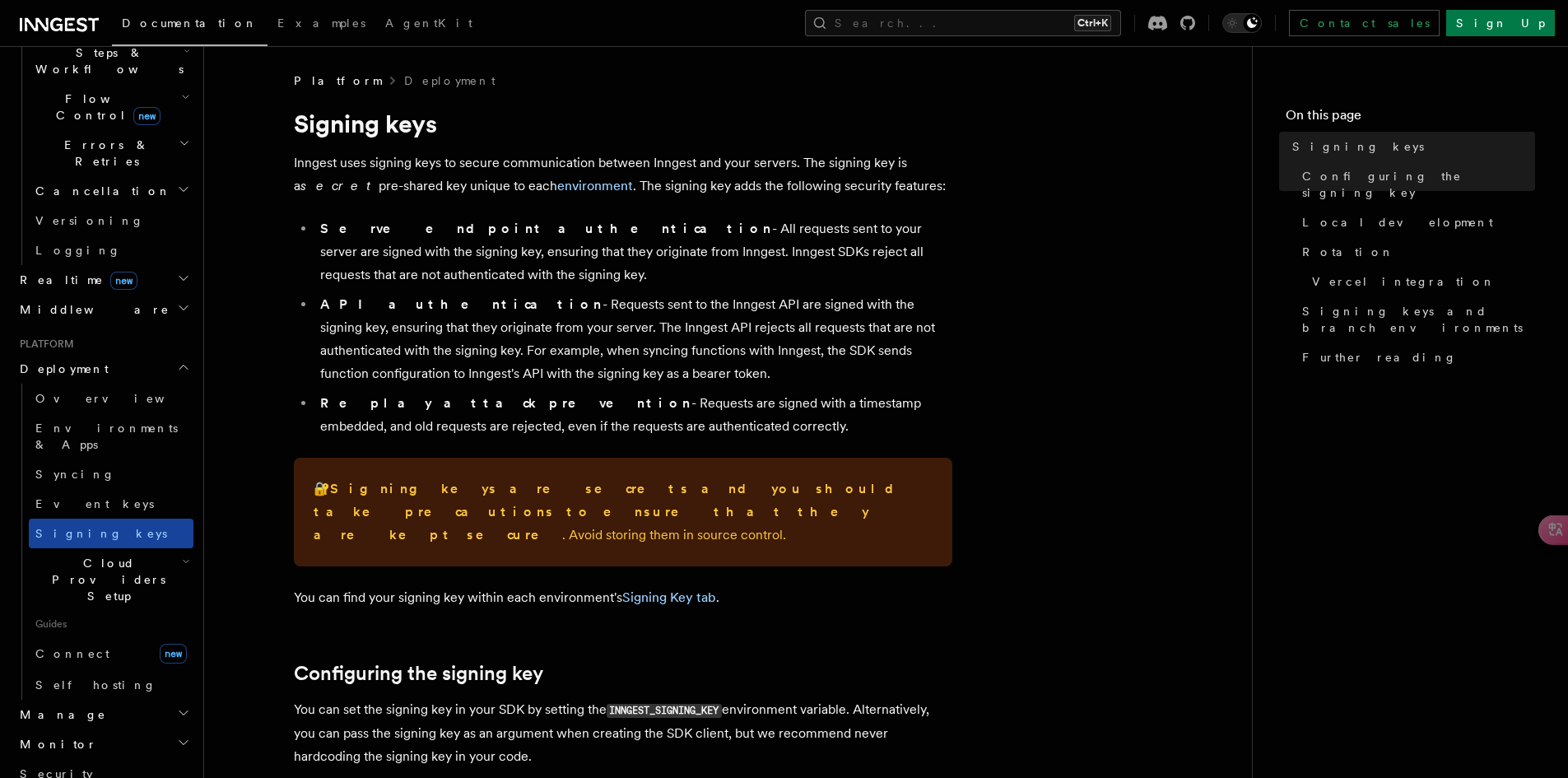
scroll to position [576, 0]
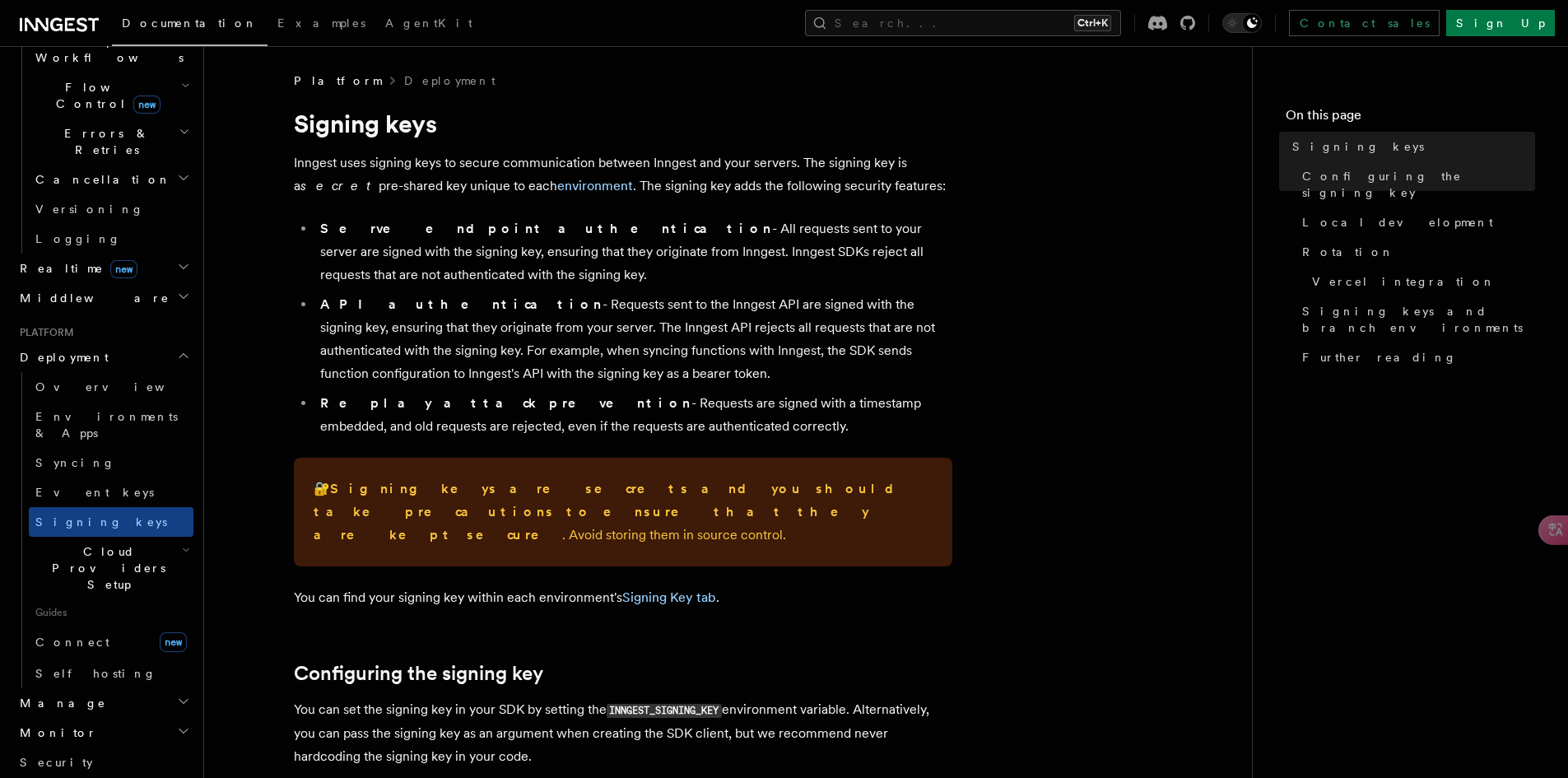
click at [123, 543] on span "Cloud Providers Setup" at bounding box center [105, 568] width 153 height 50
click at [117, 606] on span "Cloudflare Pages" at bounding box center [122, 623] width 142 height 33
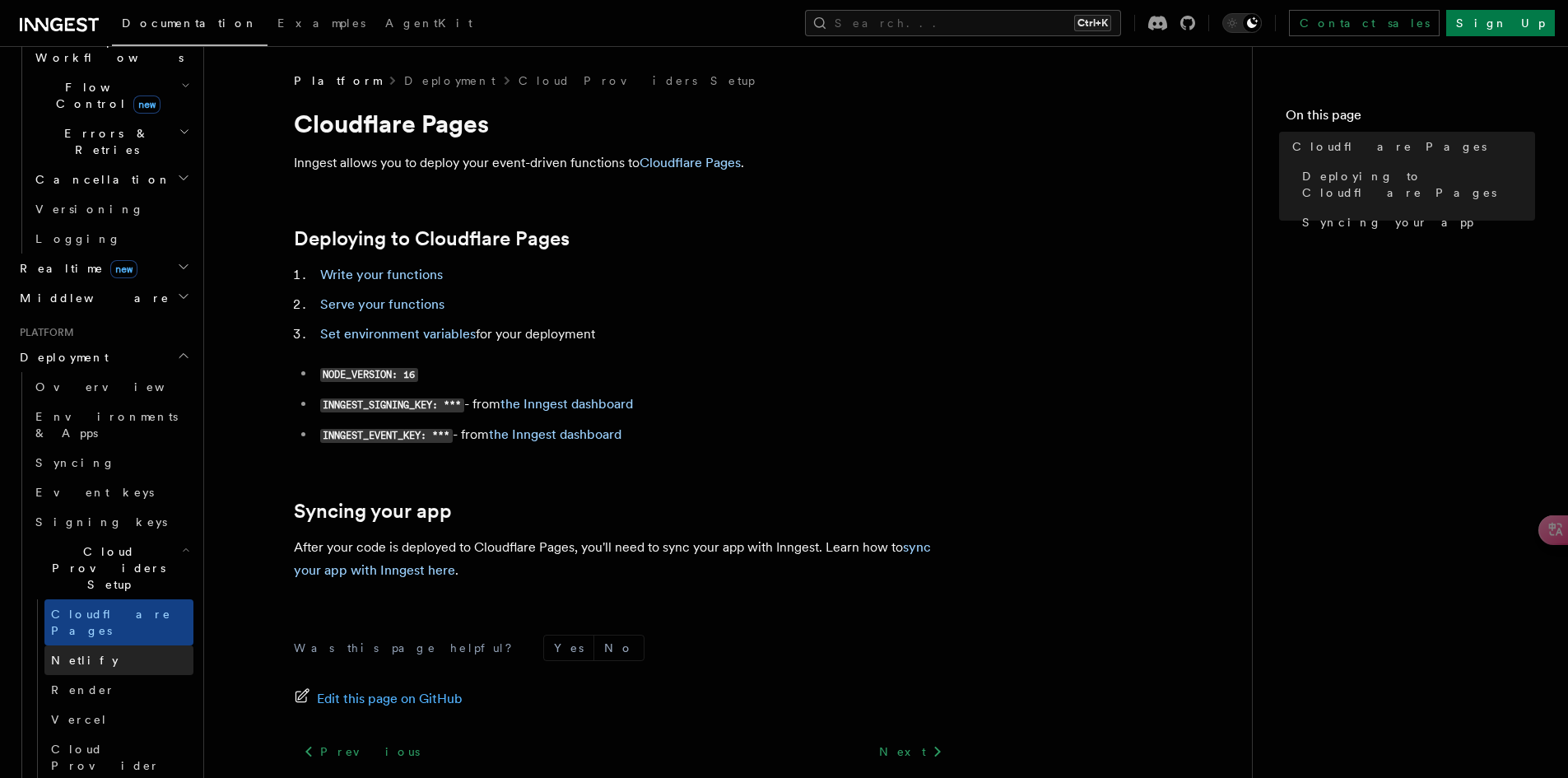
click at [111, 646] on link "Netlify" at bounding box center [119, 661] width 149 height 30
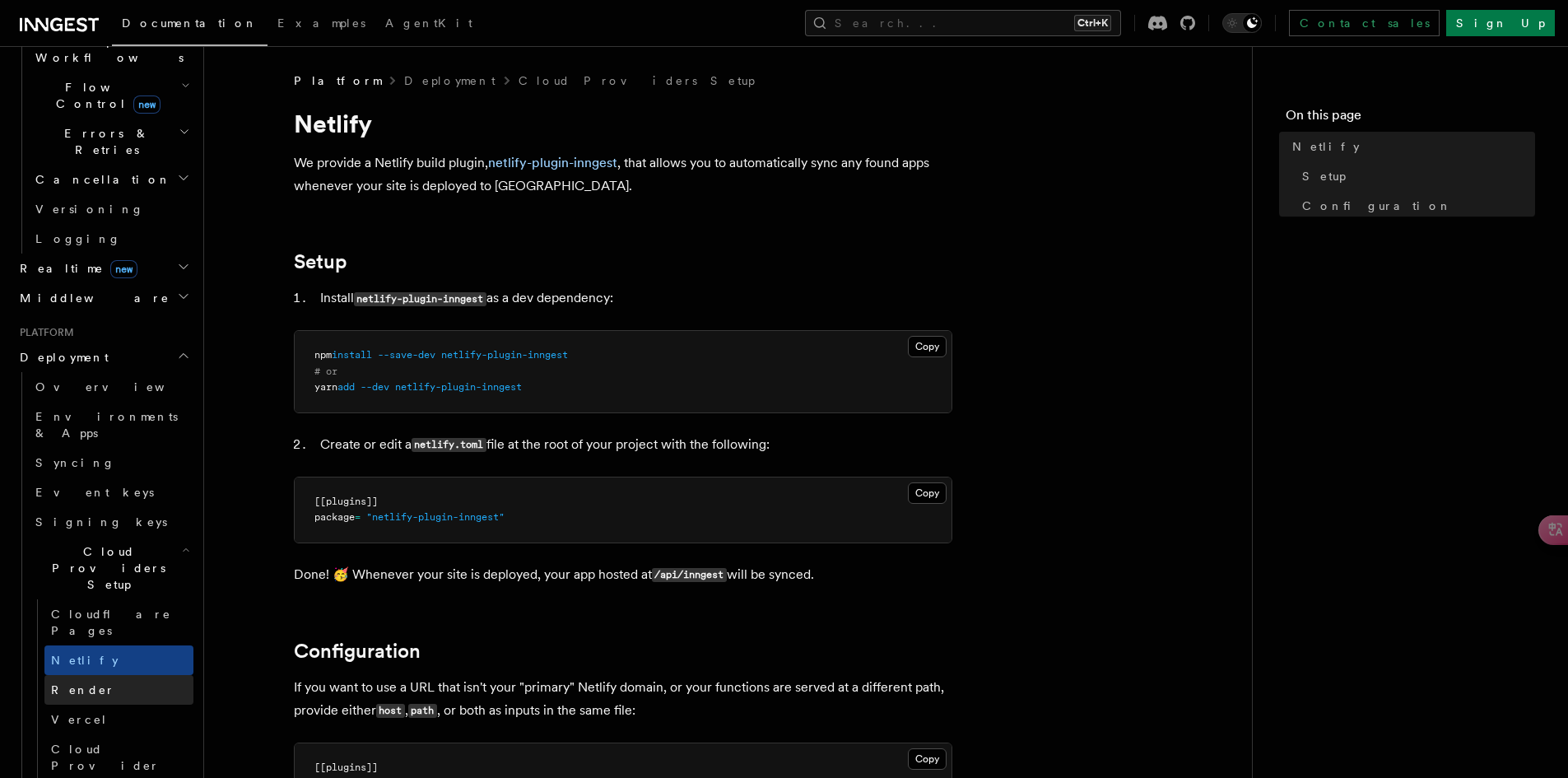
click at [111, 675] on link "Render" at bounding box center [119, 690] width 149 height 30
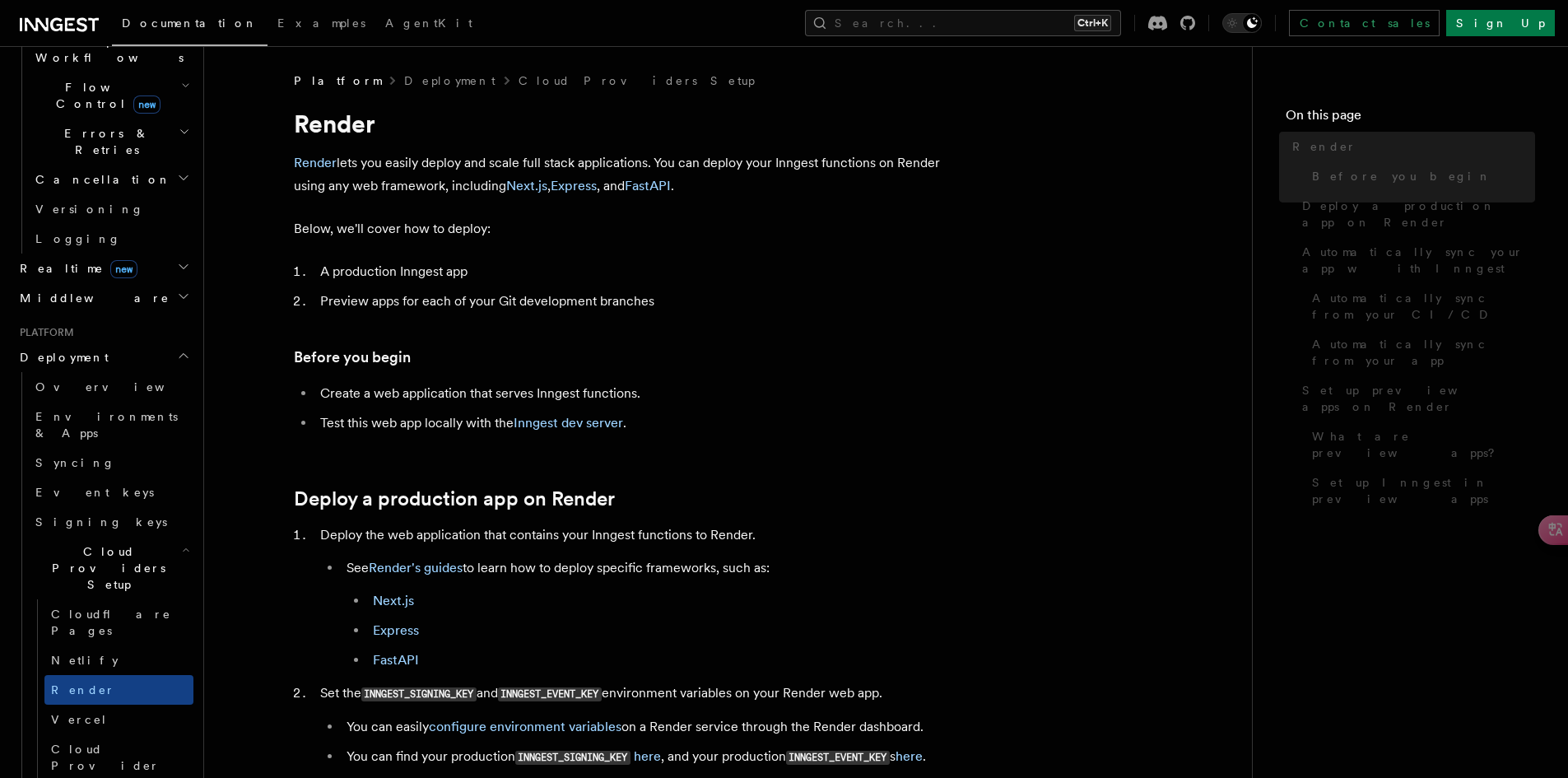
click at [114, 741] on span "Cloud Provider Usage Limits" at bounding box center [122, 766] width 142 height 50
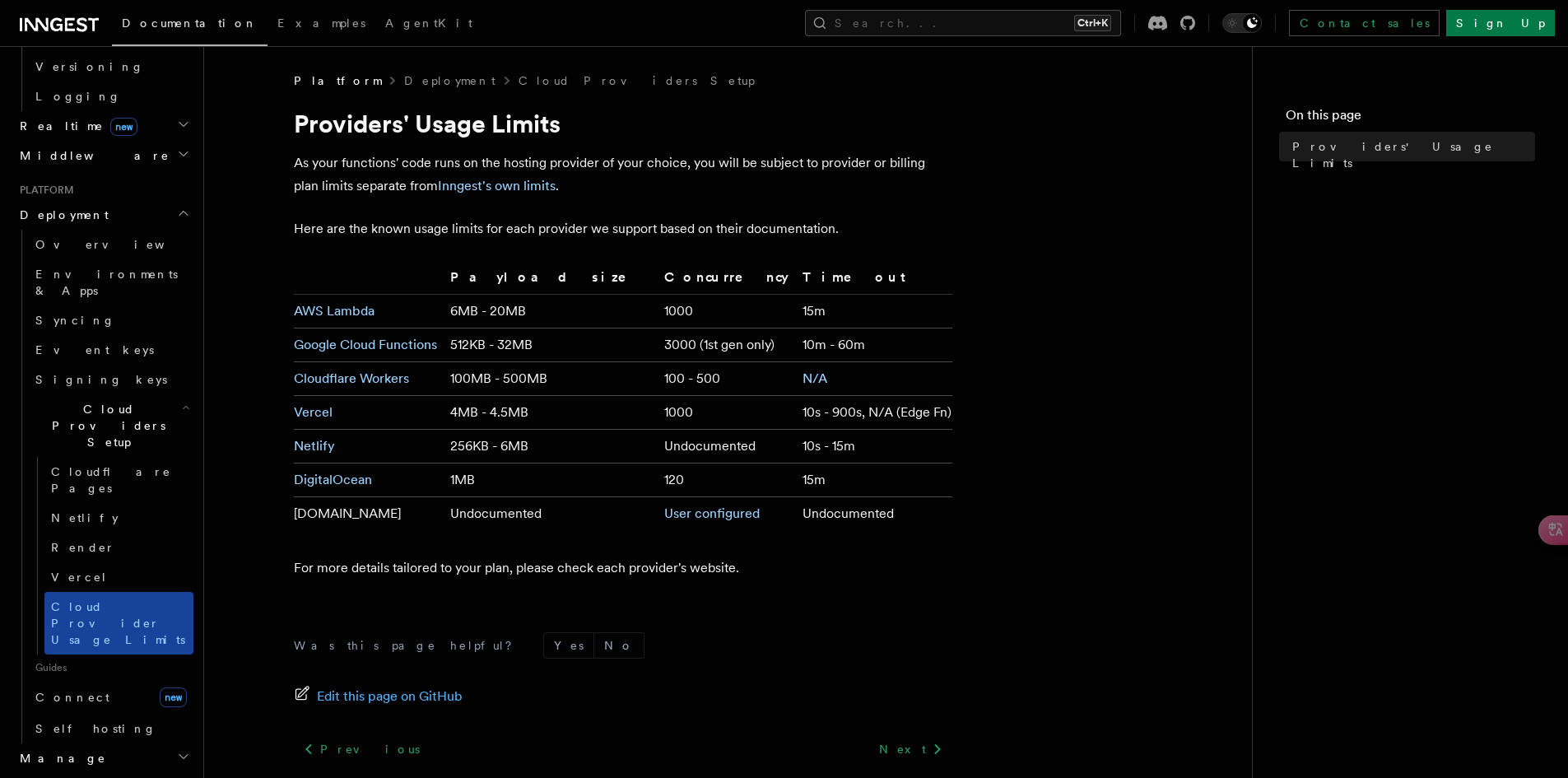
scroll to position [741, 0]
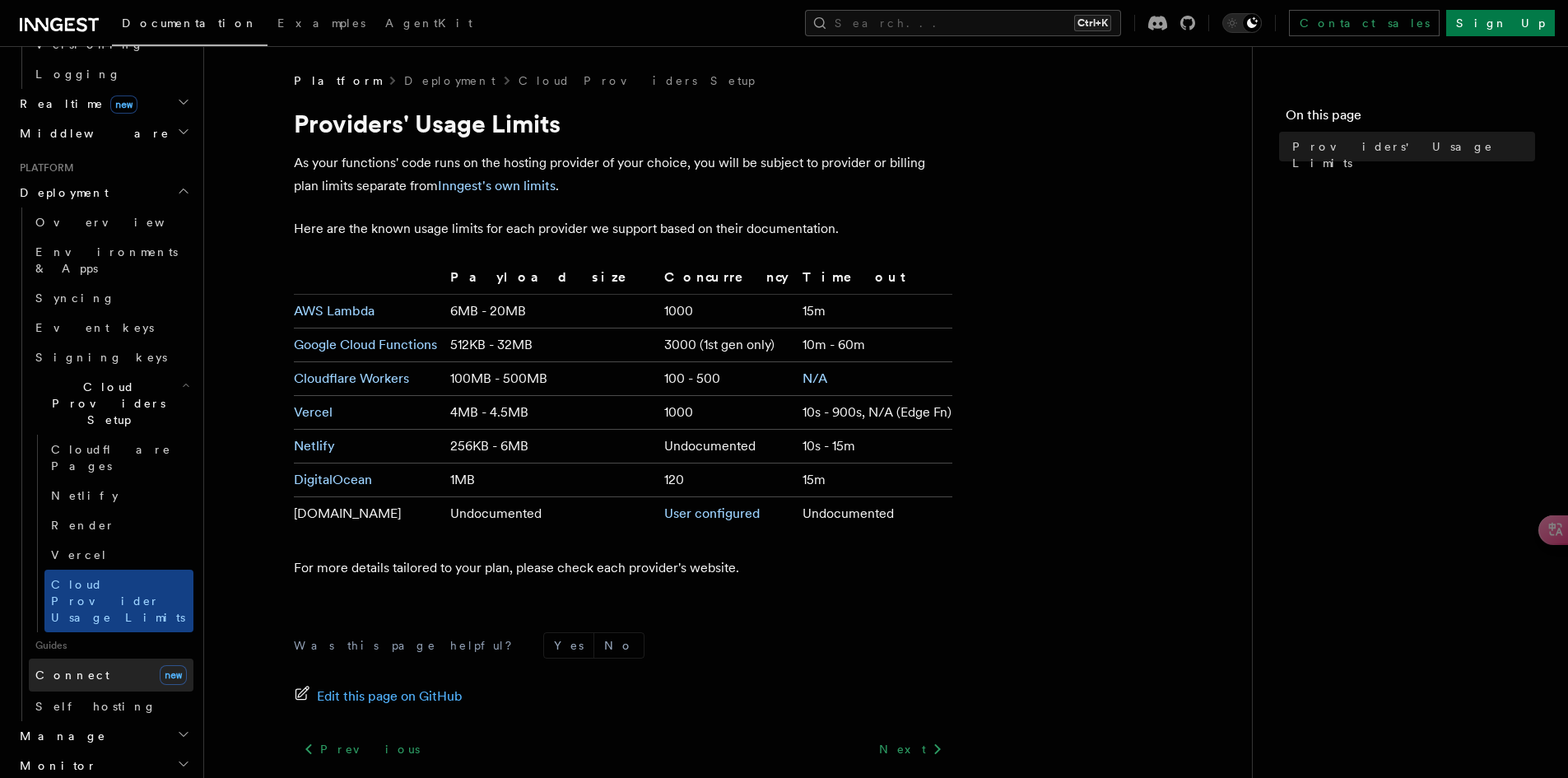
click at [99, 659] on link "Connect new" at bounding box center [111, 675] width 164 height 33
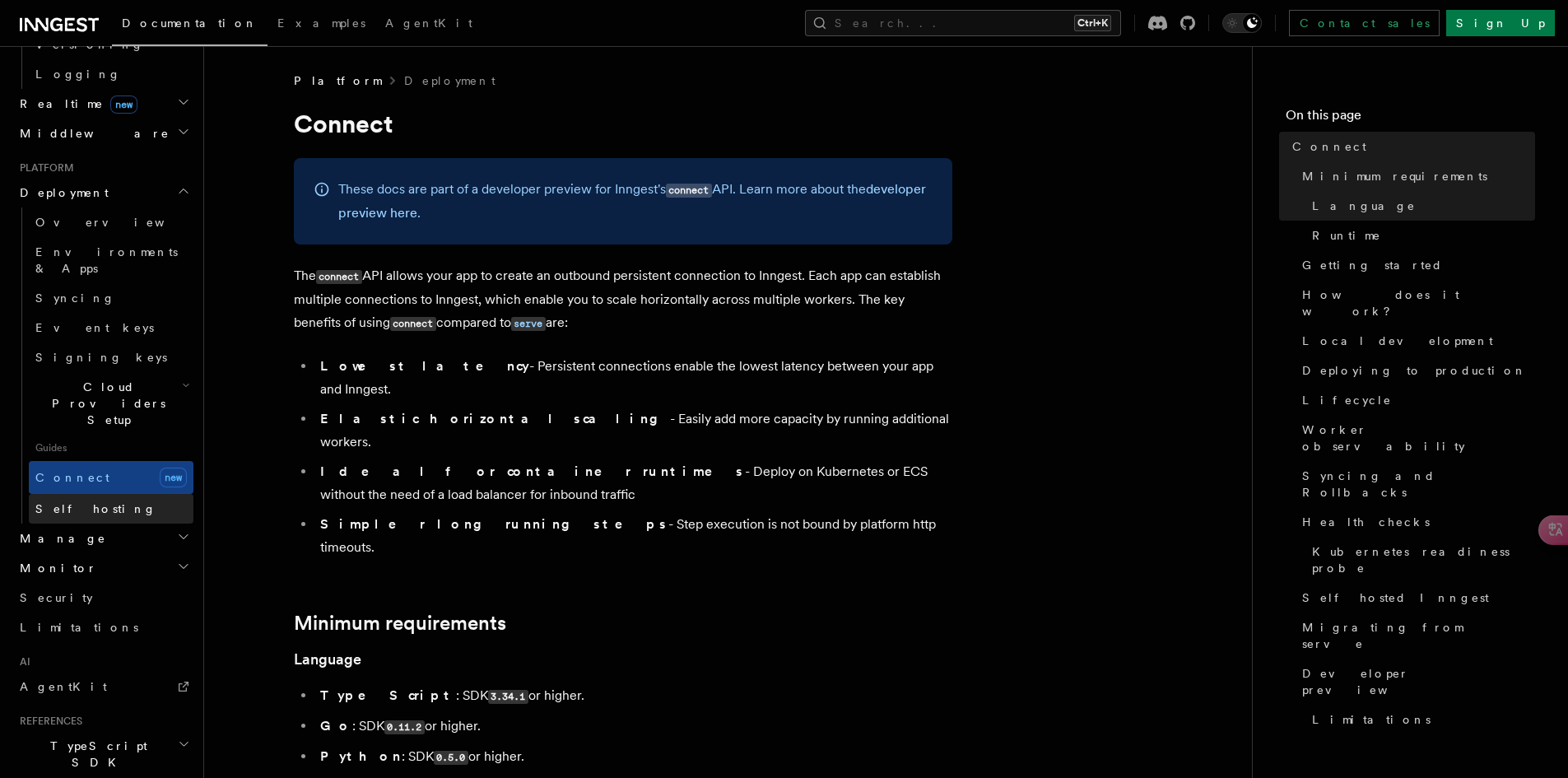
click at [116, 494] on link "Self hosting" at bounding box center [111, 508] width 164 height 30
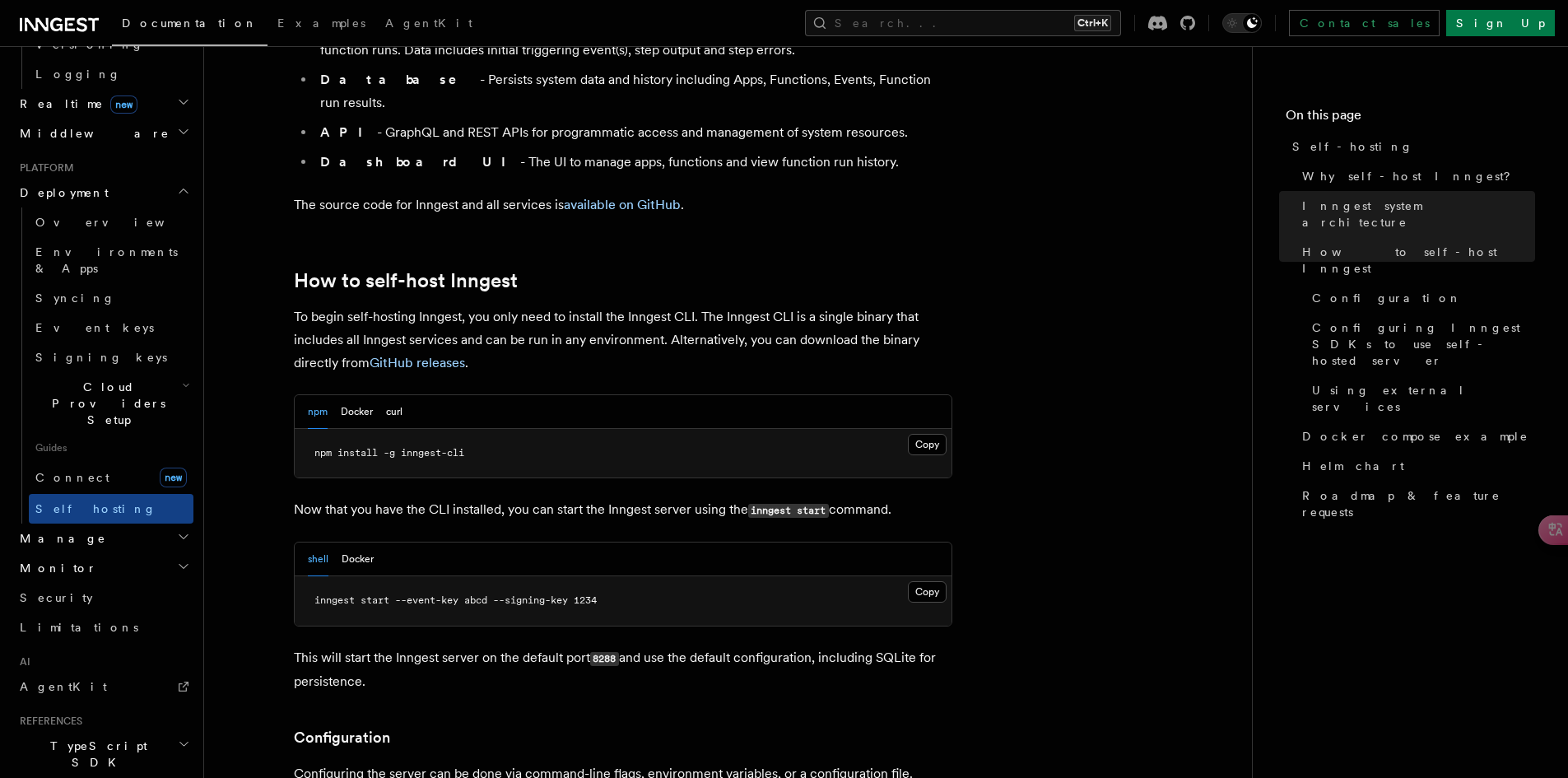
scroll to position [1482, 0]
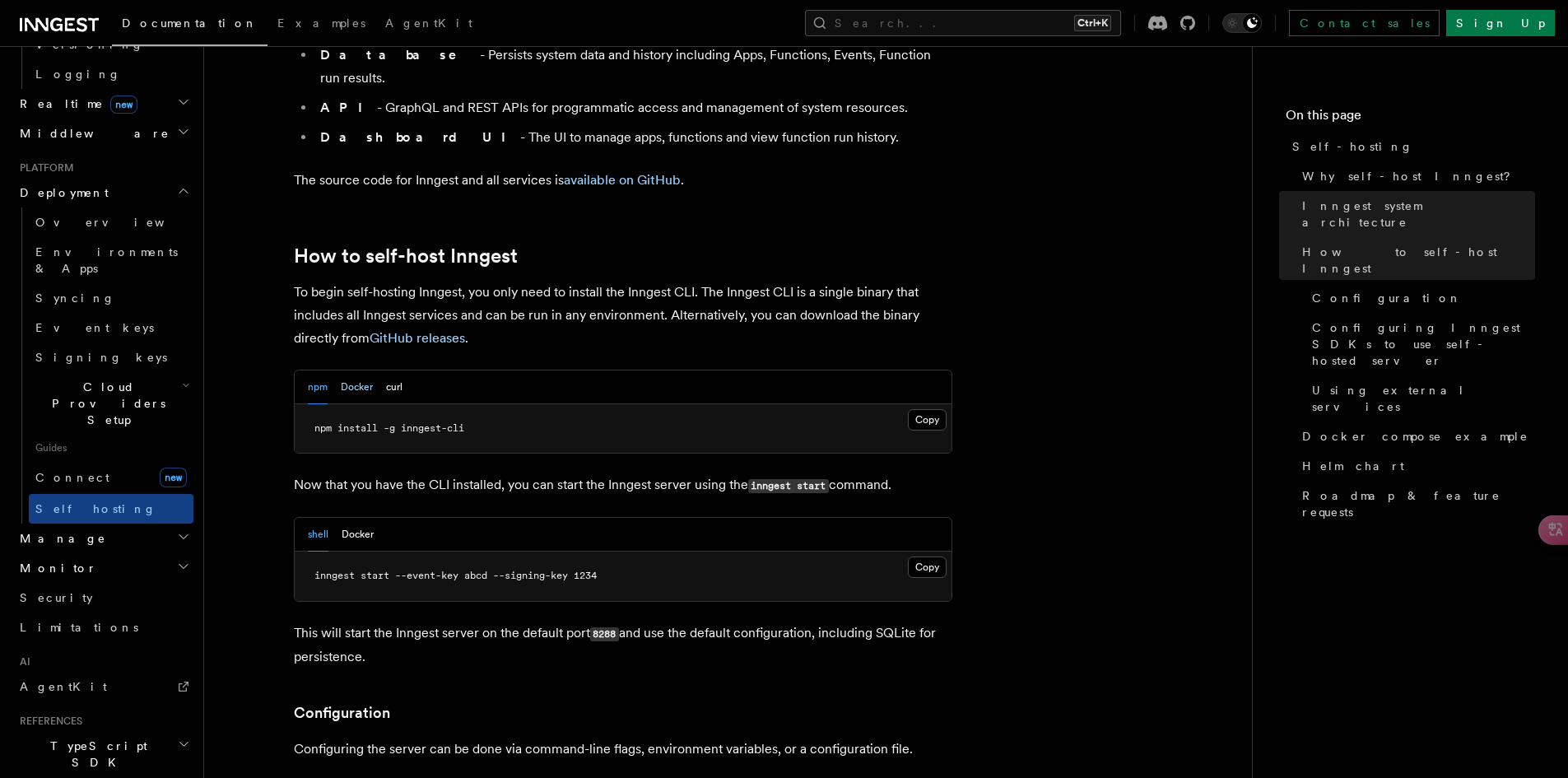
click at [358, 370] on button "Docker" at bounding box center [356, 387] width 32 height 34
click at [393, 370] on button "curl" at bounding box center [394, 387] width 17 height 34
click at [354, 370] on button "Docker" at bounding box center [356, 387] width 32 height 34
click at [322, 370] on button "npm" at bounding box center [317, 387] width 20 height 34
click at [346, 370] on button "Docker" at bounding box center [356, 387] width 32 height 34
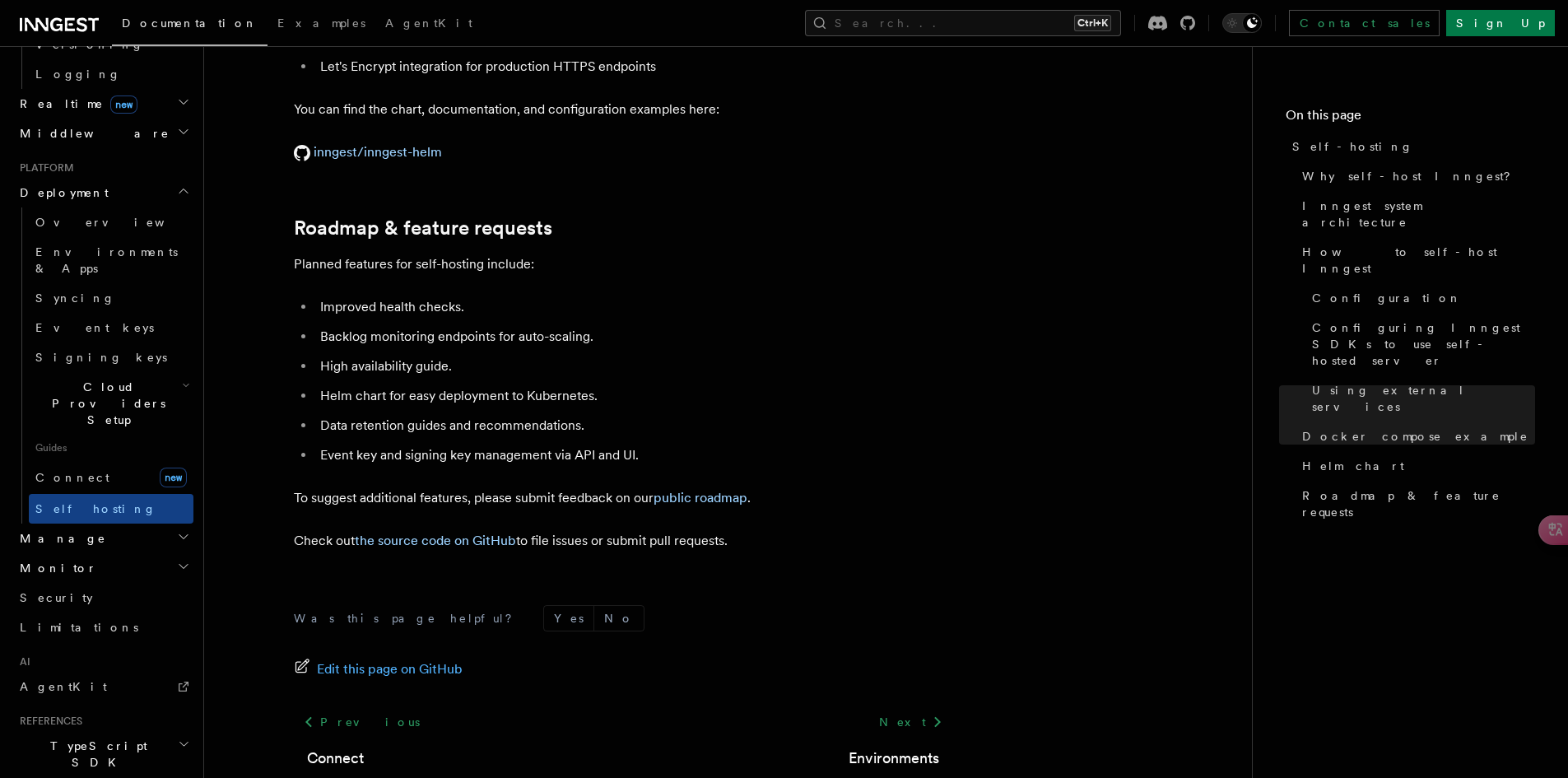
scroll to position [6256, 0]
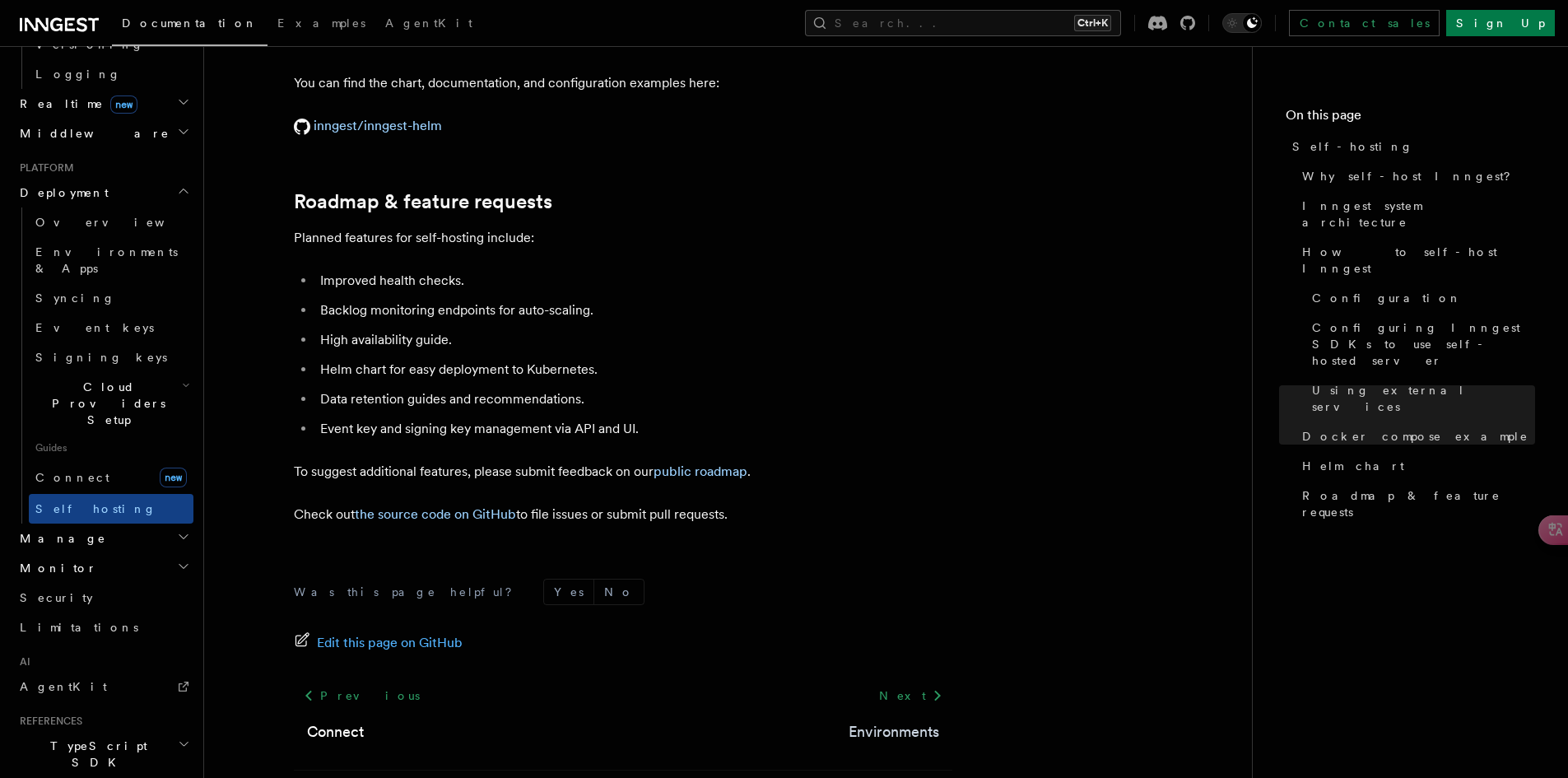
click at [864, 720] on link "Environments" at bounding box center [894, 732] width 91 height 23
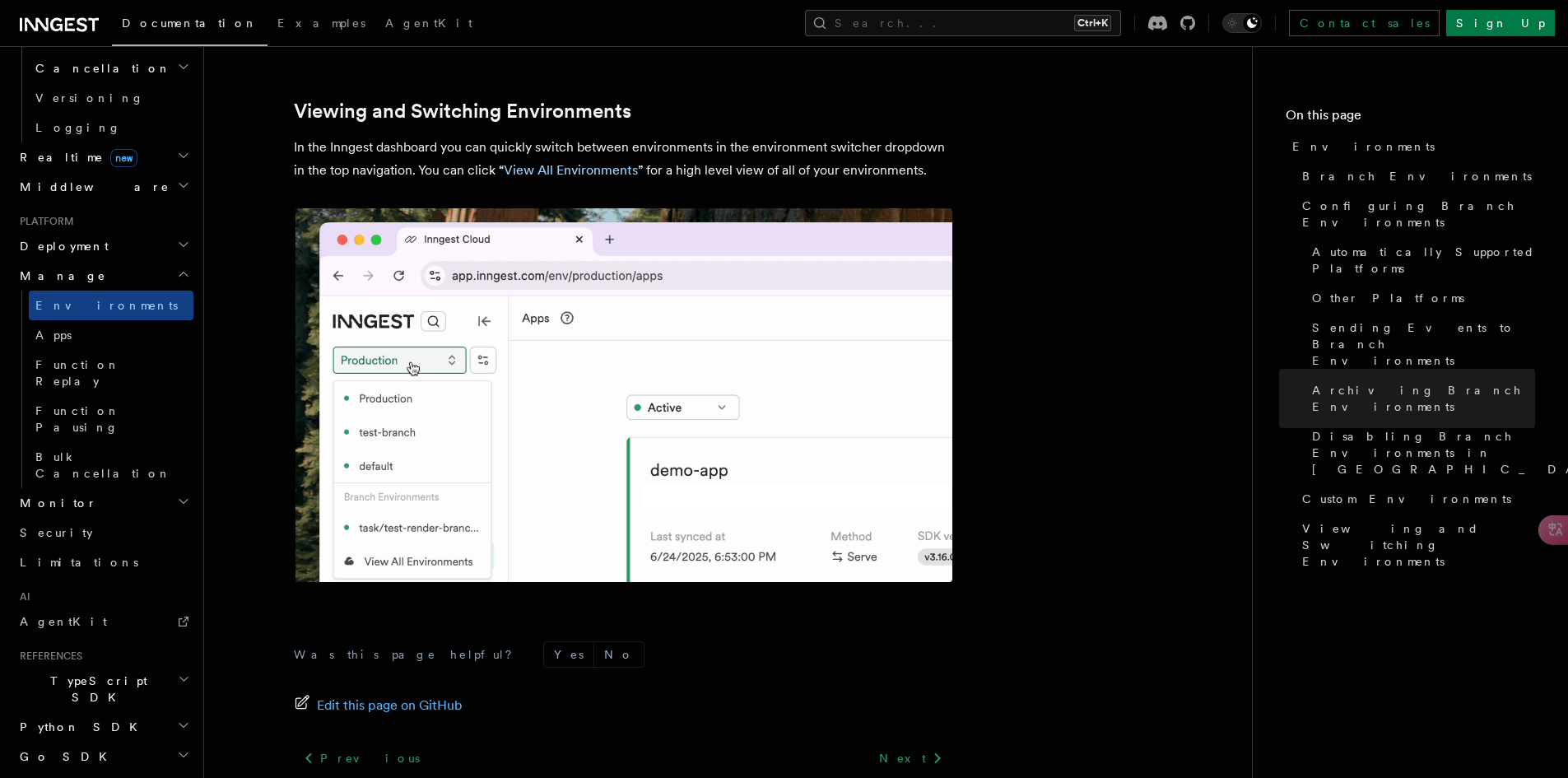
scroll to position [3856, 0]
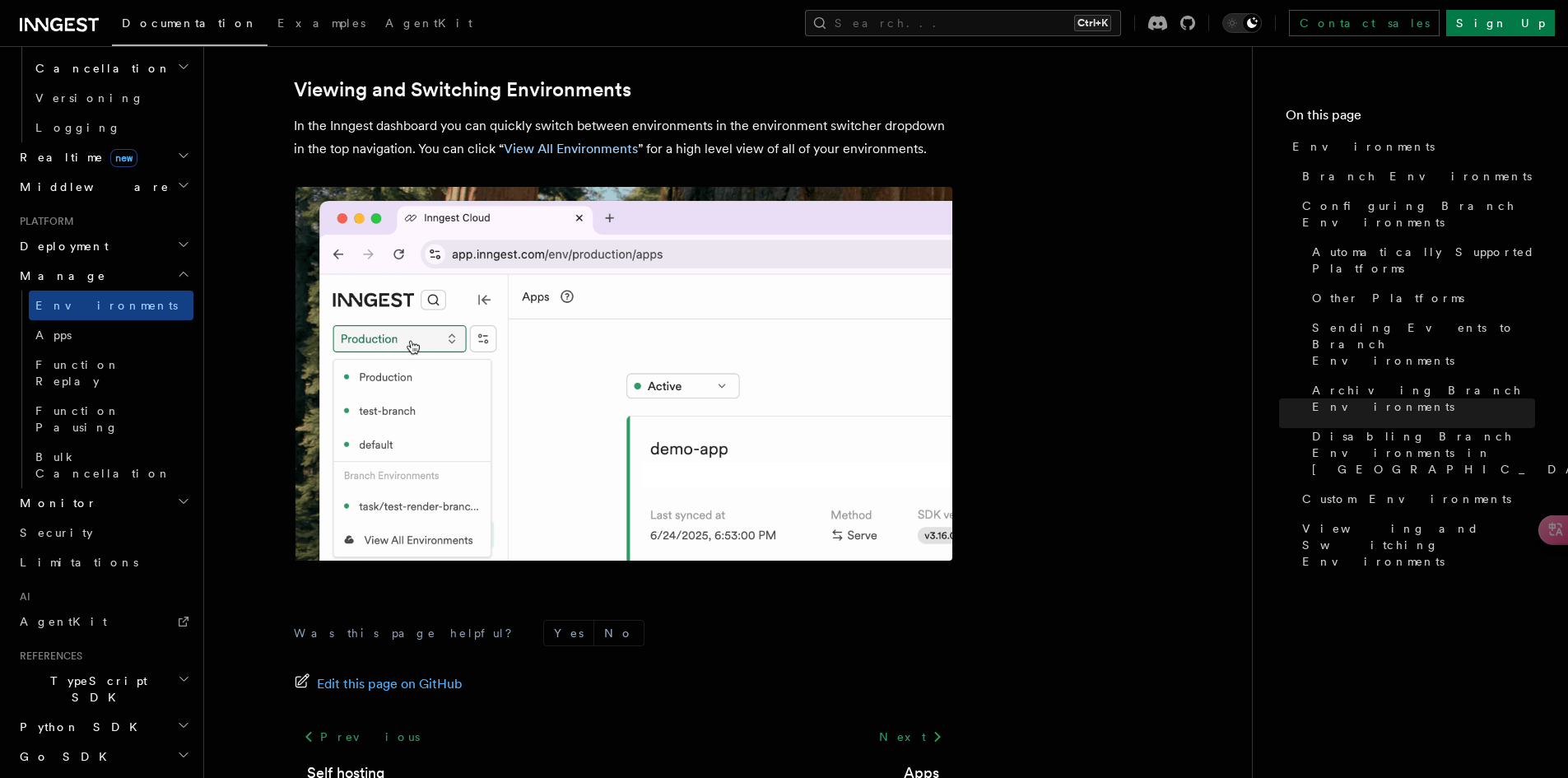
click at [932, 722] on div "Next Apps" at bounding box center [910, 753] width 83 height 63
click at [923, 761] on link "Apps" at bounding box center [921, 773] width 36 height 23
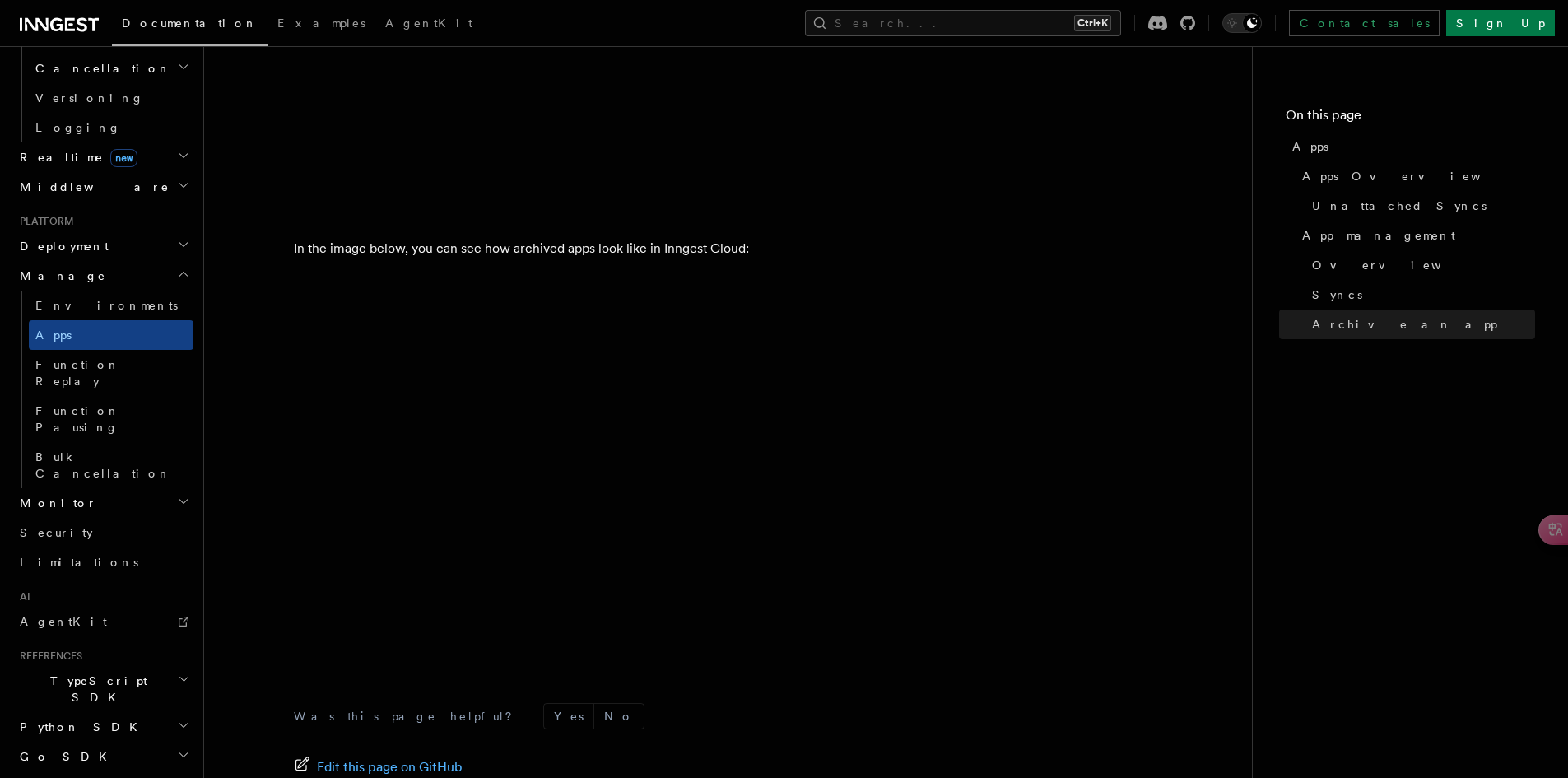
scroll to position [4552, 0]
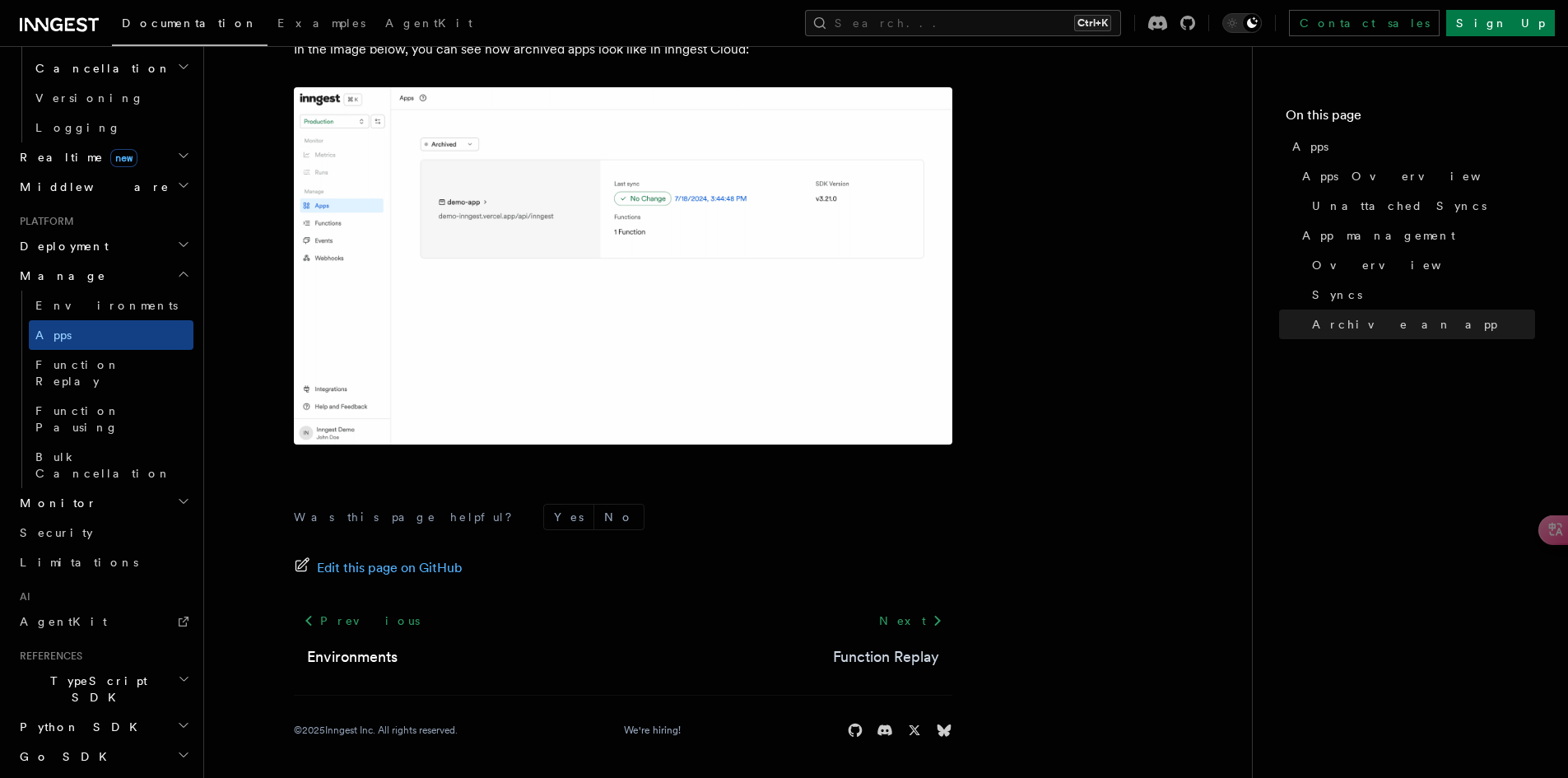
click at [853, 652] on link "Function Replay" at bounding box center [886, 657] width 106 height 23
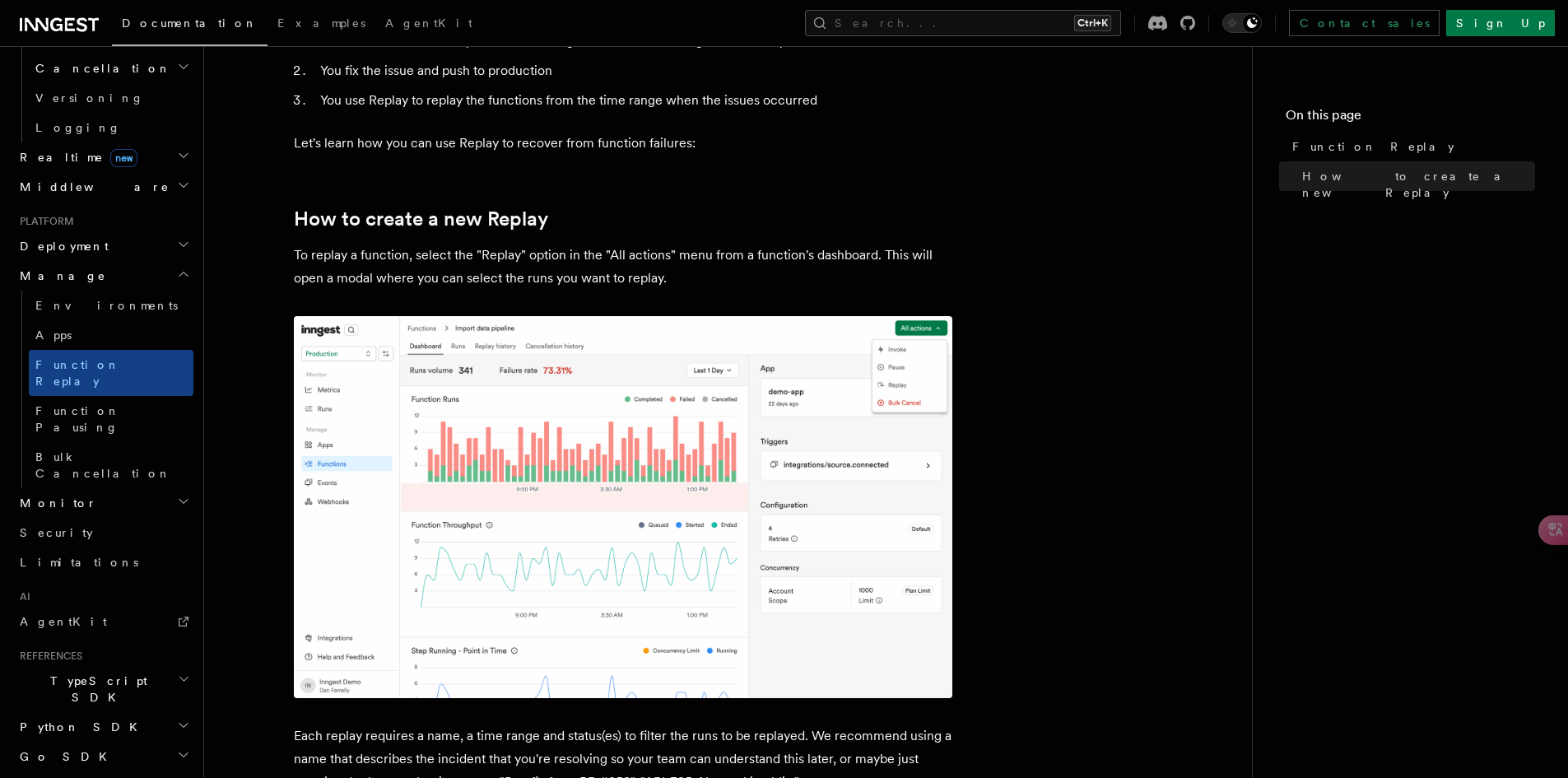
scroll to position [329, 0]
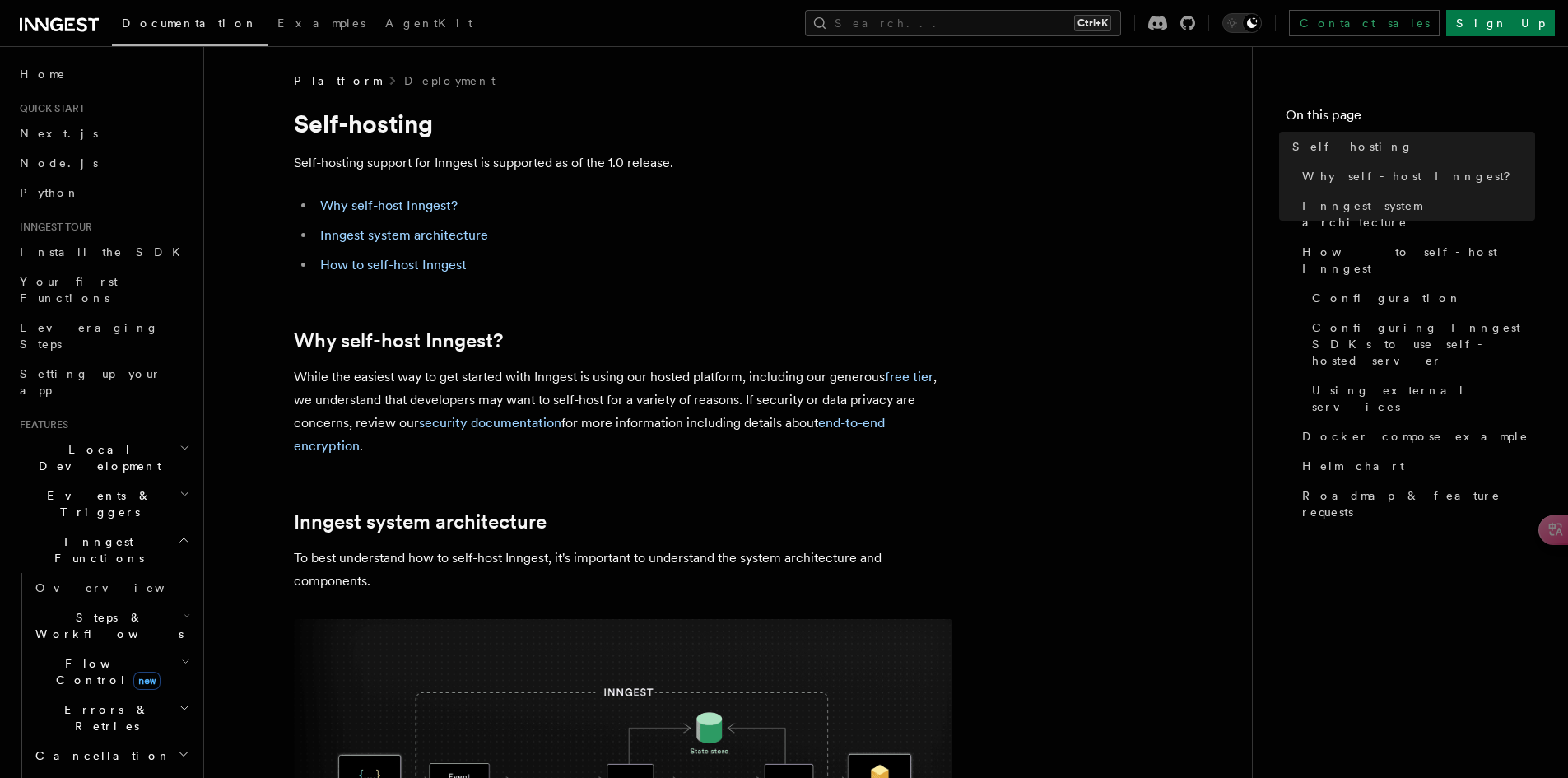
click at [811, 332] on h2 "Why self-host Inngest?" at bounding box center [622, 341] width 659 height 23
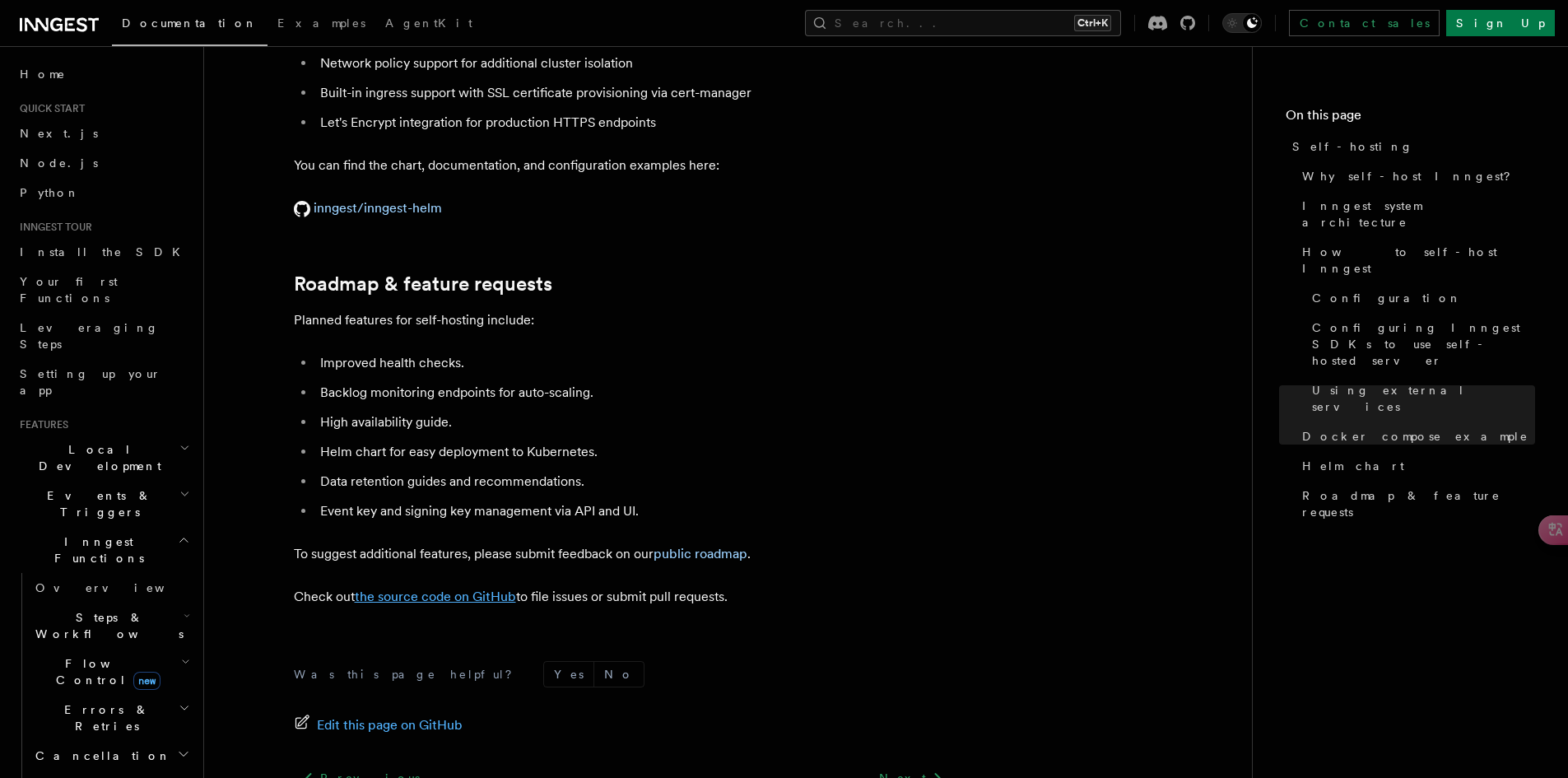
click at [490, 589] on link "the source code on GitHub" at bounding box center [435, 596] width 161 height 16
